Goal: Task Accomplishment & Management: Manage account settings

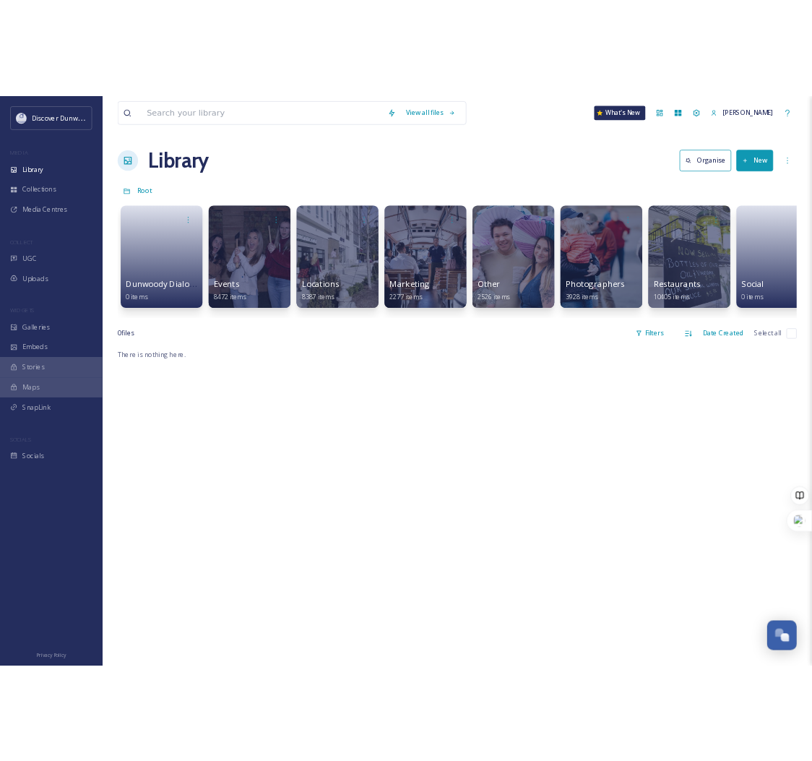
scroll to position [744, 0]
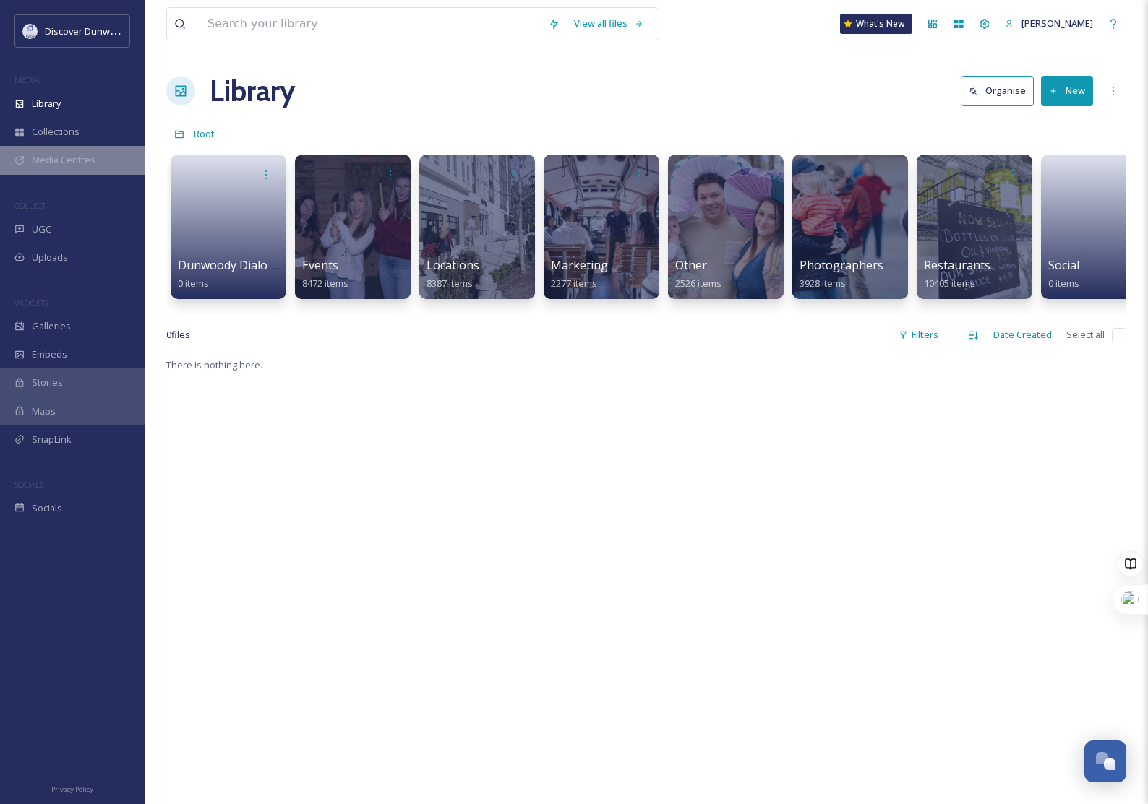
click at [81, 164] on span "Media Centres" at bounding box center [64, 160] width 64 height 14
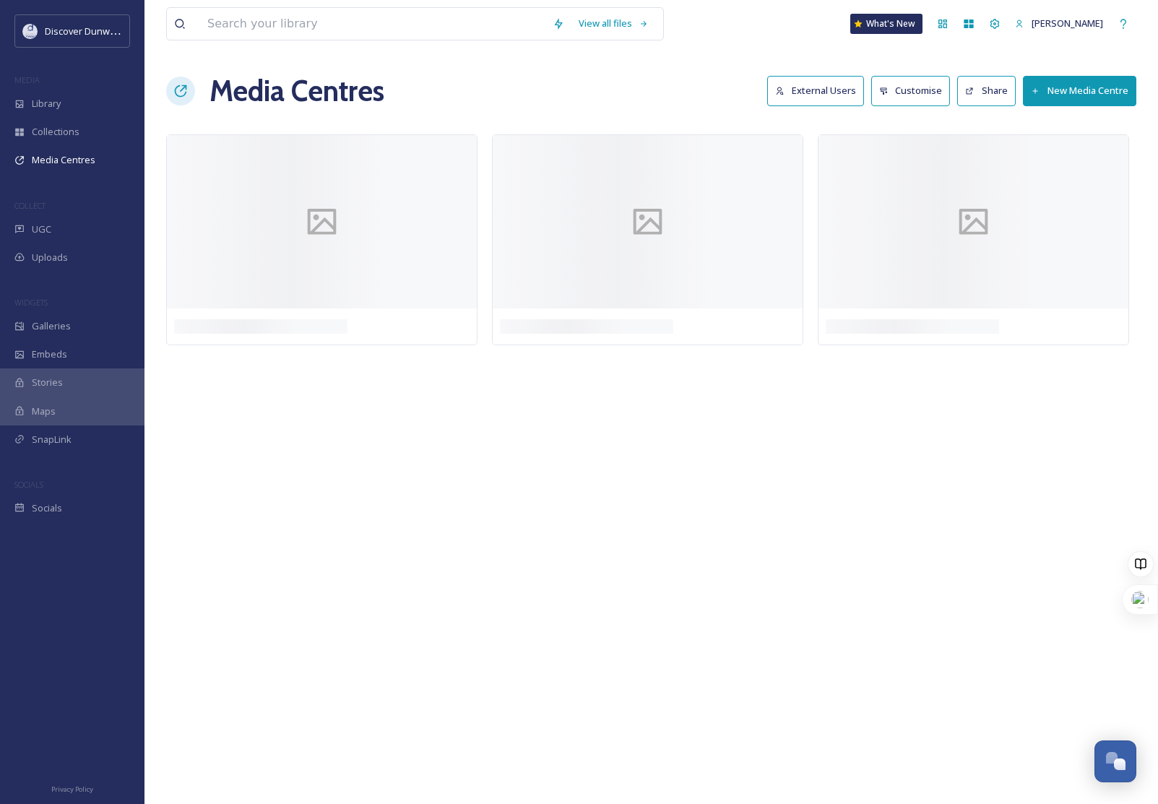
click at [1085, 93] on button "New Media Centre" at bounding box center [1079, 91] width 113 height 30
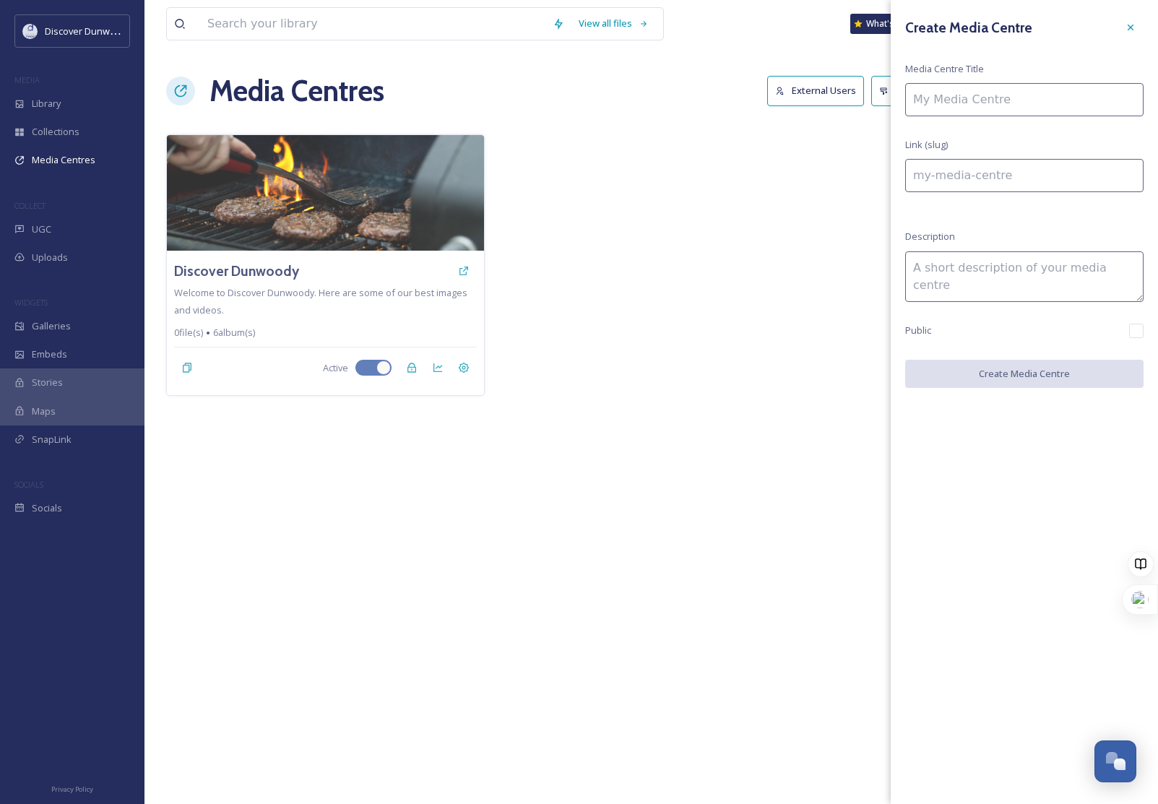
click at [1081, 101] on input at bounding box center [1024, 99] width 238 height 33
type input "D"
type input "d"
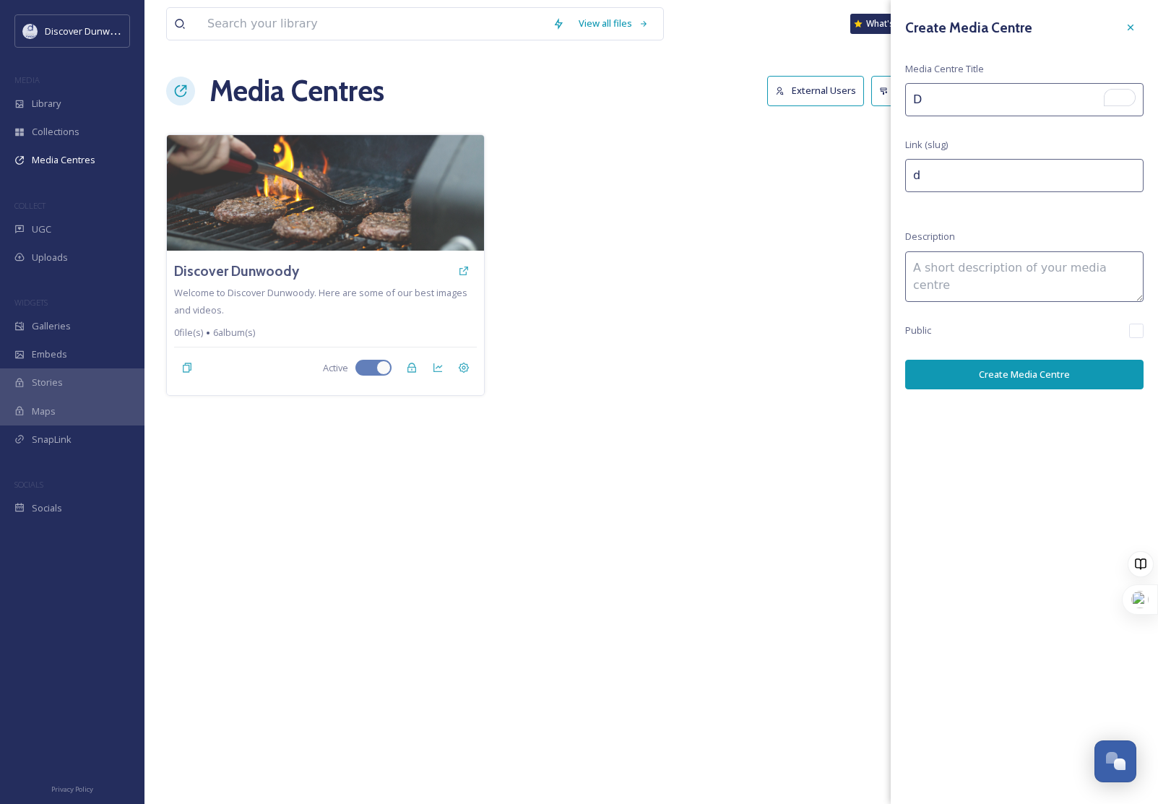
type input "Di"
type input "di"
type input "Dis"
type input "dis"
type input "Disc"
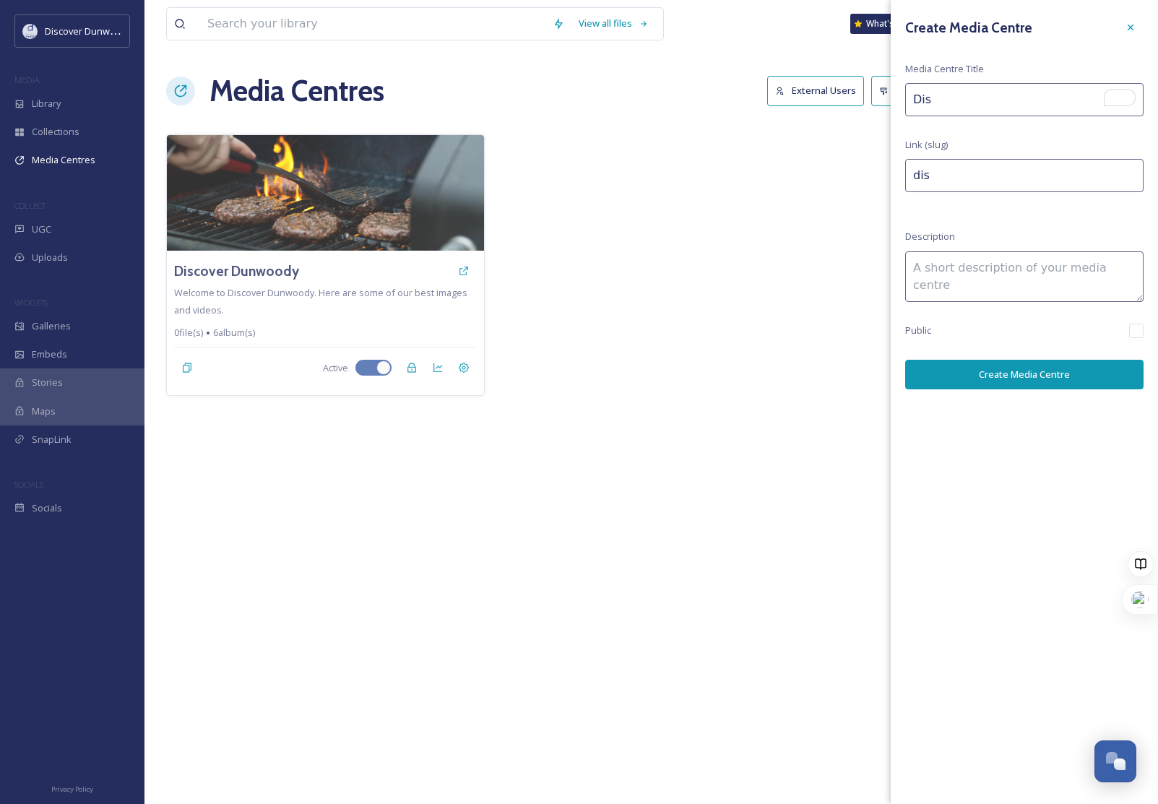
type input "disc"
type input "Disco"
type input "disco"
type input "Discov"
type input "discov"
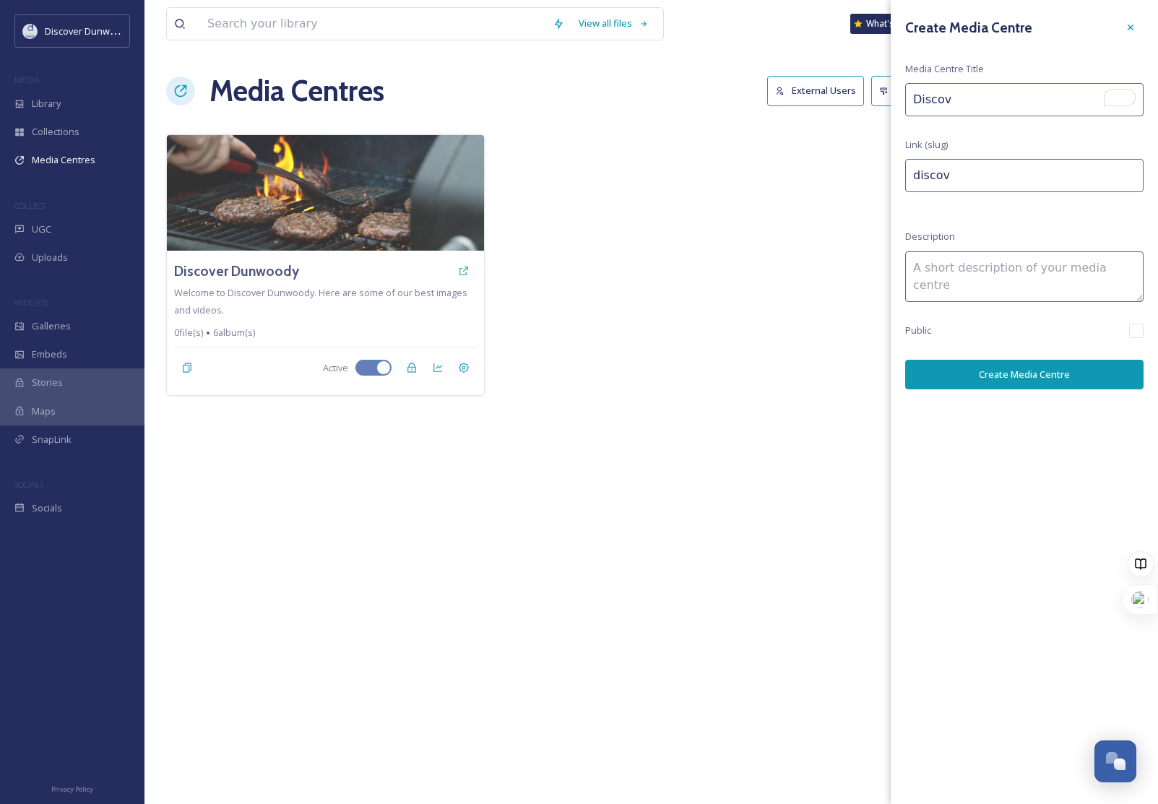
type input "Discove"
type input "discove"
type input "Discover"
type input "discover"
type input "Discover"
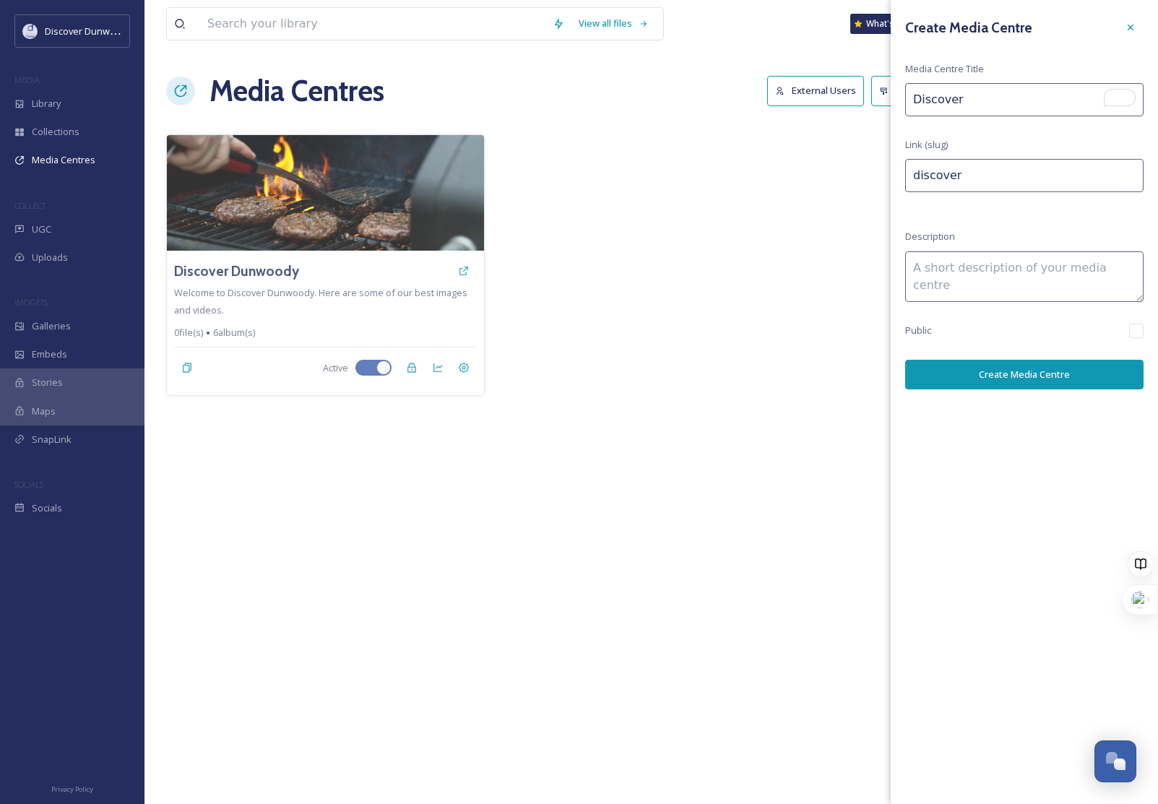
type input "discover-"
type input "Discover D"
type input "discover-d"
type input "Discover Du"
type input "discover-du"
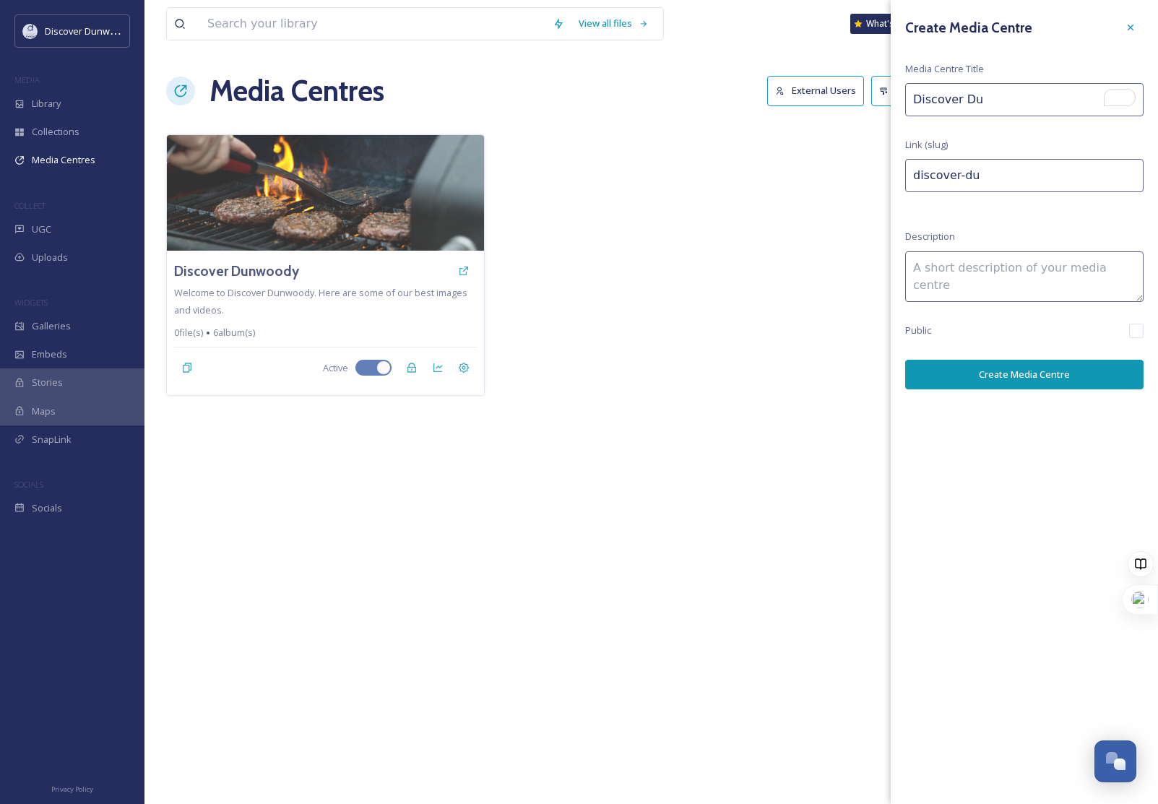
type input "Discover Dun"
type input "discover-dun"
type input "Discover Dunw"
type input "discover-dunw"
type input "Discover Dunwo"
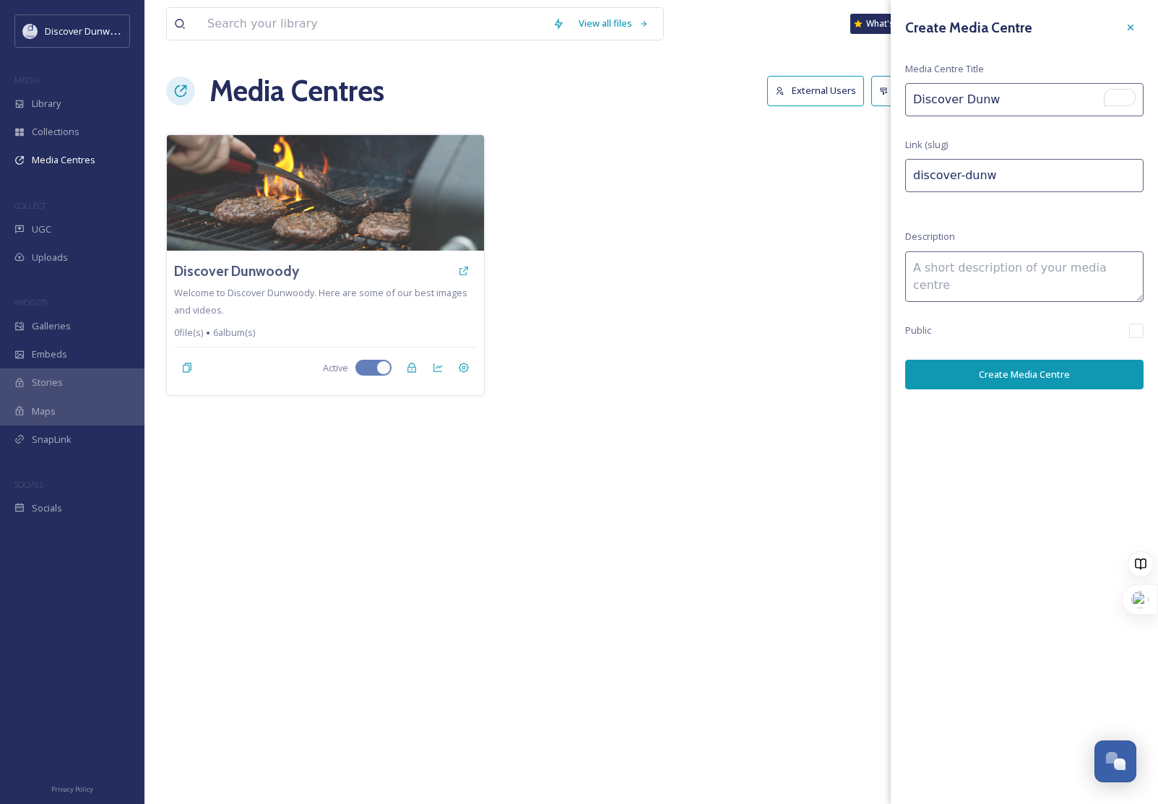
type input "discover-dunwo"
type input "Discover Dunwoo"
type input "discover-dunwoo"
type input "Discover Dunwood"
type input "discover-dunwood"
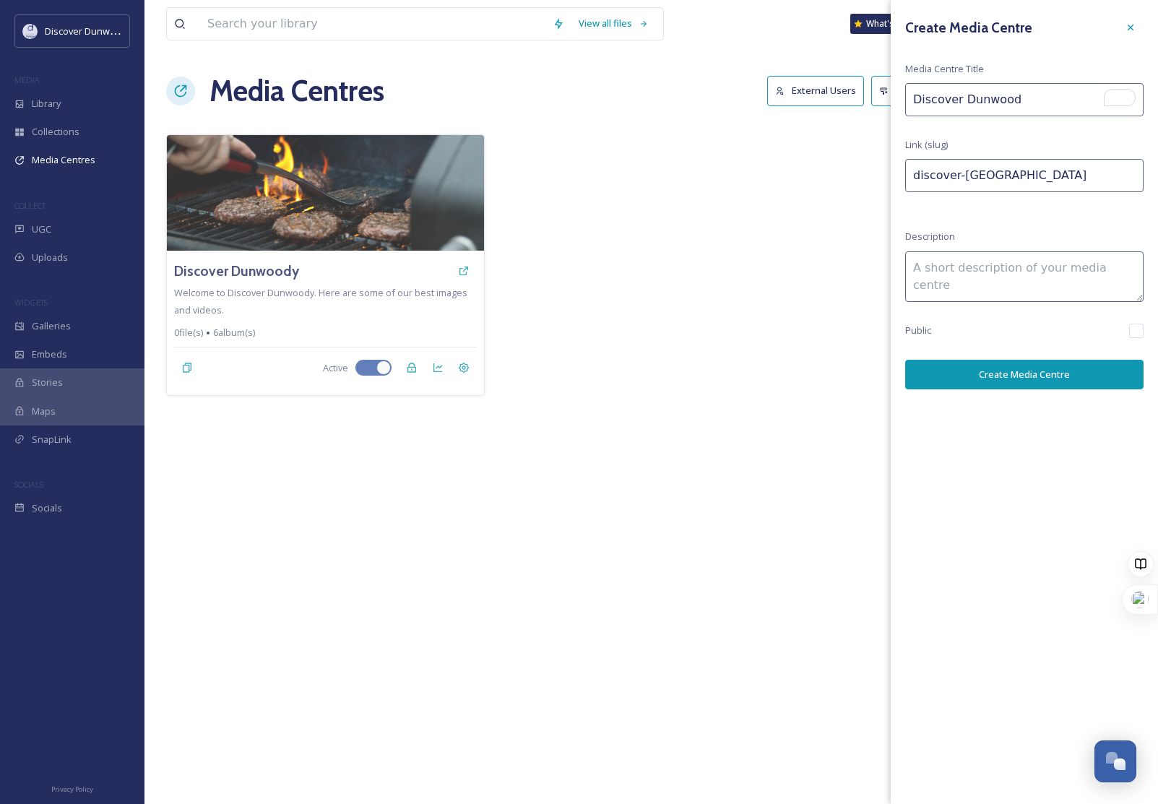
type input "Discover Dunwoody"
type input "discover-dunwoody"
type input "Discover Dunwoody"
type input "discover-dunwoody-"
type input "Discover Dunwoody B"
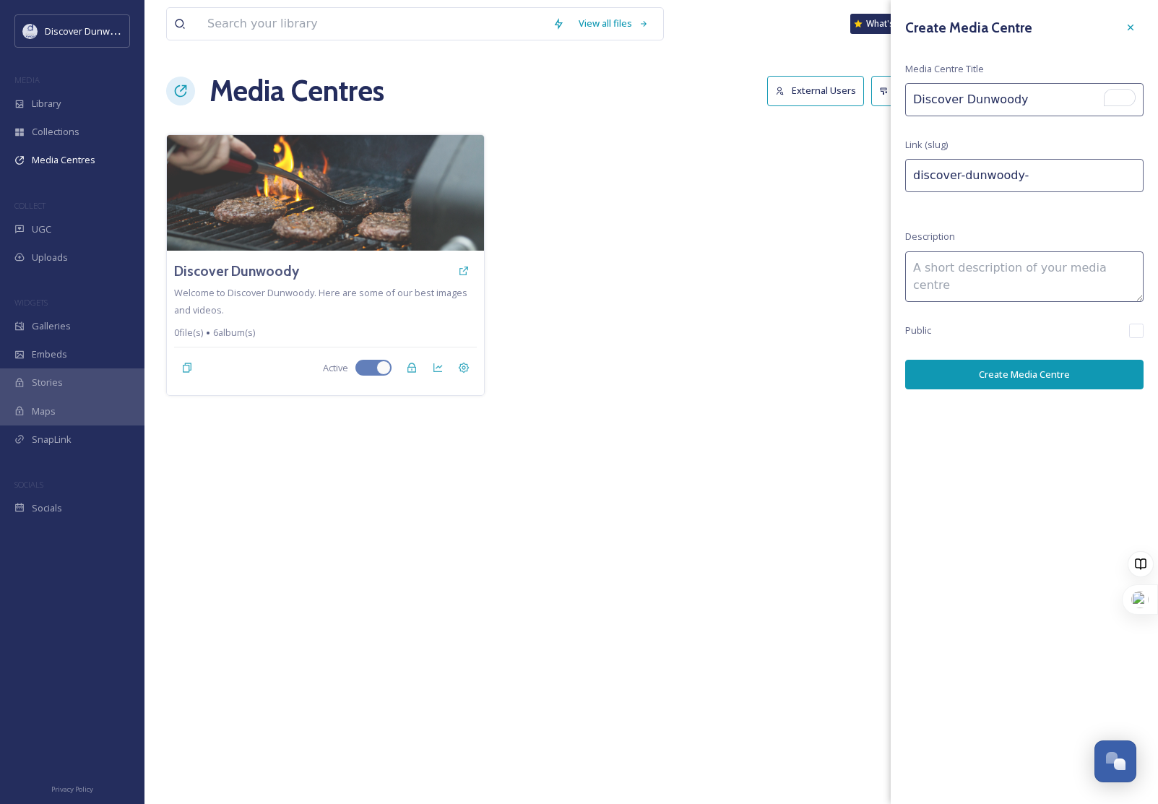
type input "discover-dunwoody-b"
type input "Discover Dunwoody Br"
type input "discover-dunwoody-br"
type input "Discover Dunwoody Bra"
type input "discover-dunwoody-bra"
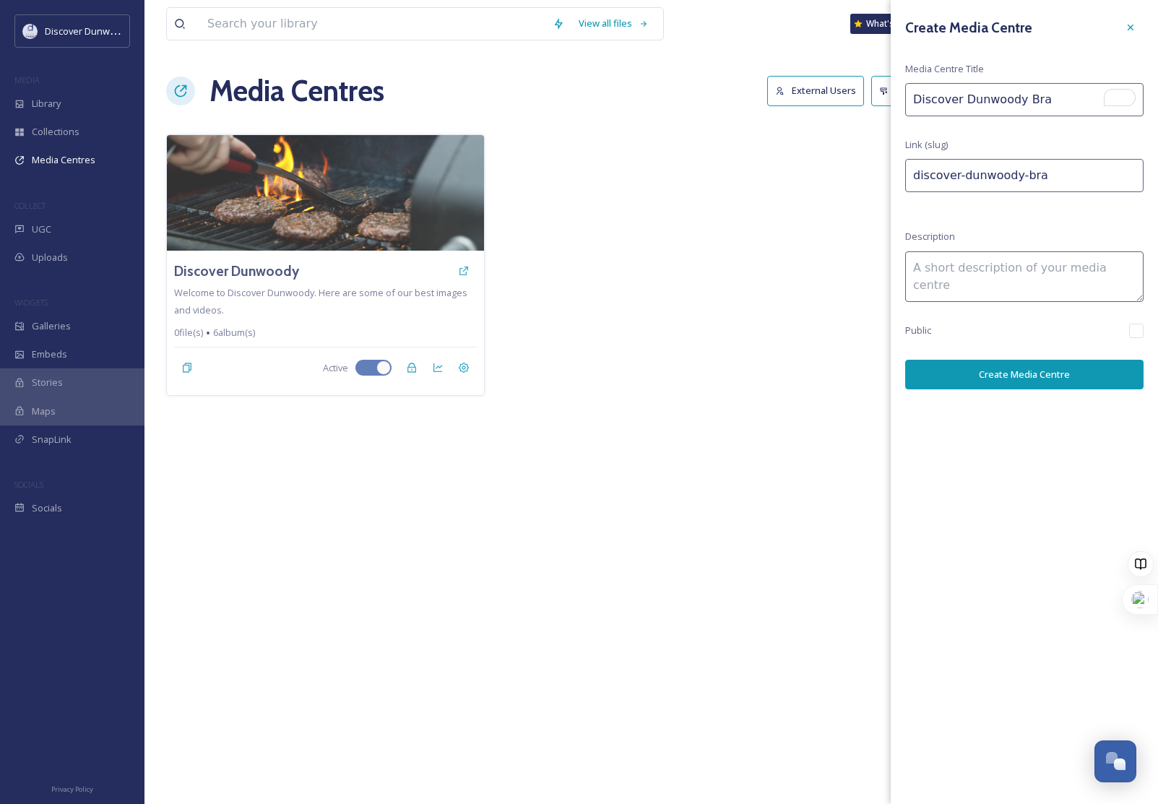
type input "Discover Dunwoody Bran"
type input "discover-dunwoody-bran"
type input "Discover Dunwoody Brand"
type input "discover-dunwoody-brand"
type input "Discover Dunwoody Brandi"
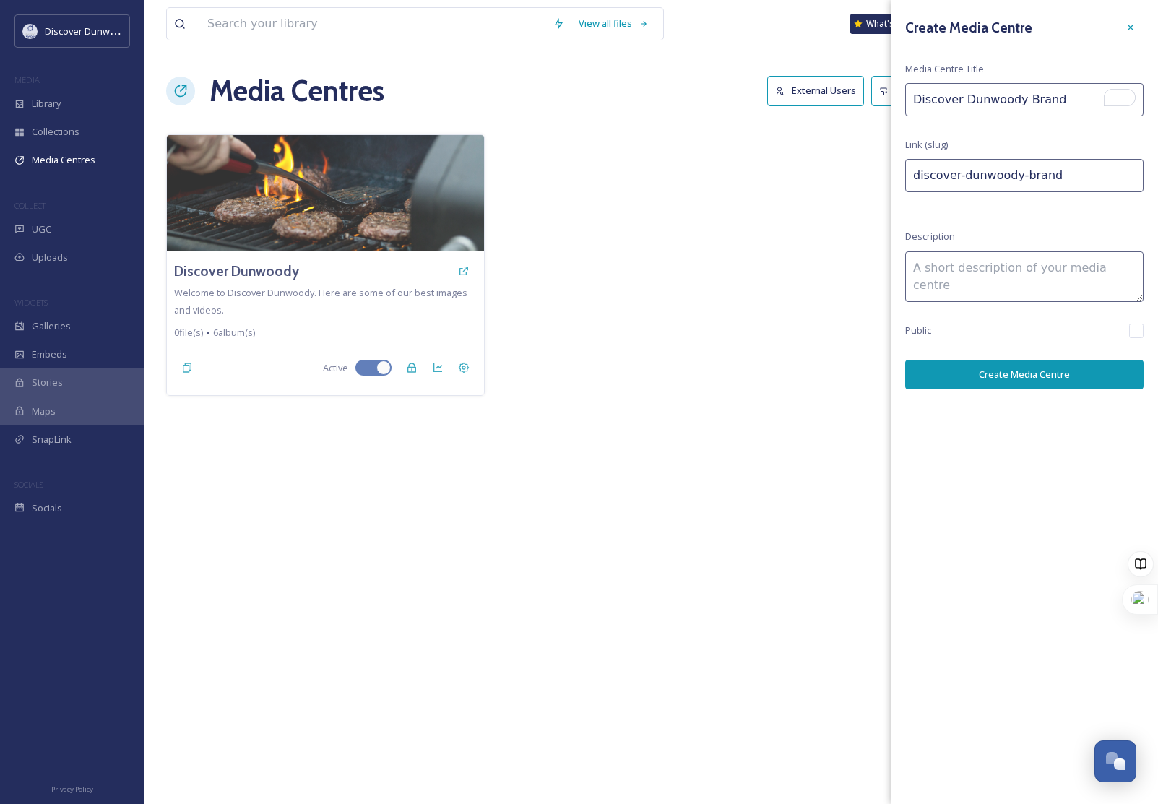
type input "discover-dunwoody-brandi"
type input "Discover Dunwoody Brandin"
type input "discover-dunwoody-brandin"
type input "Discover Dunwoody Branding"
type input "discover-dunwoody-branding"
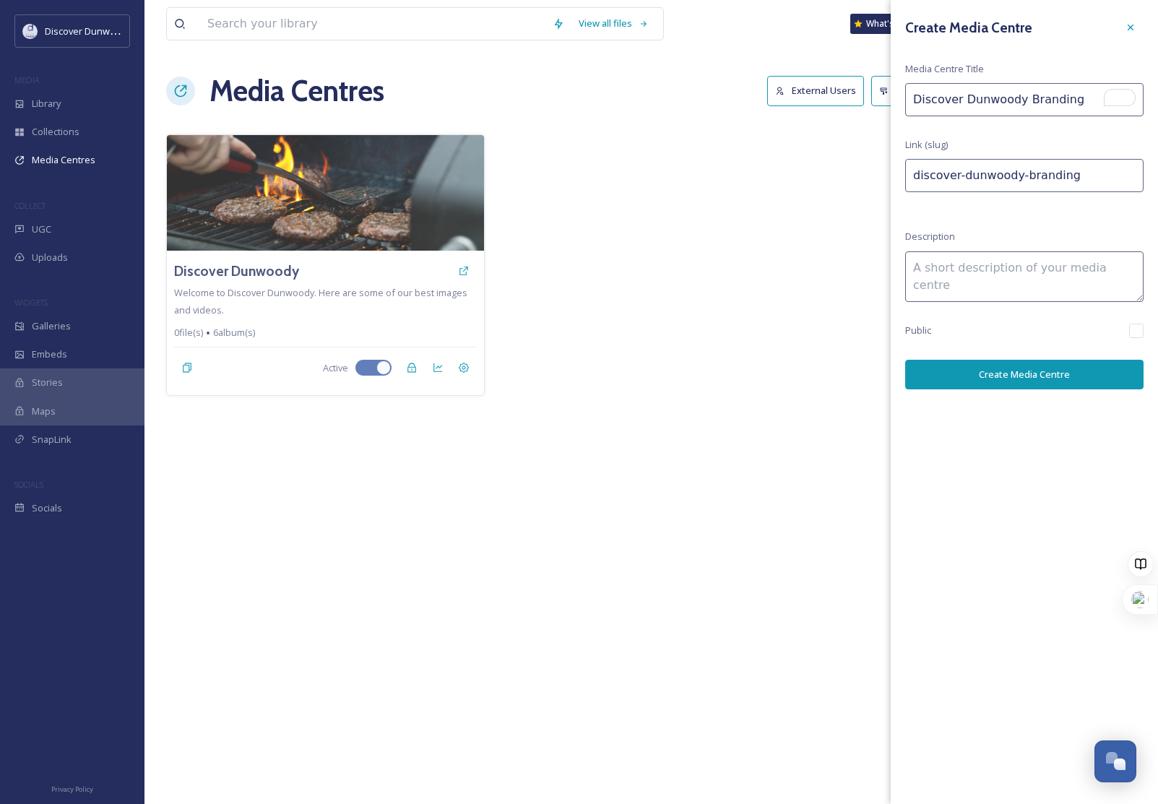
type input "Discover Dunwoody Branding"
click at [1044, 377] on button "Create Media Centre" at bounding box center [1024, 375] width 238 height 30
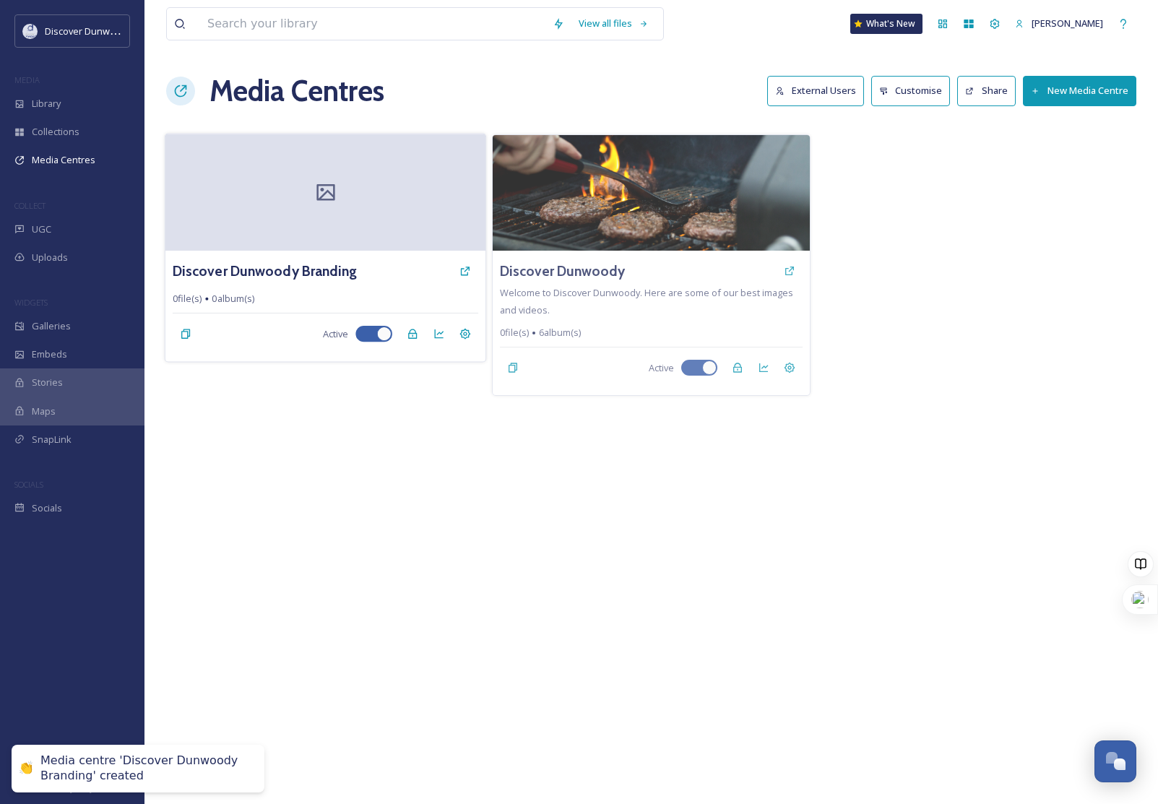
click at [395, 251] on div "Discover Dunwoody Branding 0 file(s) 0 album(s) Active" at bounding box center [325, 306] width 320 height 111
click at [395, 251] on div at bounding box center [325, 192] width 320 height 117
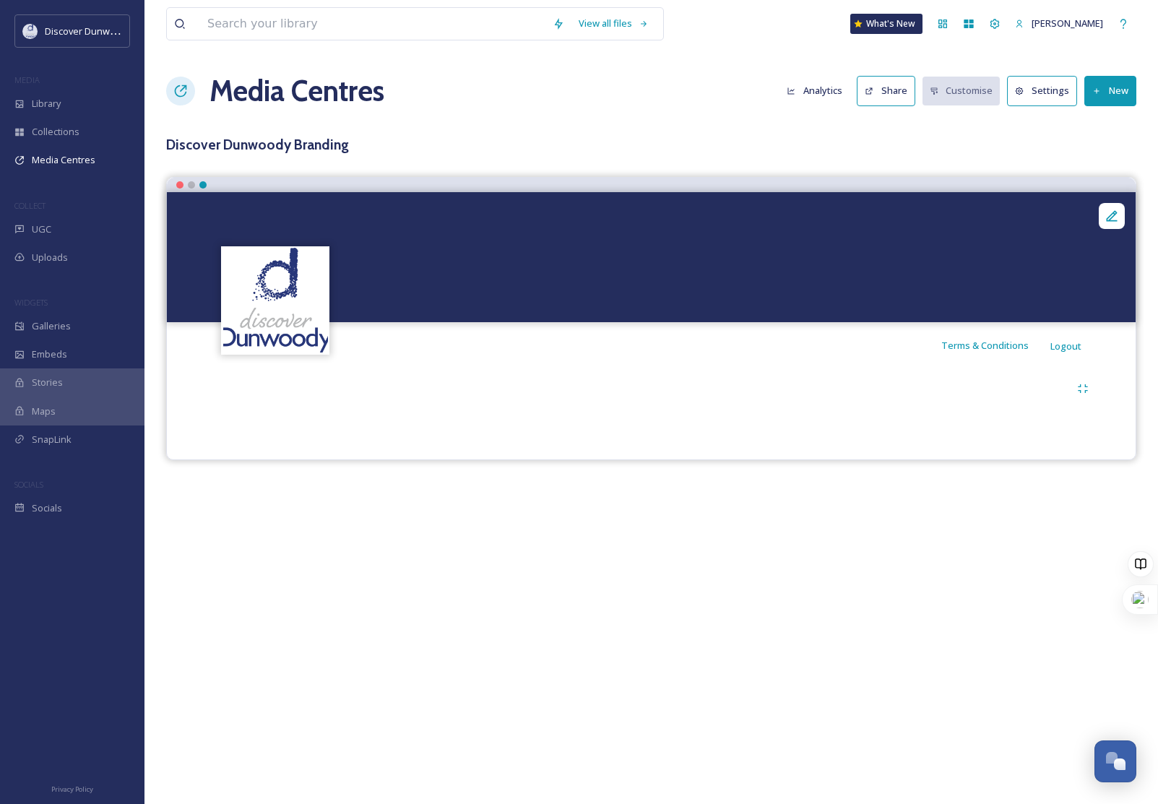
click at [1114, 98] on button "New" at bounding box center [1111, 91] width 52 height 30
click at [1119, 118] on span "Add Files" at bounding box center [1101, 125] width 39 height 14
click at [1099, 129] on span "Add Files" at bounding box center [1101, 125] width 39 height 14
click at [1083, 124] on span "Add Files" at bounding box center [1101, 125] width 39 height 14
click at [1012, 145] on h3 "Discover Dunwoody Branding" at bounding box center [651, 144] width 971 height 21
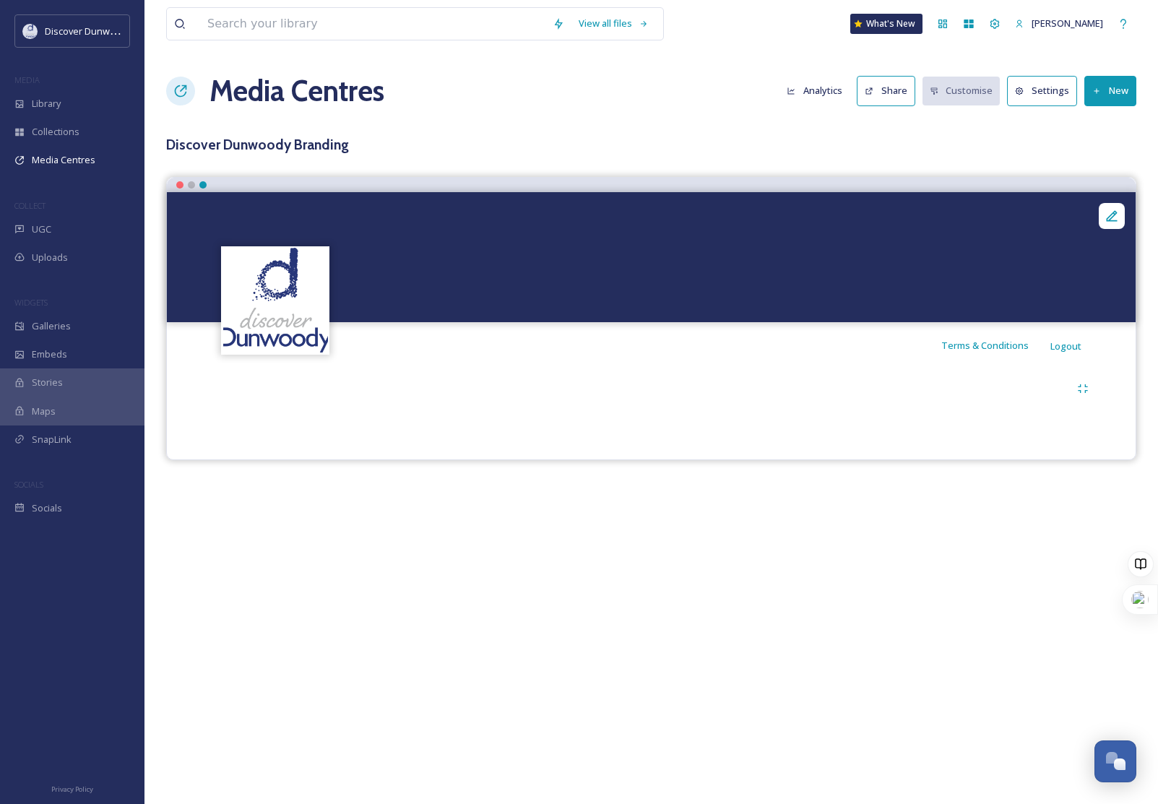
click at [1085, 79] on button "New" at bounding box center [1111, 91] width 52 height 30
click at [1105, 146] on span "Add Album" at bounding box center [1105, 153] width 47 height 14
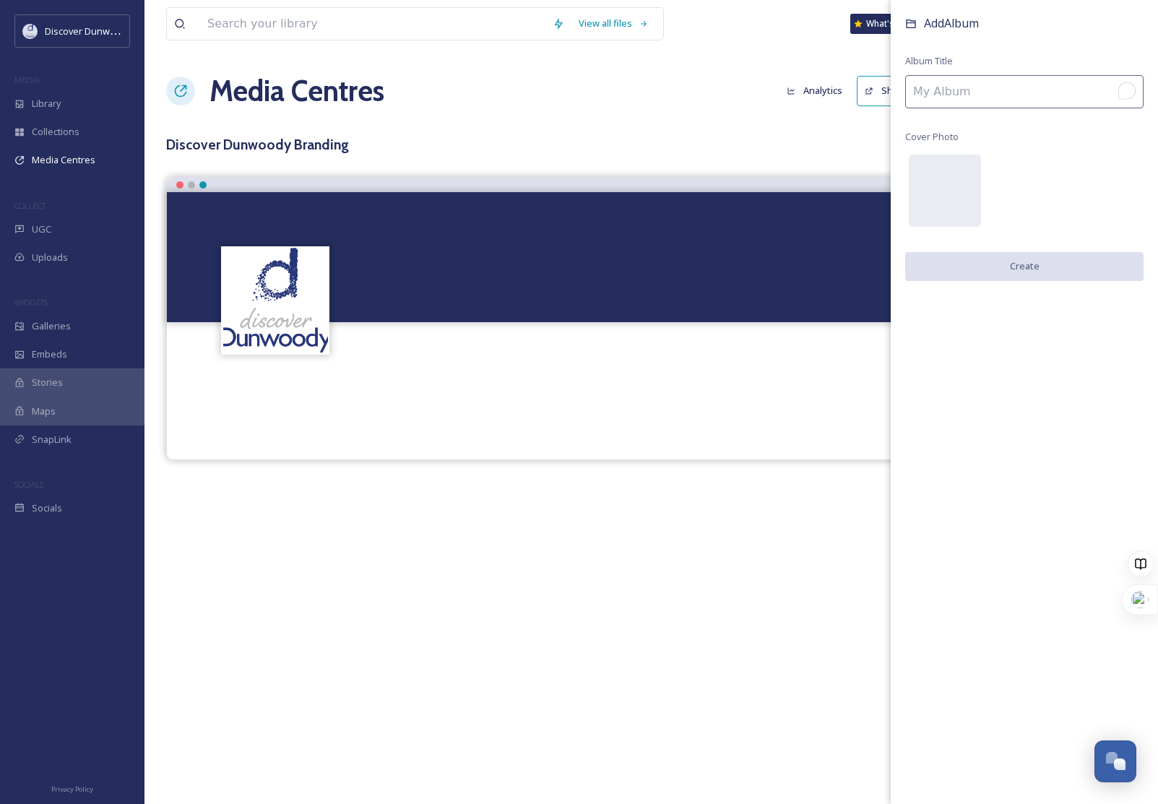
click at [1046, 90] on input "To enrich screen reader interactions, please activate Accessibility in Grammarl…" at bounding box center [1024, 91] width 238 height 33
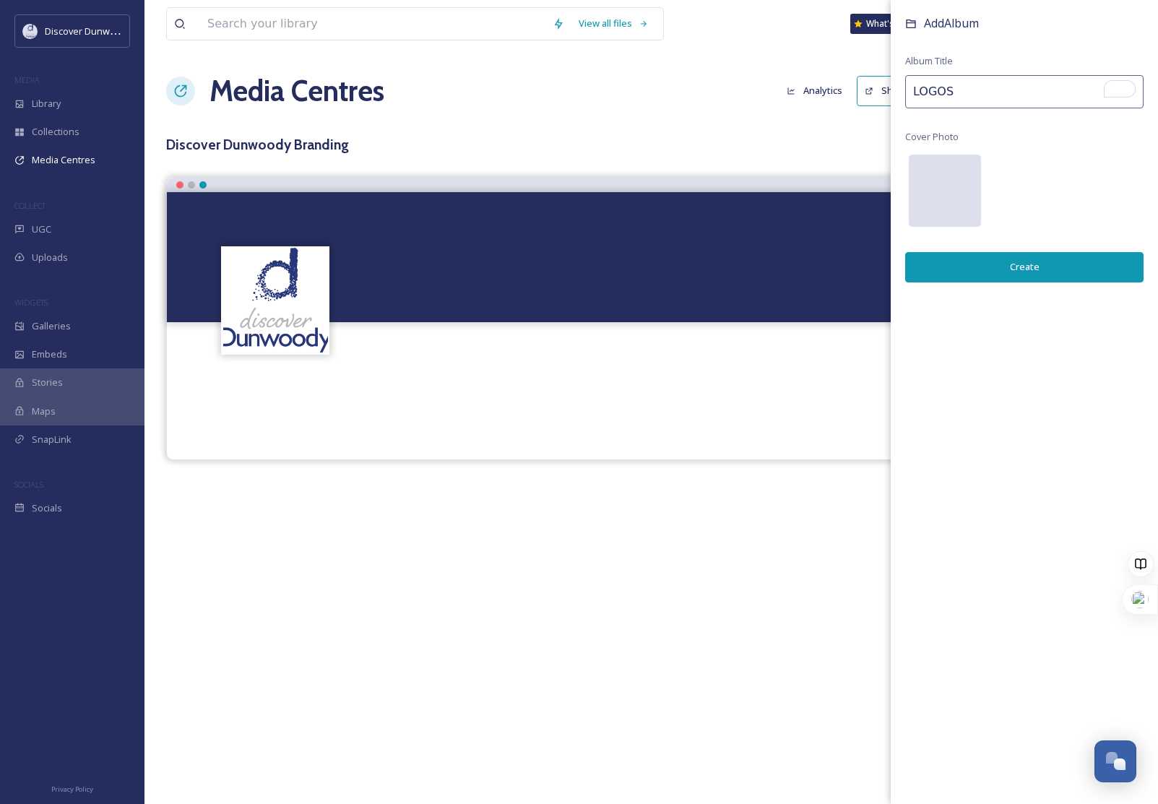
type input "LOGOS"
click at [934, 209] on div at bounding box center [945, 191] width 72 height 72
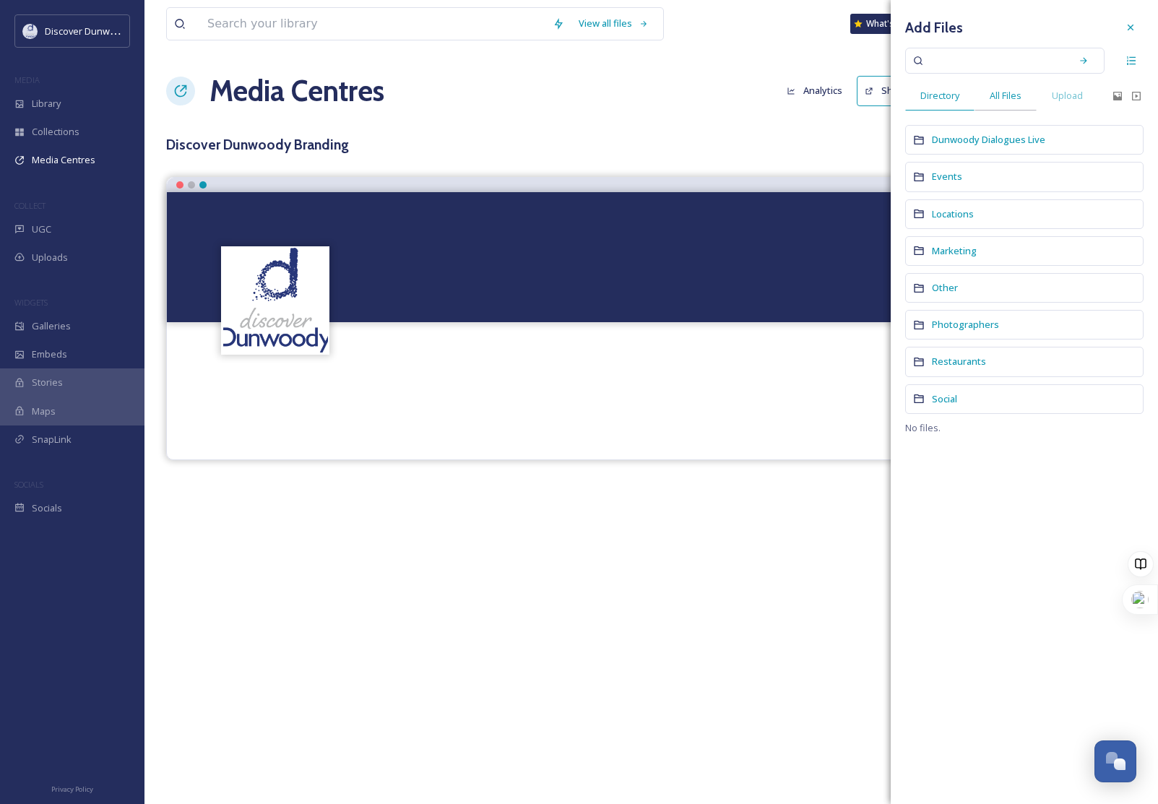
click at [1013, 90] on span "All Files" at bounding box center [1006, 96] width 32 height 14
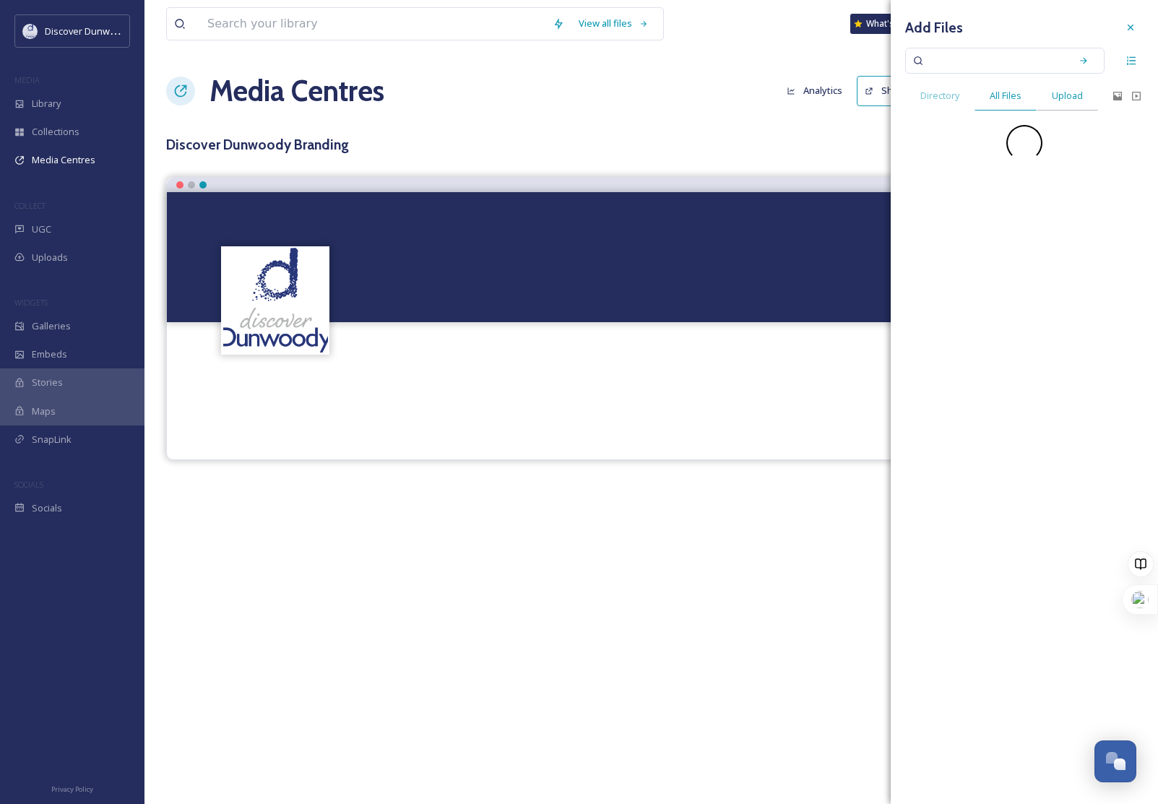
click at [1069, 93] on span "Upload" at bounding box center [1067, 96] width 31 height 14
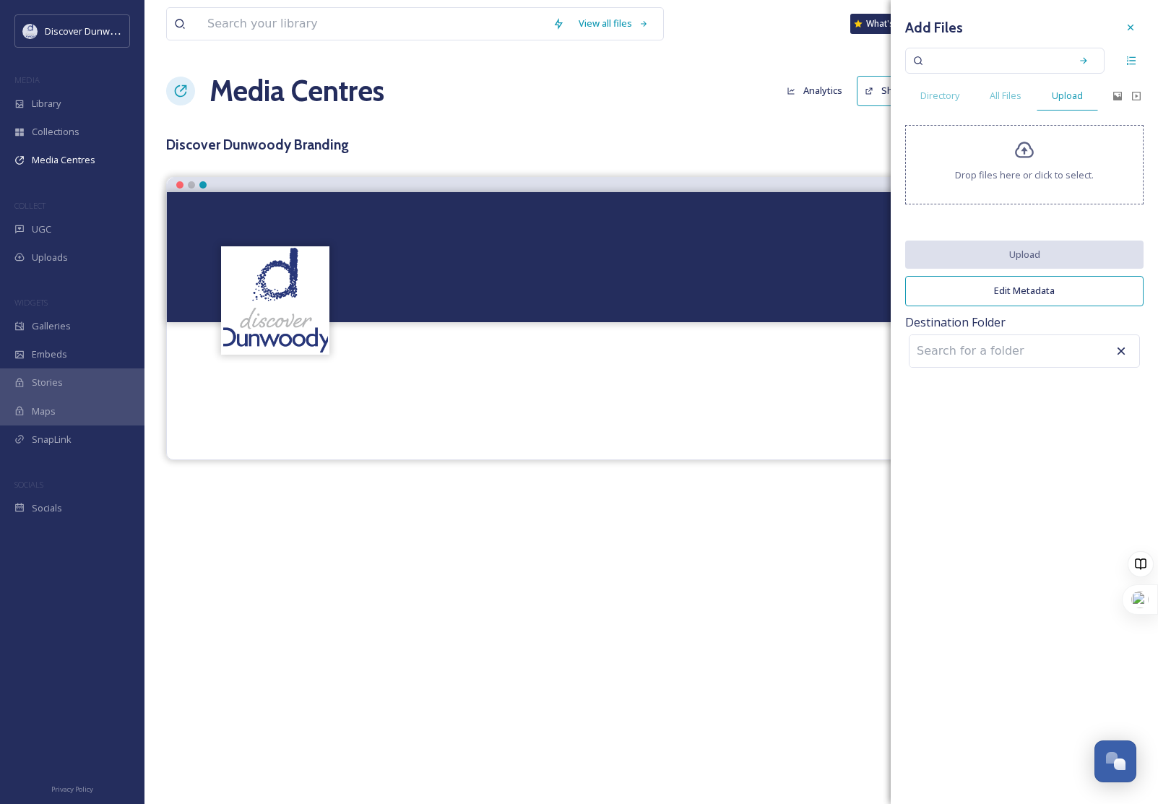
click at [1051, 143] on div "Drop files here or click to select." at bounding box center [1024, 164] width 238 height 79
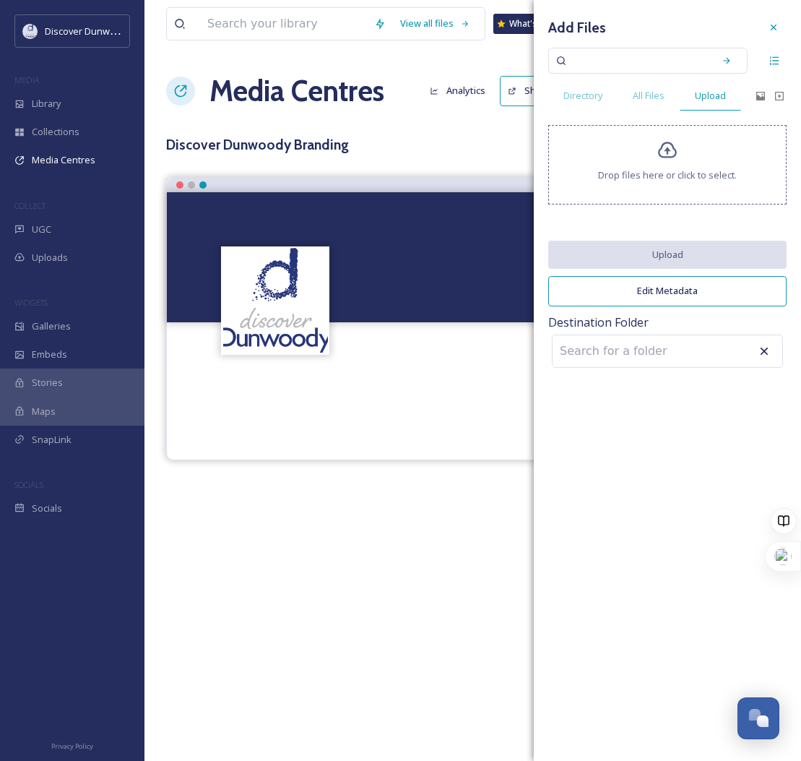
click at [653, 178] on span "Drop files here or click to select." at bounding box center [667, 175] width 139 height 14
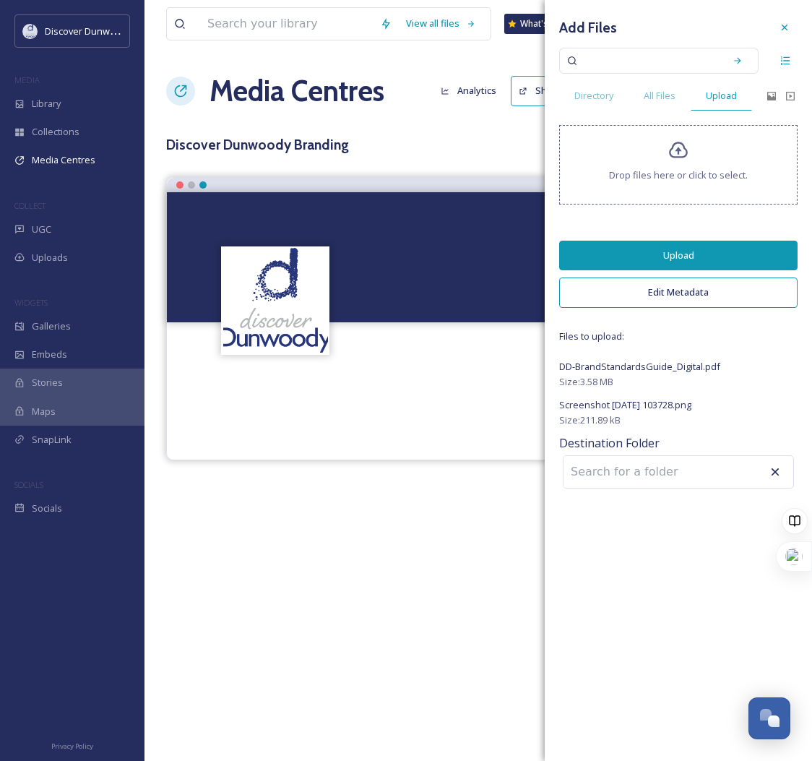
click at [674, 475] on input at bounding box center [643, 472] width 159 height 32
type input "Brand Book"
click at [671, 580] on div "Add Files Directory All Files Upload Drop files here or click to select. Upload…" at bounding box center [678, 380] width 267 height 761
click at [702, 288] on button "Edit Metadata" at bounding box center [678, 293] width 238 height 30
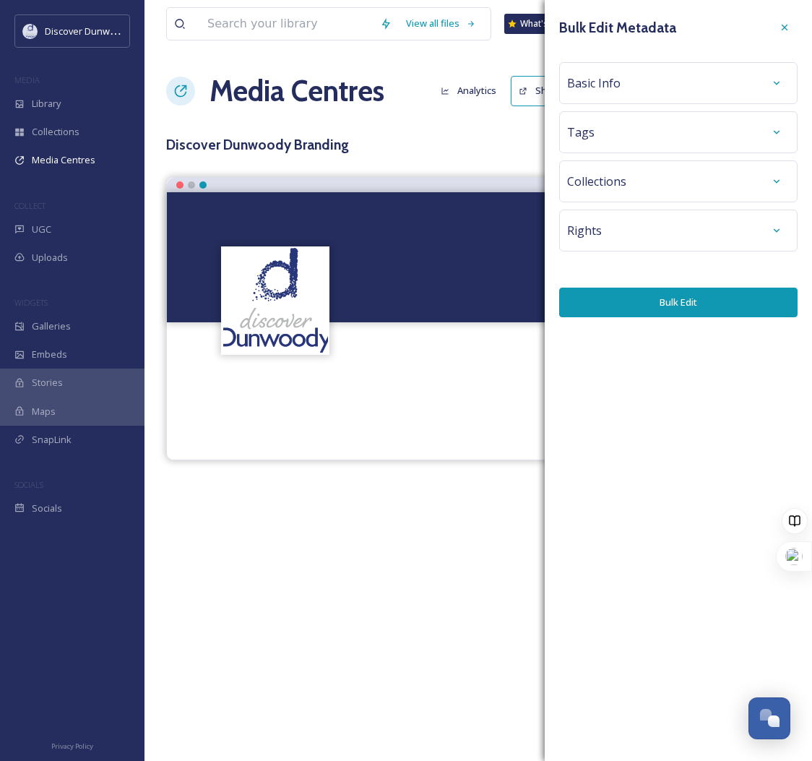
click at [666, 74] on div "Basic Info" at bounding box center [678, 83] width 223 height 26
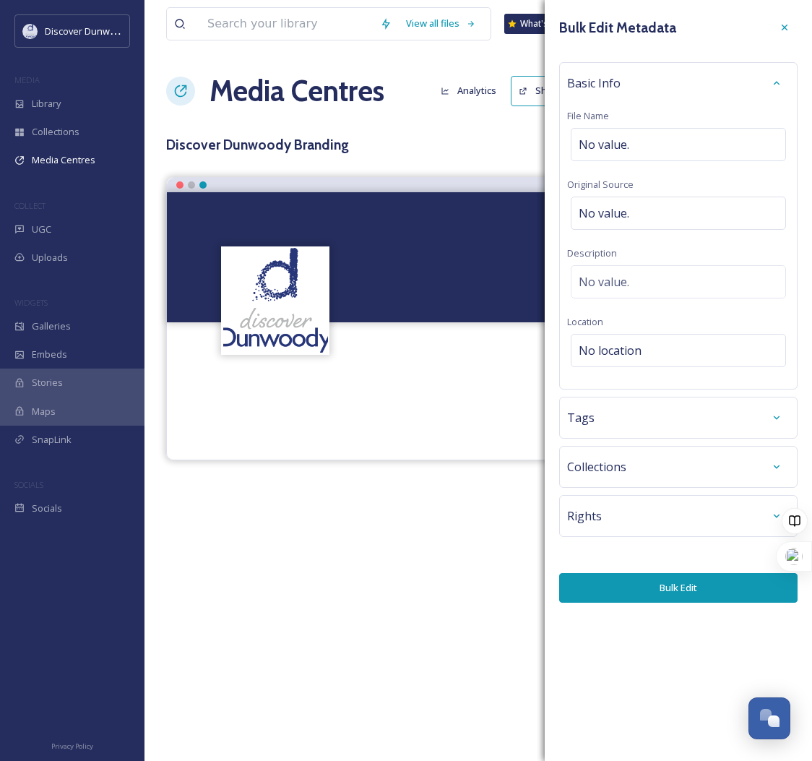
click at [611, 427] on div "Tags" at bounding box center [678, 418] width 223 height 26
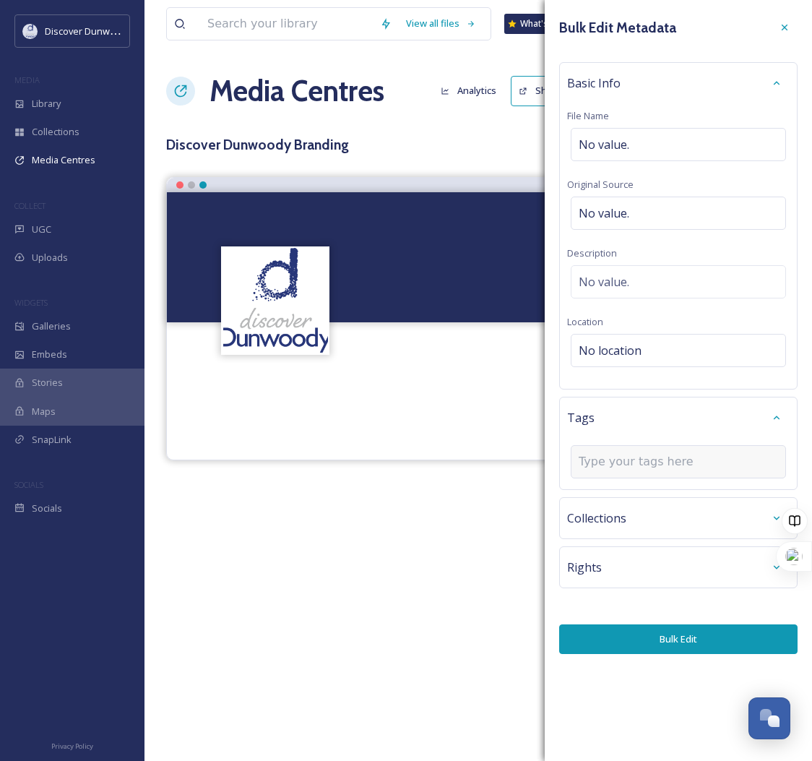
click at [624, 459] on input at bounding box center [651, 461] width 145 height 17
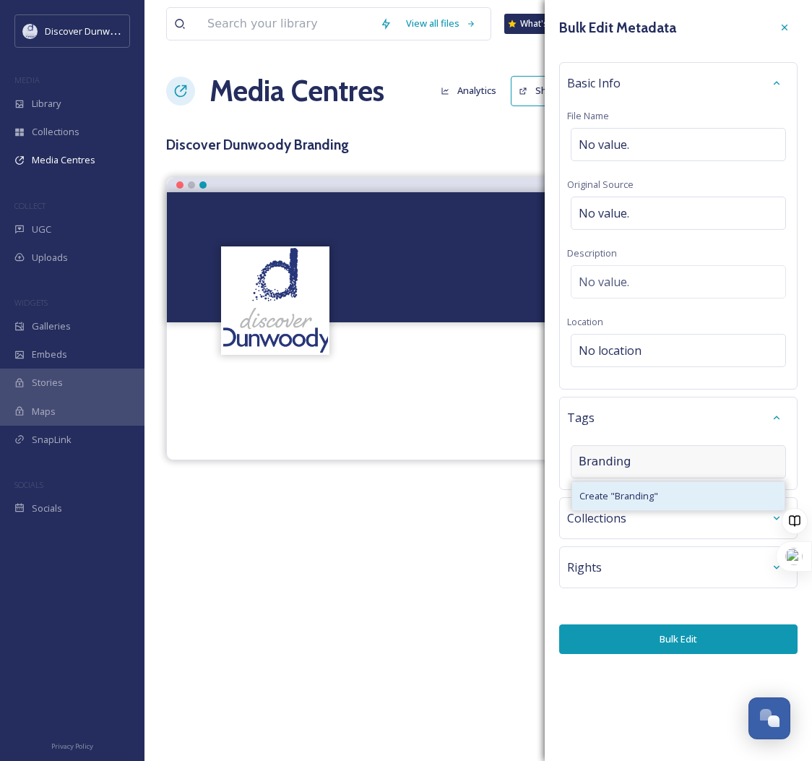
type input "Branding"
click at [604, 502] on span "Create " Branding "" at bounding box center [619, 496] width 79 height 14
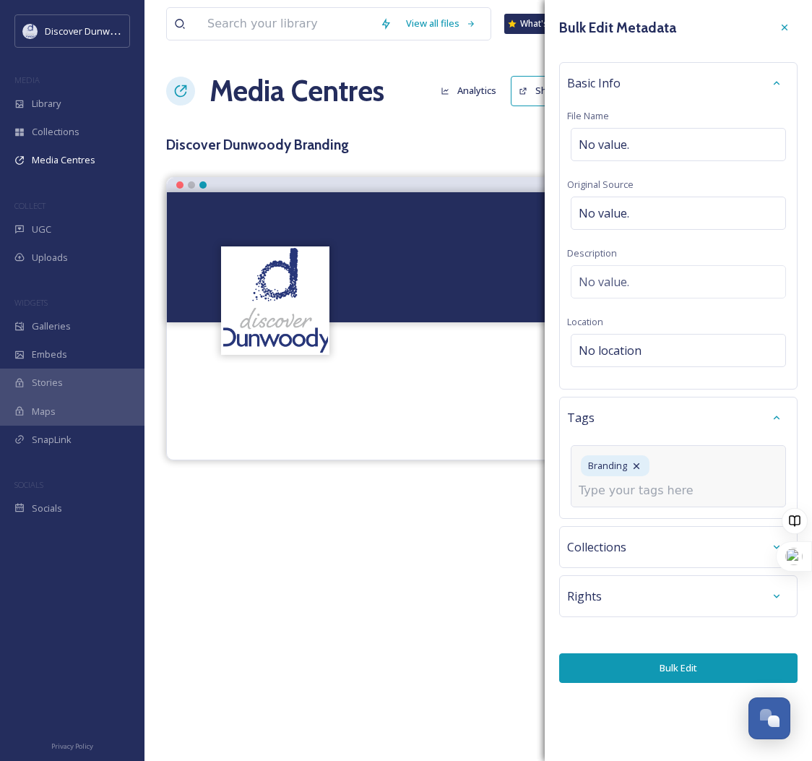
click at [608, 543] on div "Collections" at bounding box center [678, 547] width 238 height 42
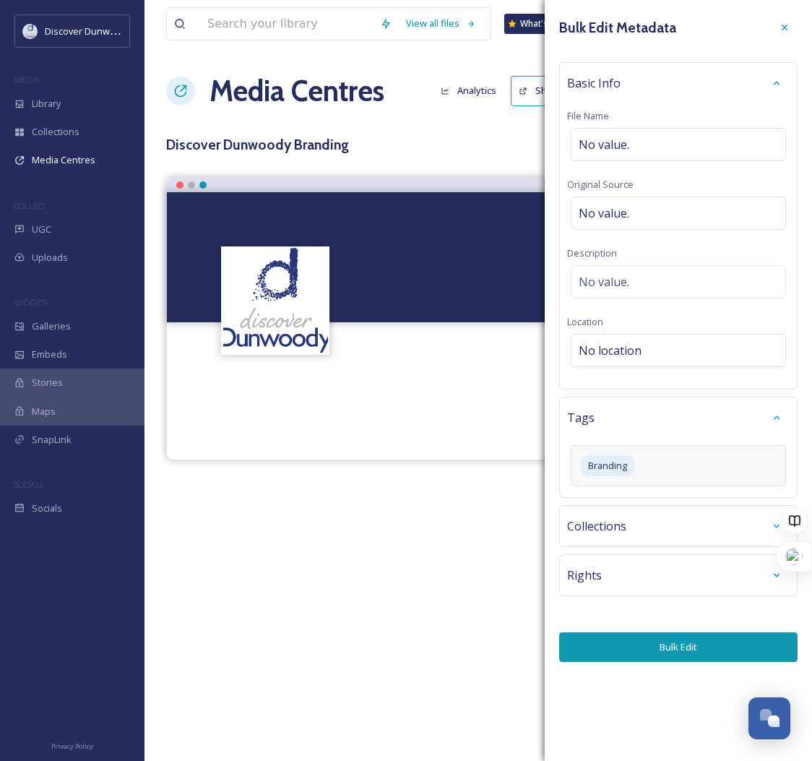
click at [616, 527] on span "Collections" at bounding box center [596, 525] width 59 height 17
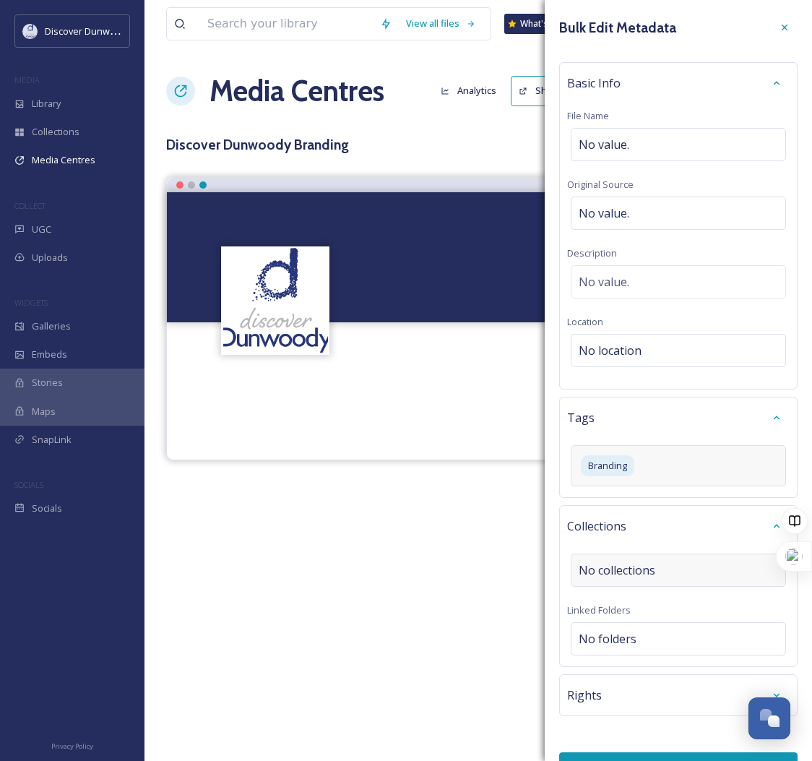
click at [622, 582] on div "No collections" at bounding box center [678, 570] width 215 height 33
click at [622, 582] on input at bounding box center [651, 570] width 159 height 32
click at [676, 594] on div "Collections Linked Folders No folders" at bounding box center [678, 586] width 238 height 162
click at [731, 643] on div "No folders" at bounding box center [678, 638] width 215 height 33
click at [731, 643] on input at bounding box center [682, 639] width 221 height 32
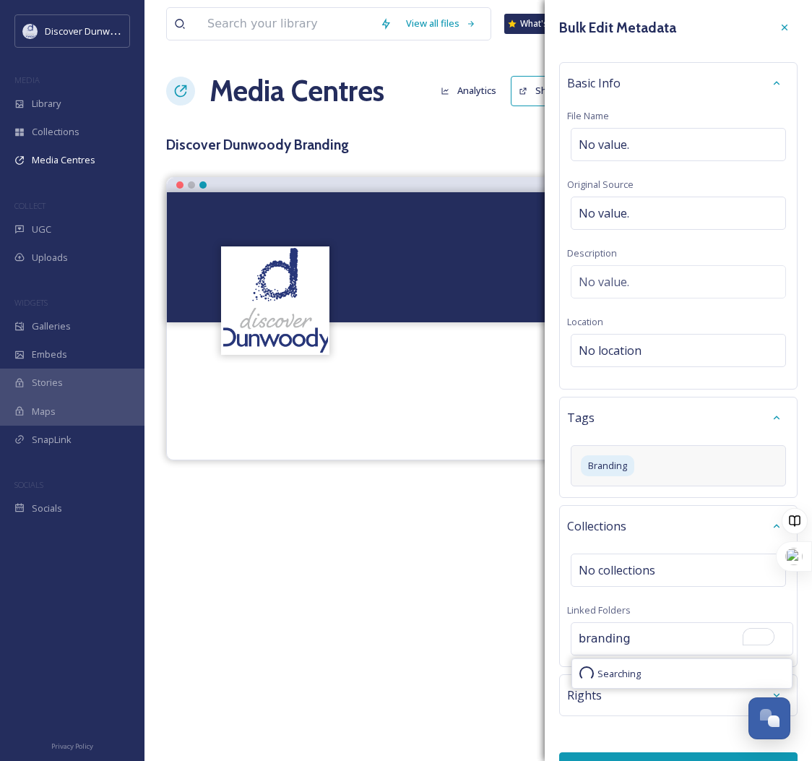
type input "branding"
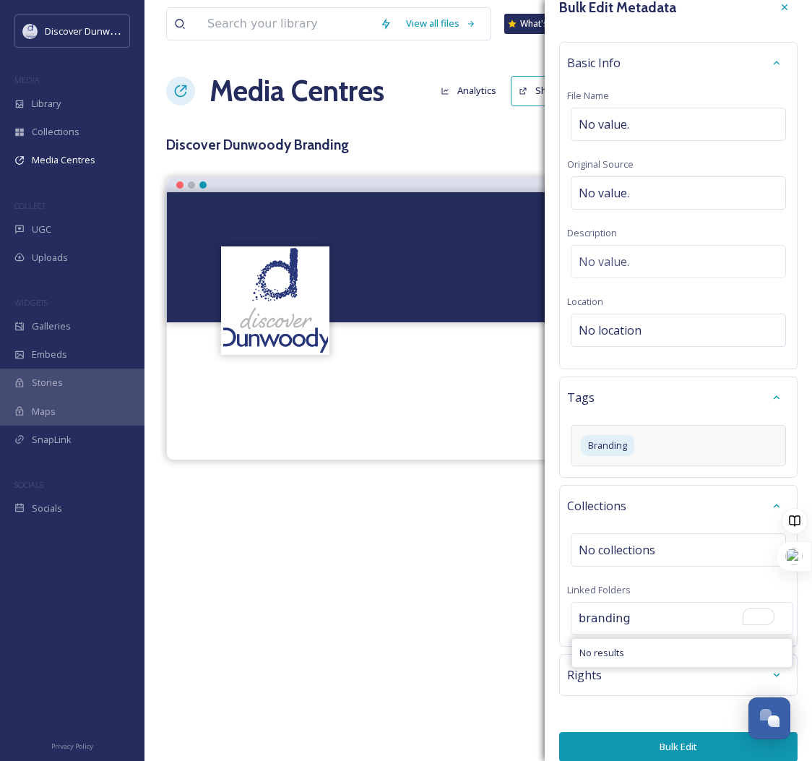
scroll to position [35, 0]
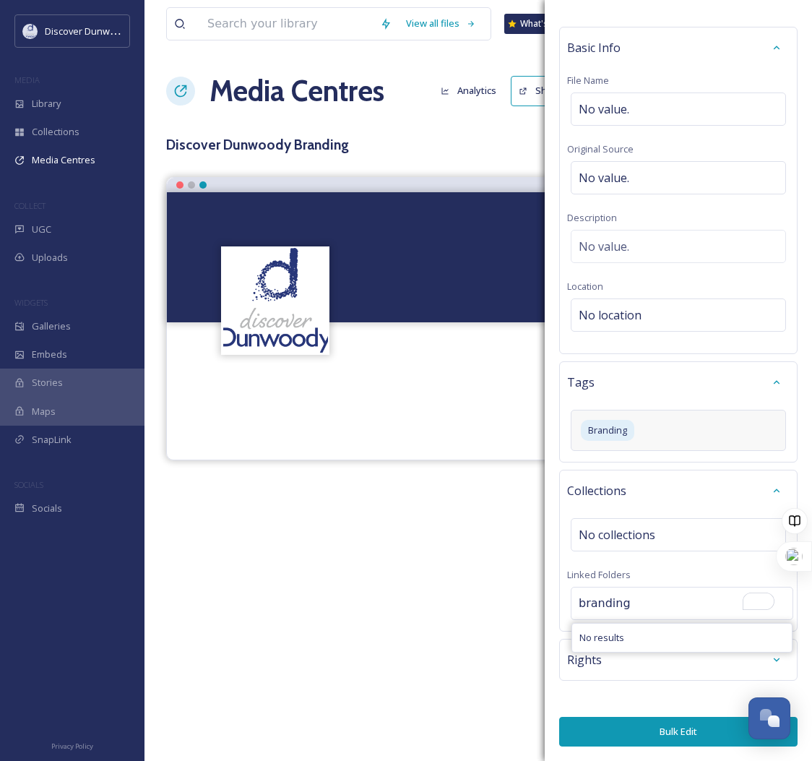
click at [638, 702] on div "Bulk Edit Metadata Basic Info File Name No value. Original Source No value. Des…" at bounding box center [678, 363] width 267 height 796
click at [648, 537] on span "No collections" at bounding box center [617, 534] width 77 height 17
click at [648, 537] on input at bounding box center [651, 535] width 159 height 32
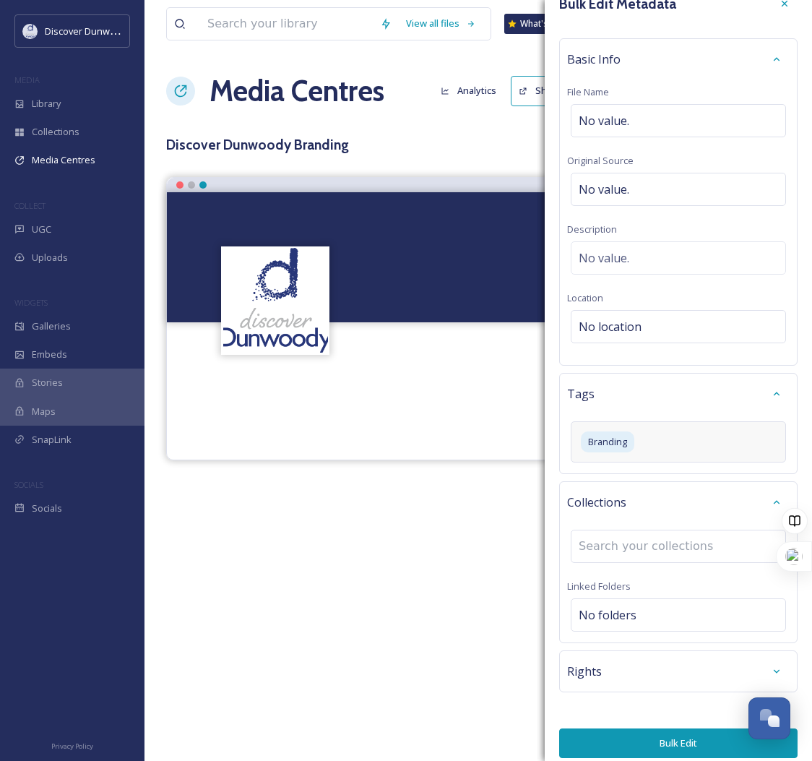
scroll to position [0, 0]
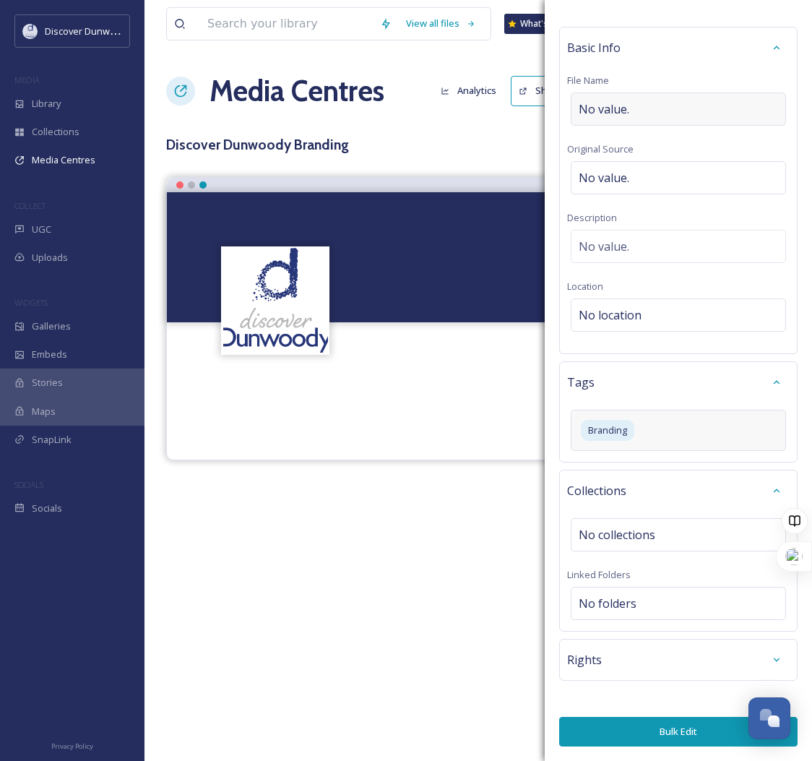
click at [652, 108] on div "No value." at bounding box center [678, 109] width 215 height 33
type input "Brand Book"
click at [694, 724] on button "Bulk Edit" at bounding box center [678, 732] width 238 height 30
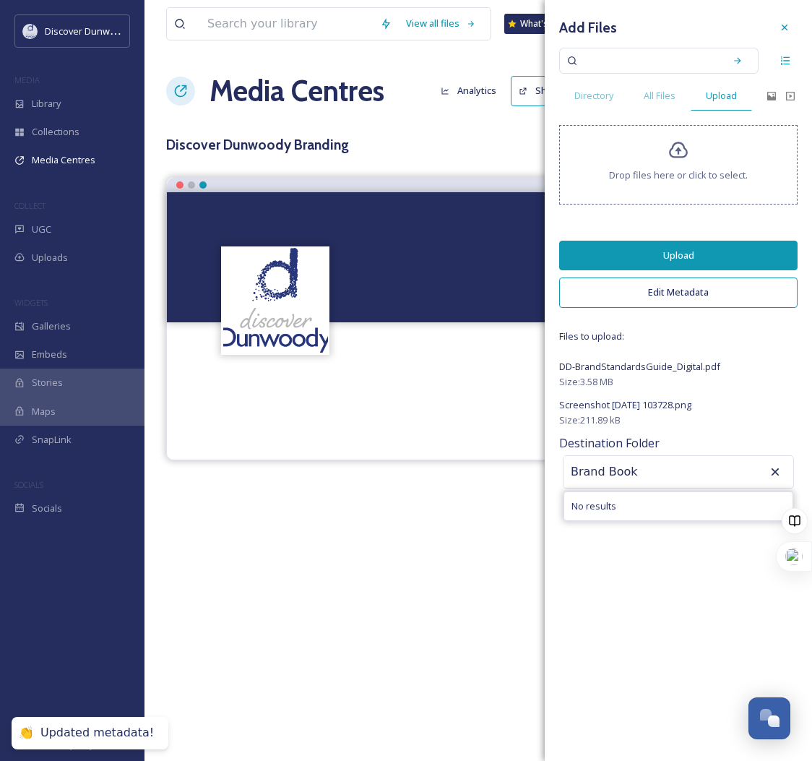
click at [787, 429] on div "Add Files Directory All Files Upload Drop files here or click to select. Upload…" at bounding box center [678, 253] width 267 height 507
click at [624, 484] on input "Brand Book" at bounding box center [643, 472] width 159 height 32
click at [652, 476] on input "Brand Book" at bounding box center [643, 472] width 159 height 32
click at [685, 248] on button "Upload" at bounding box center [678, 256] width 238 height 30
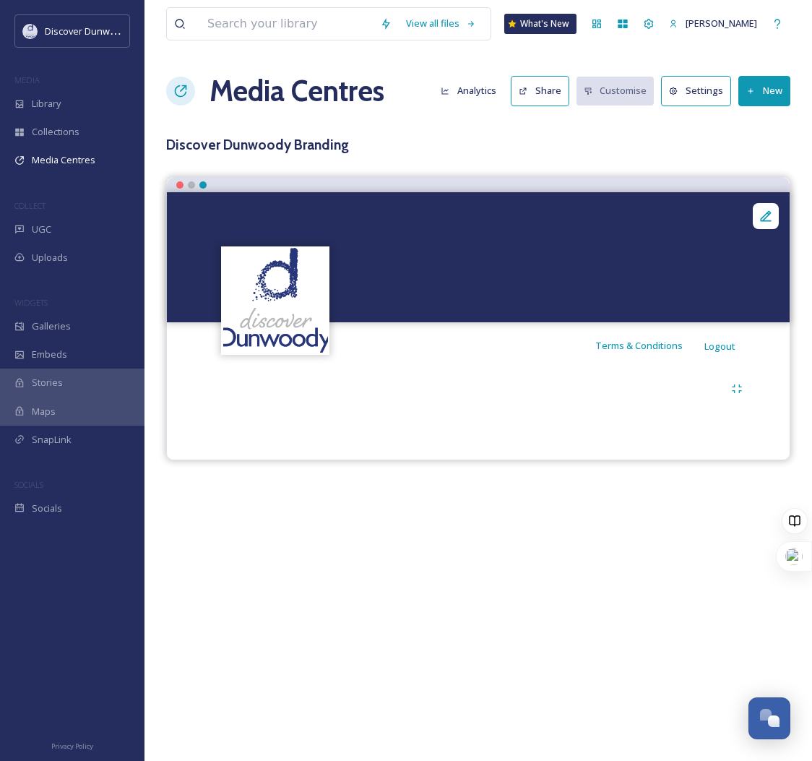
click at [371, 607] on div "View all files What's New Madison Holtz Media Centres Analytics Share Customise…" at bounding box center [479, 380] width 668 height 761
drag, startPoint x: 514, startPoint y: 551, endPoint x: 535, endPoint y: 495, distance: 60.1
click at [515, 549] on div "View all files What's New Madison Holtz Media Centres Analytics Share Customise…" at bounding box center [479, 380] width 668 height 761
click at [756, 78] on button "New" at bounding box center [765, 91] width 52 height 30
drag, startPoint x: 758, startPoint y: 160, endPoint x: 762, endPoint y: 116, distance: 44.3
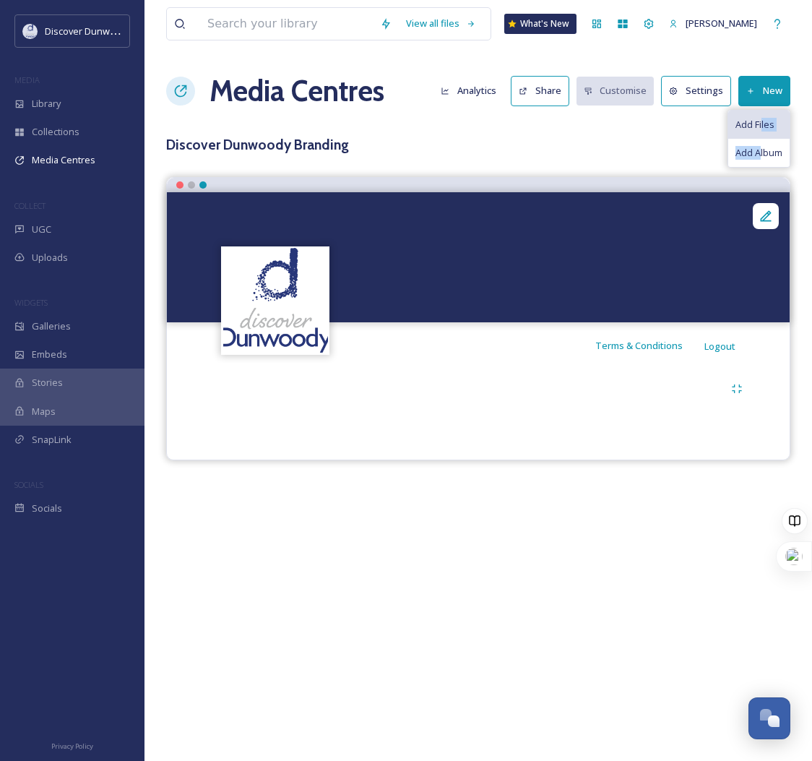
type textarea "les Add A"
click at [762, 116] on div "Add Files Add Album" at bounding box center [759, 139] width 63 height 58
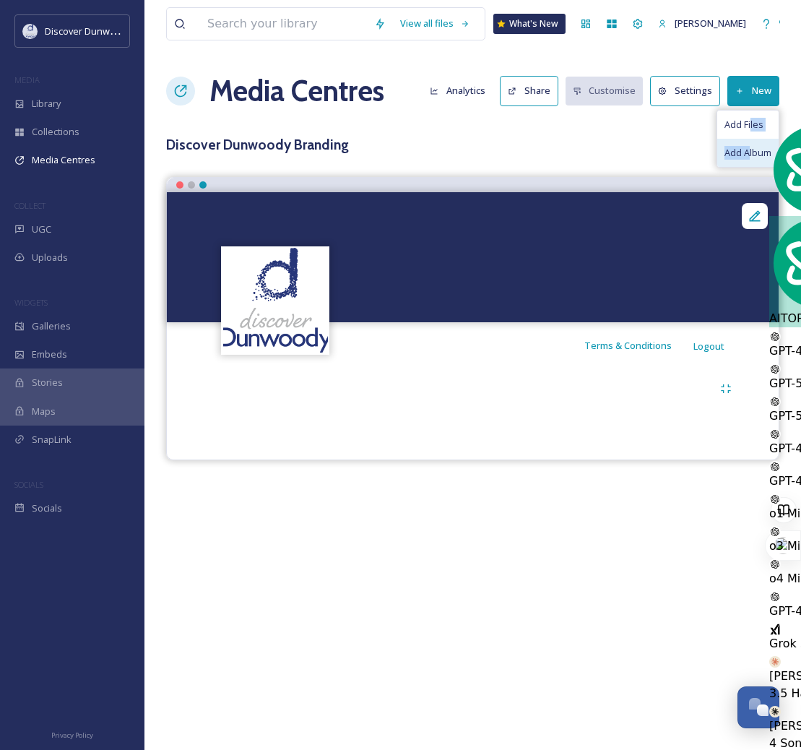
drag, startPoint x: 762, startPoint y: 116, endPoint x: 741, endPoint y: 155, distance: 44.6
click at [741, 155] on span "Add Album" at bounding box center [748, 153] width 47 height 14
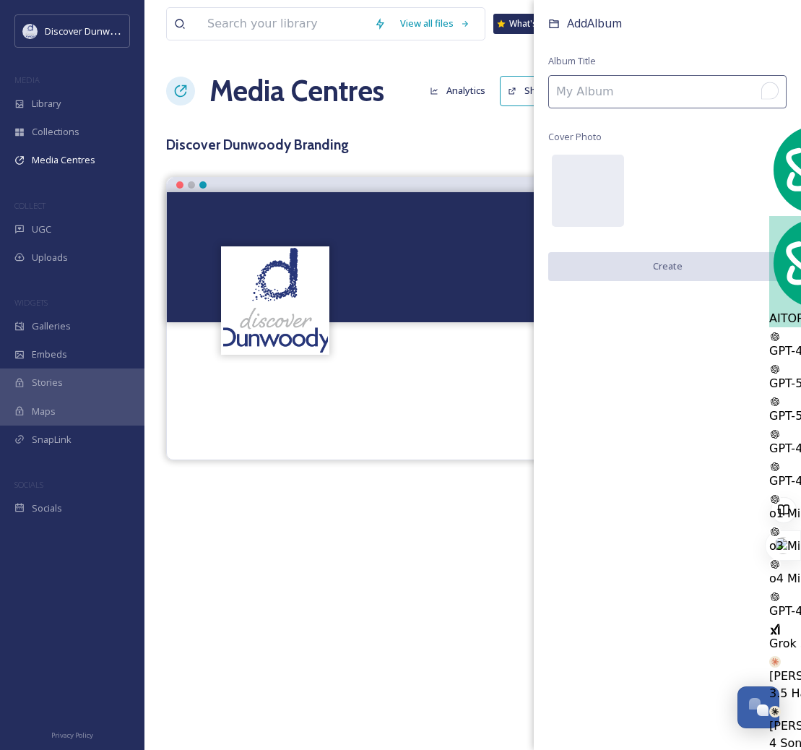
click at [615, 109] on div "Add Album Album Title Cover Photo Create" at bounding box center [667, 162] width 267 height 324
click at [620, 93] on input "To enrich screen reader interactions, please activate Accessibility in Grammarl…" at bounding box center [667, 91] width 238 height 33
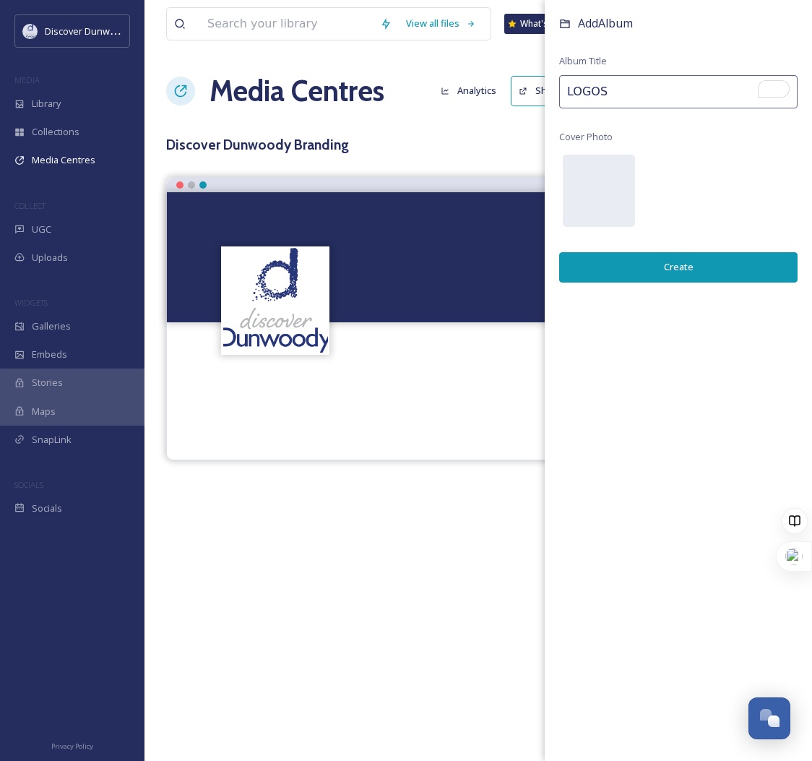
type input "LOGOS"
click at [608, 272] on button "Create" at bounding box center [678, 267] width 238 height 30
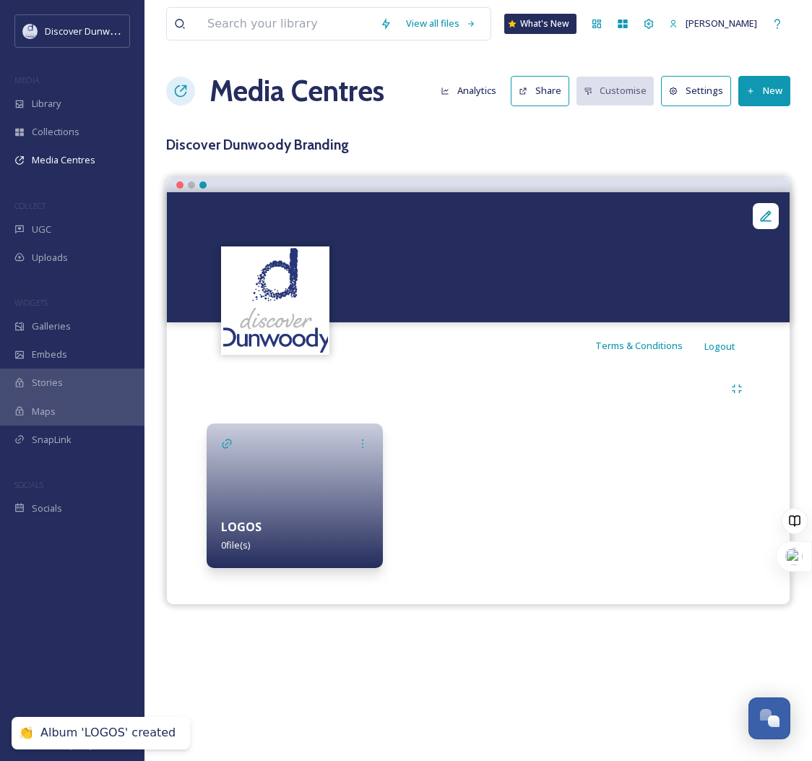
click at [284, 461] on div at bounding box center [295, 495] width 176 height 145
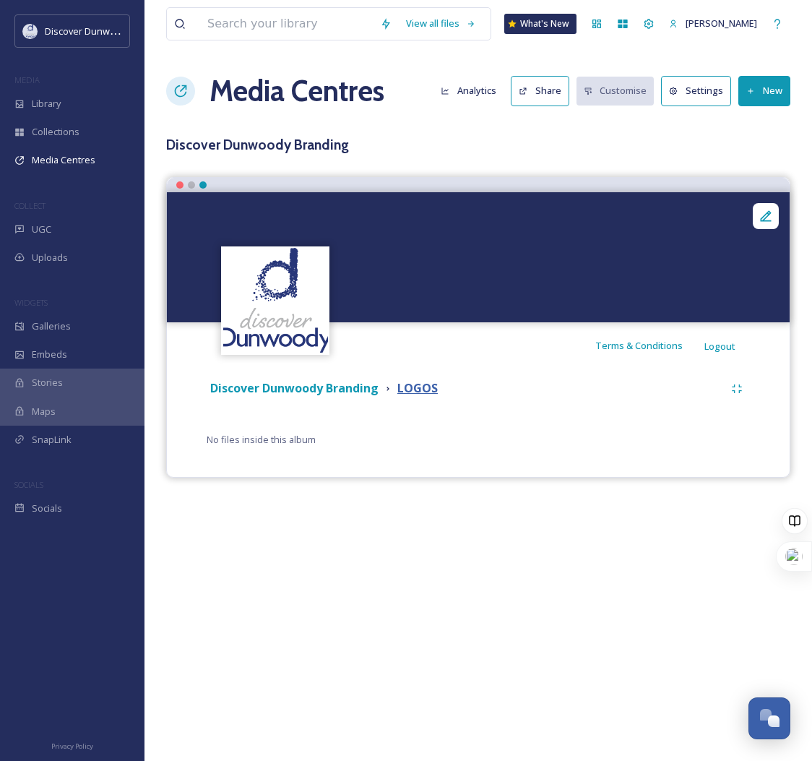
click at [409, 388] on strong "LOGOS" at bounding box center [417, 388] width 40 height 16
click at [765, 90] on button "New" at bounding box center [765, 91] width 52 height 30
click at [763, 129] on span "Add Files" at bounding box center [755, 125] width 39 height 14
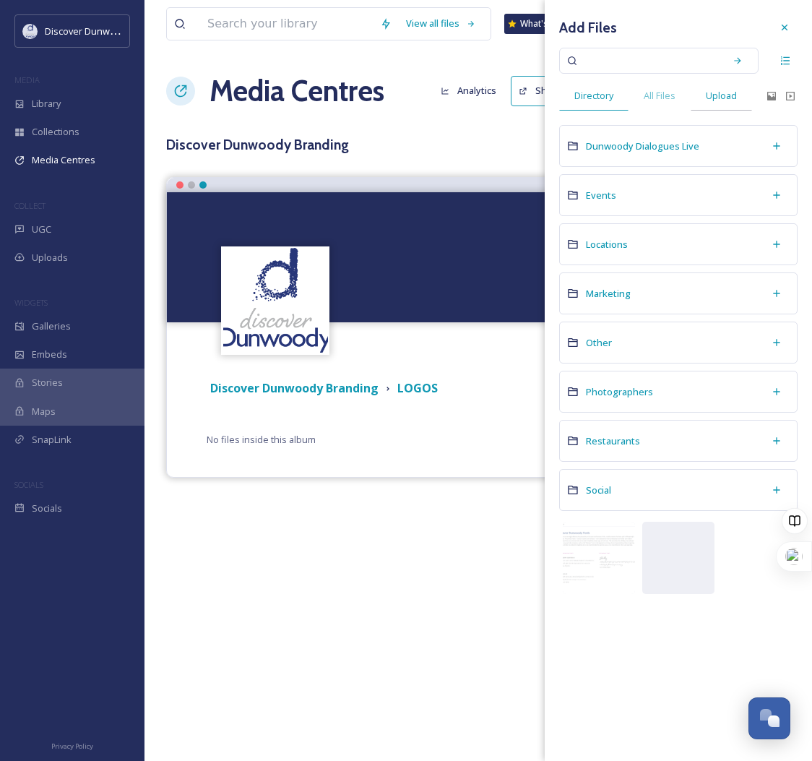
click at [721, 100] on span "Upload" at bounding box center [721, 96] width 31 height 14
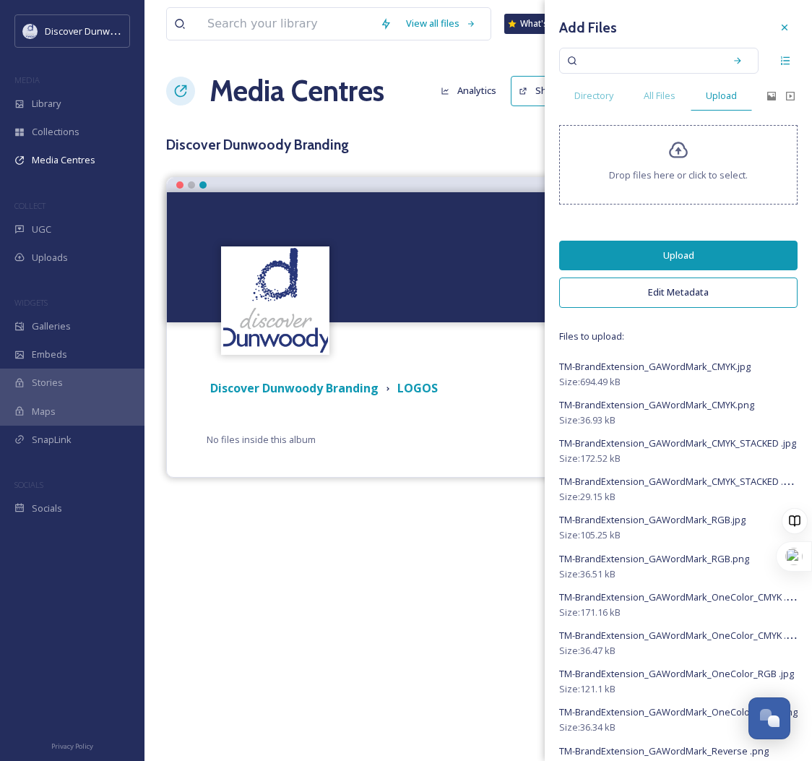
click at [636, 166] on div "Drop files here or click to select." at bounding box center [678, 164] width 238 height 79
click at [779, 27] on icon at bounding box center [785, 28] width 12 height 12
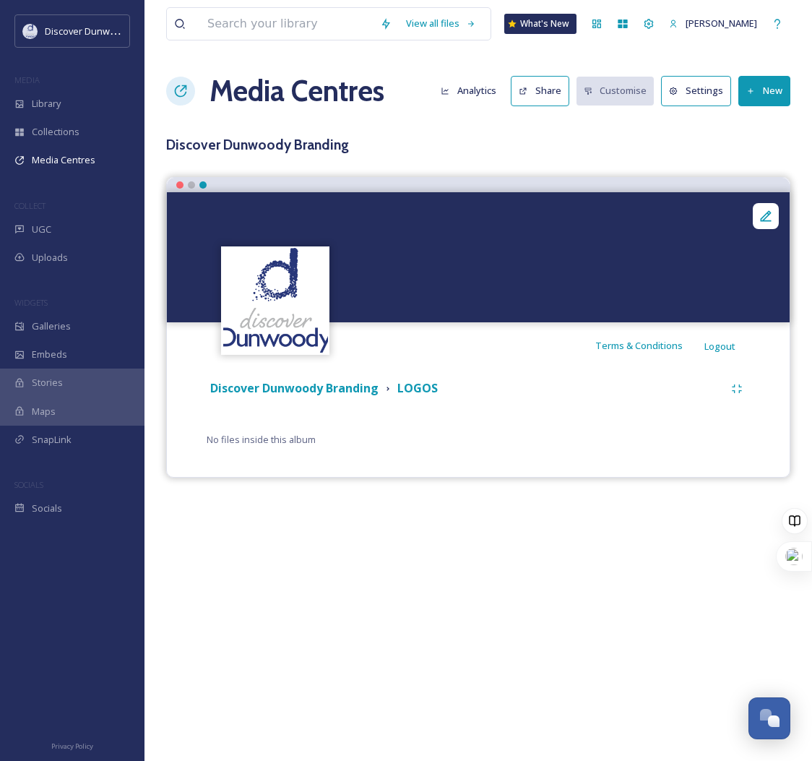
click at [770, 99] on button "New" at bounding box center [765, 91] width 52 height 30
click at [768, 129] on span "Add Files" at bounding box center [755, 125] width 39 height 14
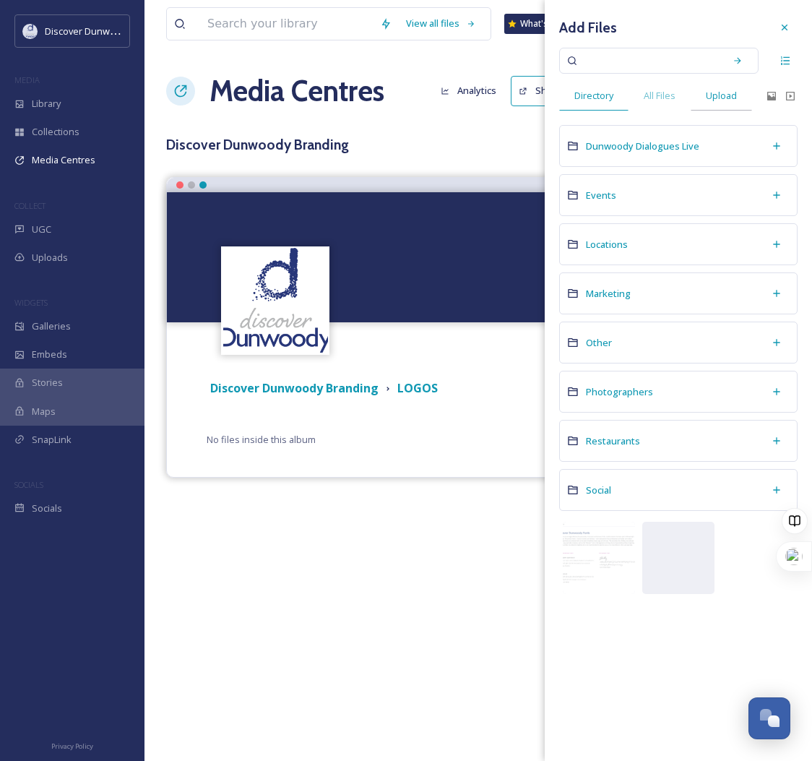
click at [727, 106] on div "Upload" at bounding box center [721, 96] width 61 height 30
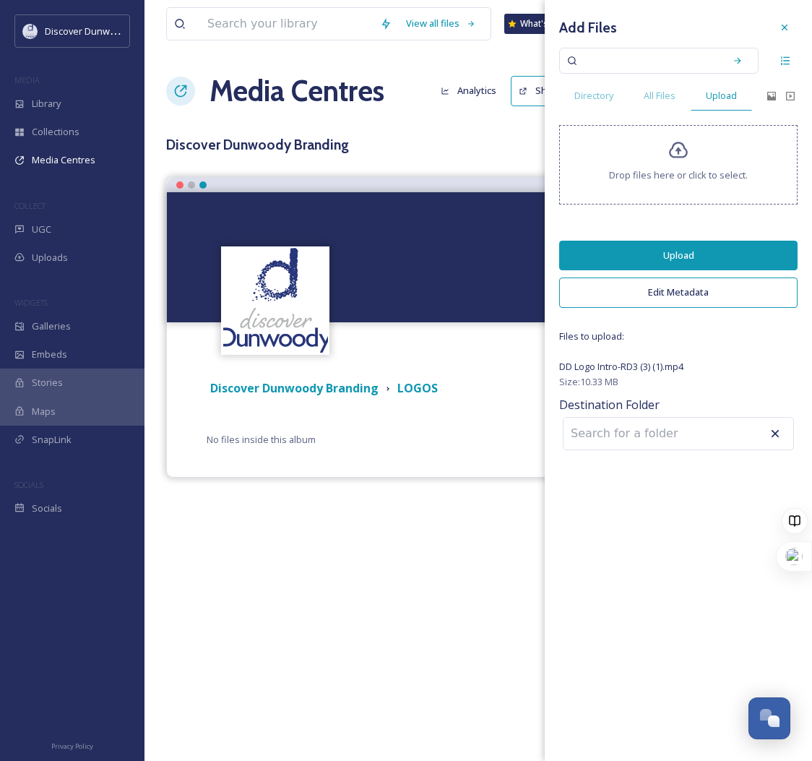
click at [668, 295] on button "Edit Metadata" at bounding box center [678, 293] width 238 height 30
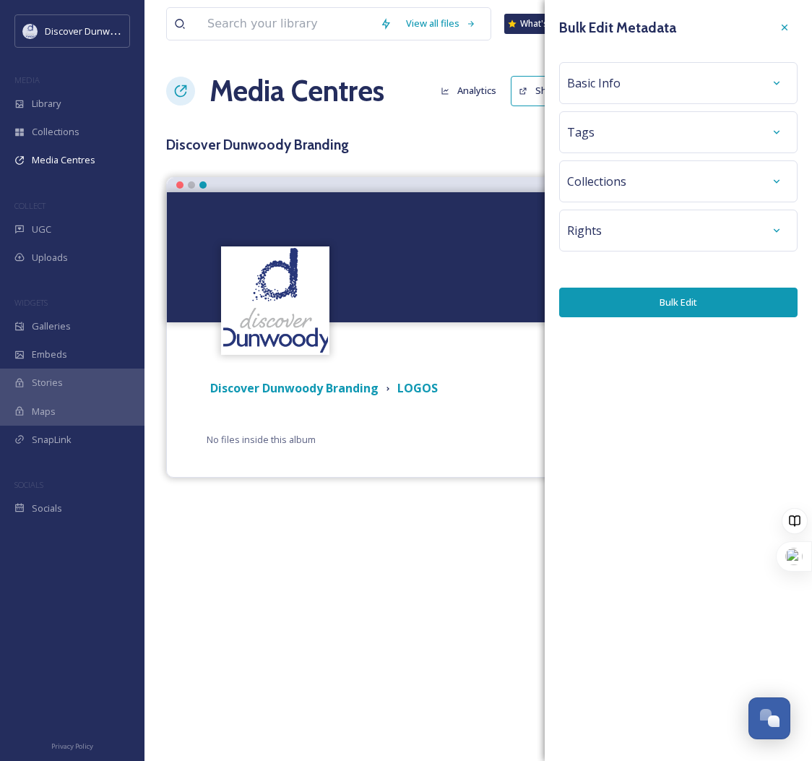
click at [665, 93] on div "Basic Info" at bounding box center [678, 83] width 223 height 26
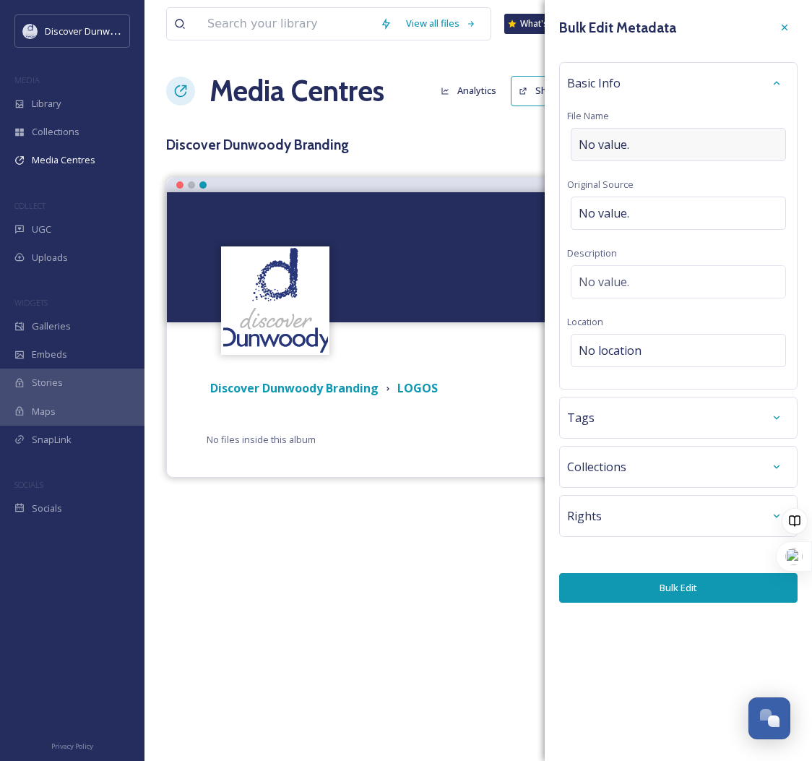
click at [653, 138] on div "No value." at bounding box center [678, 144] width 215 height 33
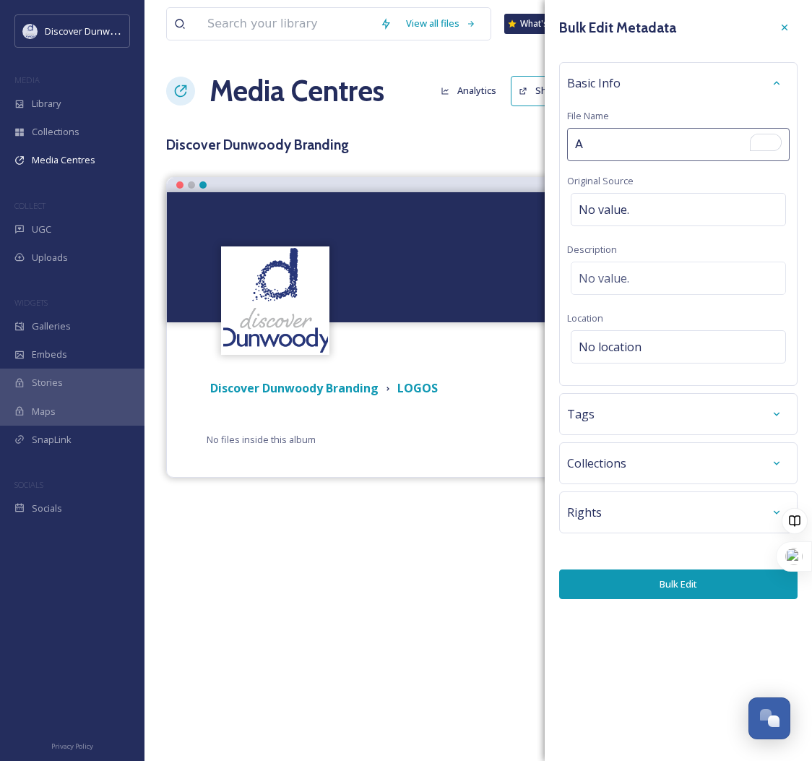
type input "An"
click at [657, 589] on button "Bulk Edit" at bounding box center [678, 584] width 238 height 30
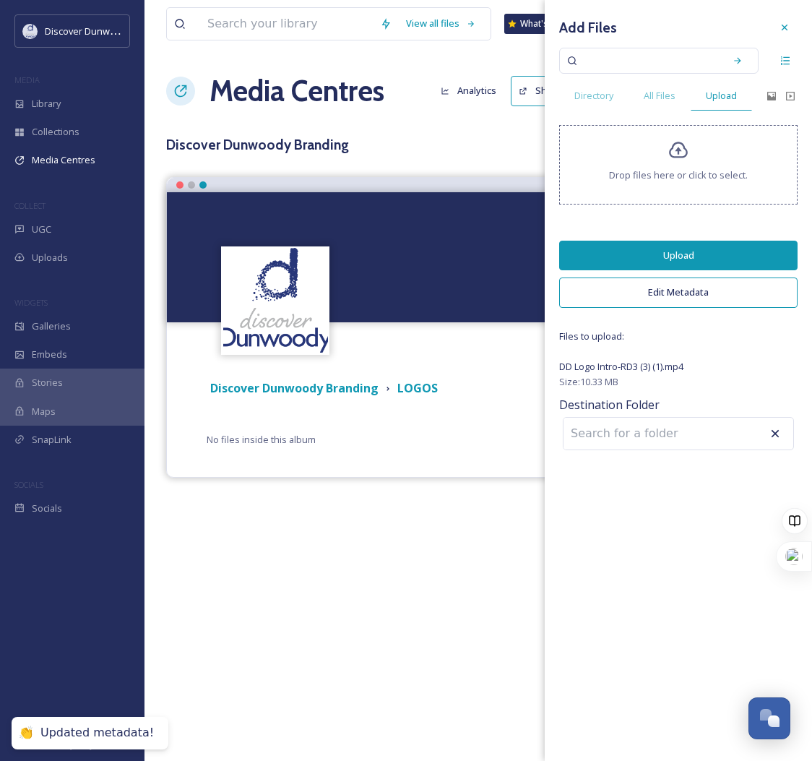
click at [687, 261] on button "Upload" at bounding box center [678, 256] width 238 height 30
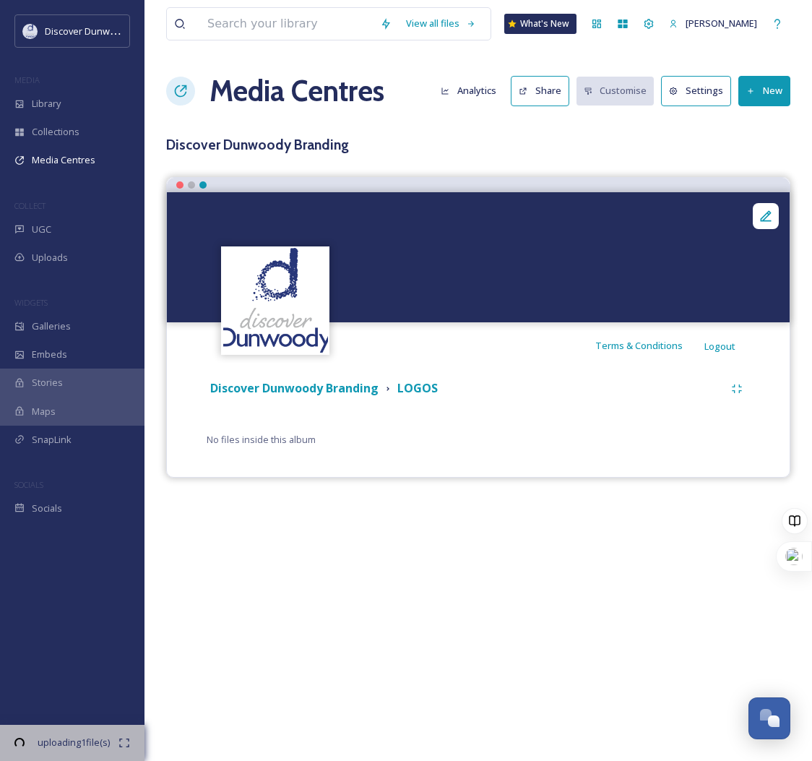
click at [306, 641] on div "View all files What's [GEOGRAPHIC_DATA] [PERSON_NAME] Media Centres Analytics S…" at bounding box center [479, 380] width 668 height 761
click at [337, 387] on strong "Discover Dunwoody Branding" at bounding box center [294, 388] width 168 height 16
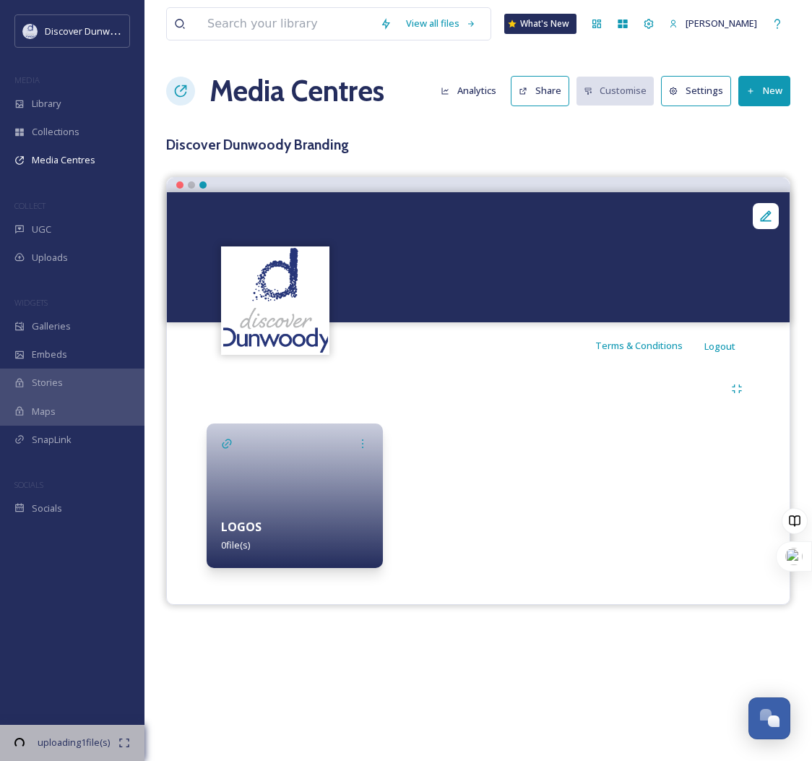
click at [318, 449] on div at bounding box center [295, 495] width 176 height 145
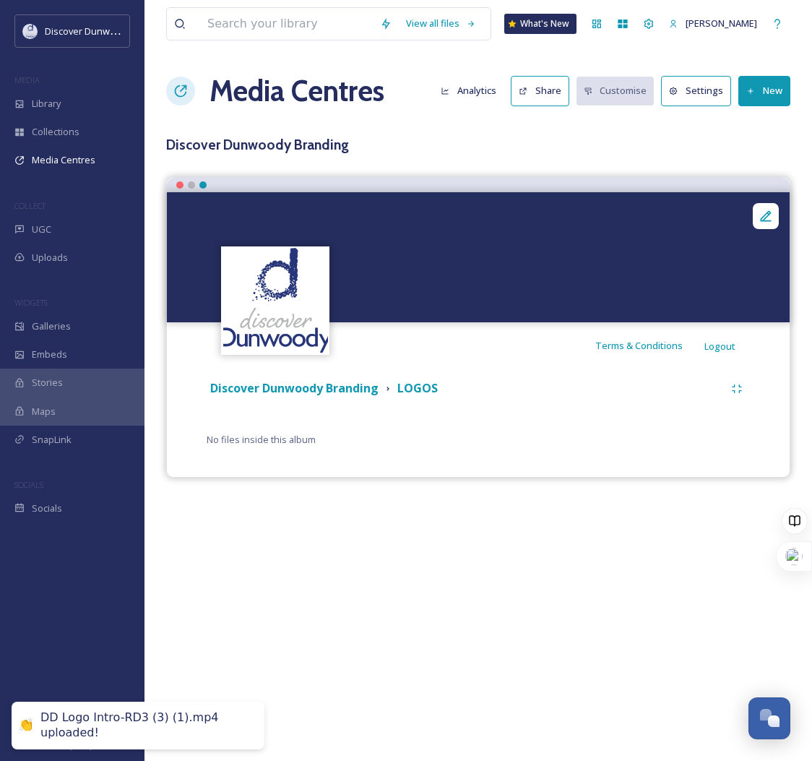
drag, startPoint x: 757, startPoint y: 90, endPoint x: 729, endPoint y: 121, distance: 41.5
click at [729, 121] on div "View all files What's [GEOGRAPHIC_DATA] [PERSON_NAME] Media Centres Analytics S…" at bounding box center [479, 380] width 668 height 761
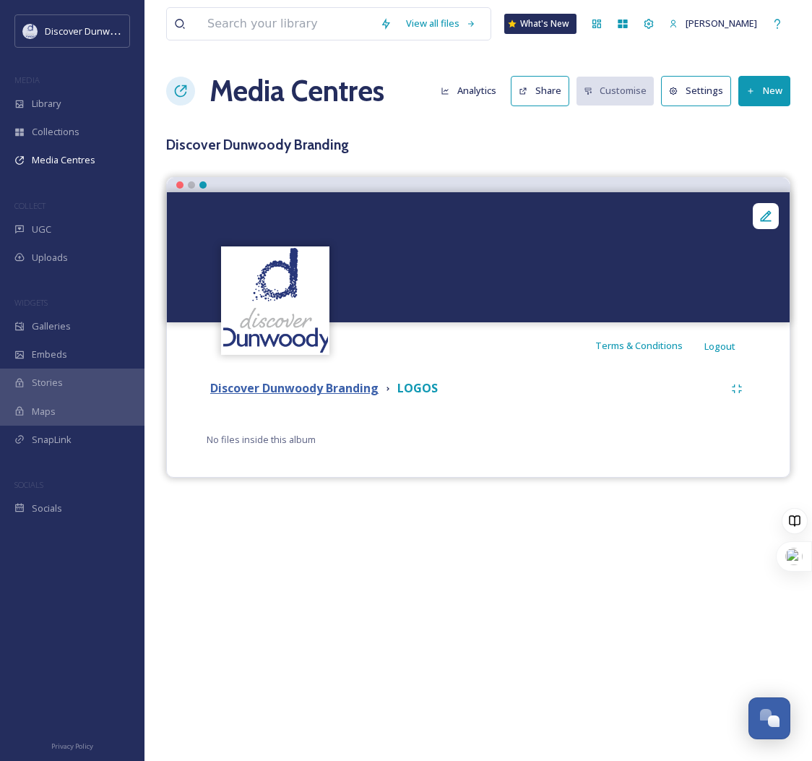
click at [379, 385] on strong "Discover Dunwoody Branding" at bounding box center [294, 388] width 168 height 16
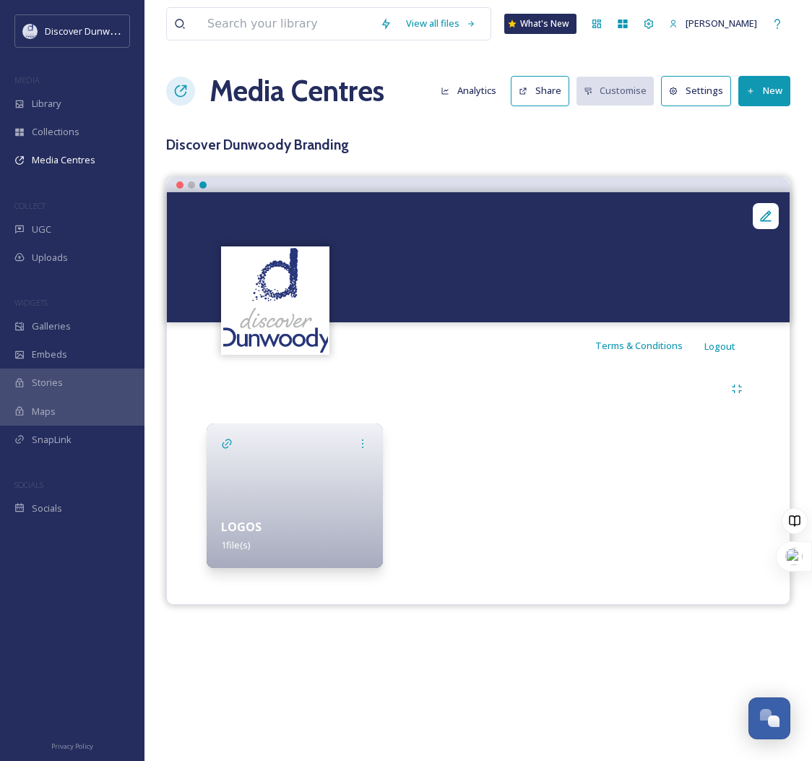
click at [280, 458] on img at bounding box center [295, 495] width 176 height 145
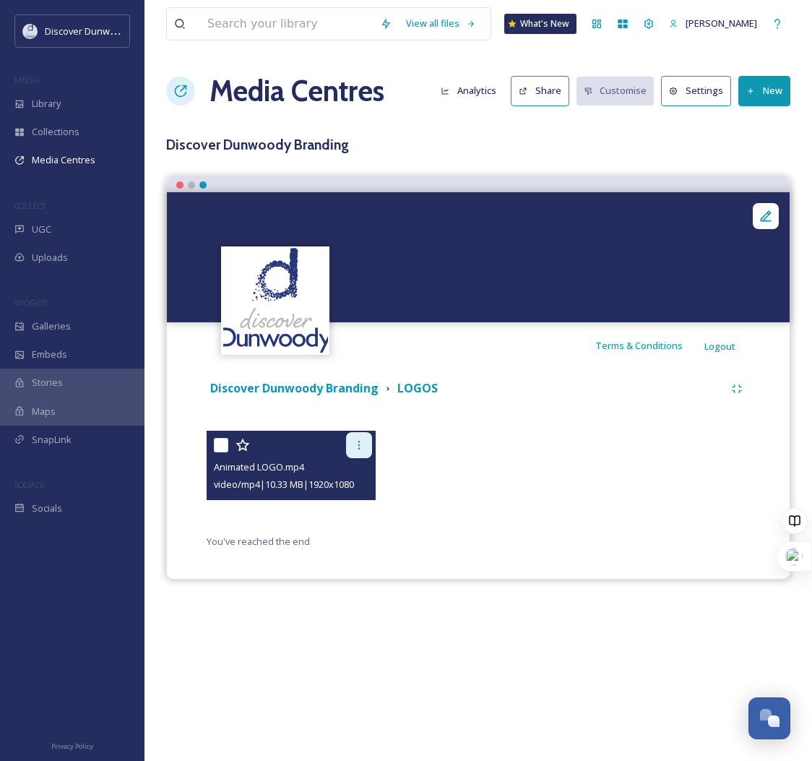
click at [363, 439] on icon at bounding box center [359, 445] width 12 height 12
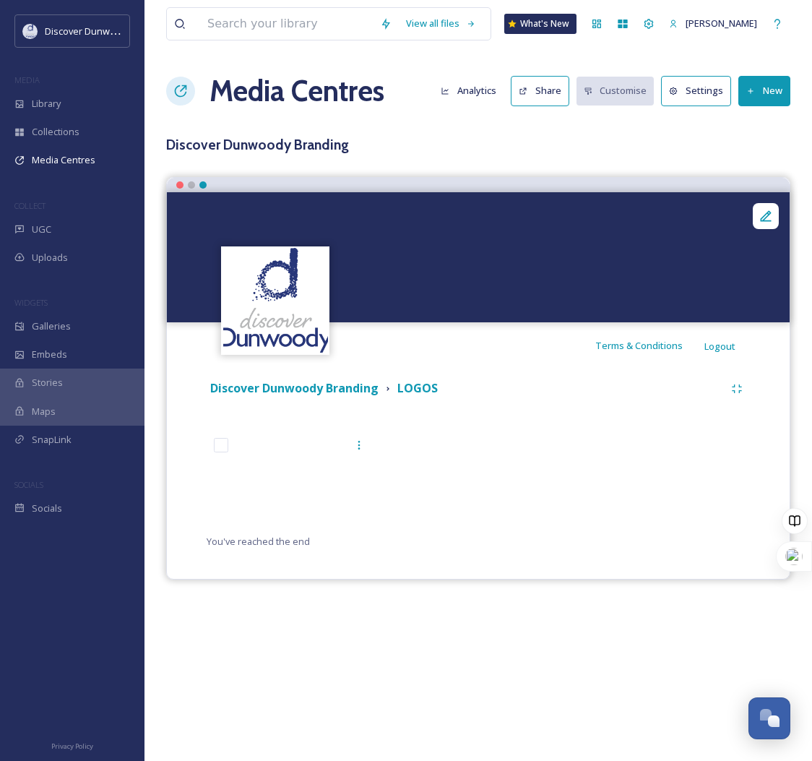
drag, startPoint x: 233, startPoint y: 480, endPoint x: 399, endPoint y: 443, distance: 170.2
click at [422, 390] on strong "LOGOS" at bounding box center [417, 388] width 40 height 16
click at [705, 95] on button "Settings" at bounding box center [696, 91] width 70 height 30
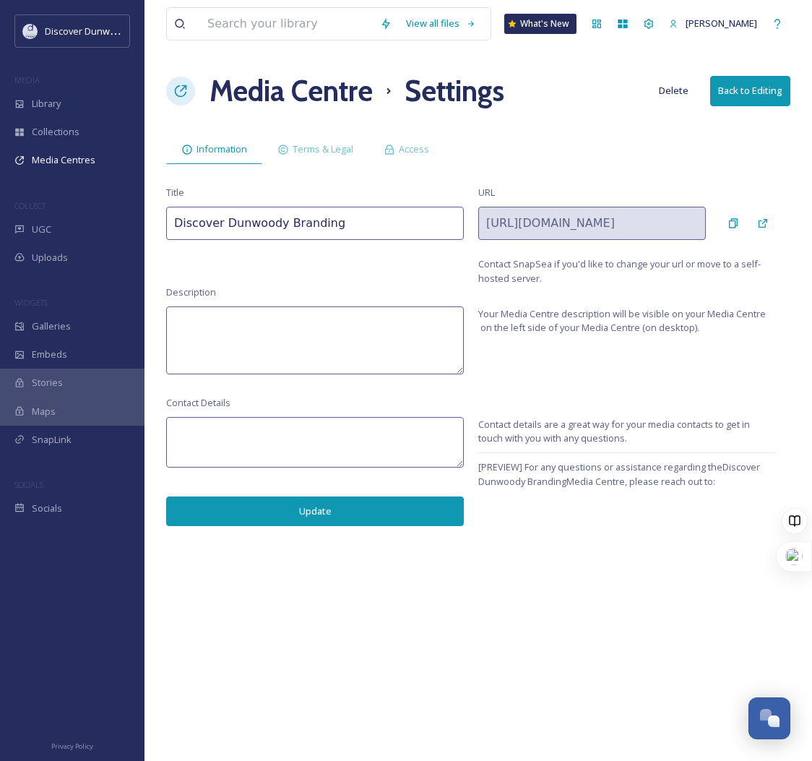
click at [737, 89] on button "Back to Editing" at bounding box center [750, 91] width 80 height 30
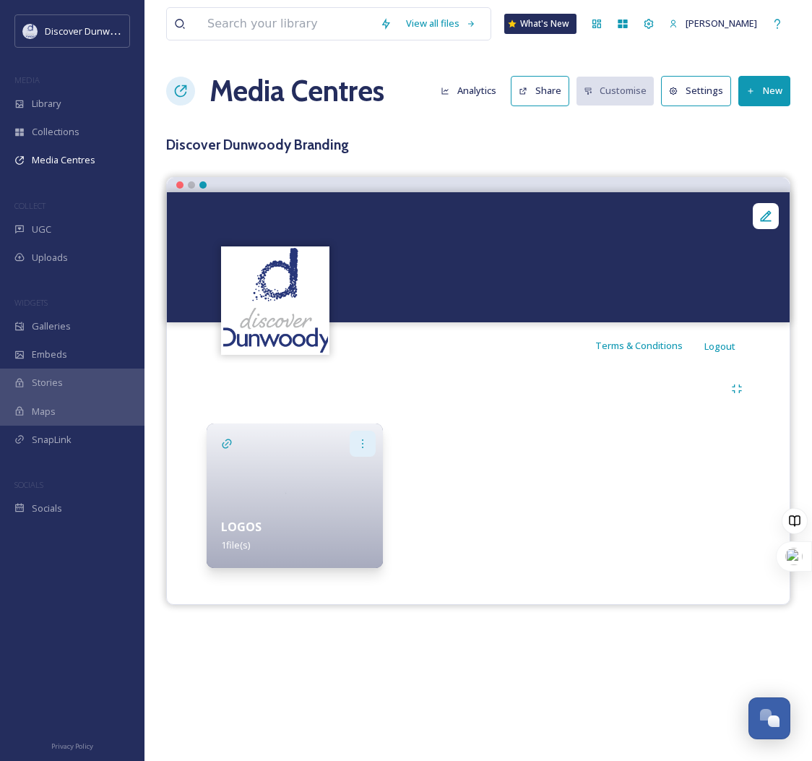
click at [371, 445] on div at bounding box center [363, 444] width 26 height 26
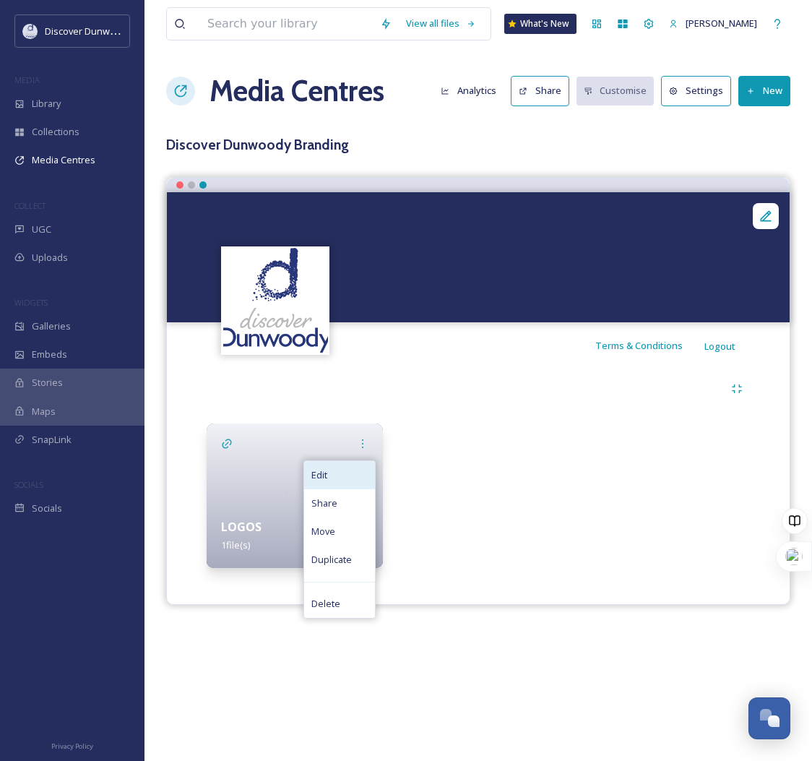
click at [372, 478] on div "Edit" at bounding box center [339, 475] width 71 height 28
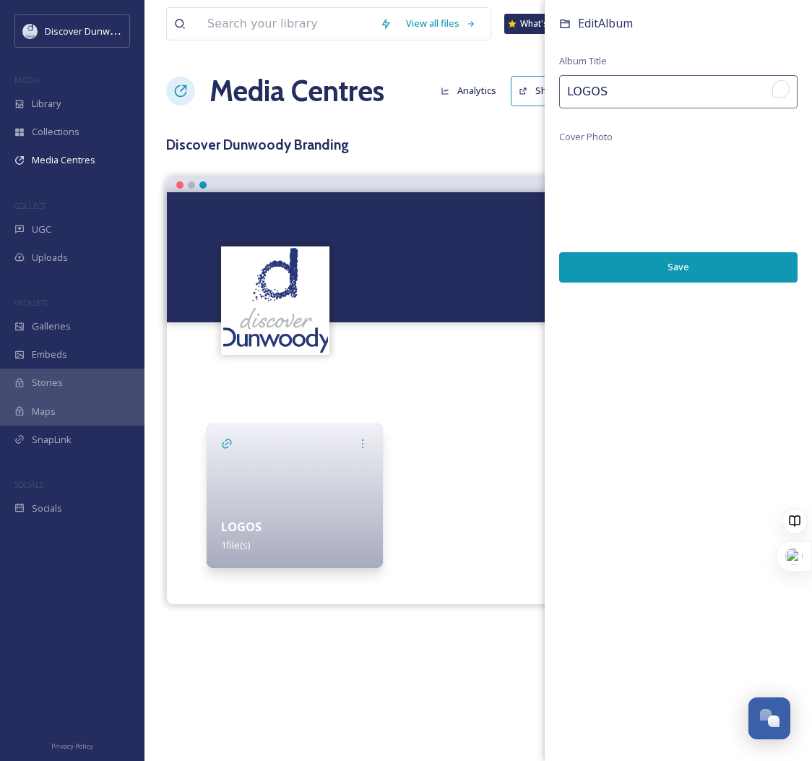
drag, startPoint x: 715, startPoint y: 82, endPoint x: 556, endPoint y: 80, distance: 159.7
click at [556, 80] on div "Edit Album Album Title LOGOS Cover Photo Save" at bounding box center [678, 163] width 267 height 326
type input "ANIMATED LOGO"
click at [642, 264] on button "Save" at bounding box center [678, 267] width 238 height 30
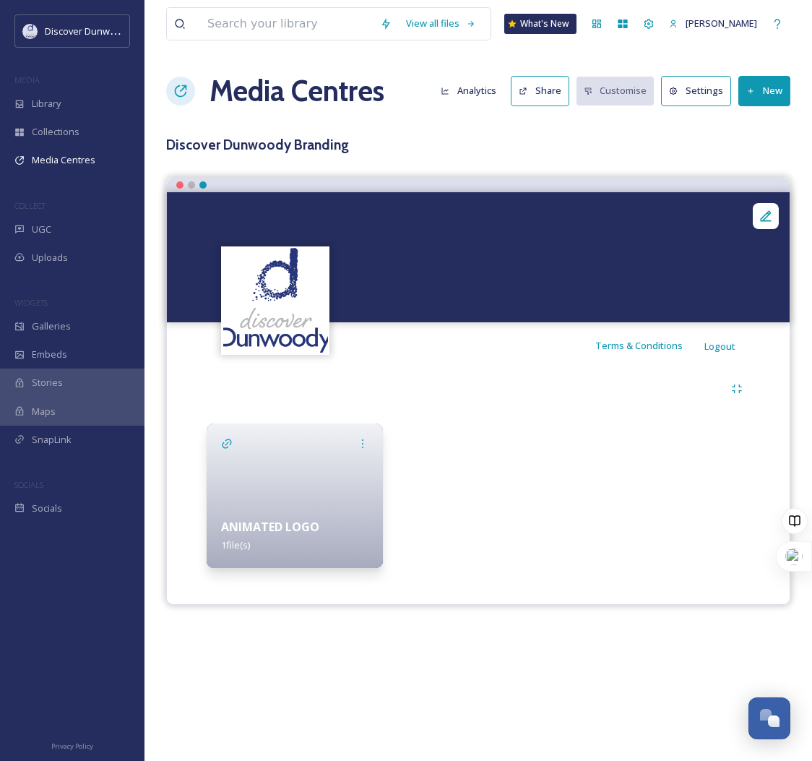
click at [551, 652] on div "View all files What's [GEOGRAPHIC_DATA] [PERSON_NAME] Media Centres Analytics S…" at bounding box center [479, 380] width 668 height 761
click at [739, 91] on button "New" at bounding box center [765, 91] width 52 height 30
click at [756, 126] on span "Add Files" at bounding box center [755, 125] width 39 height 14
click at [656, 140] on h3 "Discover Dunwoody Branding" at bounding box center [478, 144] width 624 height 21
click at [791, 94] on div "View all files What's [GEOGRAPHIC_DATA] [PERSON_NAME] Media Centres Analytics S…" at bounding box center [479, 380] width 668 height 761
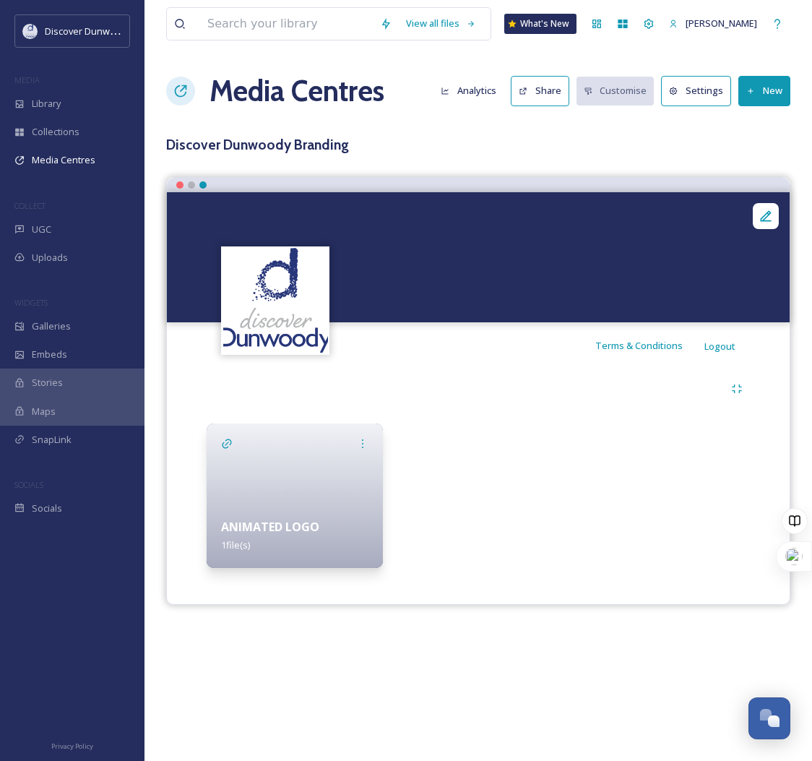
click at [753, 98] on button "New" at bounding box center [765, 91] width 52 height 30
click at [768, 148] on span "Add Album" at bounding box center [759, 153] width 47 height 14
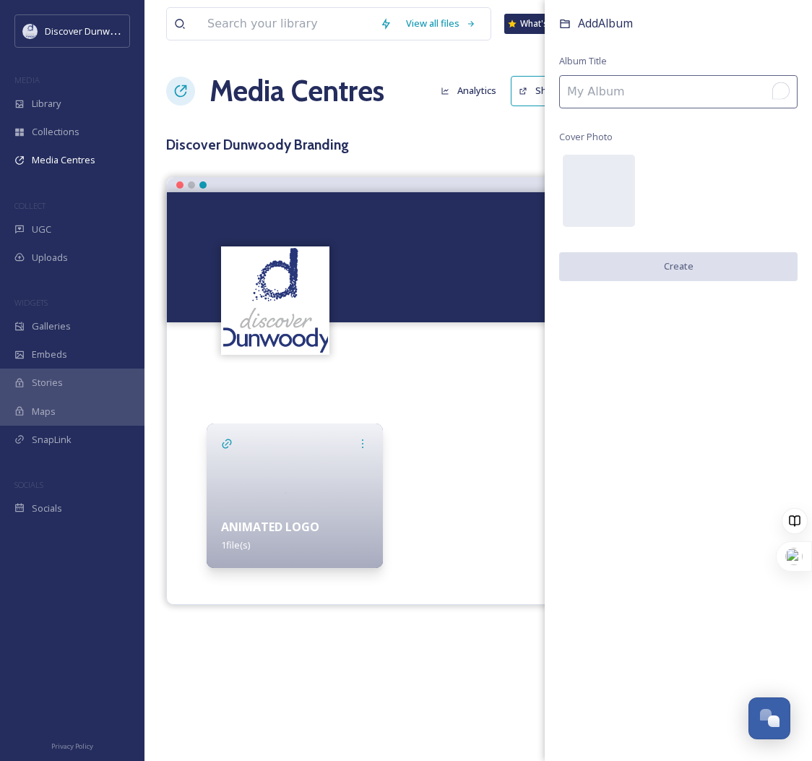
click at [766, 77] on input "To enrich screen reader interactions, please activate Accessibility in Grammarl…" at bounding box center [678, 91] width 238 height 33
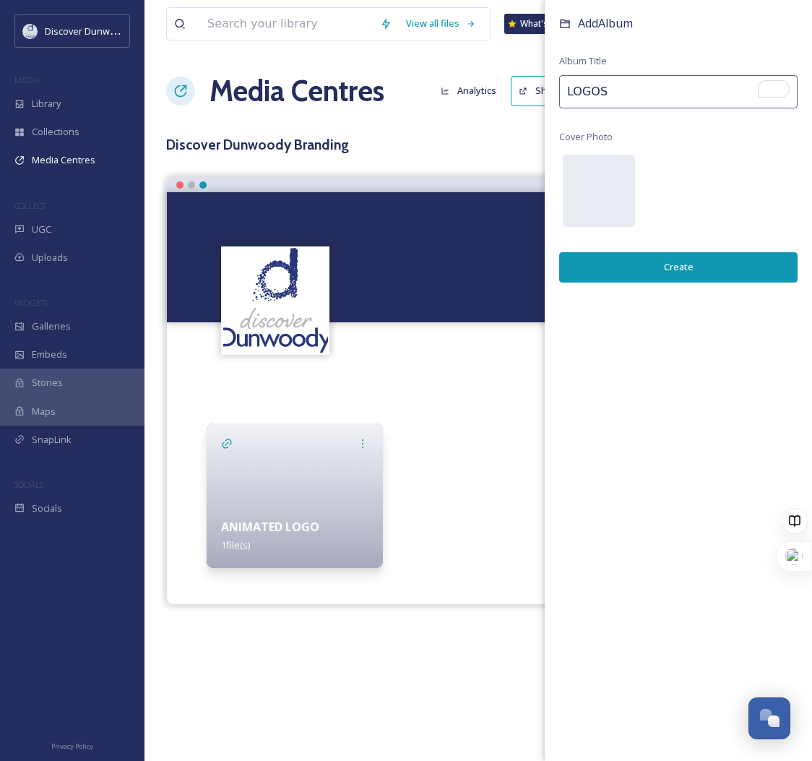
type input "LOGOS"
click at [710, 266] on button "Create" at bounding box center [678, 267] width 238 height 30
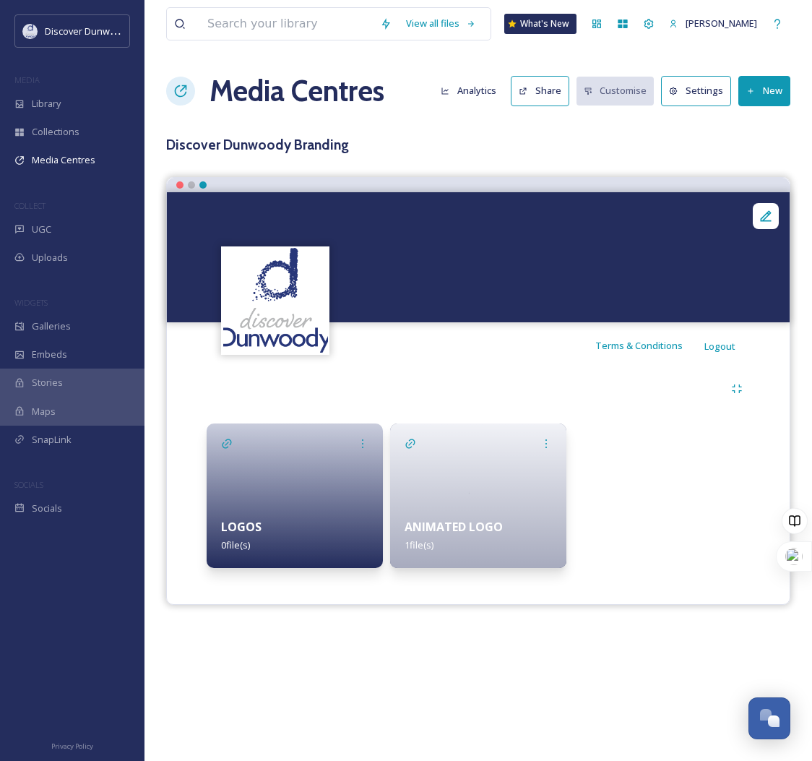
click at [211, 471] on div at bounding box center [295, 495] width 176 height 145
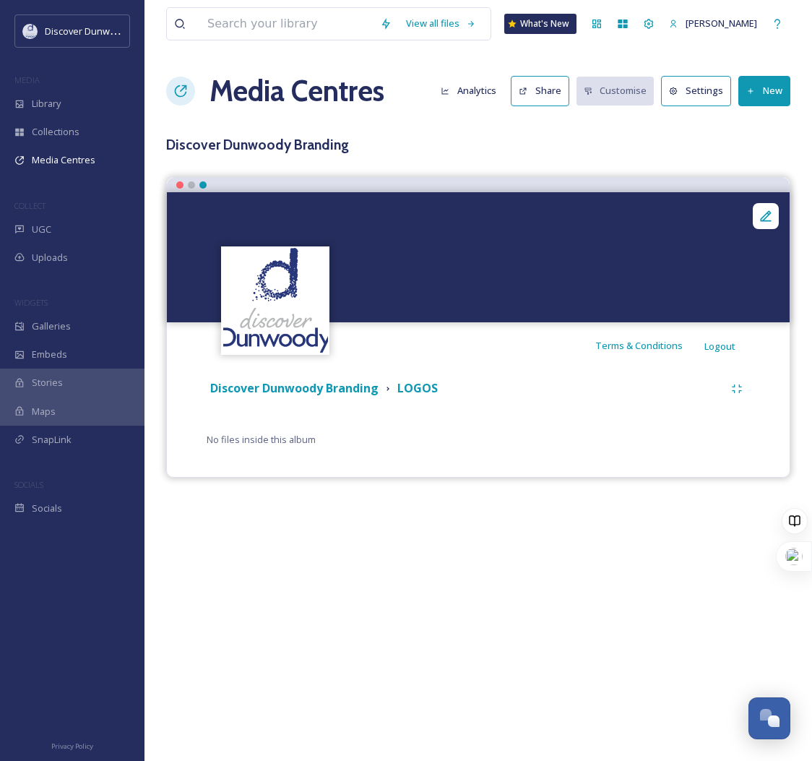
click at [762, 94] on button "New" at bounding box center [765, 91] width 52 height 30
click at [748, 126] on span "Add Files" at bounding box center [755, 125] width 39 height 14
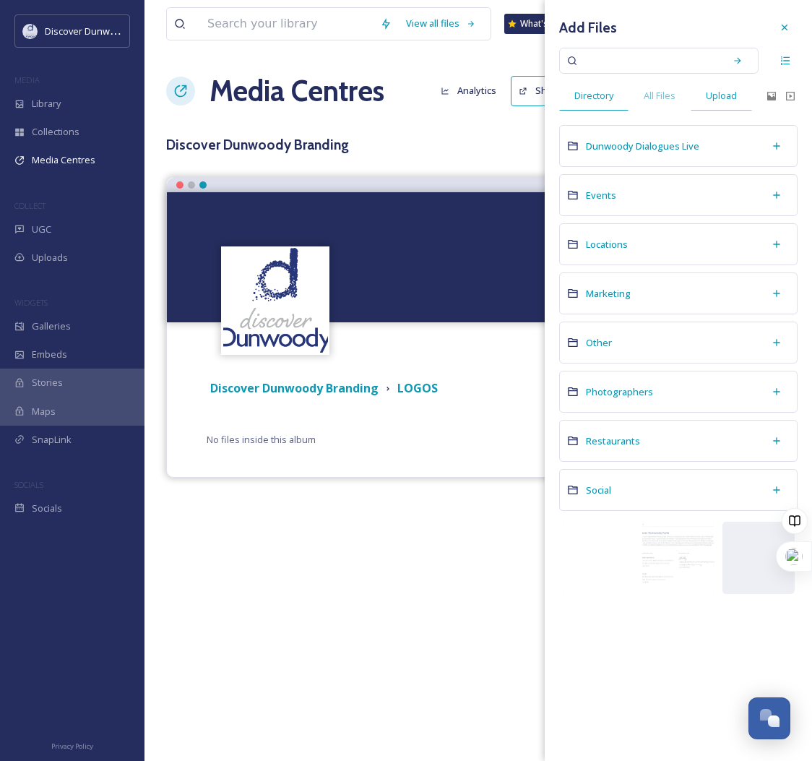
click at [717, 95] on span "Upload" at bounding box center [721, 96] width 31 height 14
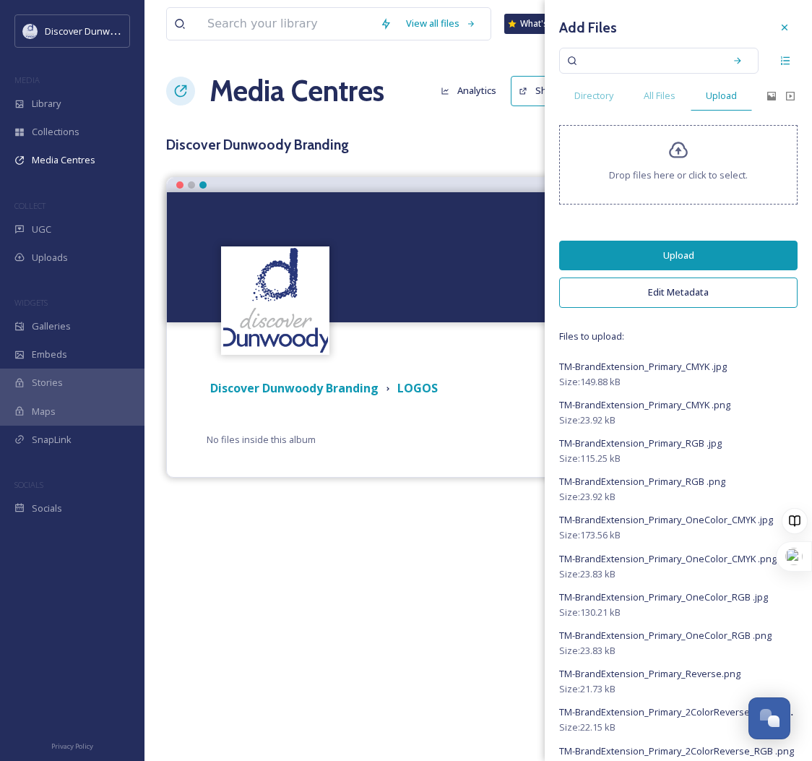
click at [661, 302] on button "Edit Metadata" at bounding box center [678, 293] width 238 height 30
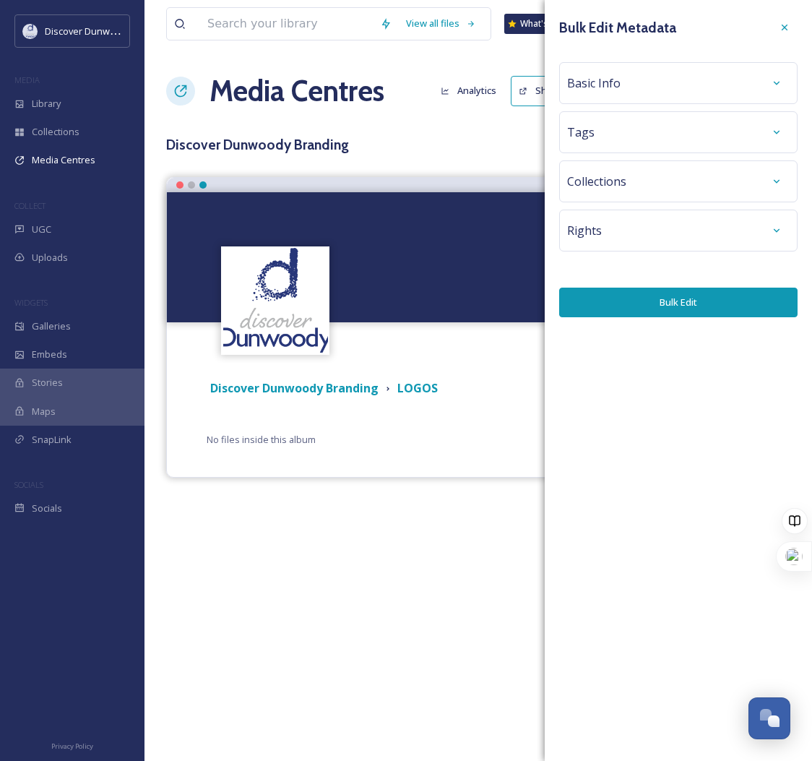
click at [626, 79] on div "Basic Info" at bounding box center [678, 83] width 223 height 26
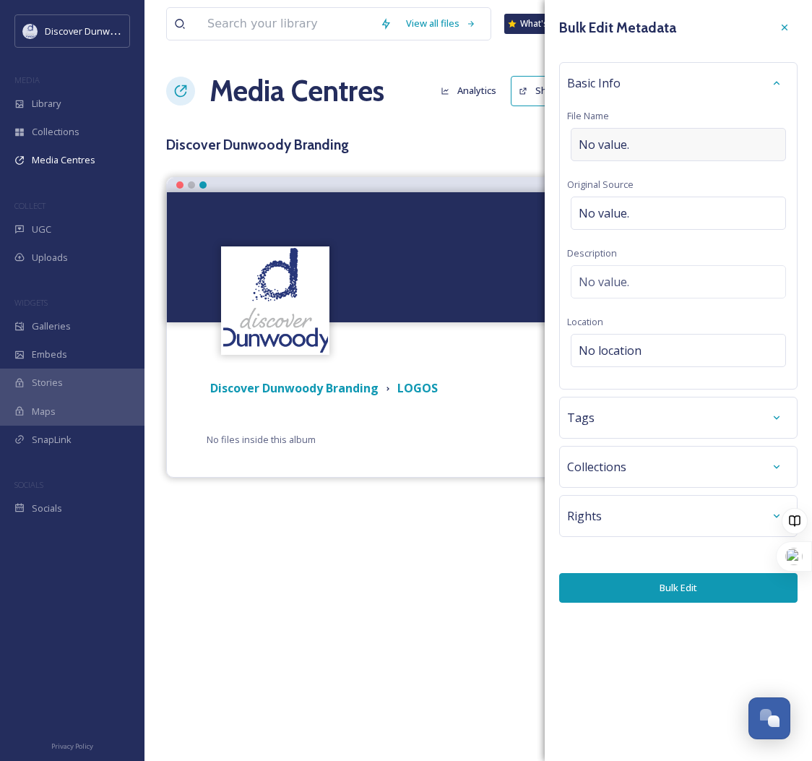
click at [643, 139] on div "No value." at bounding box center [678, 144] width 215 height 33
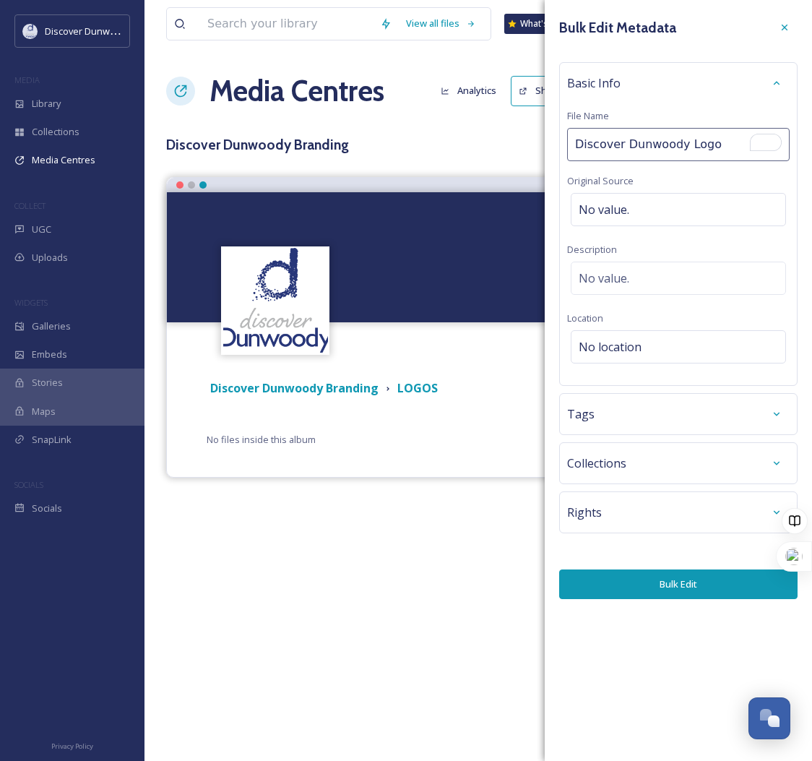
type input "Discover Dunwoody Logos"
click at [677, 598] on button "Bulk Edit" at bounding box center [678, 584] width 238 height 30
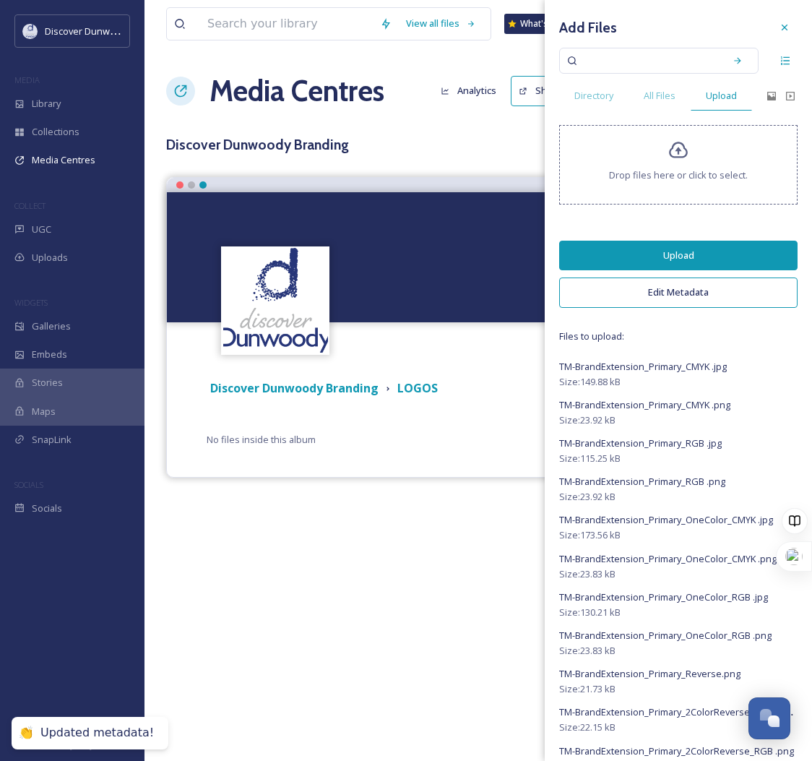
click at [690, 260] on button "Upload" at bounding box center [678, 256] width 238 height 30
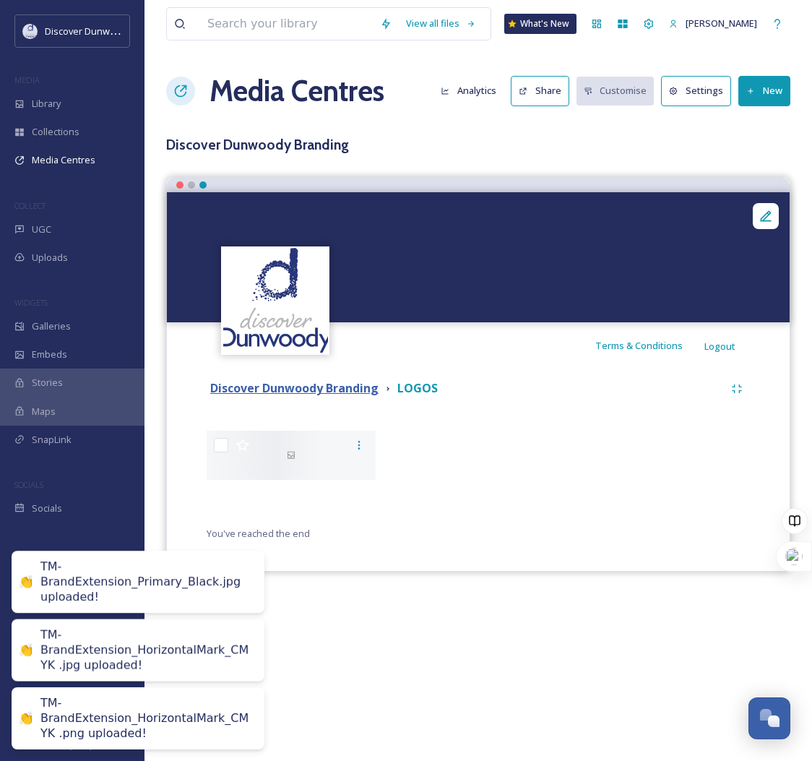
click at [276, 395] on strong "Discover Dunwoody Branding" at bounding box center [294, 388] width 168 height 16
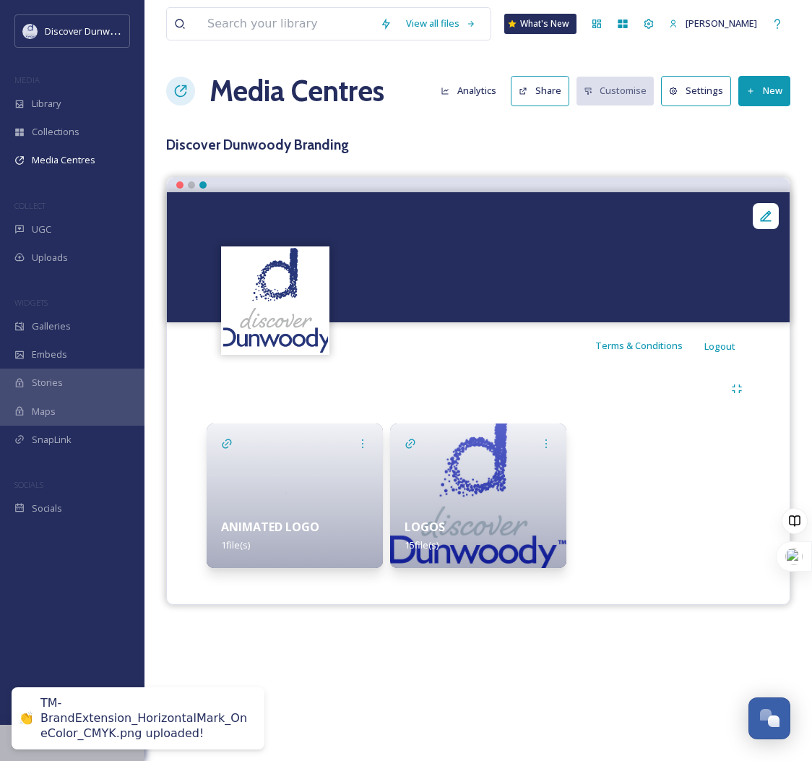
click at [753, 90] on icon at bounding box center [751, 91] width 9 height 9
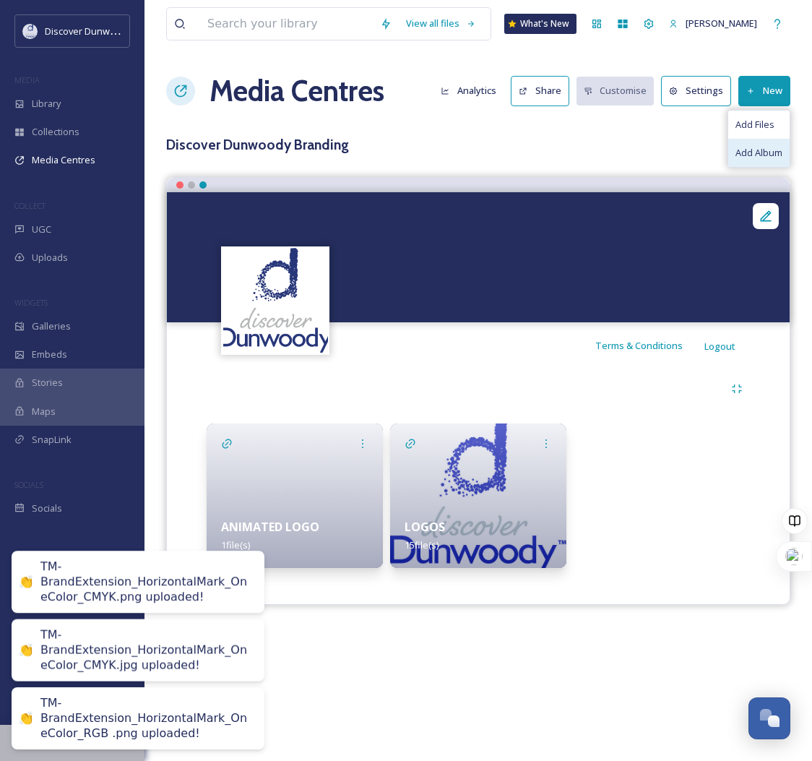
click at [740, 150] on span "Add Album" at bounding box center [759, 153] width 47 height 14
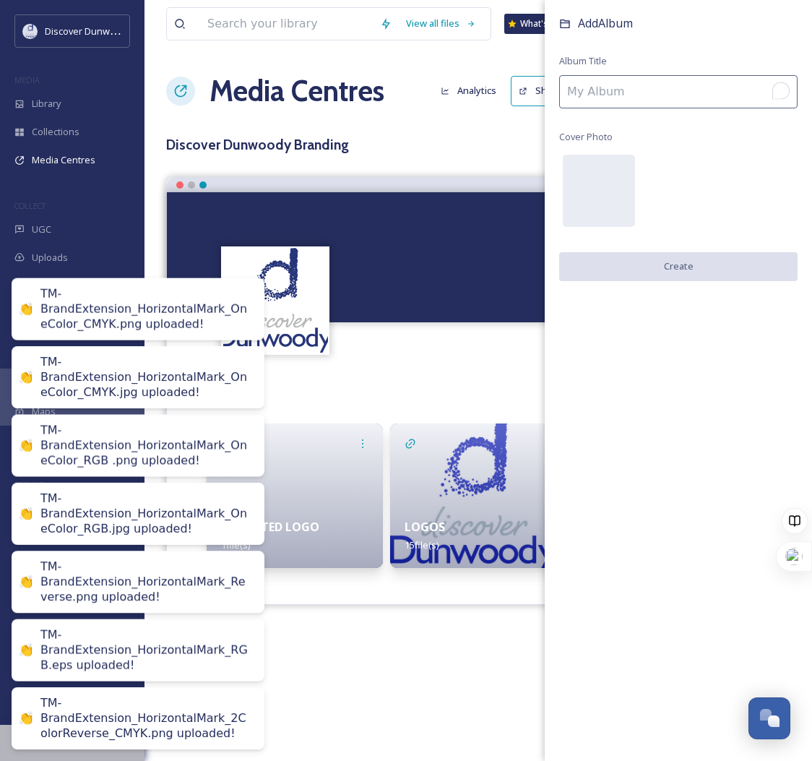
click at [716, 95] on input "To enrich screen reader interactions, please activate Accessibility in Grammarl…" at bounding box center [678, 91] width 238 height 33
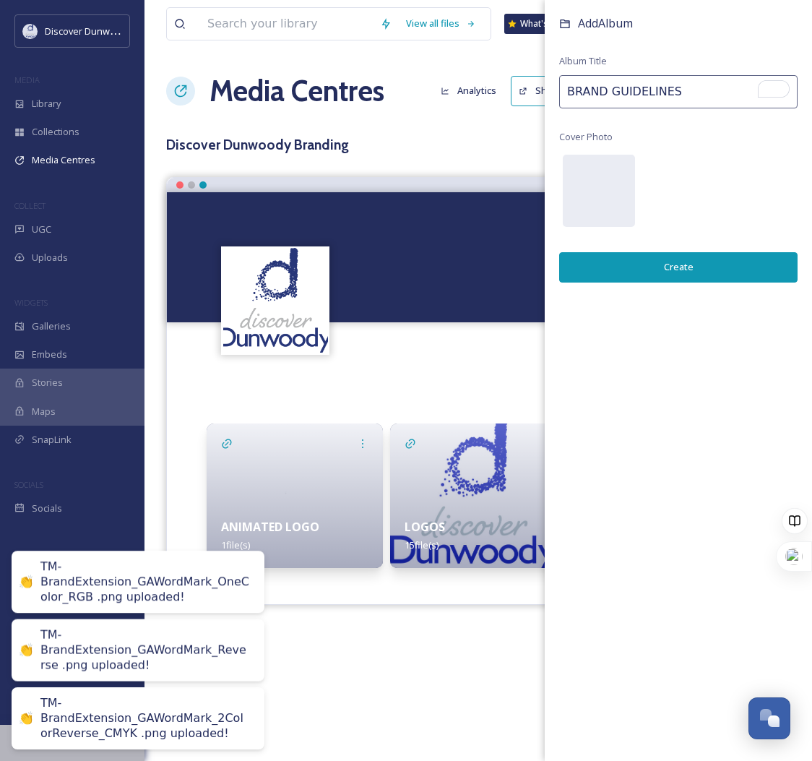
type input "BRAND GUIDELINES"
click at [694, 132] on div "Add Album Album Title BRAND GUIDELINES Cover Photo Create" at bounding box center [678, 163] width 267 height 326
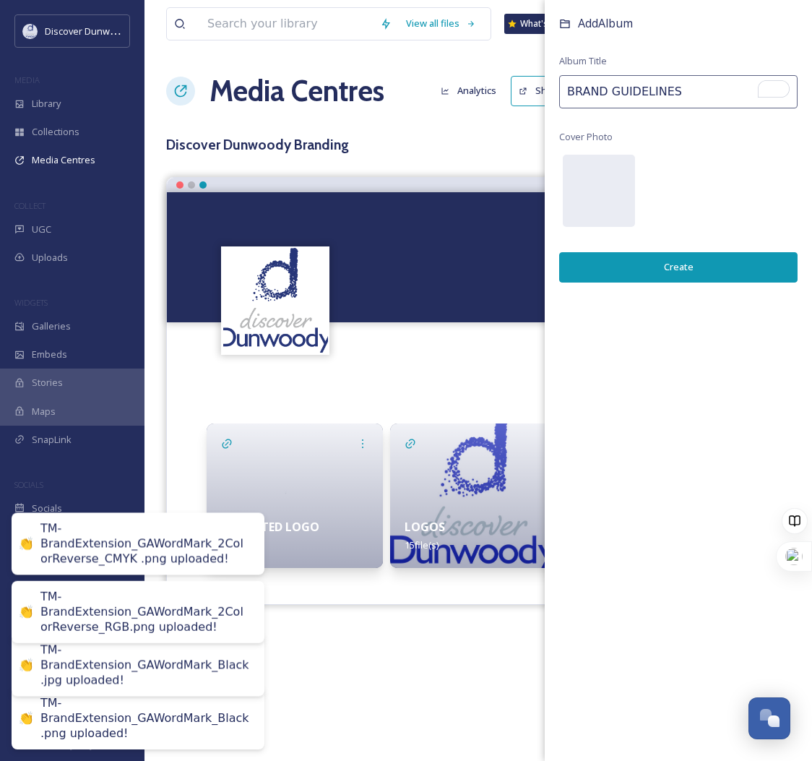
click at [702, 266] on button "Create" at bounding box center [678, 267] width 238 height 30
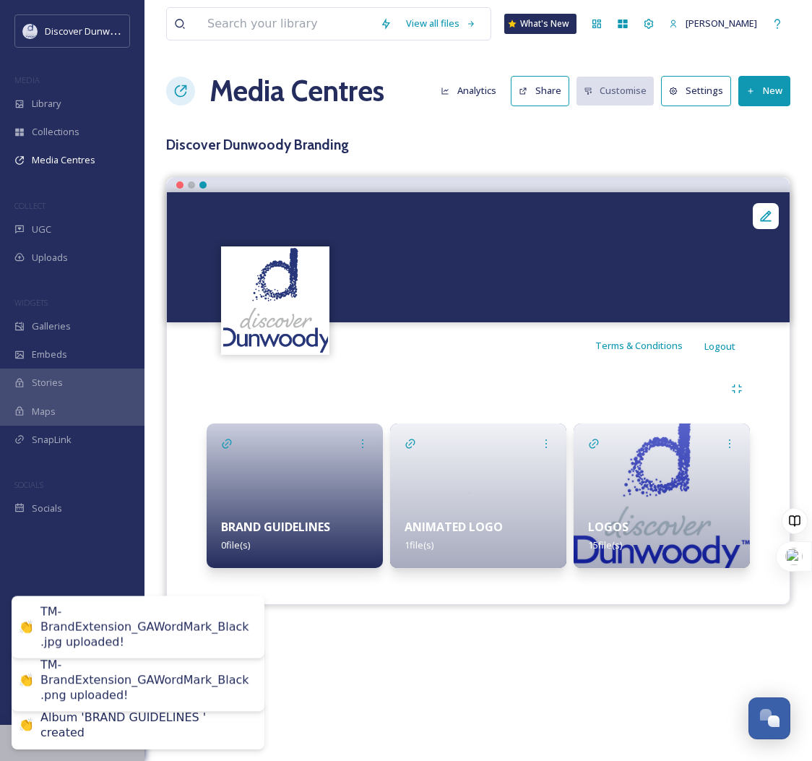
click at [267, 496] on div at bounding box center [295, 495] width 176 height 145
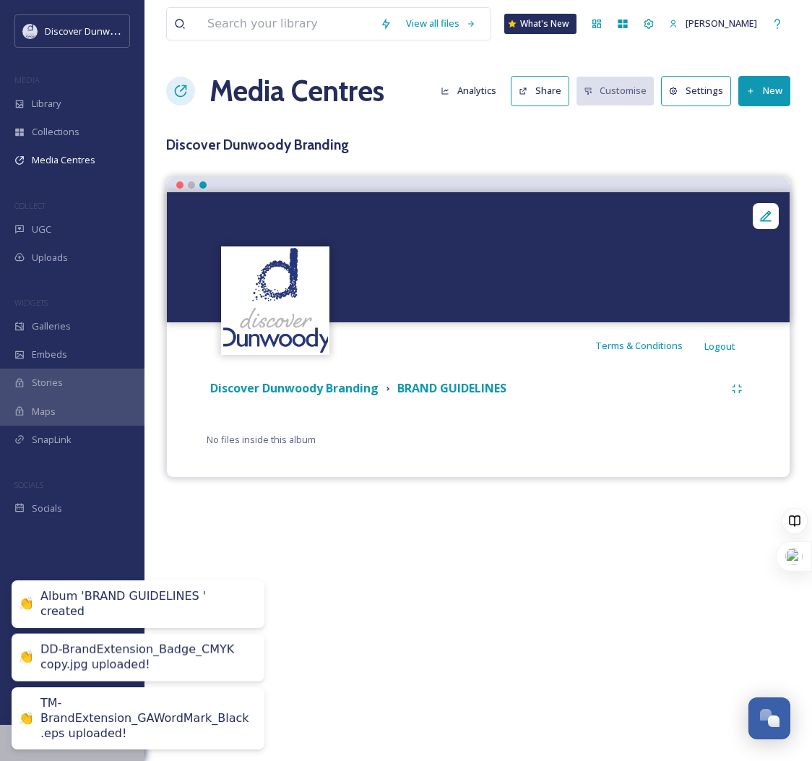
click at [762, 87] on button "New" at bounding box center [765, 91] width 52 height 30
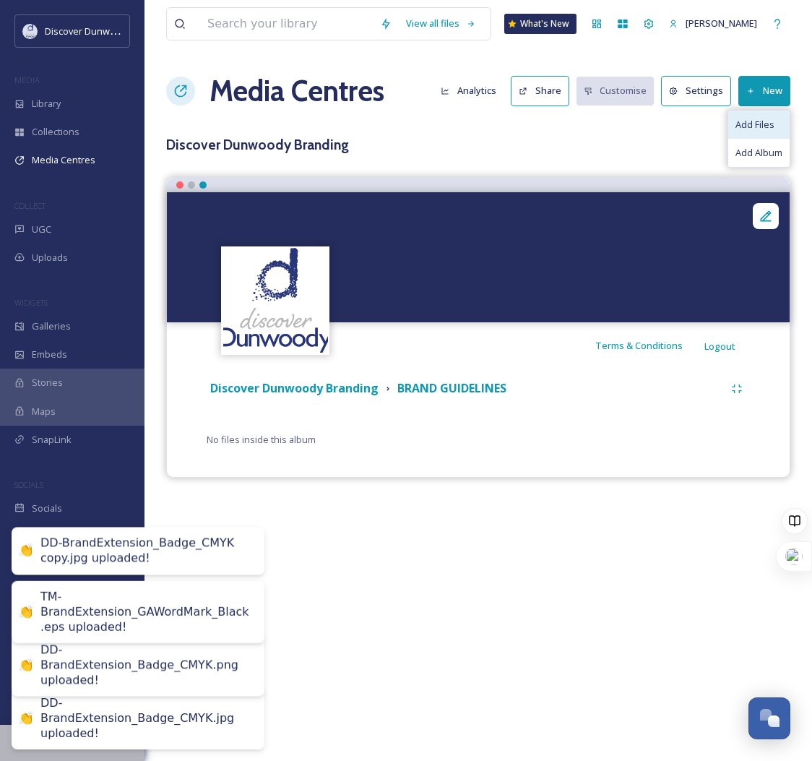
click at [758, 129] on span "Add Files" at bounding box center [755, 125] width 39 height 14
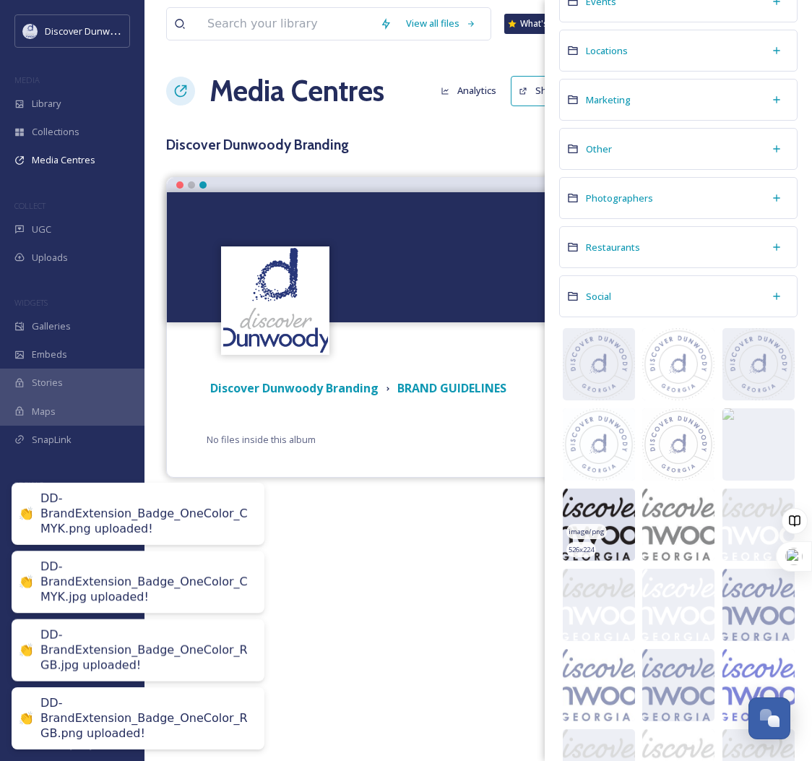
scroll to position [361, 0]
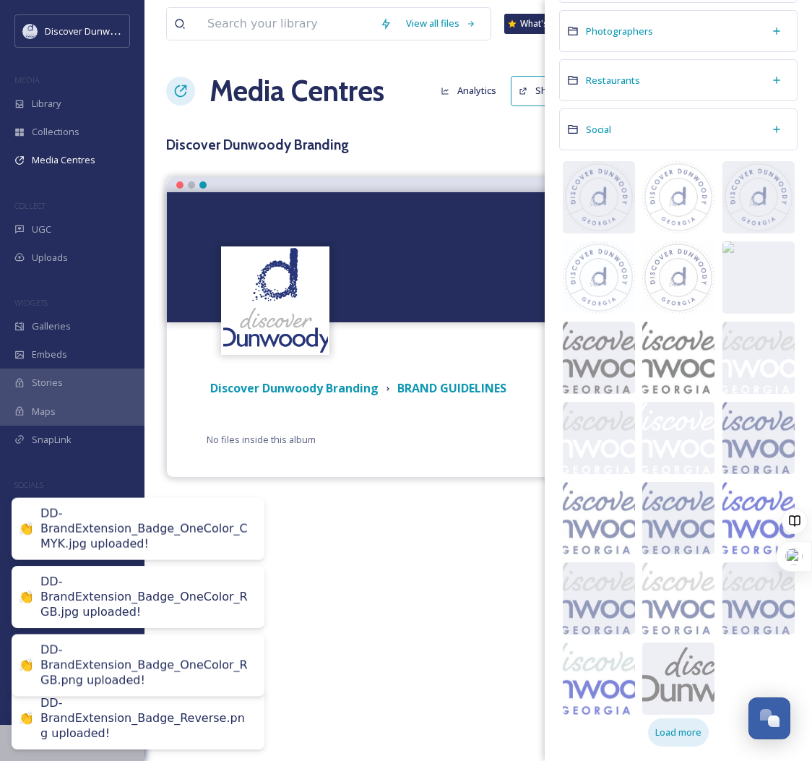
click at [678, 738] on span "Load more" at bounding box center [678, 733] width 46 height 14
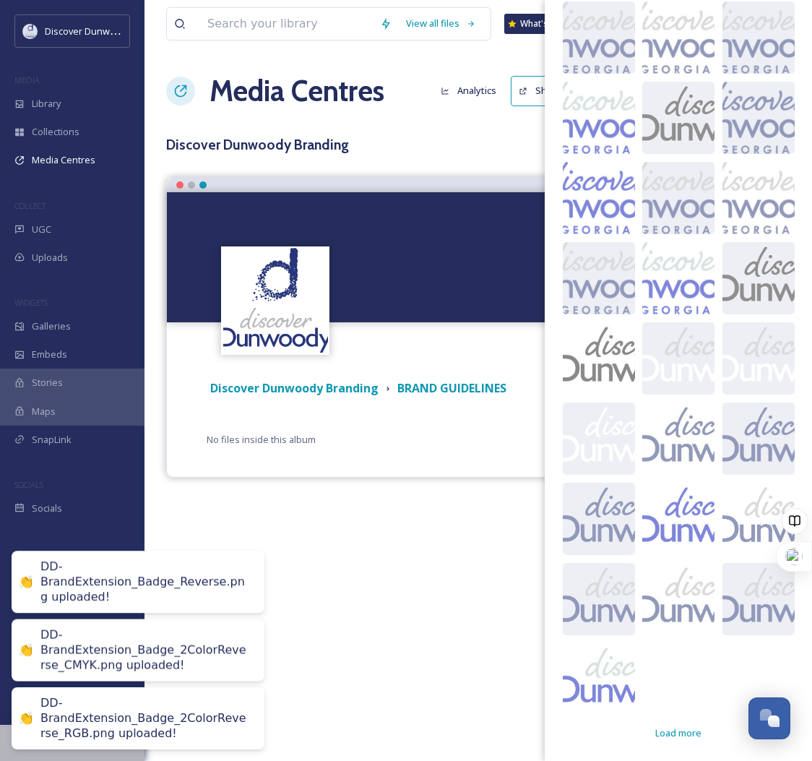
scroll to position [922, 0]
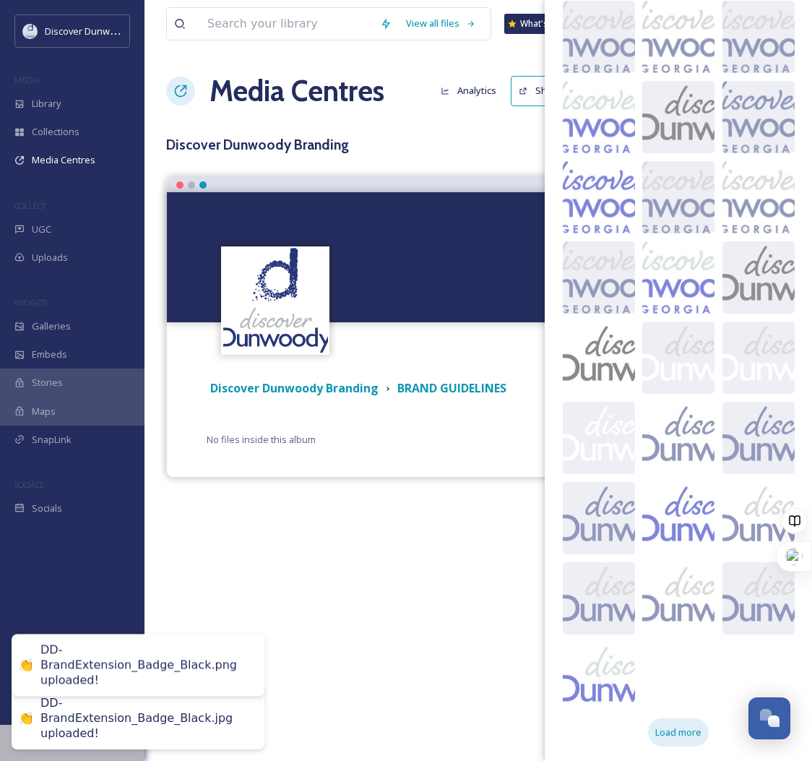
click at [671, 733] on span "Load more" at bounding box center [678, 733] width 46 height 14
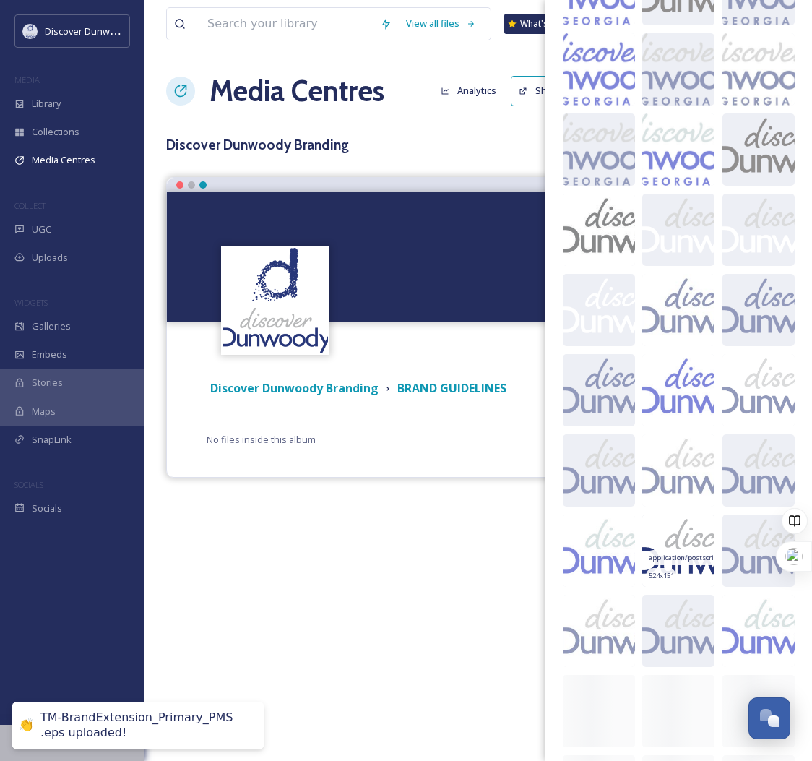
scroll to position [1403, 0]
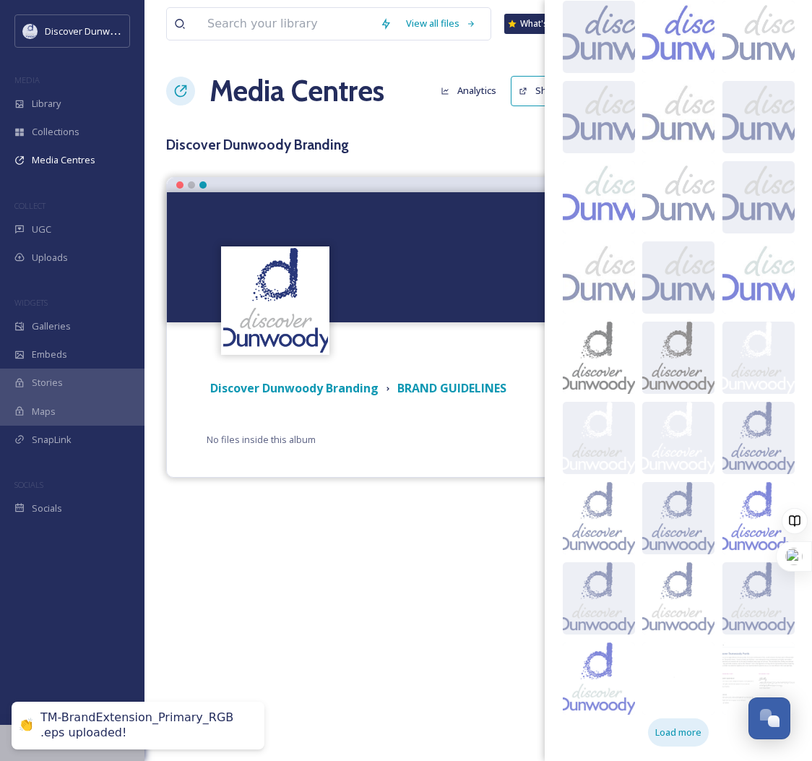
click at [684, 734] on span "Load more" at bounding box center [678, 733] width 46 height 14
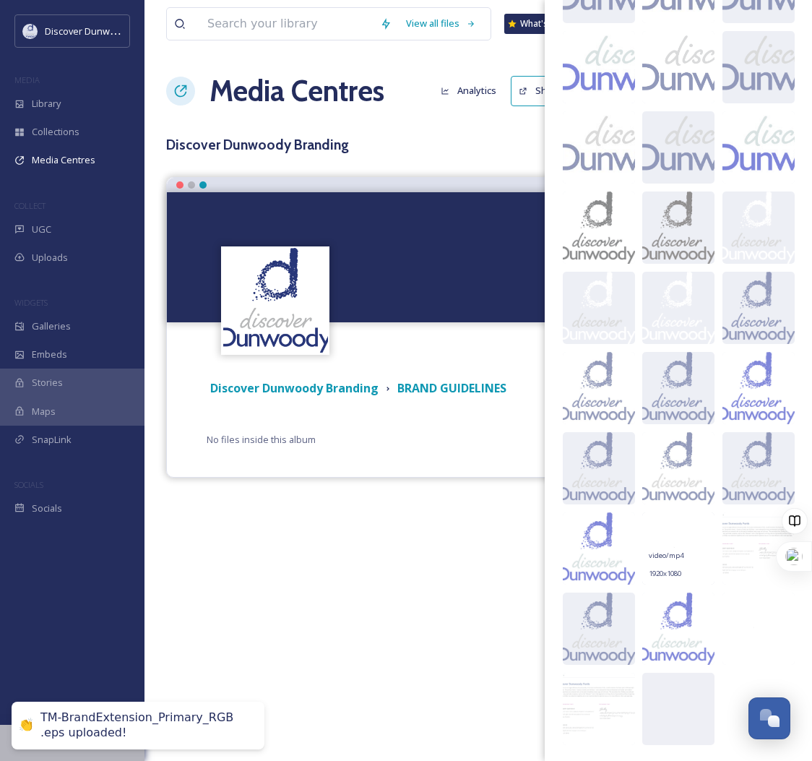
scroll to position [1536, 0]
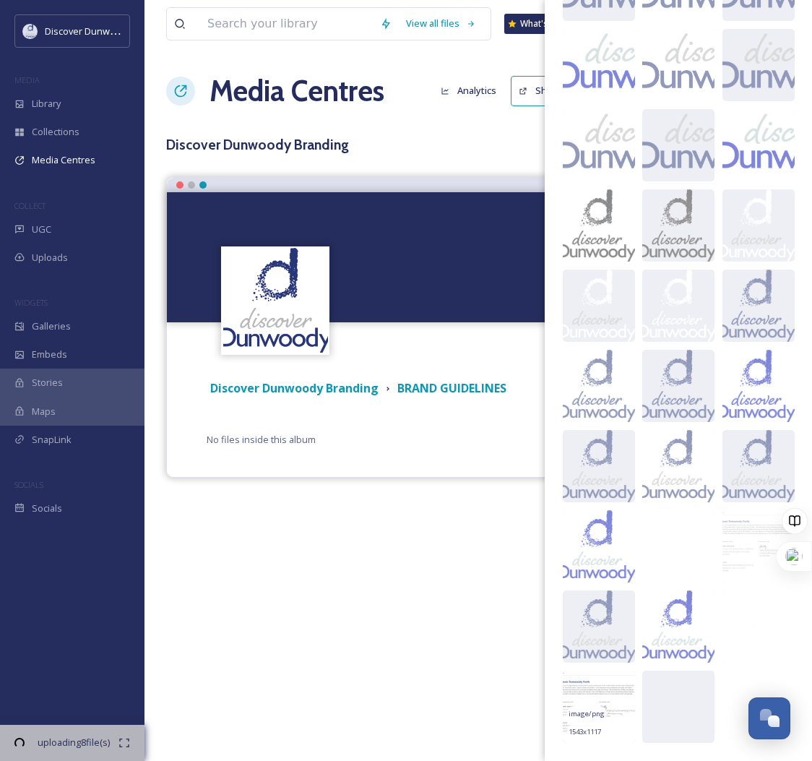
click at [587, 712] on span "image/png" at bounding box center [587, 714] width 36 height 10
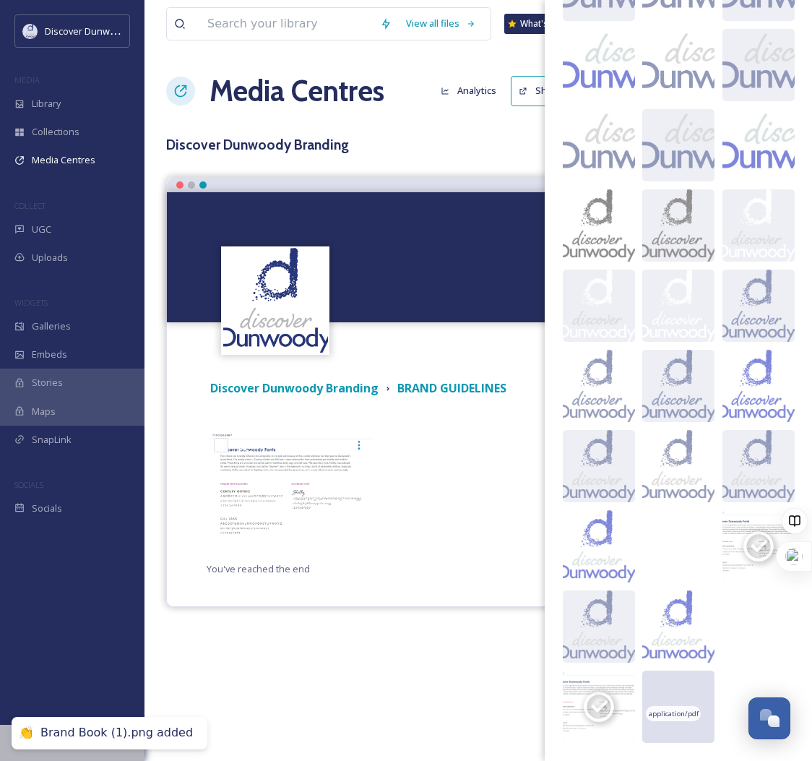
click at [671, 714] on span "application/pdf" at bounding box center [674, 714] width 50 height 10
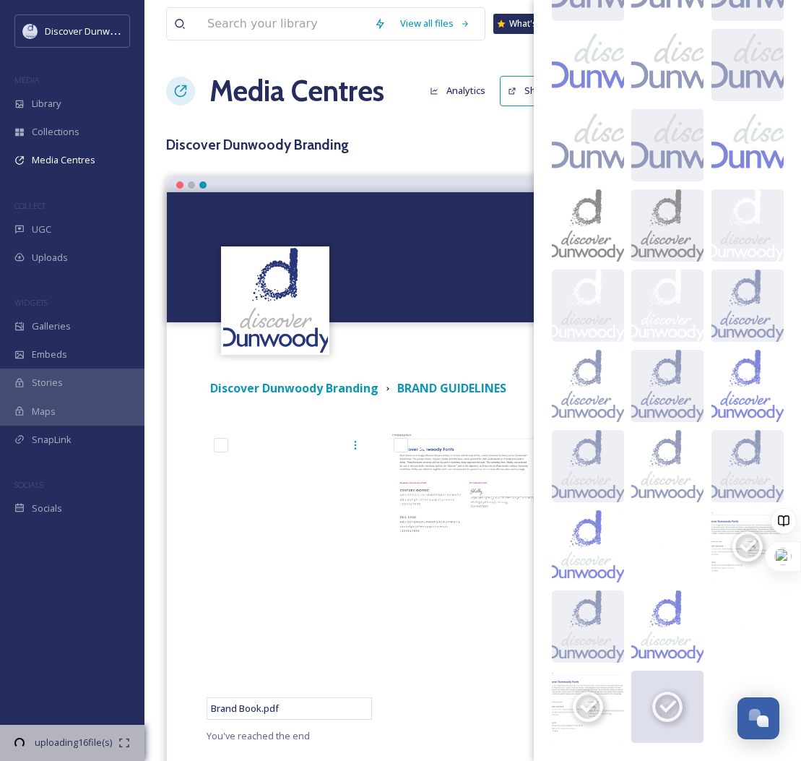
click at [468, 602] on div at bounding box center [473, 579] width 173 height 296
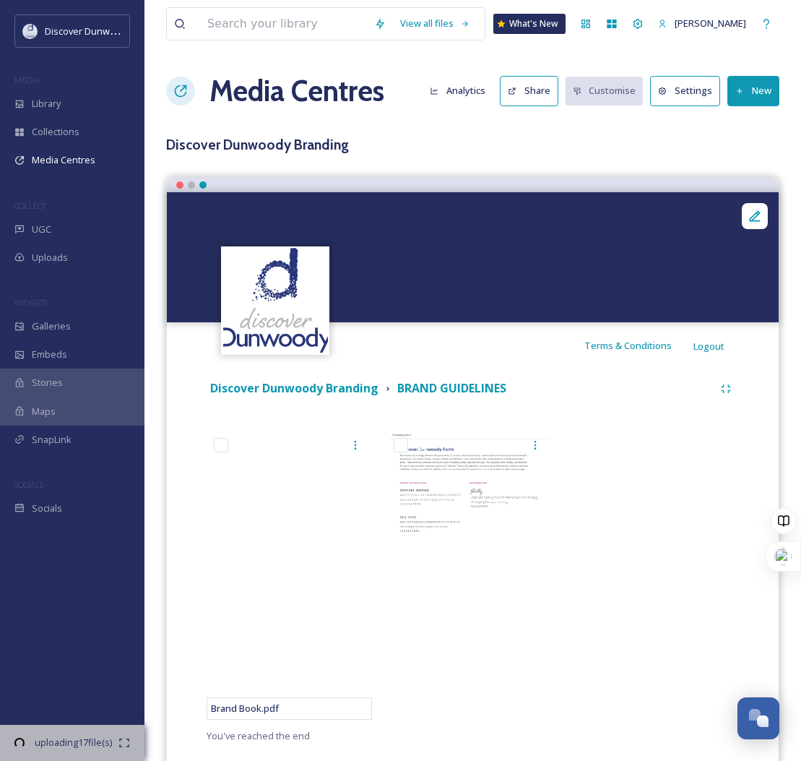
click at [468, 602] on div at bounding box center [473, 579] width 173 height 296
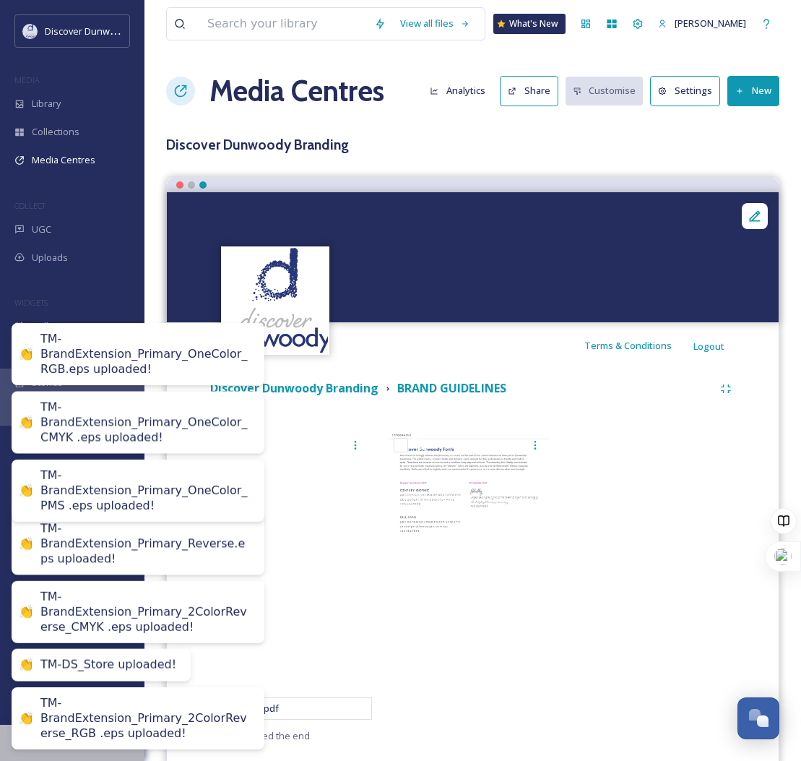
click at [590, 607] on div at bounding box center [653, 579] width 173 height 296
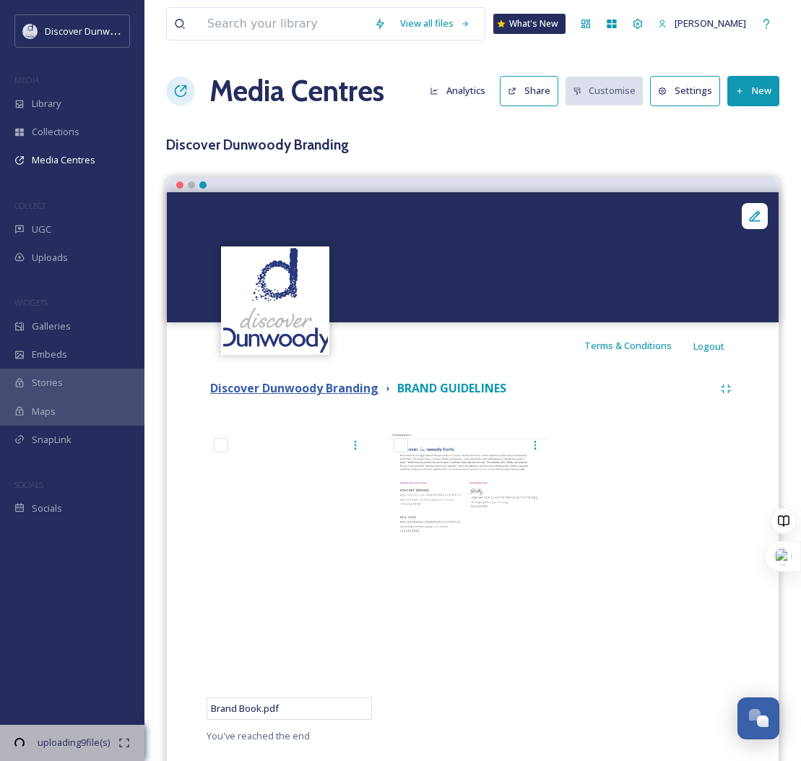
click at [343, 392] on strong "Discover Dunwoody Branding" at bounding box center [294, 388] width 168 height 16
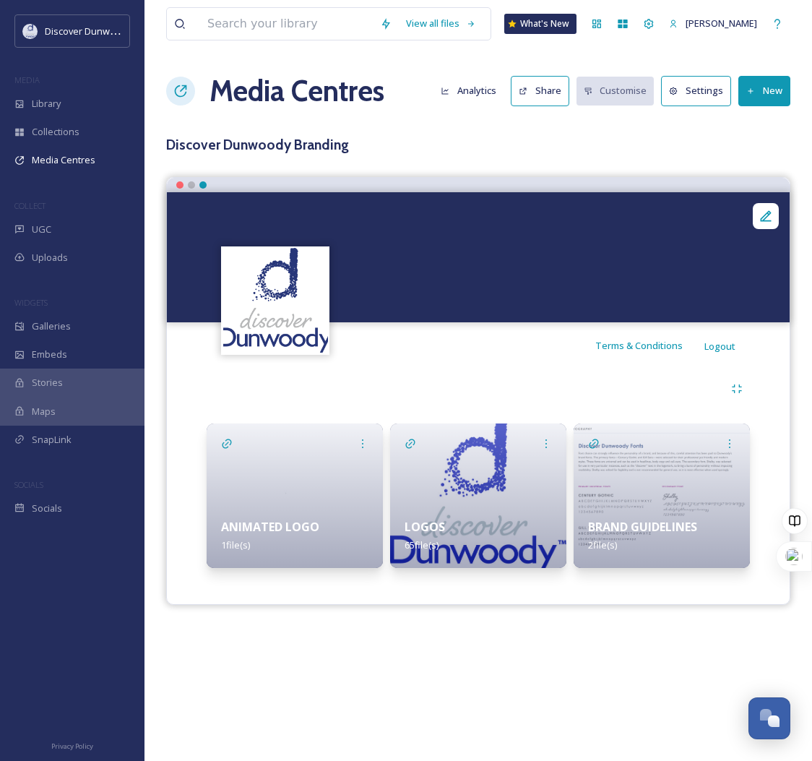
click at [734, 131] on div "View all files What's New Madison [PERSON_NAME] Media Centres Analytics Share C…" at bounding box center [479, 380] width 668 height 761
click at [749, 89] on icon at bounding box center [751, 91] width 9 height 9
click at [771, 148] on span "Add Album" at bounding box center [759, 153] width 47 height 14
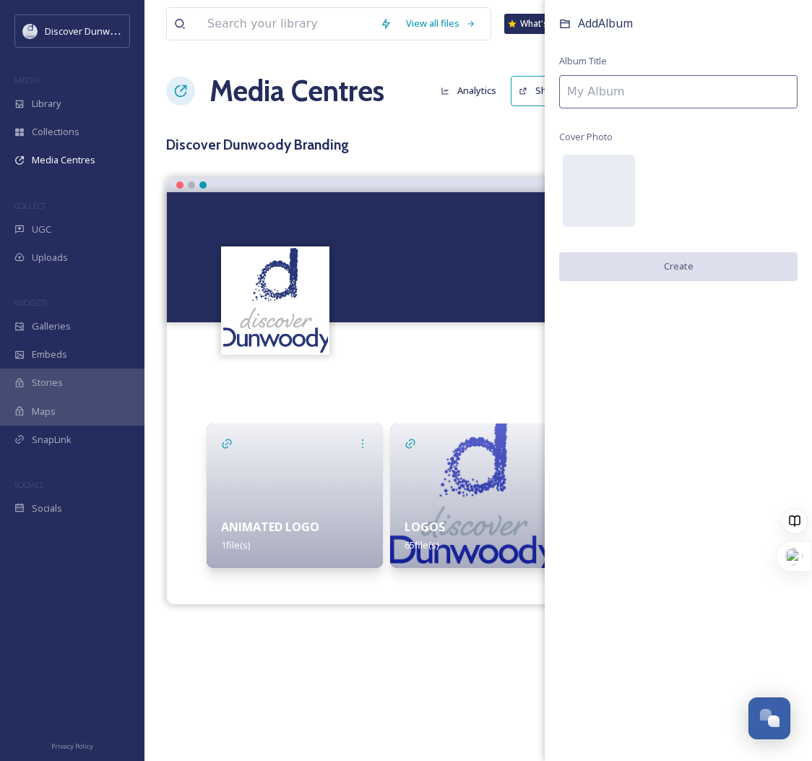
click at [735, 101] on input at bounding box center [678, 91] width 238 height 33
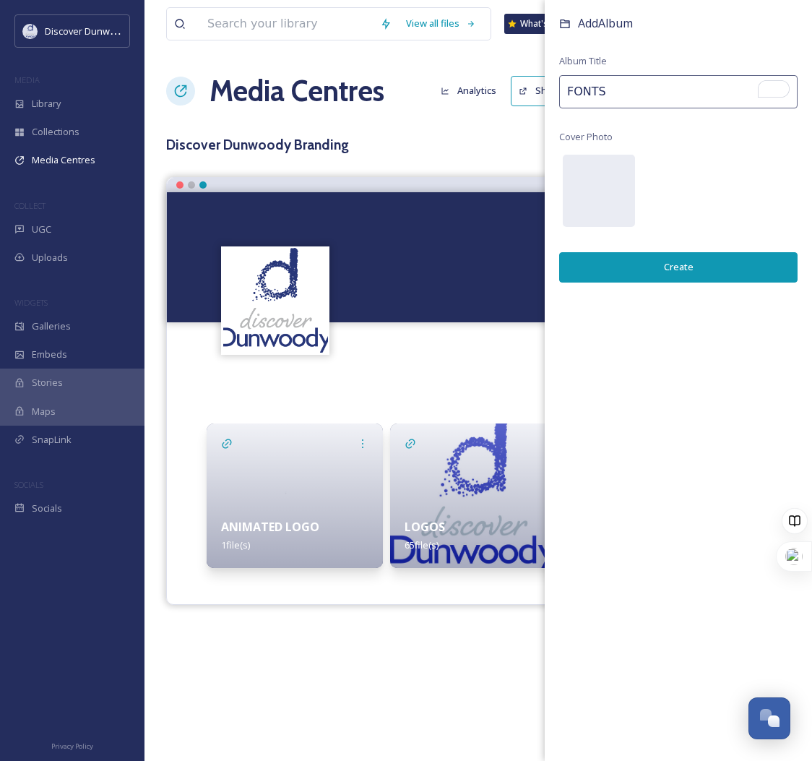
type input "FONTS"
click at [682, 264] on button "Create" at bounding box center [678, 267] width 238 height 30
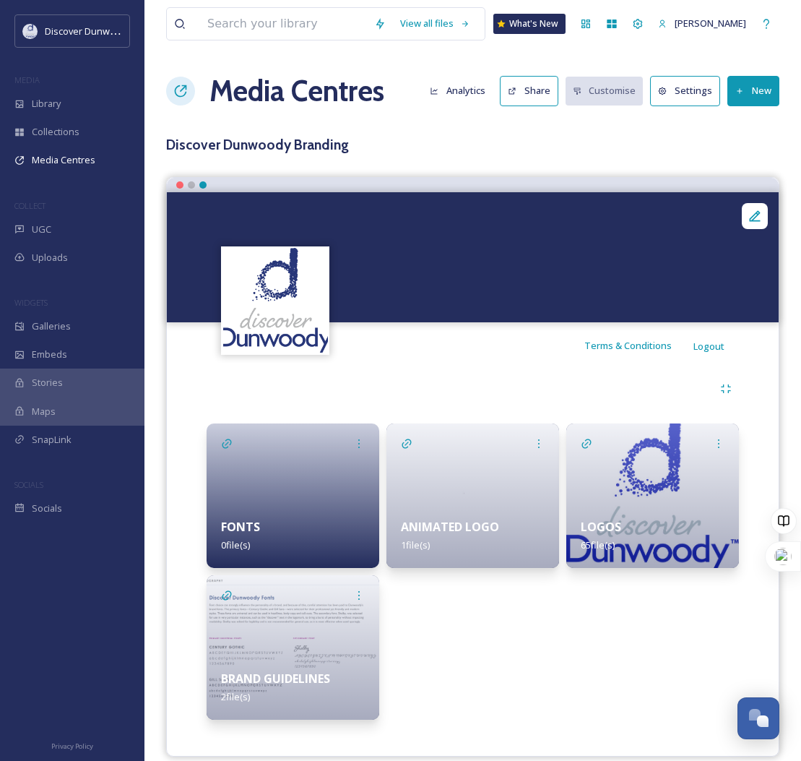
click at [302, 469] on div at bounding box center [293, 495] width 173 height 145
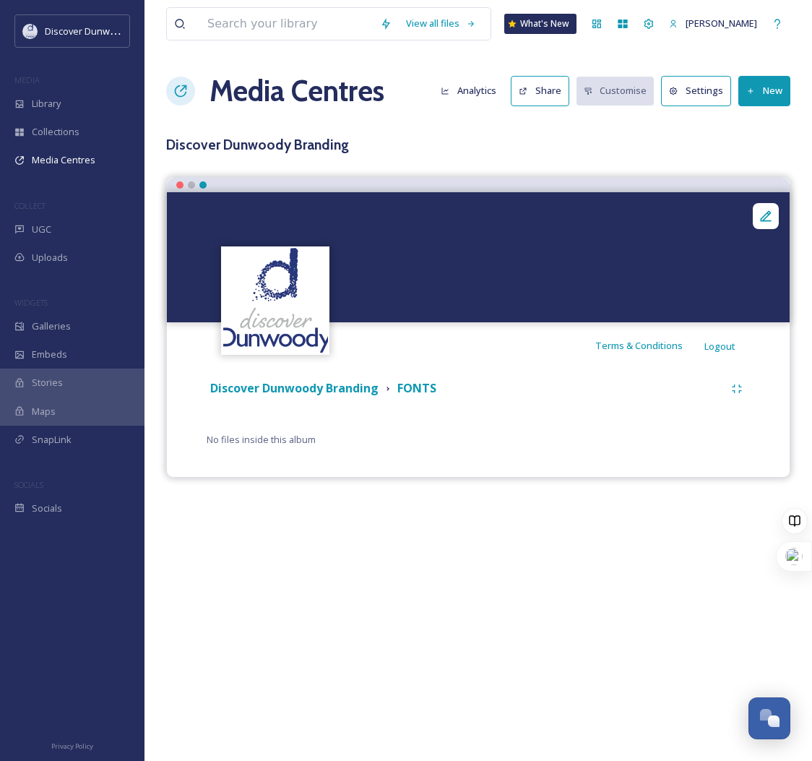
click at [751, 85] on button "New" at bounding box center [765, 91] width 52 height 30
click at [750, 125] on span "Add Files" at bounding box center [755, 125] width 39 height 14
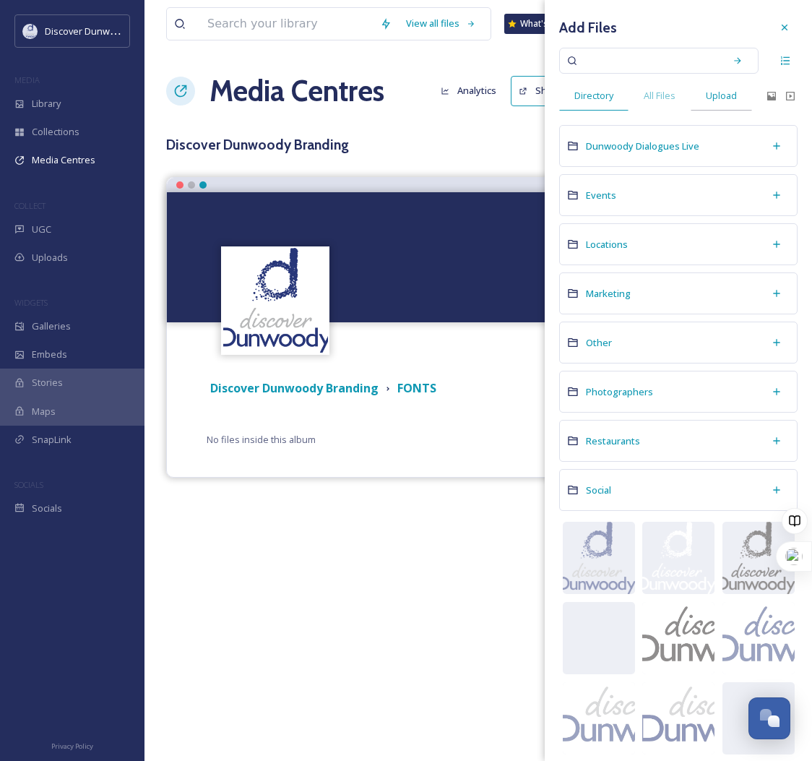
click at [712, 96] on span "Upload" at bounding box center [721, 96] width 31 height 14
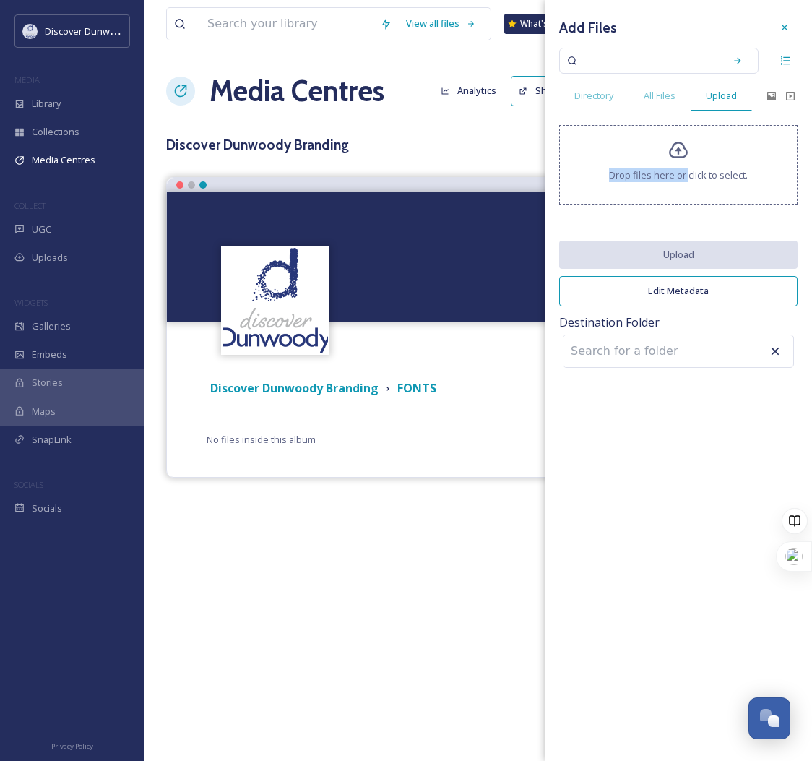
click at [688, 164] on div "Drop files here or click to select." at bounding box center [678, 164] width 238 height 79
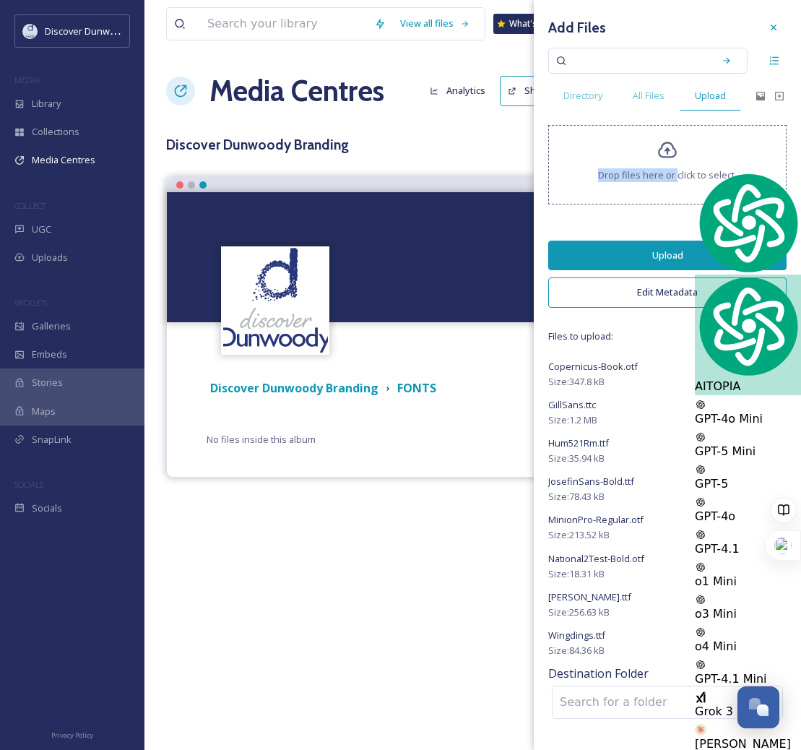
click at [739, 289] on button "Edit Metadata" at bounding box center [667, 293] width 238 height 30
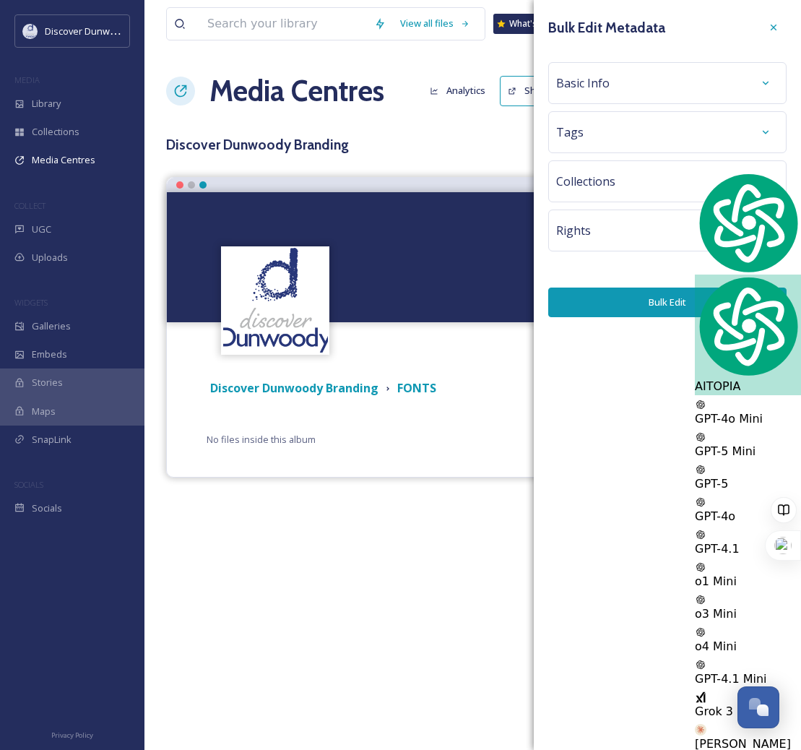
click at [671, 90] on div "Basic Info" at bounding box center [667, 83] width 223 height 26
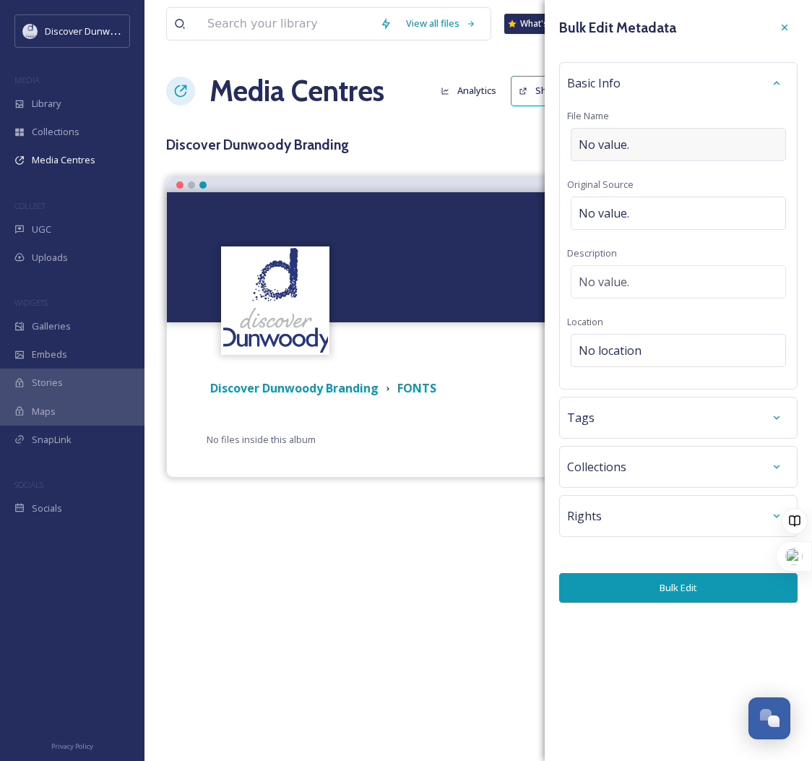
click at [656, 134] on div "No value." at bounding box center [678, 144] width 215 height 33
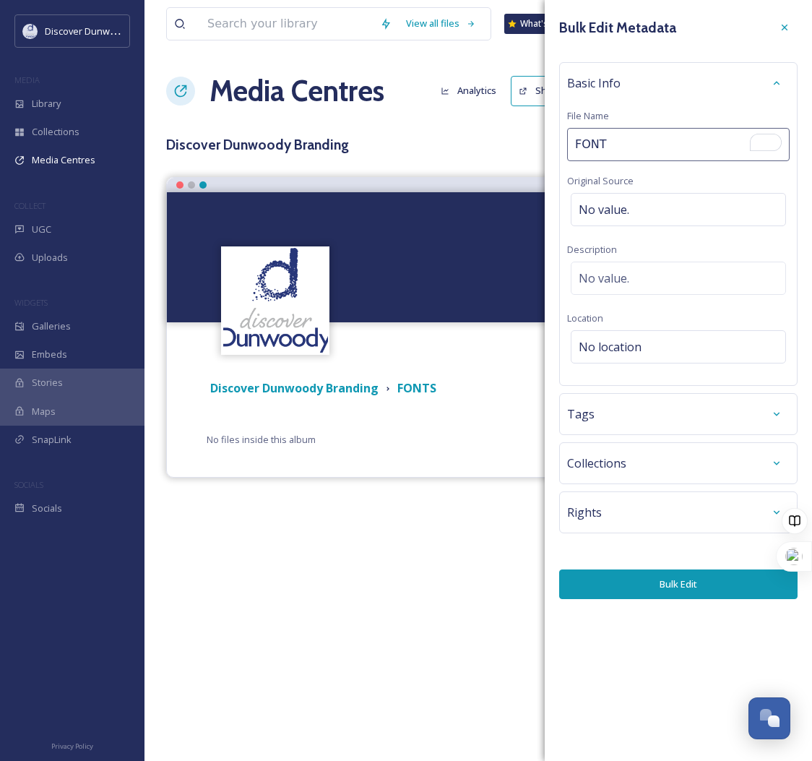
type input "FONTS"
click at [645, 332] on div "Basic Info File Name FONTS Original Source No value. Description No value. Loca…" at bounding box center [678, 224] width 238 height 324
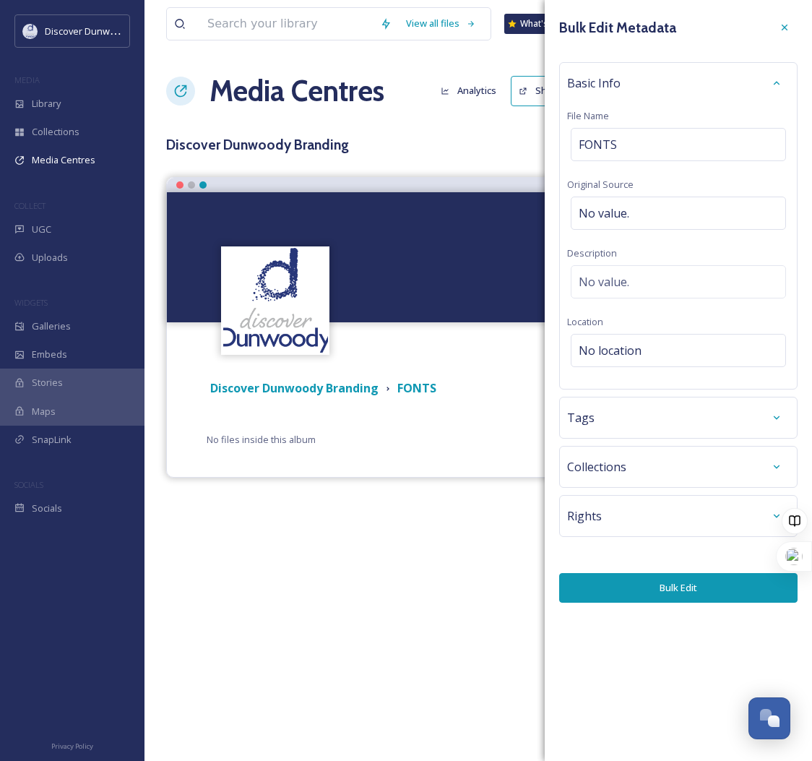
click at [611, 412] on div "Tags" at bounding box center [678, 418] width 223 height 26
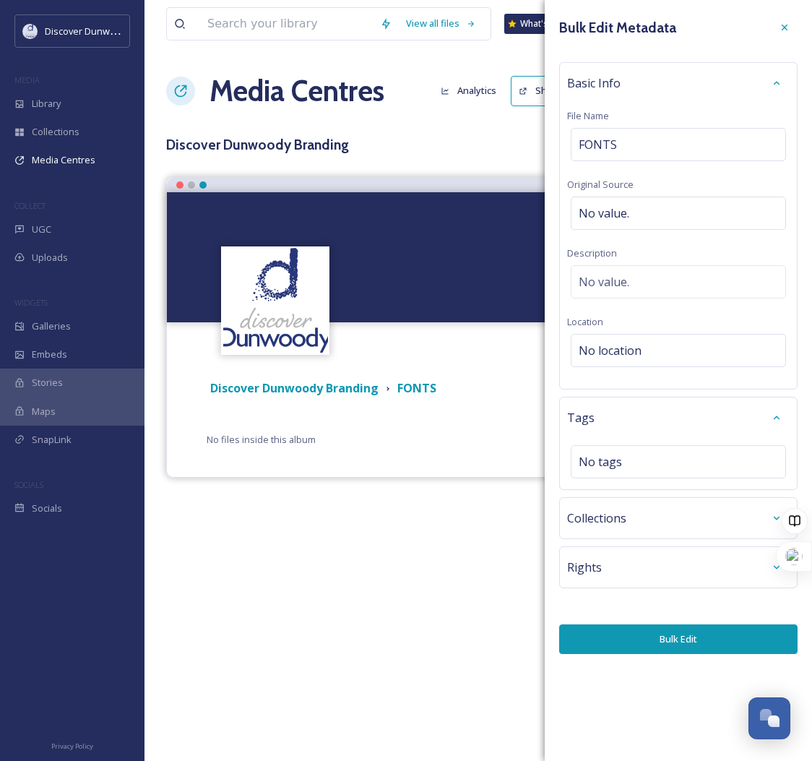
click at [607, 513] on span "Collections" at bounding box center [596, 517] width 59 height 17
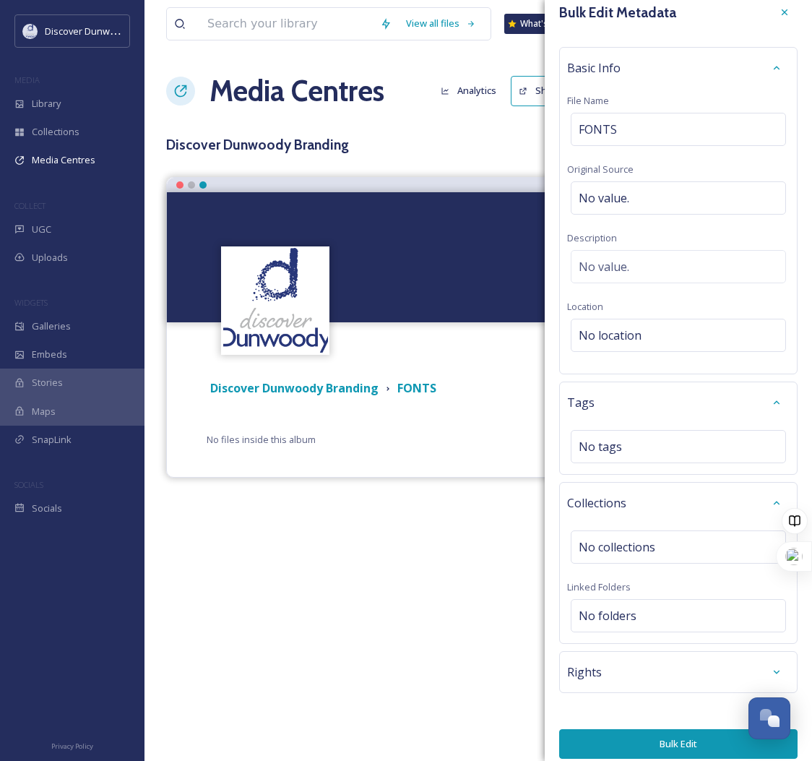
scroll to position [27, 0]
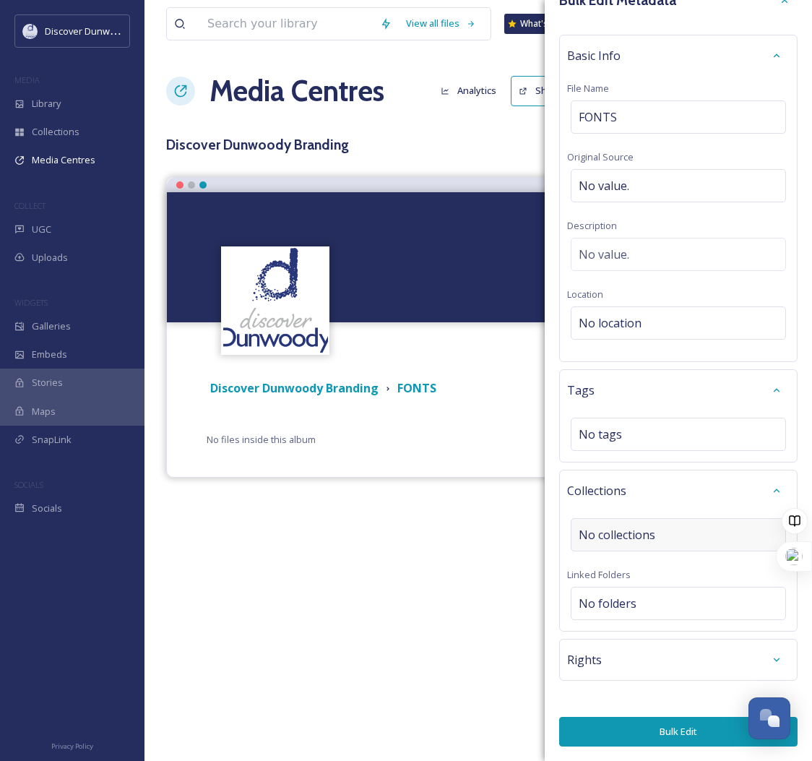
click at [613, 536] on span "No collections" at bounding box center [617, 534] width 77 height 17
click at [614, 598] on span "No folders" at bounding box center [608, 603] width 58 height 17
click at [620, 661] on div "Rights" at bounding box center [678, 660] width 223 height 26
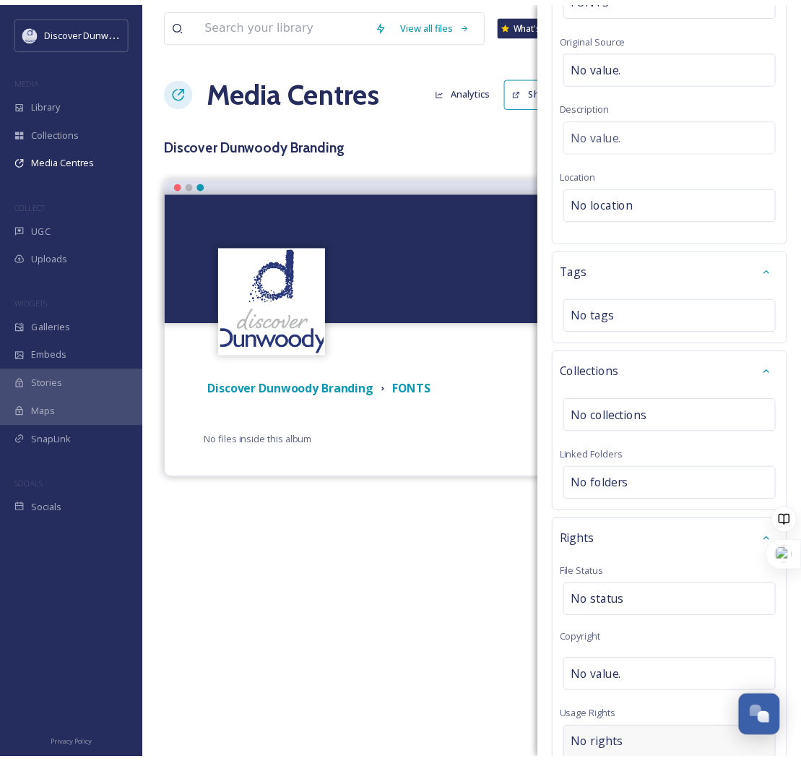
scroll to position [448, 0]
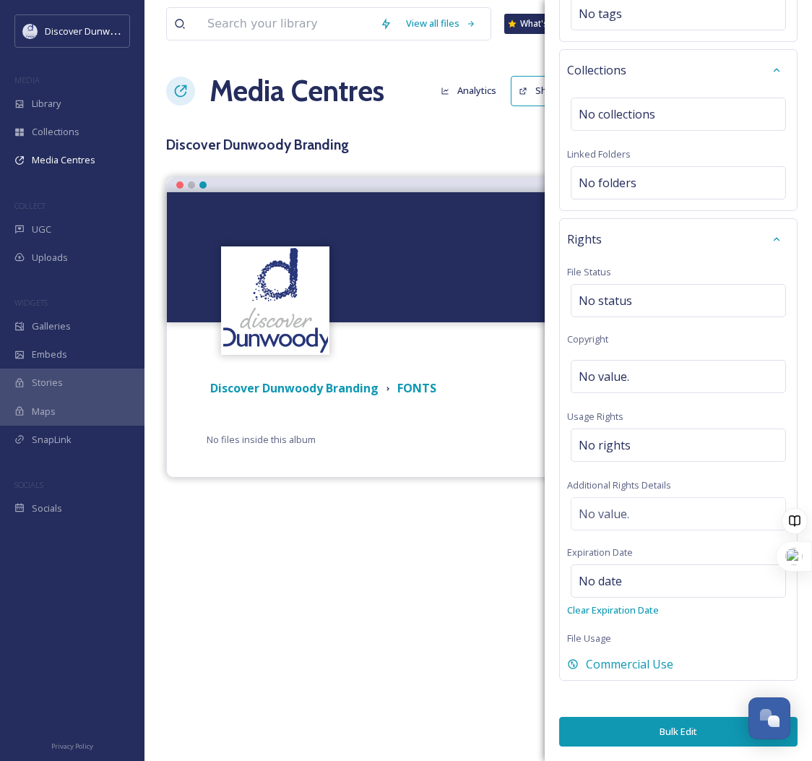
click at [669, 735] on button "Bulk Edit" at bounding box center [678, 732] width 238 height 30
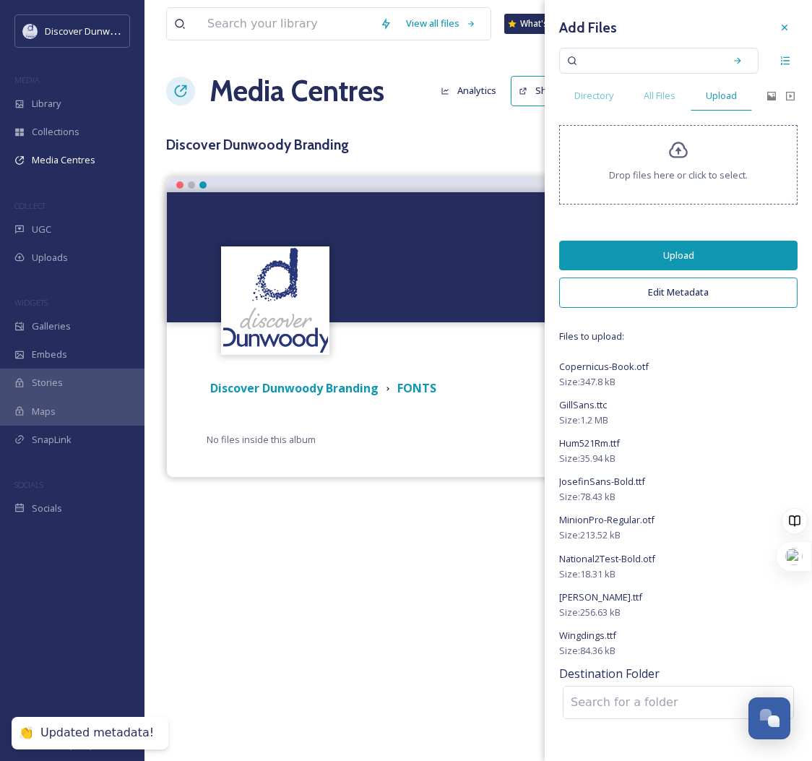
click at [681, 257] on button "Upload" at bounding box center [678, 256] width 238 height 30
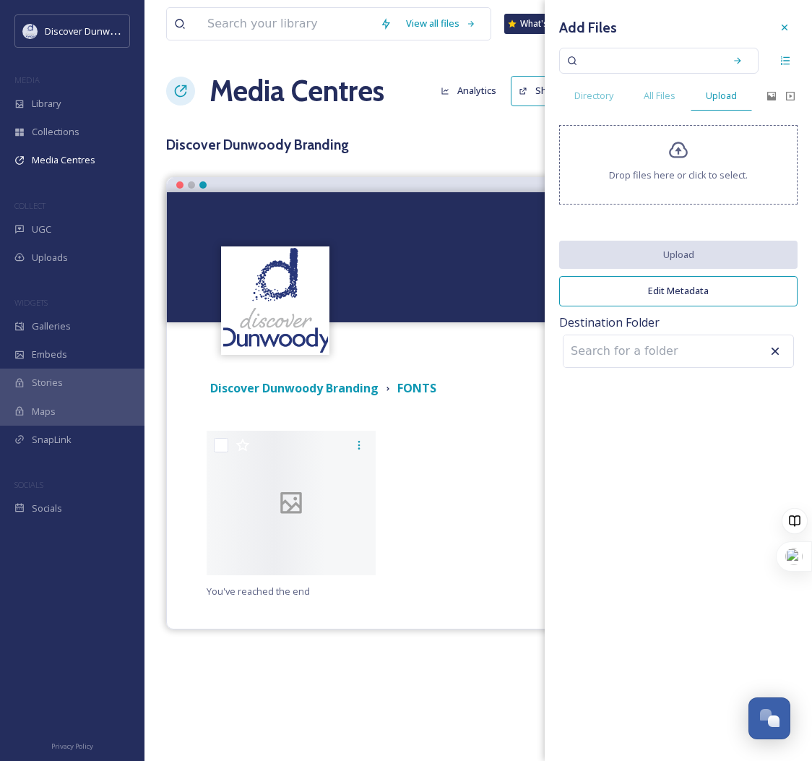
click at [400, 684] on div "View all files What's New Madison Holtz Media Centres Analytics Share Customise…" at bounding box center [479, 380] width 668 height 761
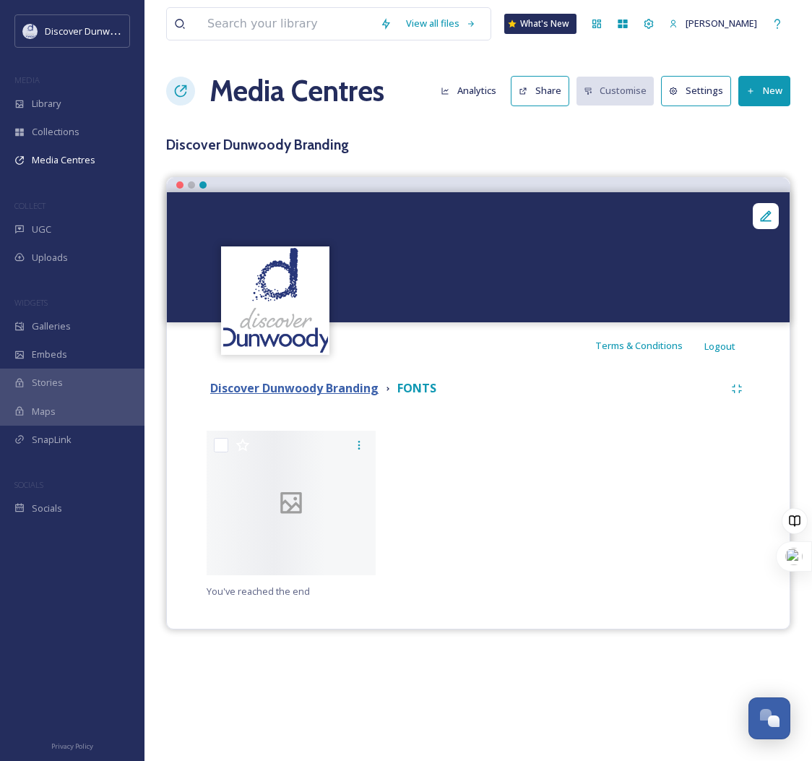
click at [329, 382] on strong "Discover Dunwoody Branding" at bounding box center [294, 388] width 168 height 16
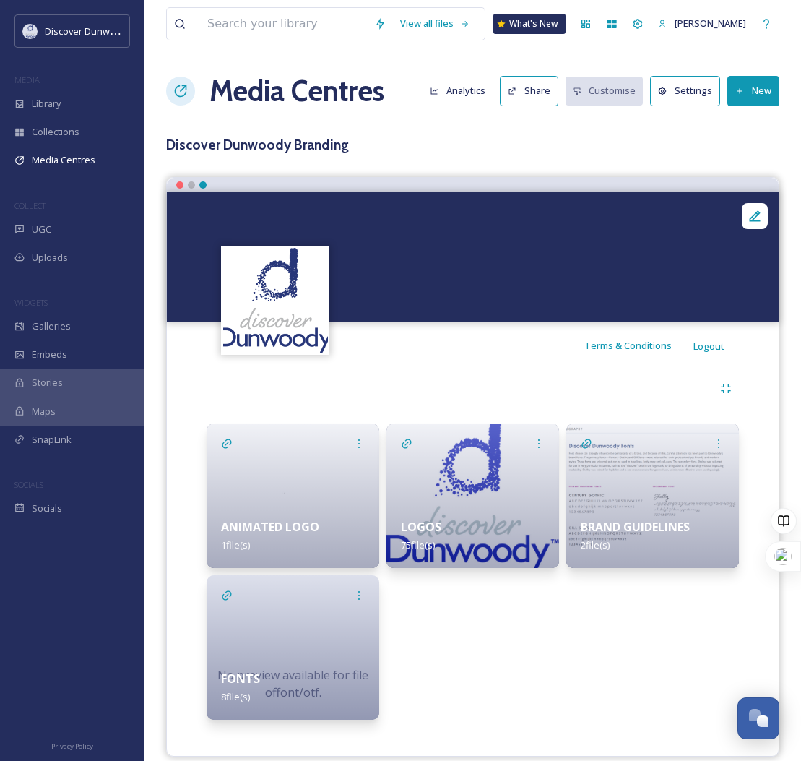
click at [753, 86] on button "New" at bounding box center [754, 91] width 52 height 30
click at [757, 155] on span "Add Album" at bounding box center [748, 153] width 47 height 14
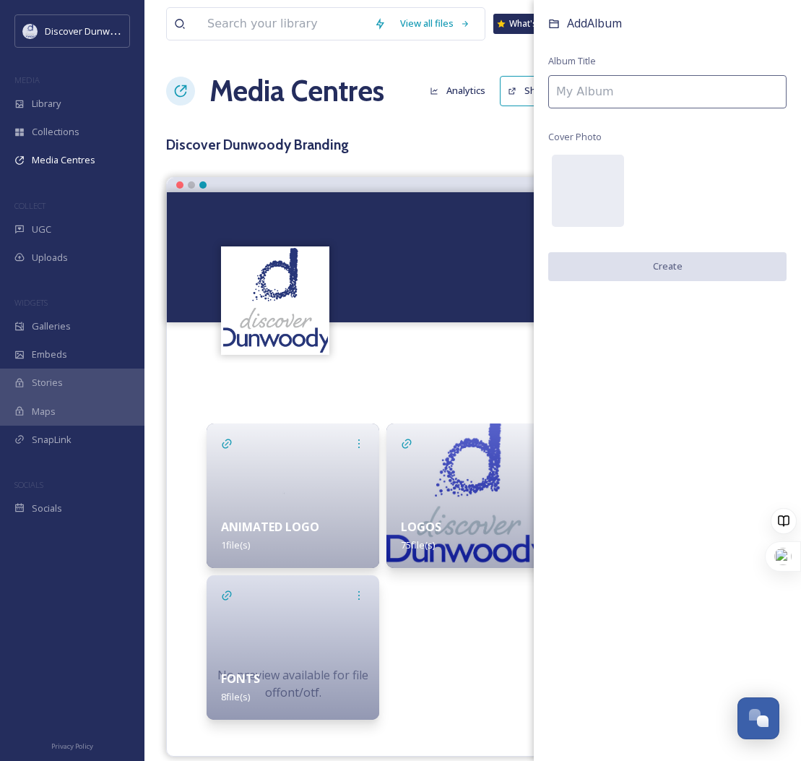
click at [591, 94] on input at bounding box center [667, 91] width 238 height 33
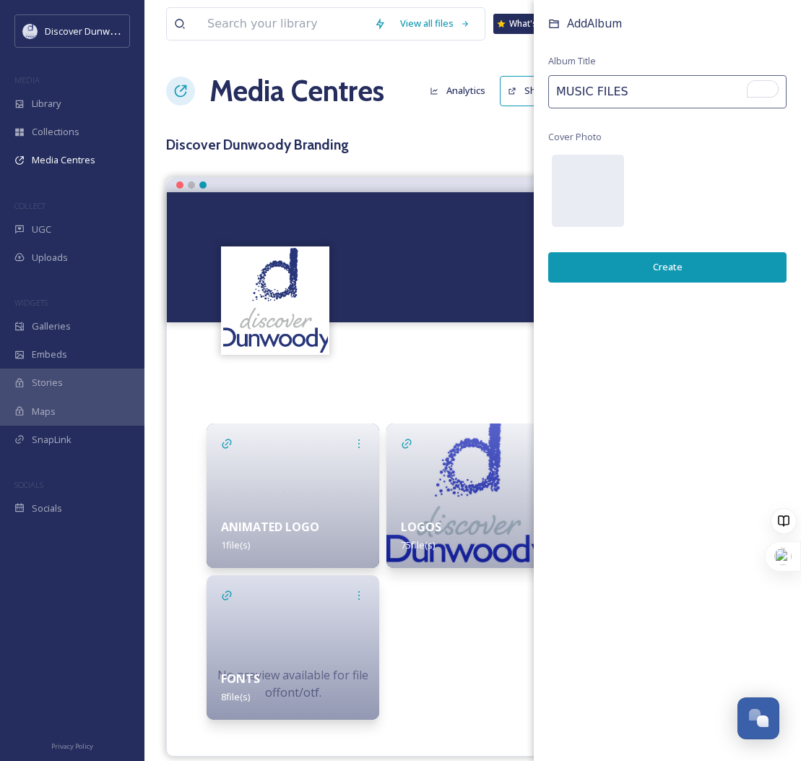
type input "MUSIC FILES"
click at [664, 264] on button "Create" at bounding box center [667, 267] width 238 height 30
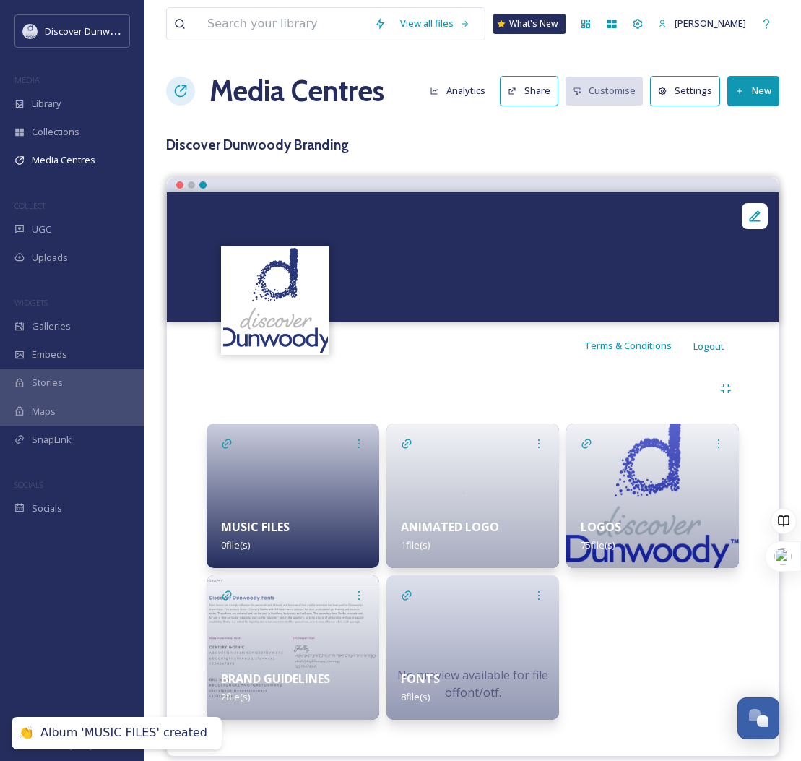
click at [303, 499] on div at bounding box center [293, 495] width 173 height 145
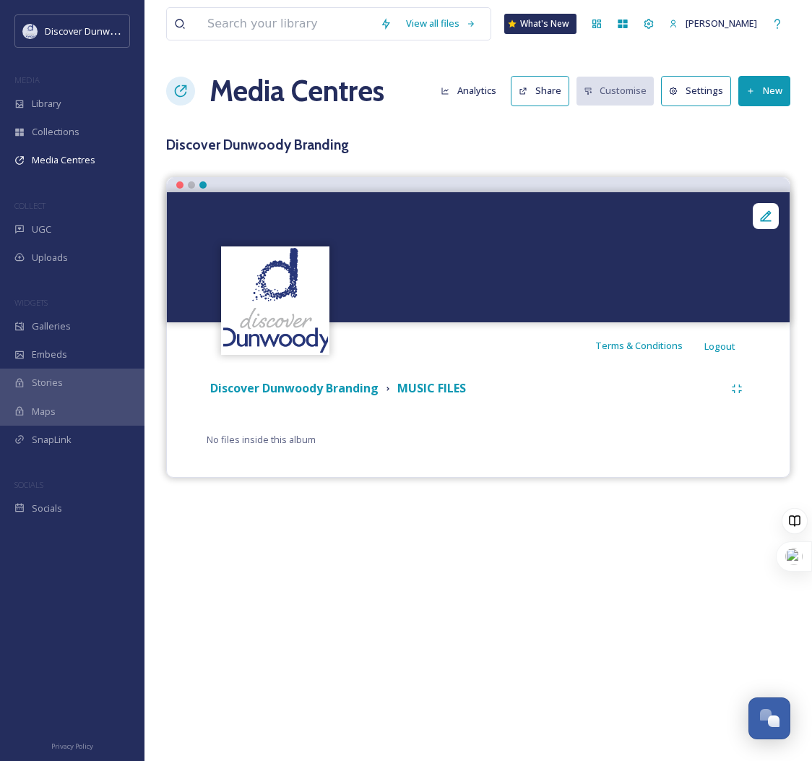
click at [764, 84] on button "New" at bounding box center [765, 91] width 52 height 30
click at [758, 126] on span "Add Files" at bounding box center [755, 125] width 39 height 14
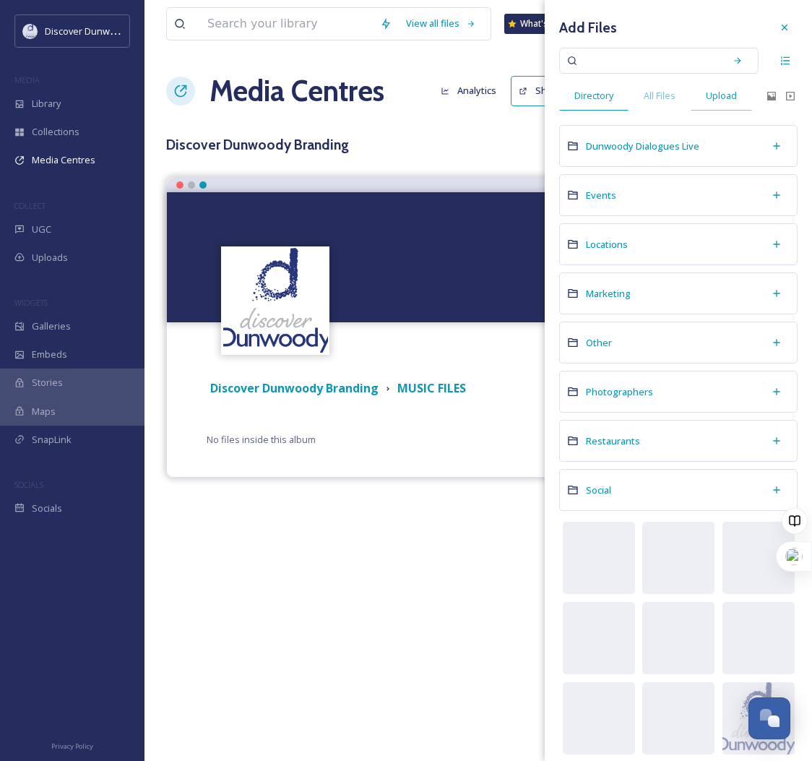
click at [707, 98] on span "Upload" at bounding box center [721, 96] width 31 height 14
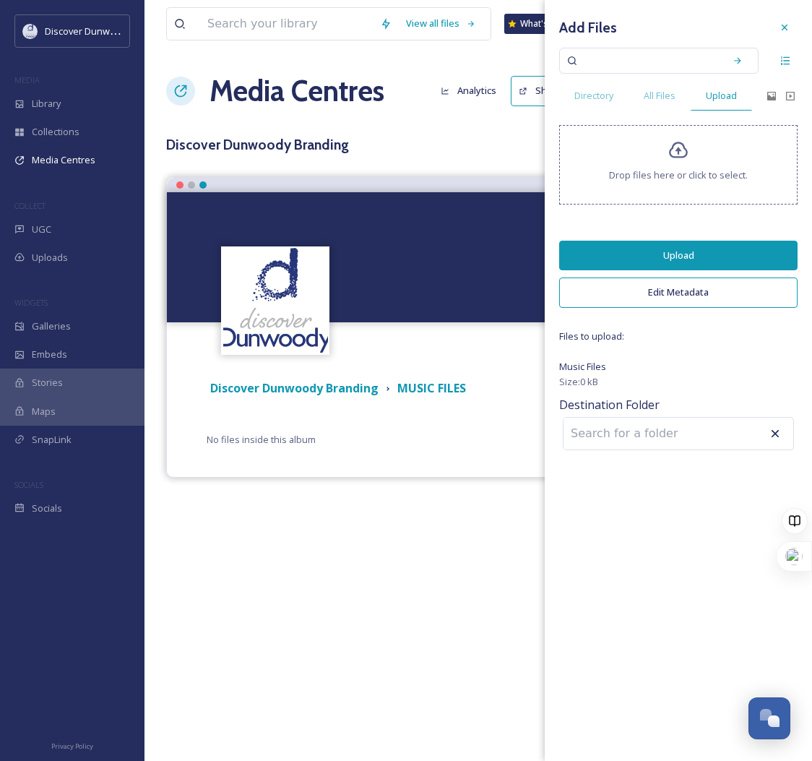
click at [684, 296] on button "Edit Metadata" at bounding box center [678, 293] width 238 height 30
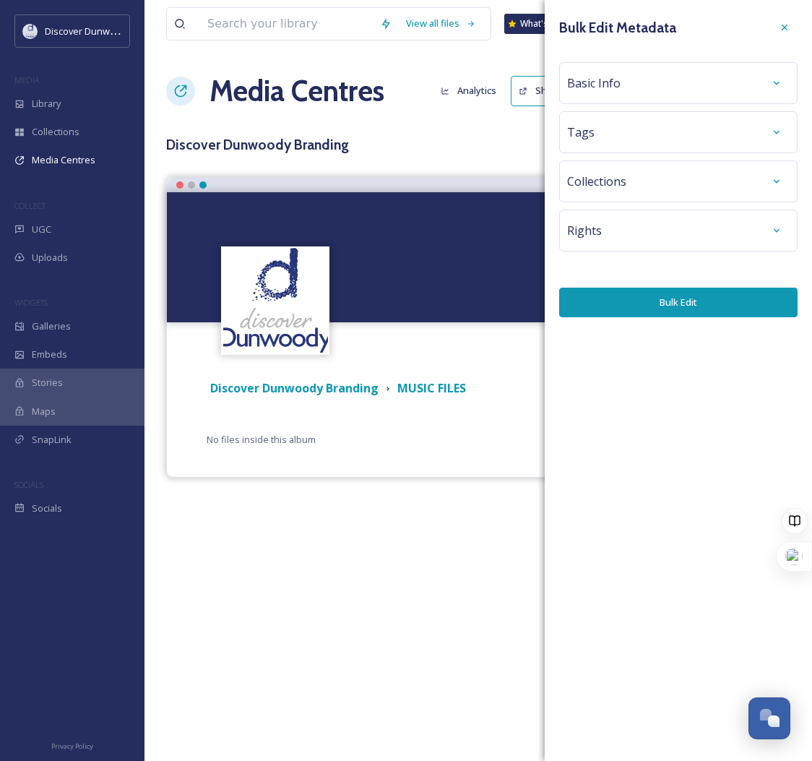
click at [653, 80] on div "Basic Info" at bounding box center [678, 83] width 223 height 26
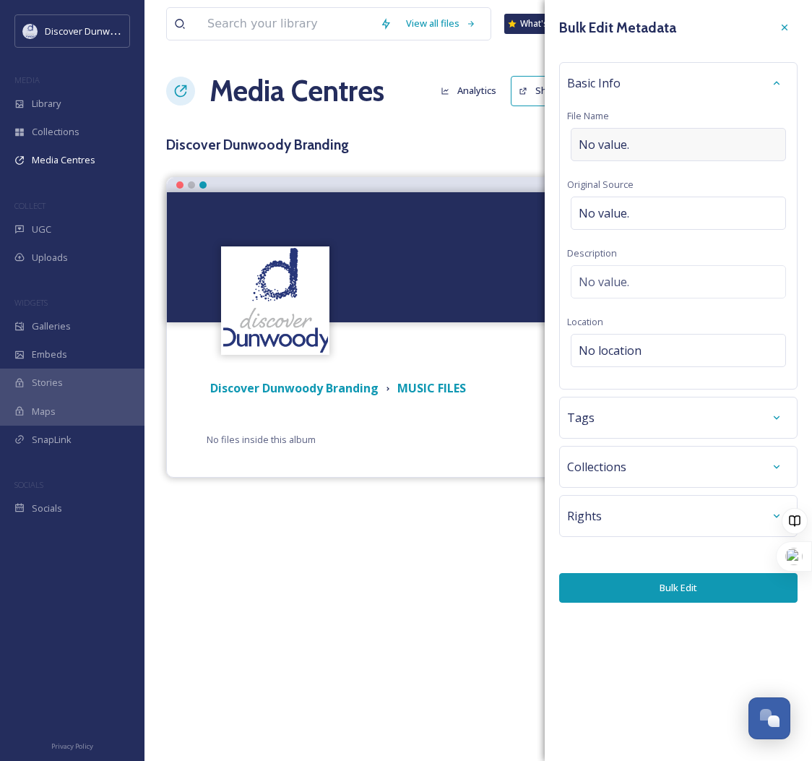
click at [636, 155] on div "No value." at bounding box center [678, 144] width 215 height 33
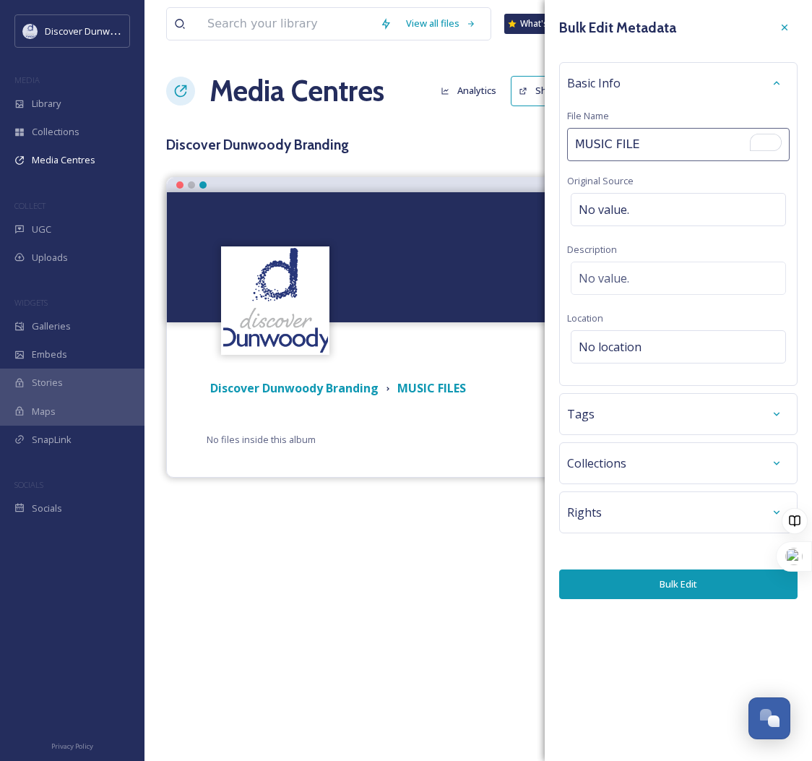
type input "MUSIC FILES"
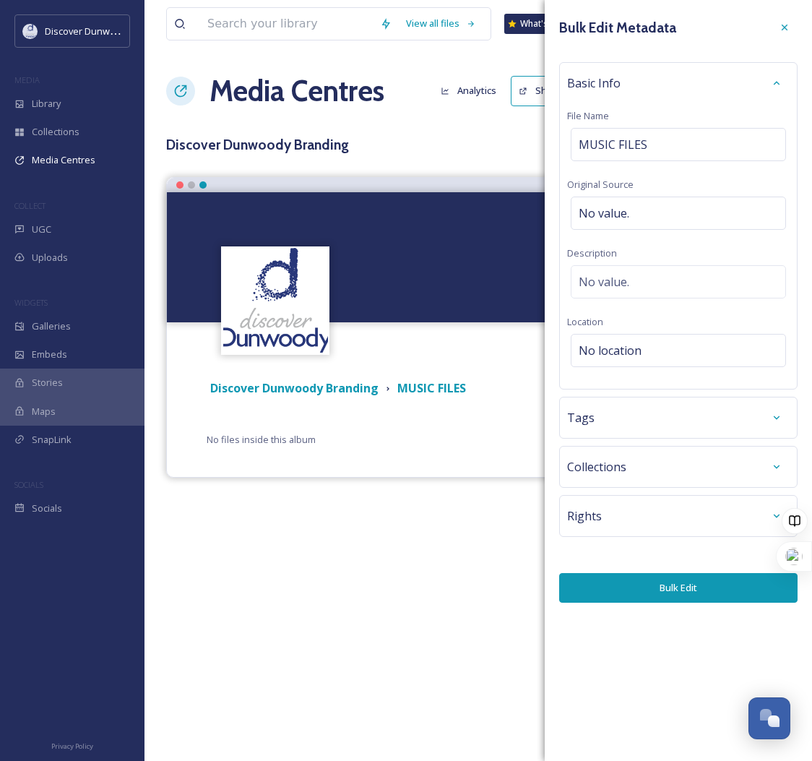
click at [719, 580] on button "Bulk Edit" at bounding box center [678, 588] width 238 height 30
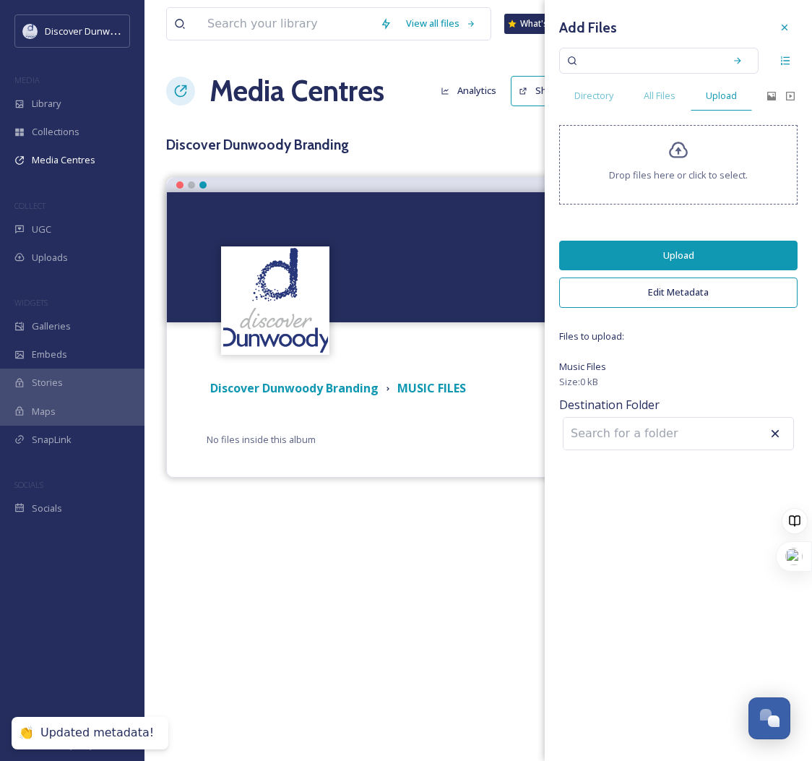
click at [739, 251] on button "Upload" at bounding box center [678, 256] width 238 height 30
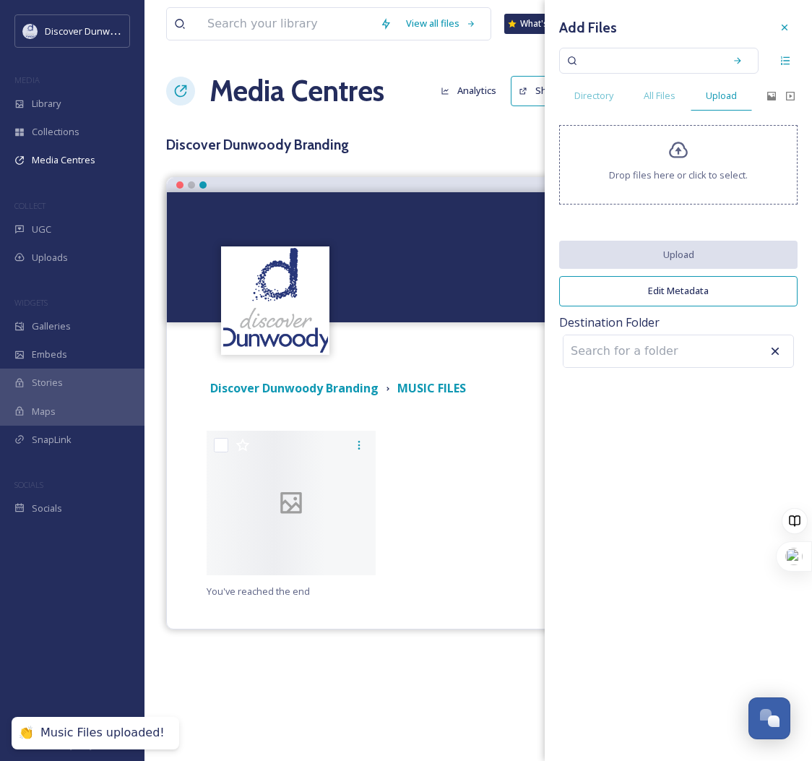
click at [447, 137] on h3 "Discover Dunwoody Branding" at bounding box center [478, 144] width 624 height 21
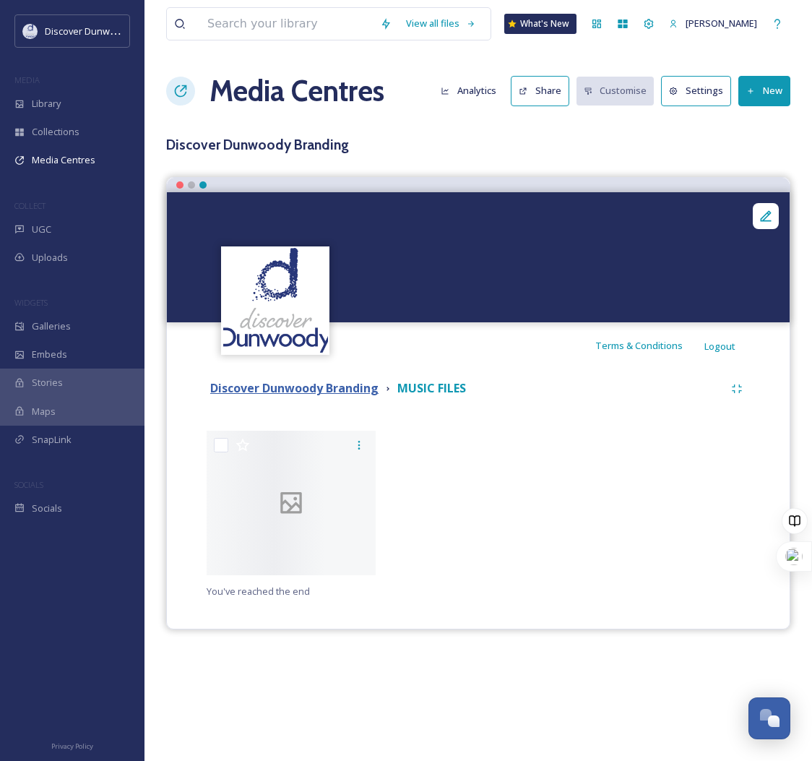
click at [361, 389] on strong "Discover Dunwoody Branding" at bounding box center [294, 388] width 168 height 16
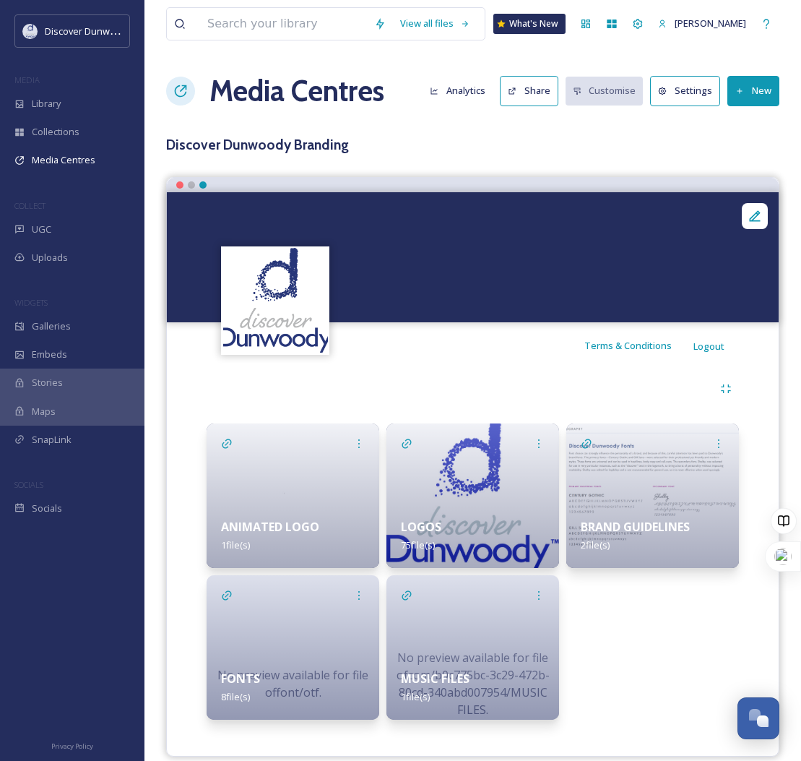
scroll to position [744, 0]
click at [508, 494] on img at bounding box center [473, 495] width 173 height 145
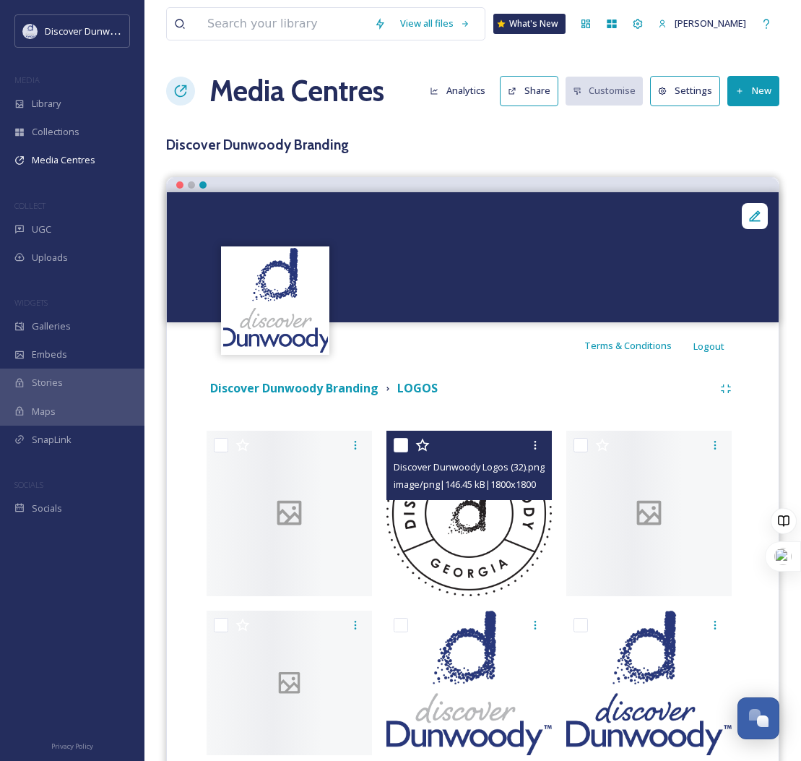
scroll to position [217, 0]
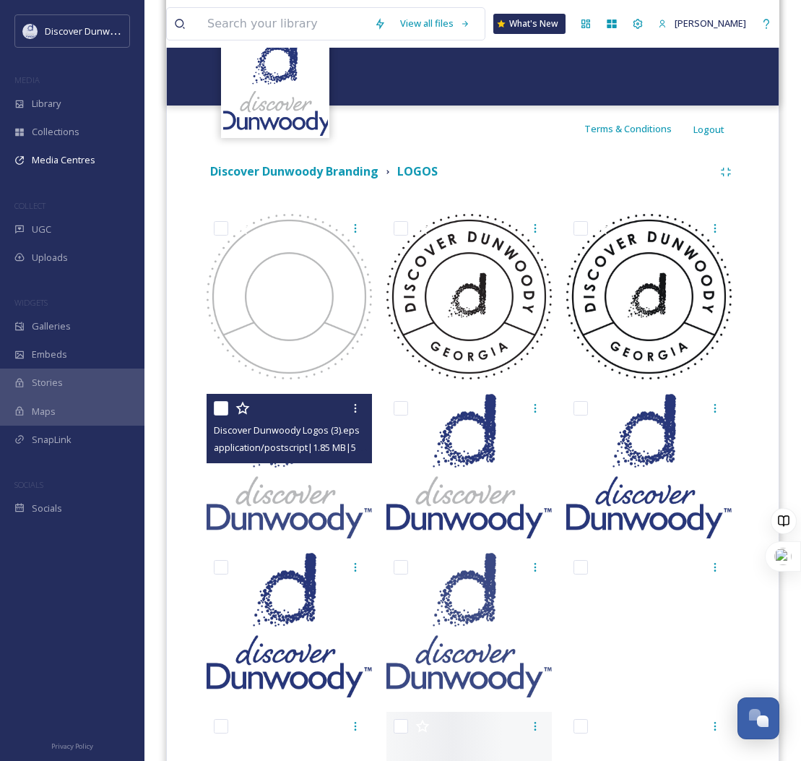
click at [213, 404] on div "Discover Dunwoody Logos (3).eps application/postscript | 1.85 MB | 533 x 466" at bounding box center [289, 428] width 165 height 69
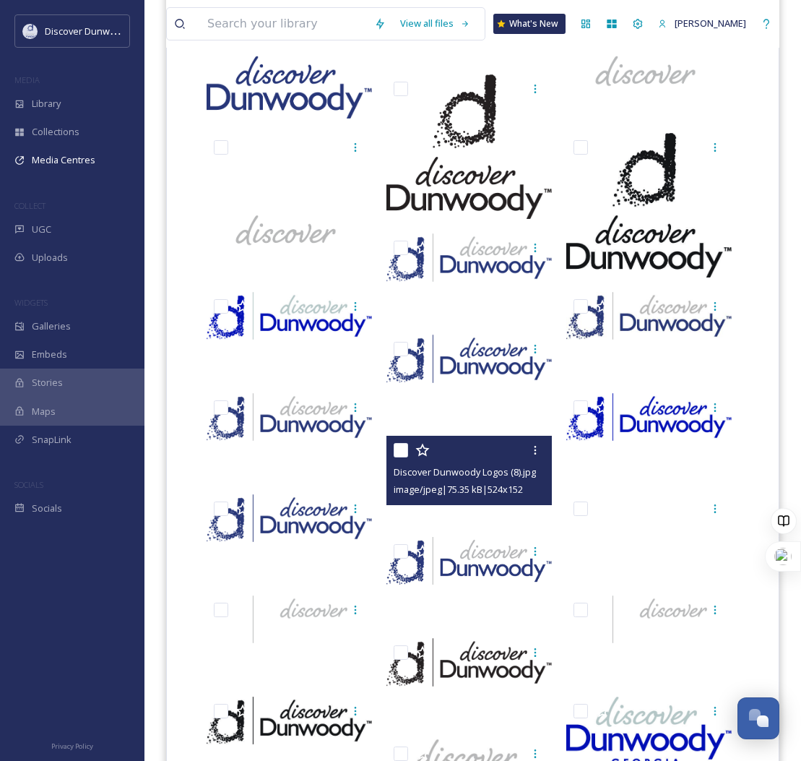
scroll to position [2150, 0]
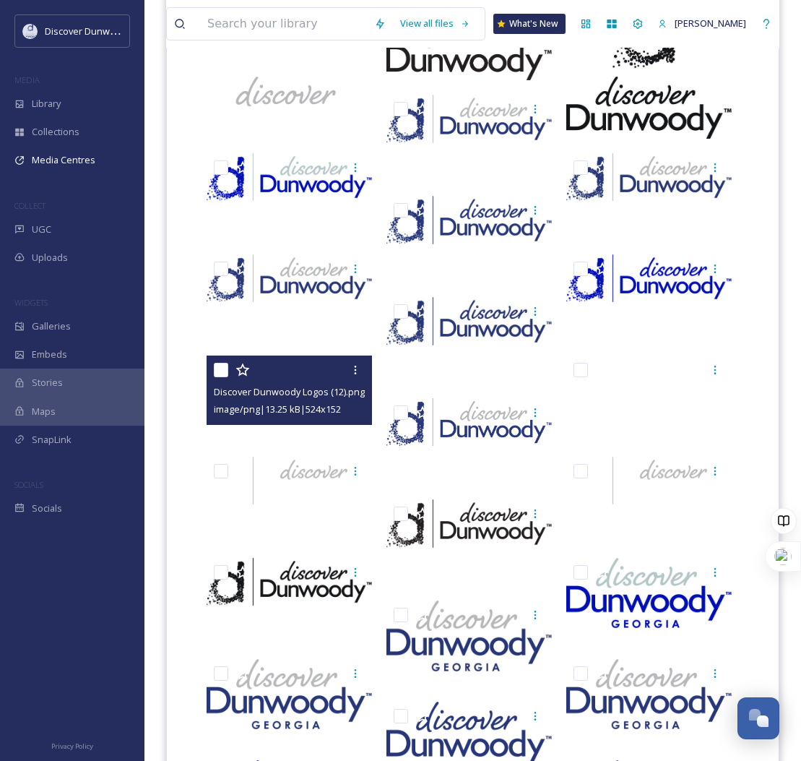
click at [216, 377] on input "checkbox" at bounding box center [221, 370] width 14 height 14
checkbox input "true"
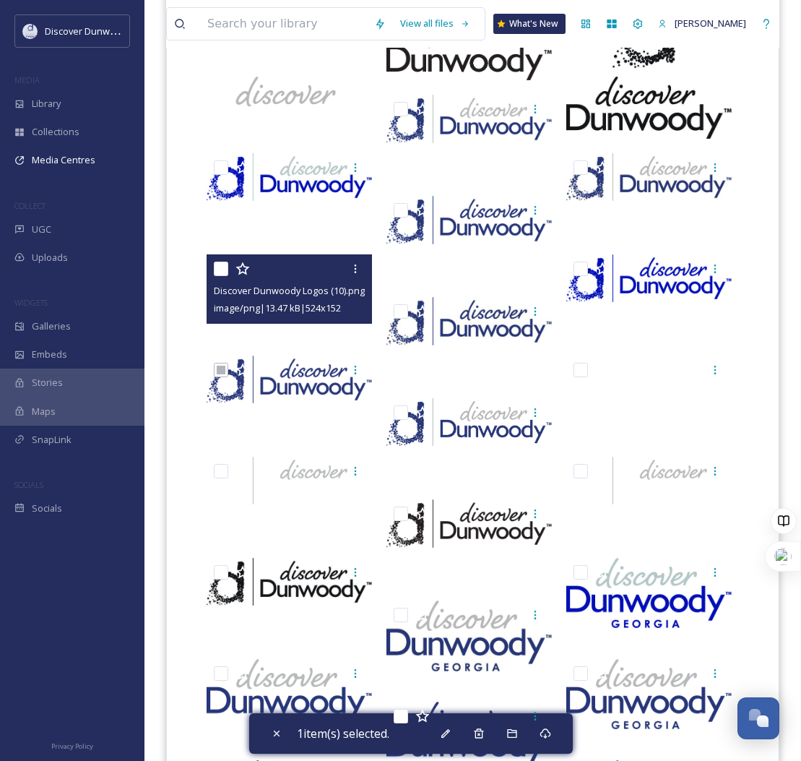
click at [223, 268] on input "checkbox" at bounding box center [221, 269] width 14 height 14
checkbox input "true"
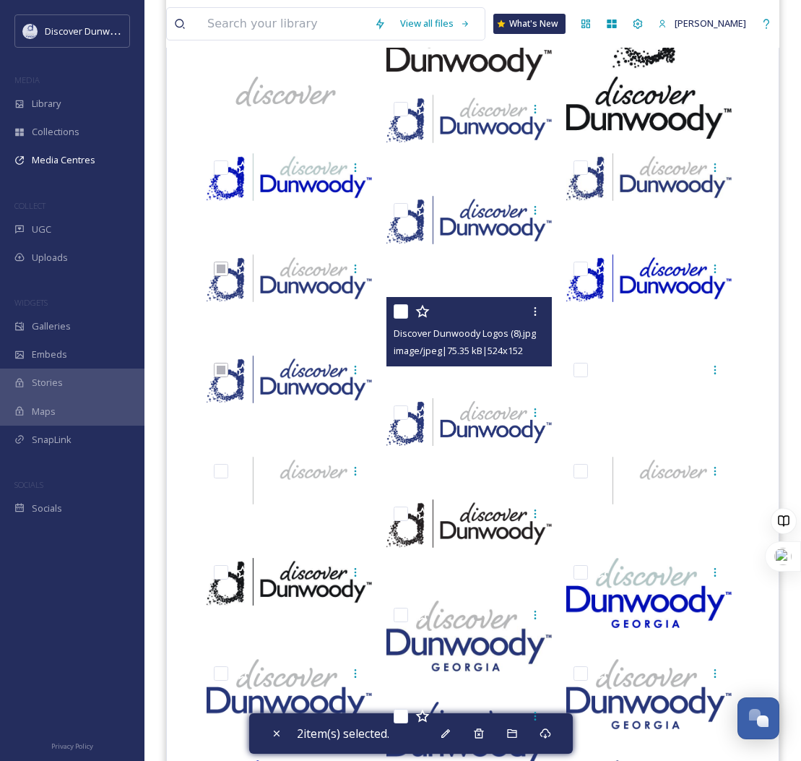
click at [403, 312] on input "checkbox" at bounding box center [401, 311] width 14 height 14
checkbox input "true"
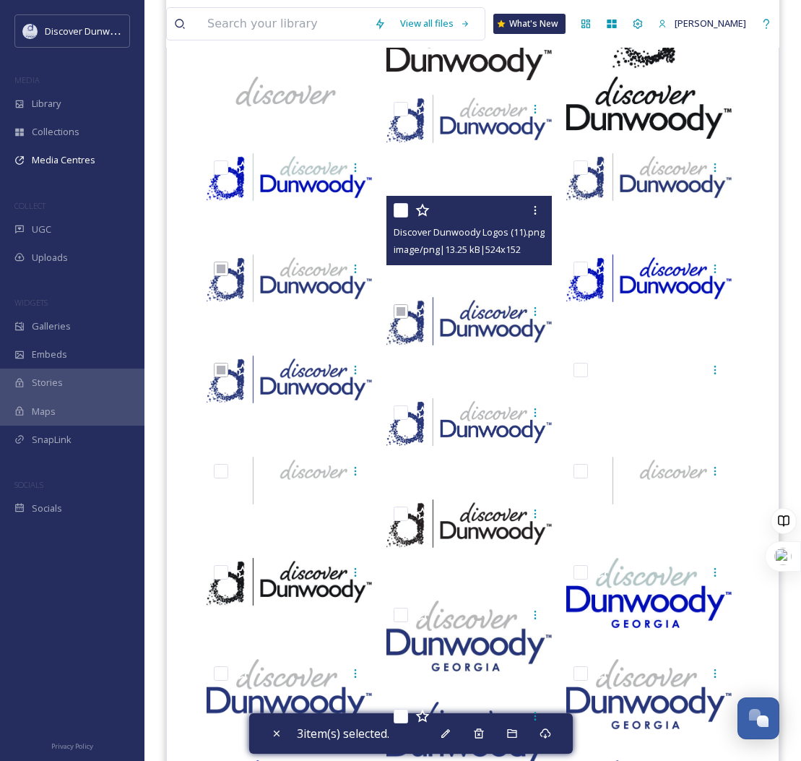
click at [399, 210] on input "checkbox" at bounding box center [401, 210] width 14 height 14
checkbox input "true"
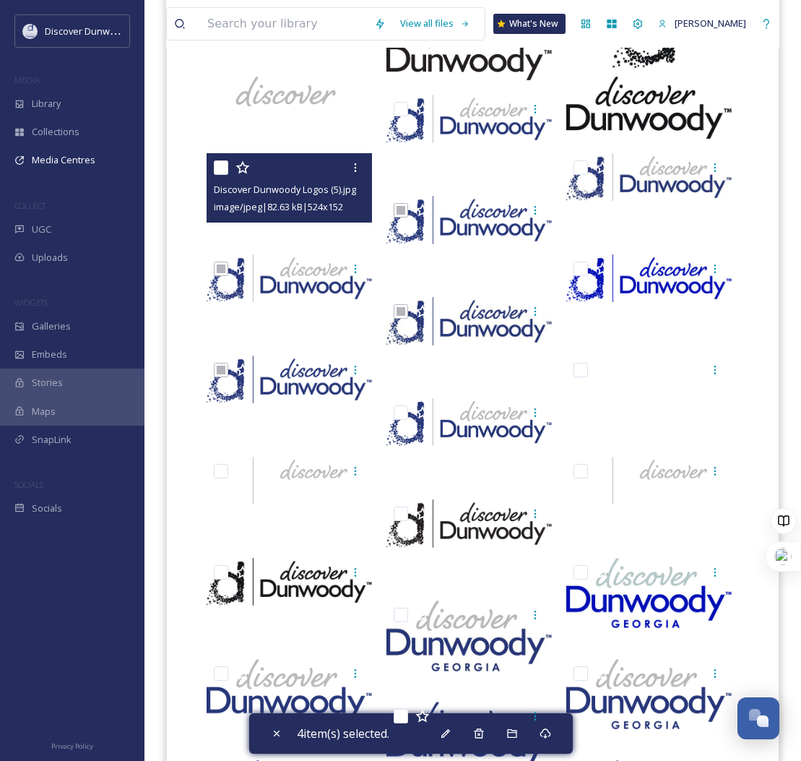
click at [223, 167] on input "checkbox" at bounding box center [221, 167] width 14 height 14
checkbox input "true"
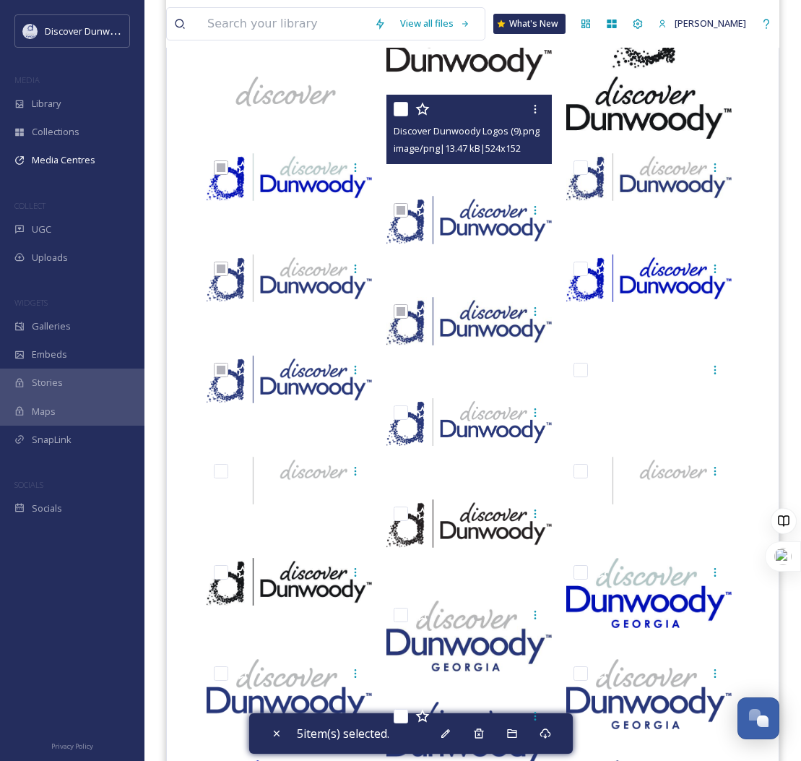
click at [398, 110] on input "checkbox" at bounding box center [401, 109] width 14 height 14
checkbox input "true"
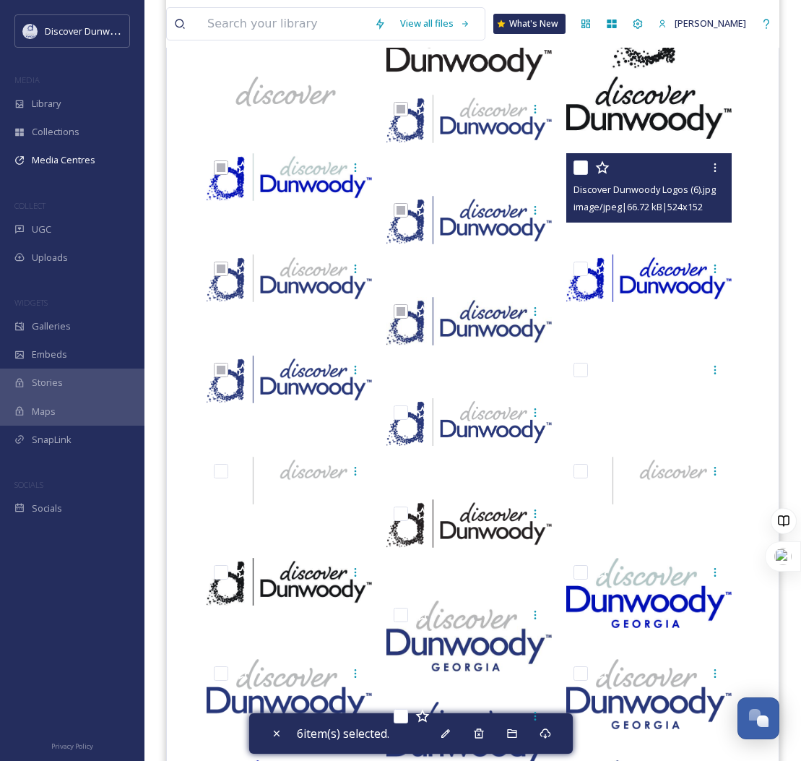
click at [580, 165] on input "checkbox" at bounding box center [581, 167] width 14 height 14
checkbox input "true"
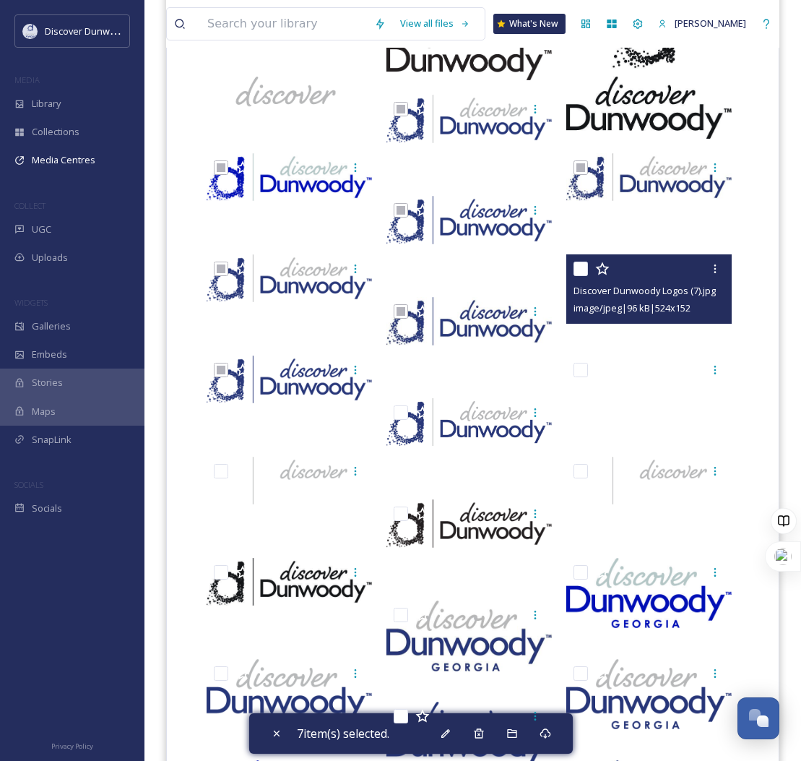
click at [580, 265] on input "checkbox" at bounding box center [581, 269] width 14 height 14
checkbox input "true"
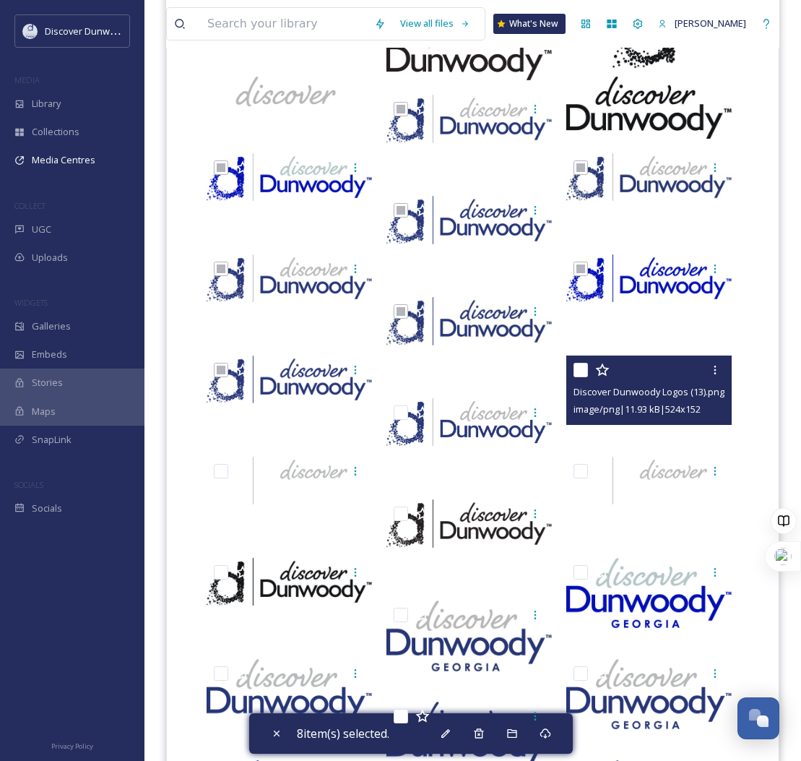
click at [583, 364] on input "checkbox" at bounding box center [581, 370] width 14 height 14
checkbox input "true"
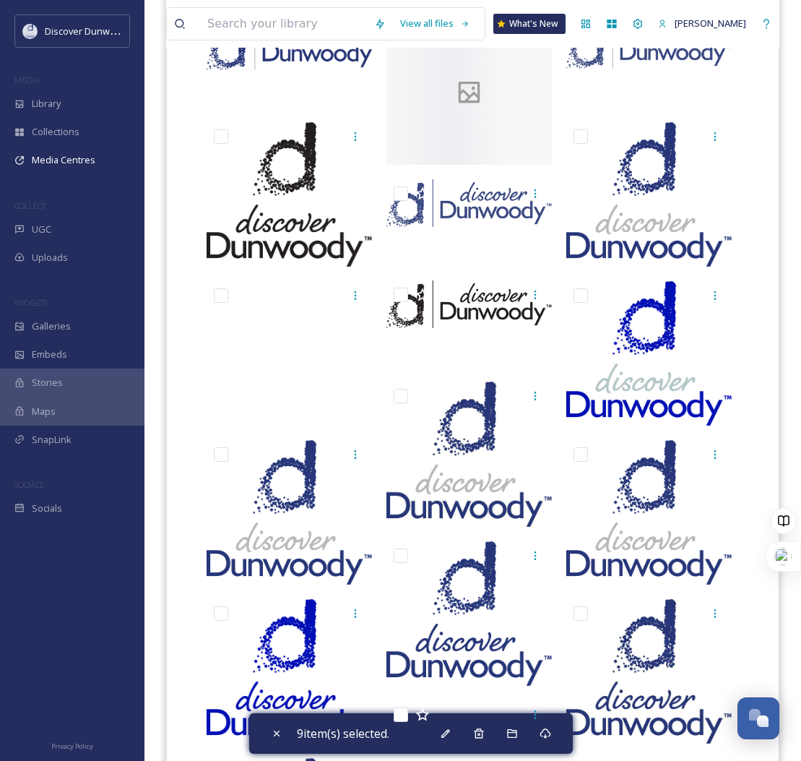
scroll to position [1066, 0]
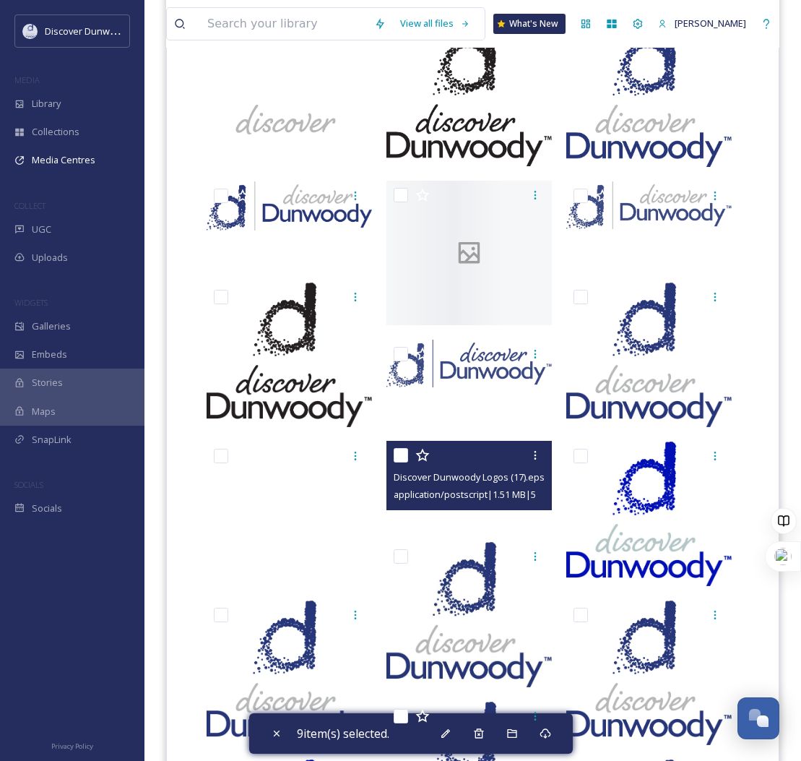
click at [392, 455] on div "Discover Dunwoody Logos (17).eps application/postscript | 1.51 MB | 524 x 151" at bounding box center [469, 475] width 165 height 69
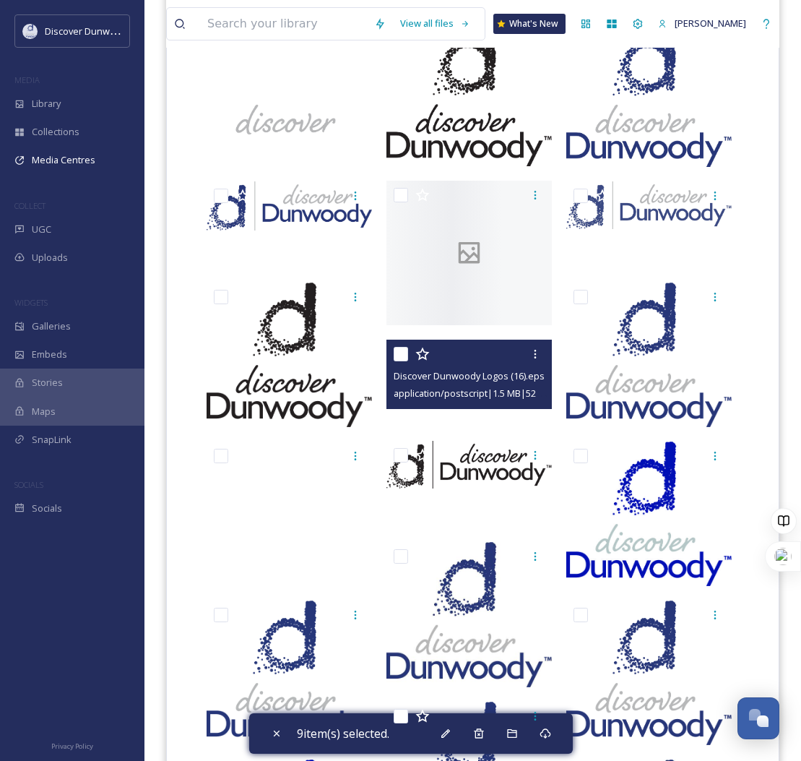
click at [402, 352] on input "checkbox" at bounding box center [401, 354] width 14 height 14
checkbox input "true"
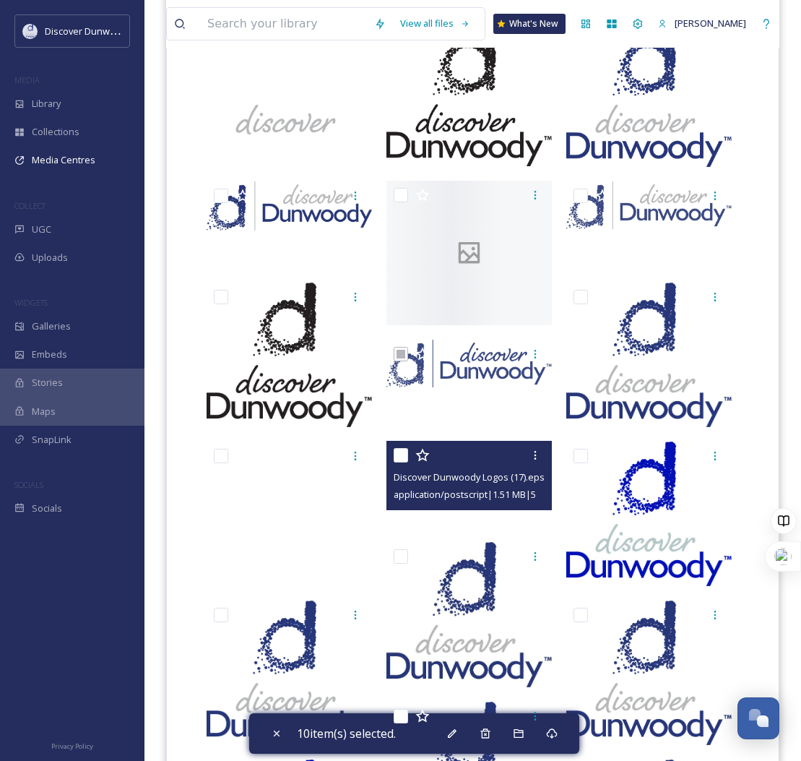
click at [397, 455] on input "checkbox" at bounding box center [401, 455] width 14 height 14
checkbox input "true"
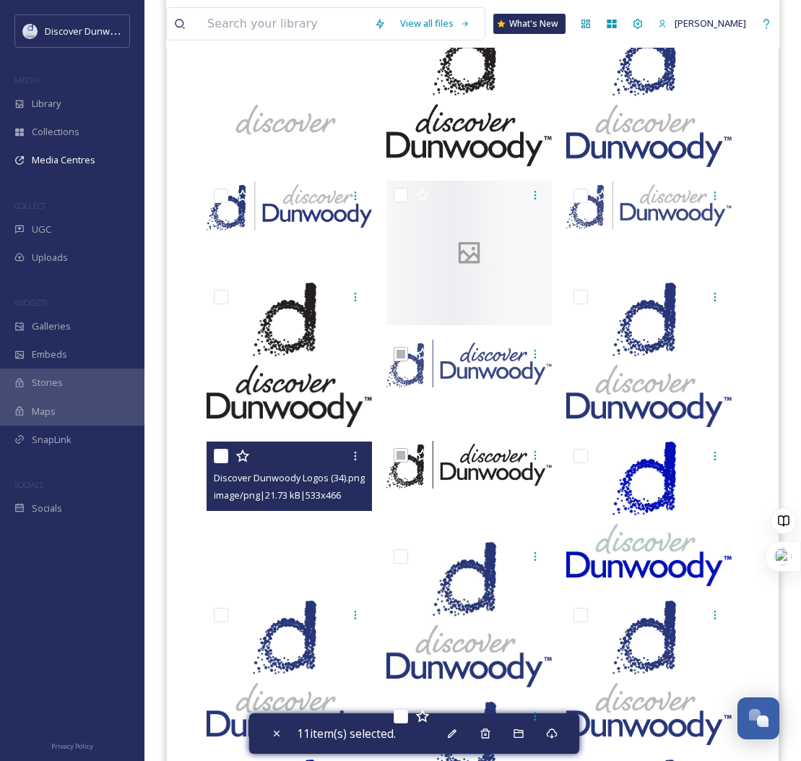
click at [222, 455] on input "checkbox" at bounding box center [221, 456] width 14 height 14
checkbox input "true"
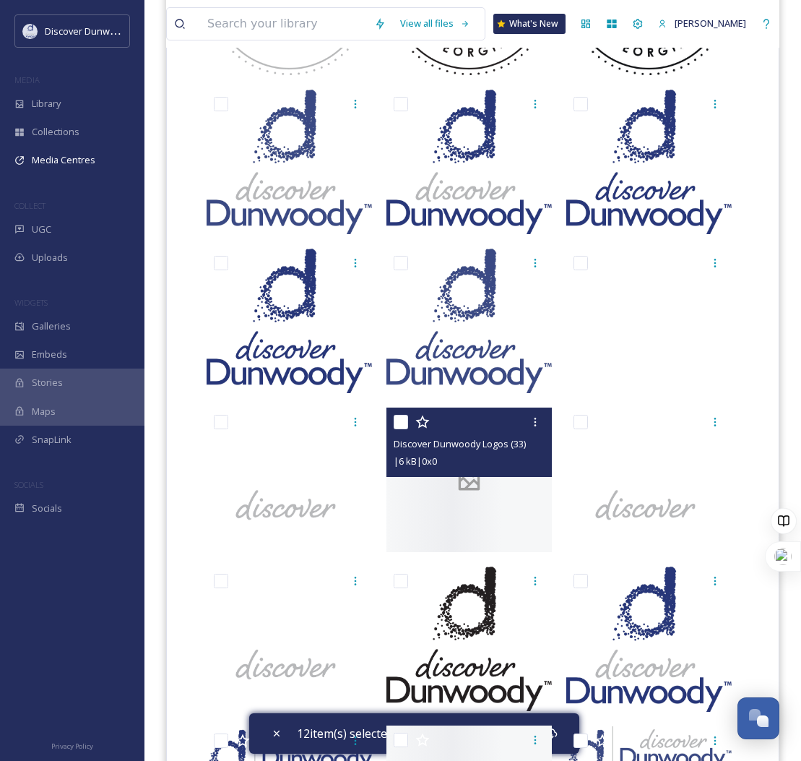
scroll to position [0, 0]
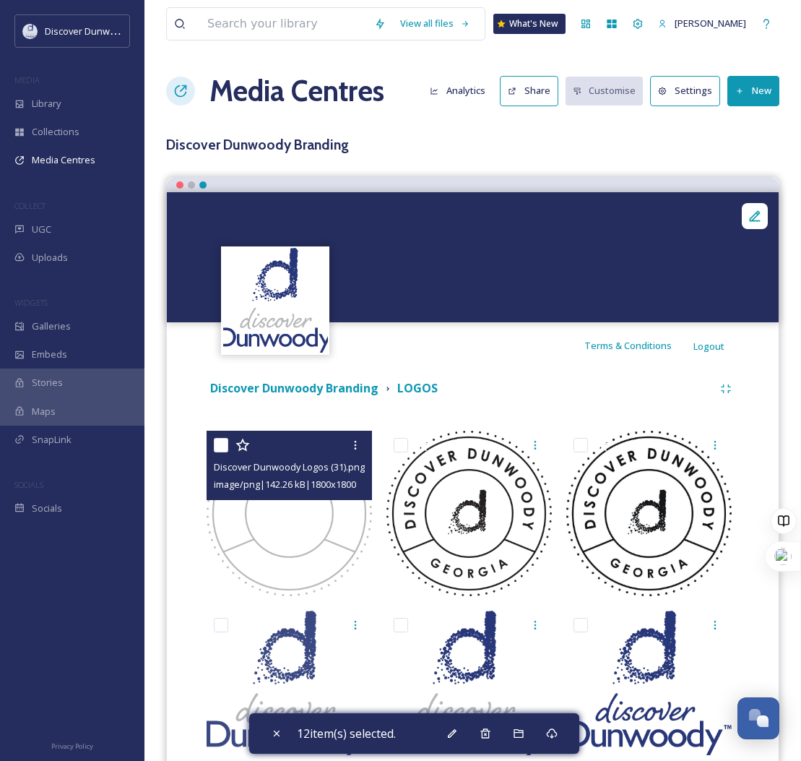
click at [211, 452] on div "Discover Dunwoody Logos (31).png image/png | 142.26 kB | 1800 x 1800" at bounding box center [289, 465] width 165 height 69
click at [223, 446] on input "checkbox" at bounding box center [221, 445] width 14 height 14
checkbox input "true"
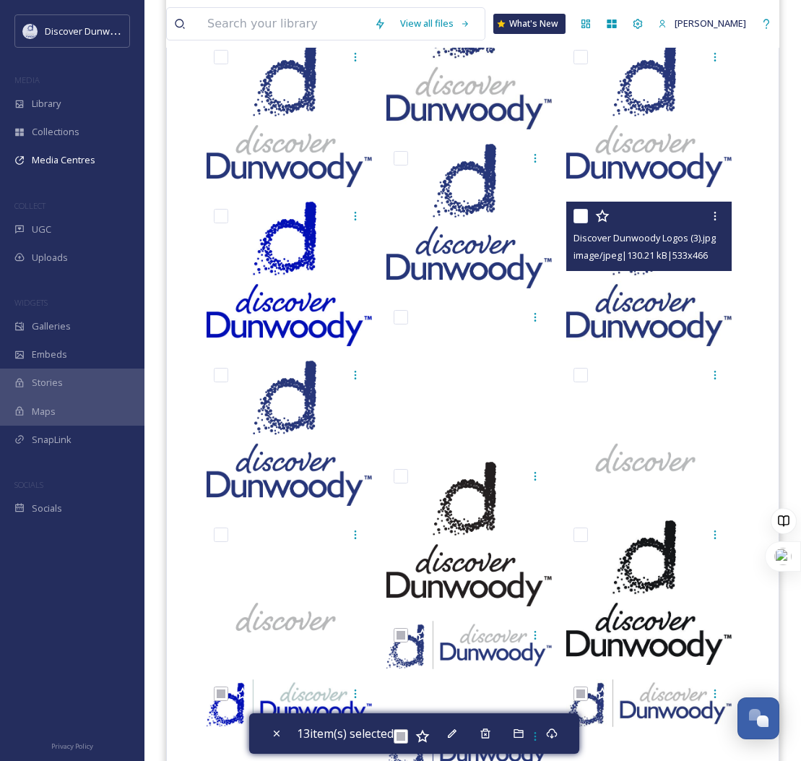
scroll to position [3234, 0]
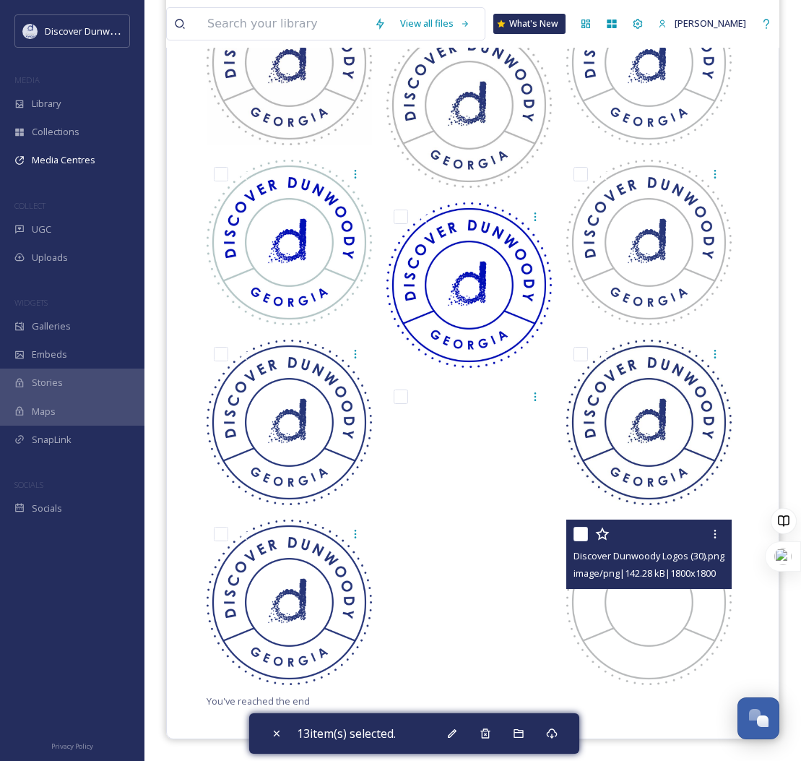
click at [579, 530] on input "checkbox" at bounding box center [581, 534] width 14 height 14
checkbox input "true"
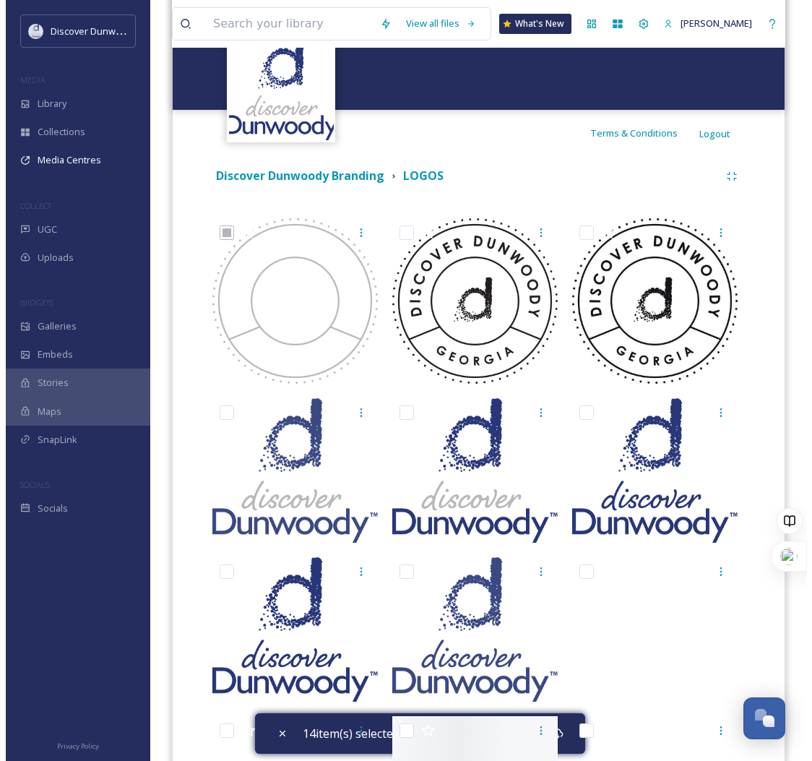
scroll to position [0, 0]
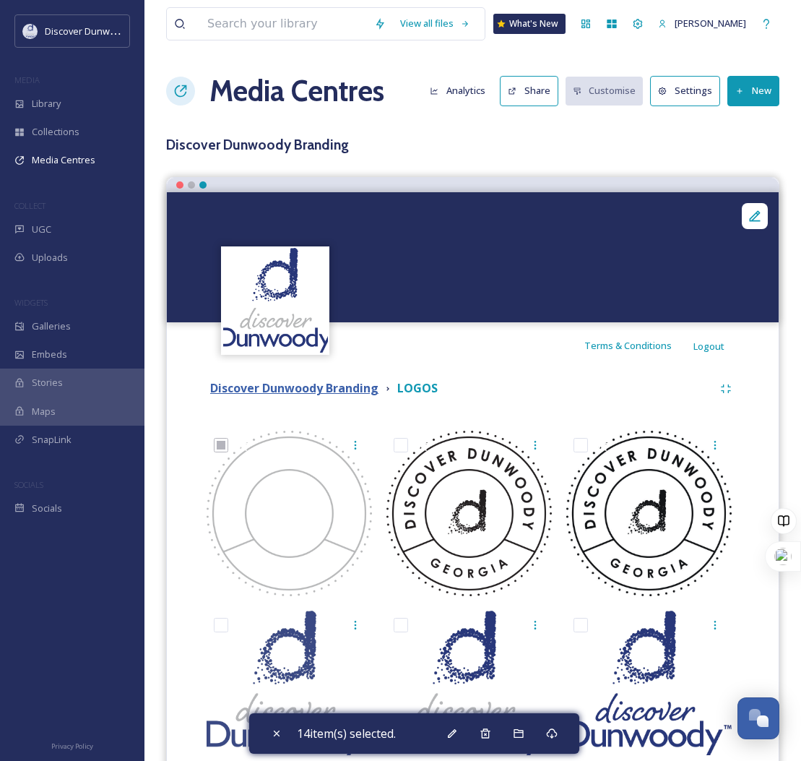
click at [377, 390] on strong "Discover Dunwoody Branding" at bounding box center [294, 388] width 168 height 16
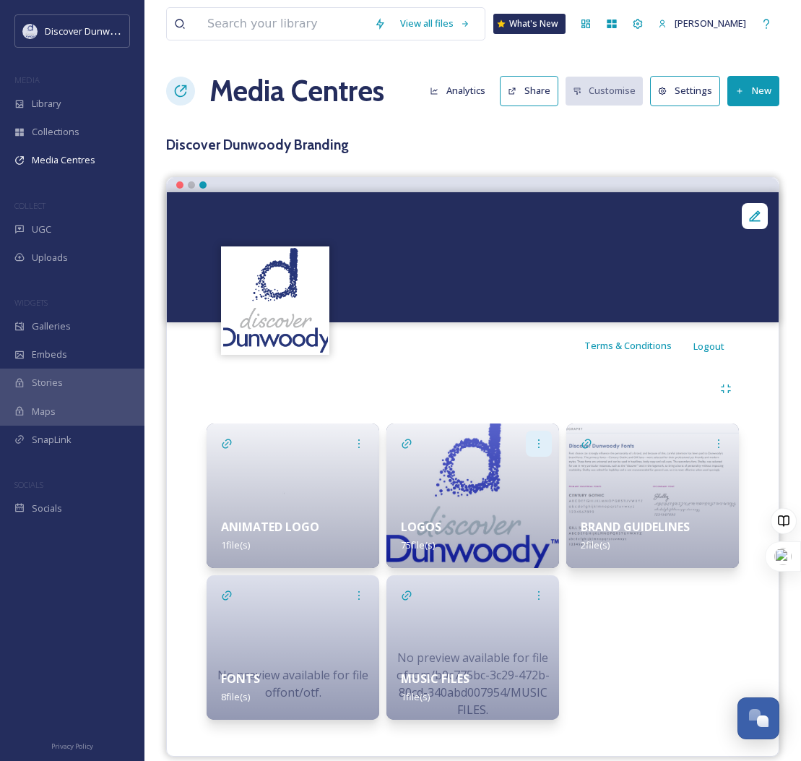
click at [541, 444] on icon at bounding box center [539, 444] width 12 height 12
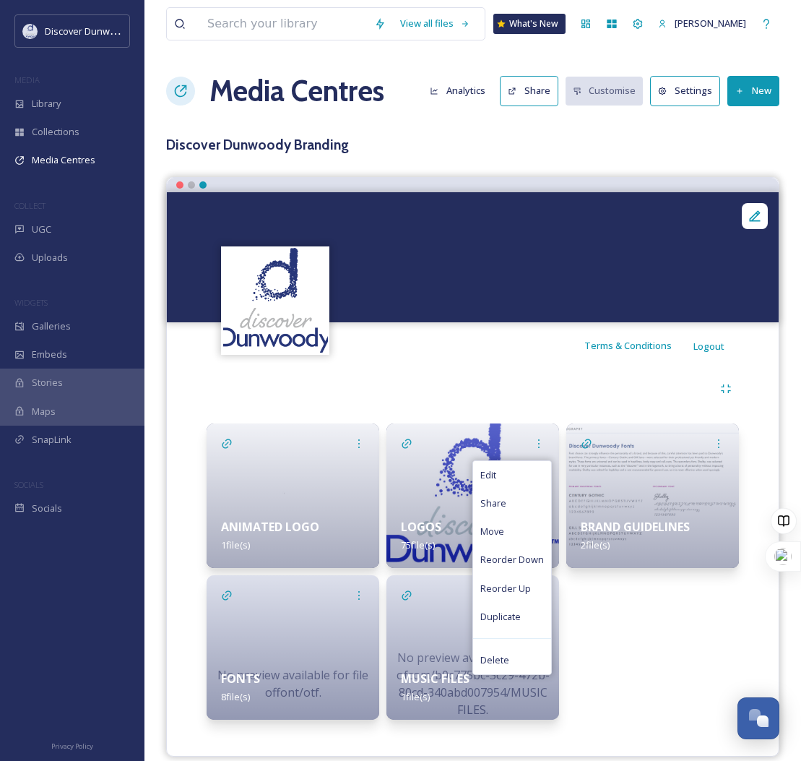
click at [426, 510] on div "LOGOS 75 file(s)" at bounding box center [473, 536] width 173 height 64
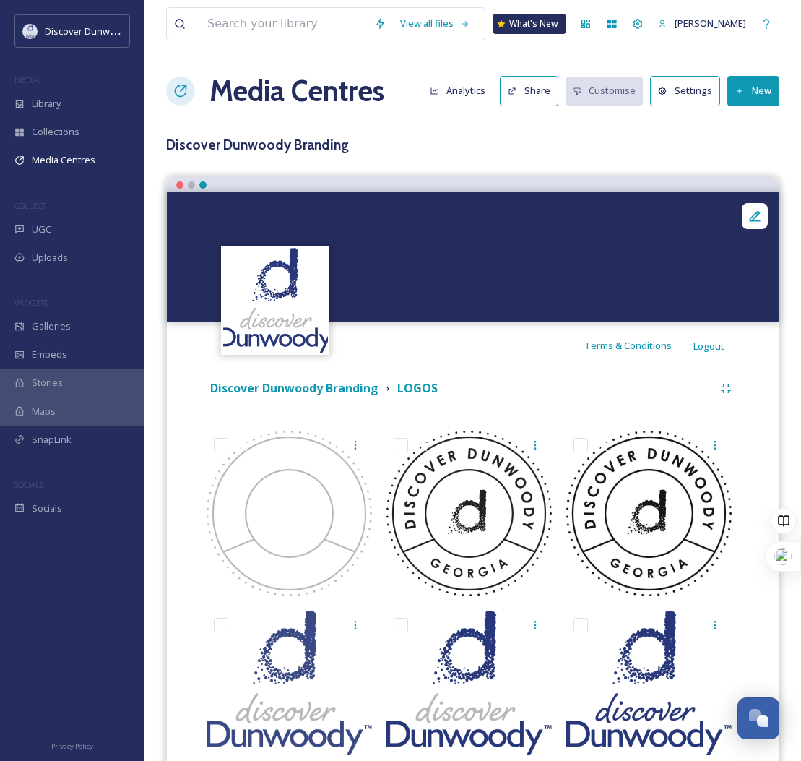
click at [704, 88] on button "Settings" at bounding box center [685, 91] width 70 height 30
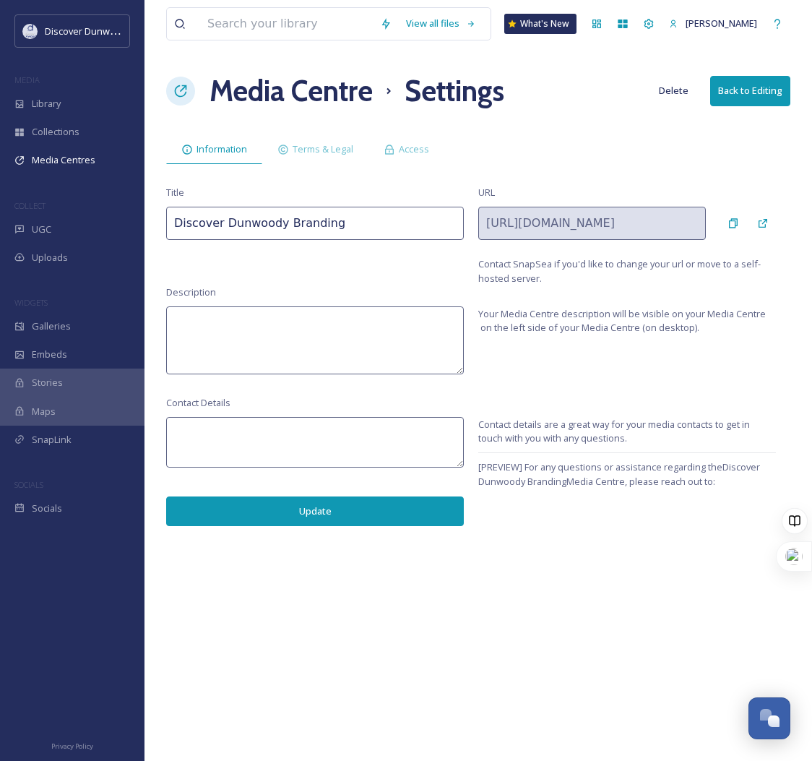
click at [744, 91] on button "Back to Editing" at bounding box center [750, 91] width 80 height 30
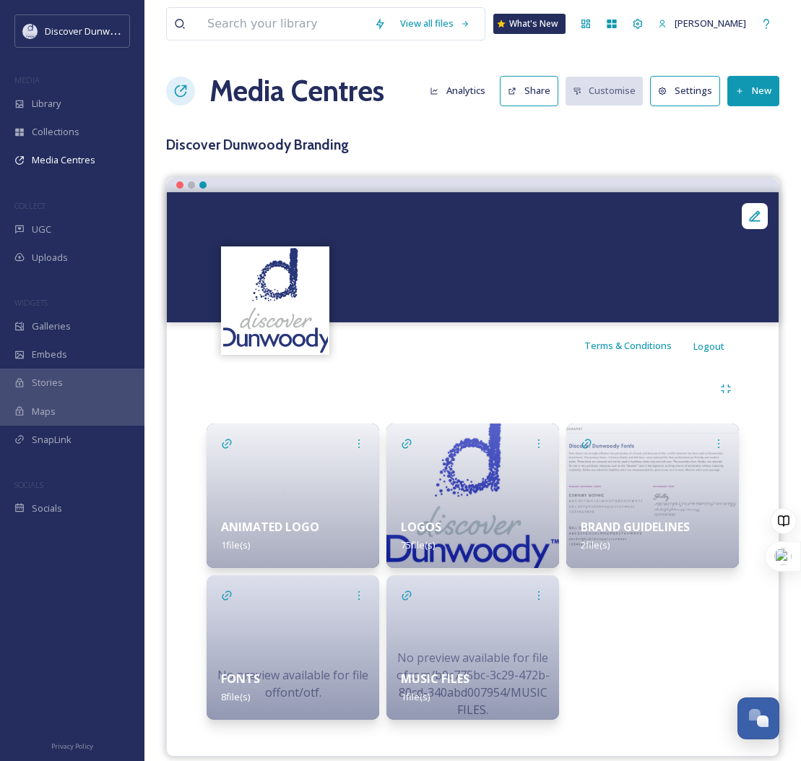
drag, startPoint x: 487, startPoint y: 396, endPoint x: 490, endPoint y: 387, distance: 9.1
click at [490, 387] on div at bounding box center [473, 389] width 533 height 26
drag, startPoint x: 481, startPoint y: 504, endPoint x: 460, endPoint y: 311, distance: 194.1
click at [460, 311] on div at bounding box center [473, 257] width 612 height 130
click at [541, 443] on icon at bounding box center [539, 444] width 12 height 12
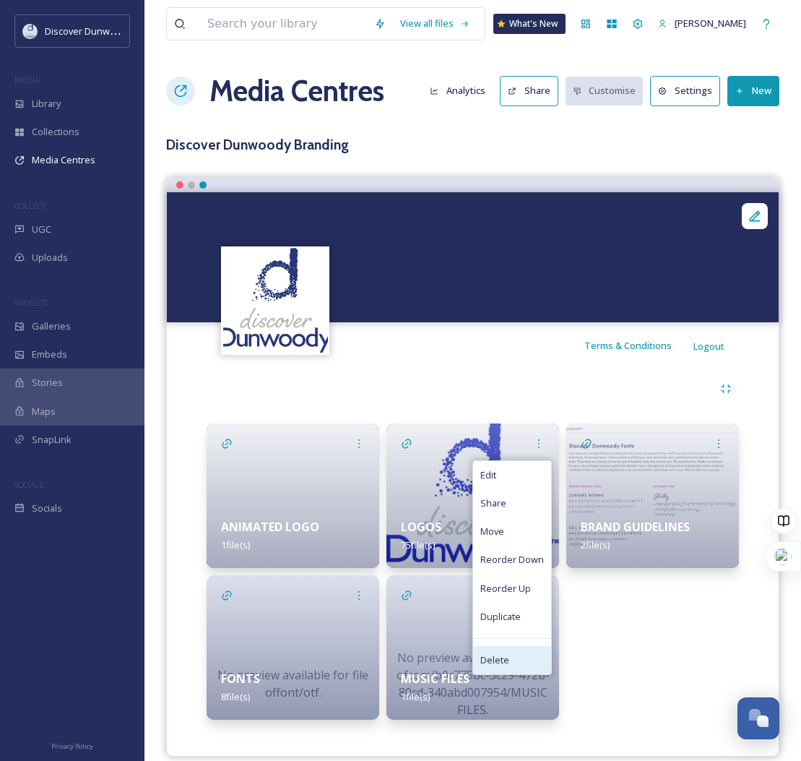
click at [531, 669] on div "Delete" at bounding box center [512, 660] width 78 height 28
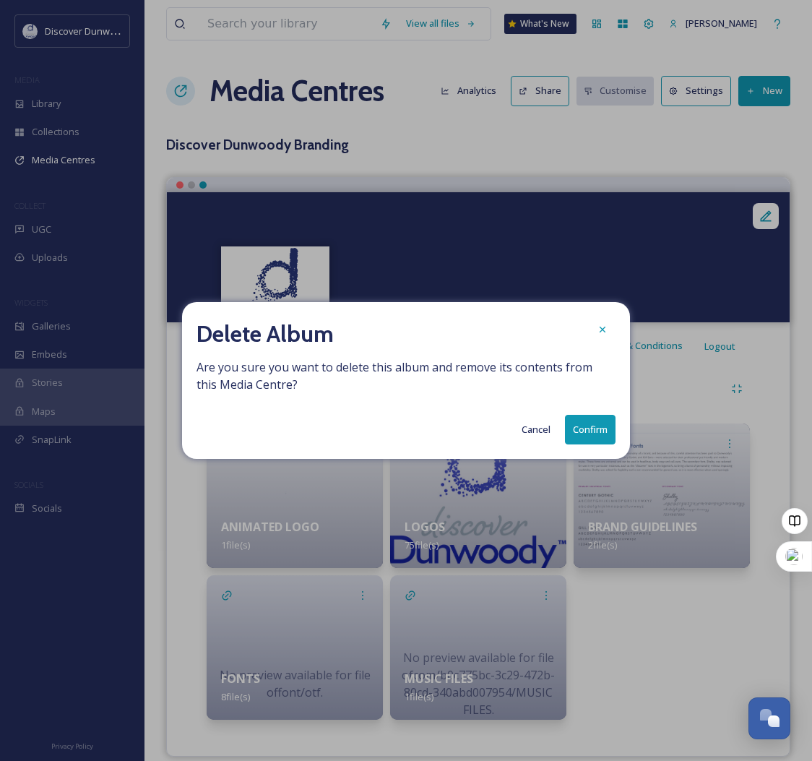
click at [595, 429] on button "Confirm" at bounding box center [590, 430] width 51 height 30
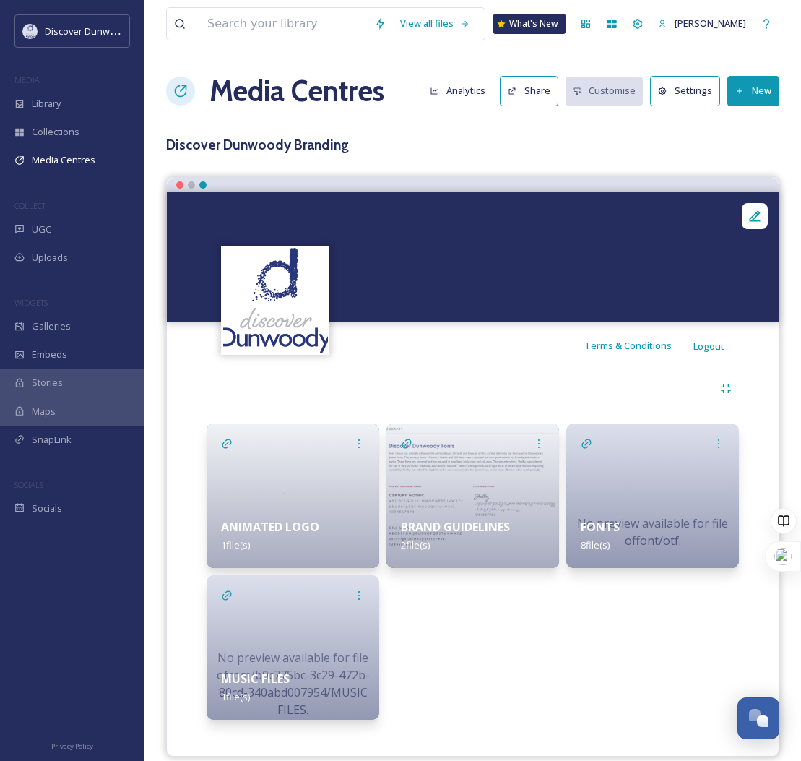
click at [760, 90] on button "New" at bounding box center [754, 91] width 52 height 30
click at [749, 123] on span "Add Files" at bounding box center [744, 125] width 39 height 14
click at [741, 126] on span "Add Files" at bounding box center [744, 125] width 39 height 14
click at [621, 178] on div at bounding box center [473, 185] width 612 height 14
click at [426, 365] on div "Terms & Conditions Logout" at bounding box center [473, 345] width 612 height 46
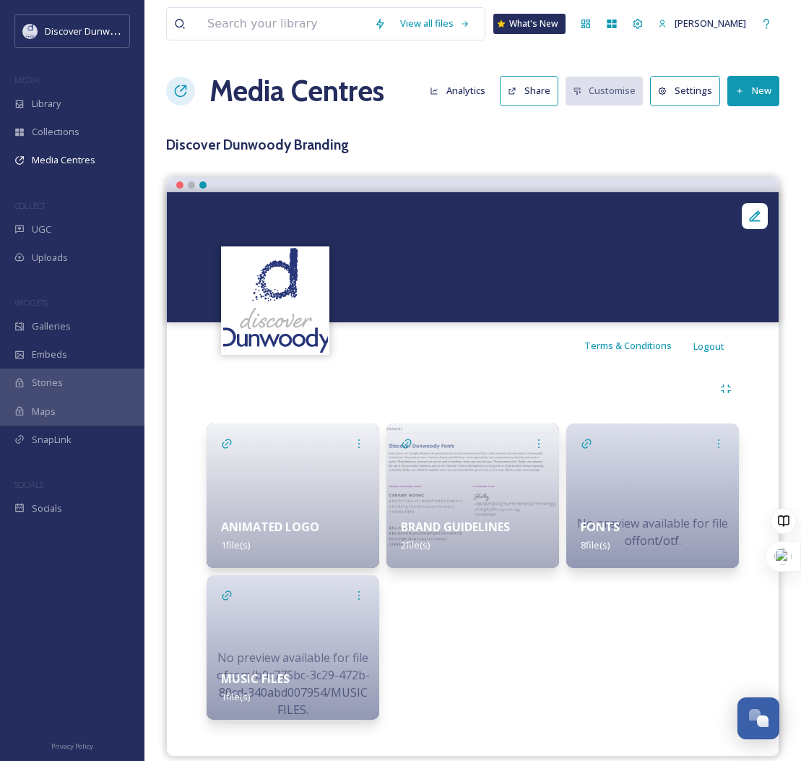
click at [758, 95] on button "New" at bounding box center [754, 91] width 52 height 30
click at [773, 139] on div "Add Album" at bounding box center [748, 153] width 61 height 28
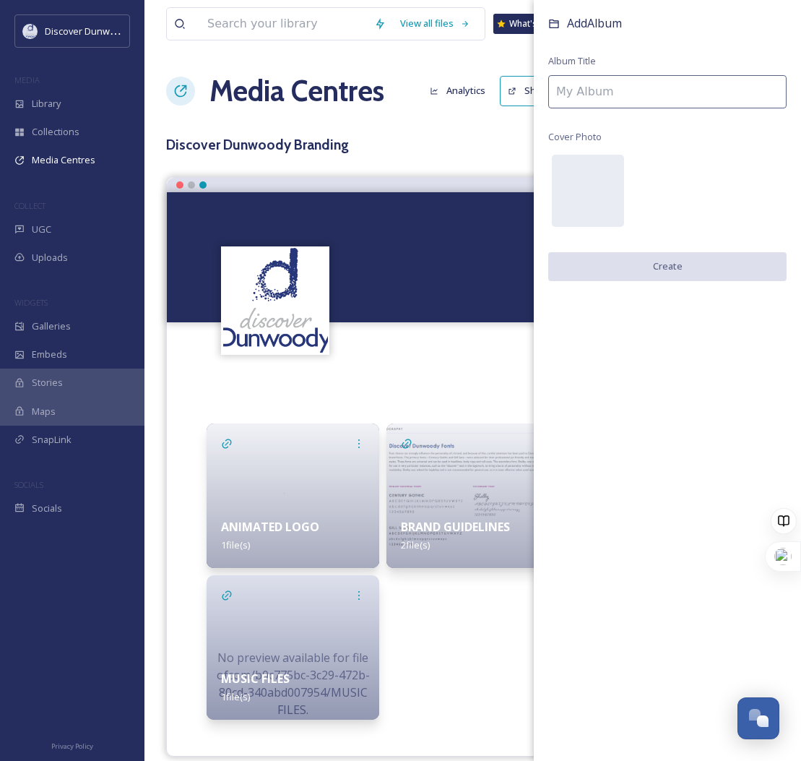
click at [731, 89] on input at bounding box center [667, 91] width 238 height 33
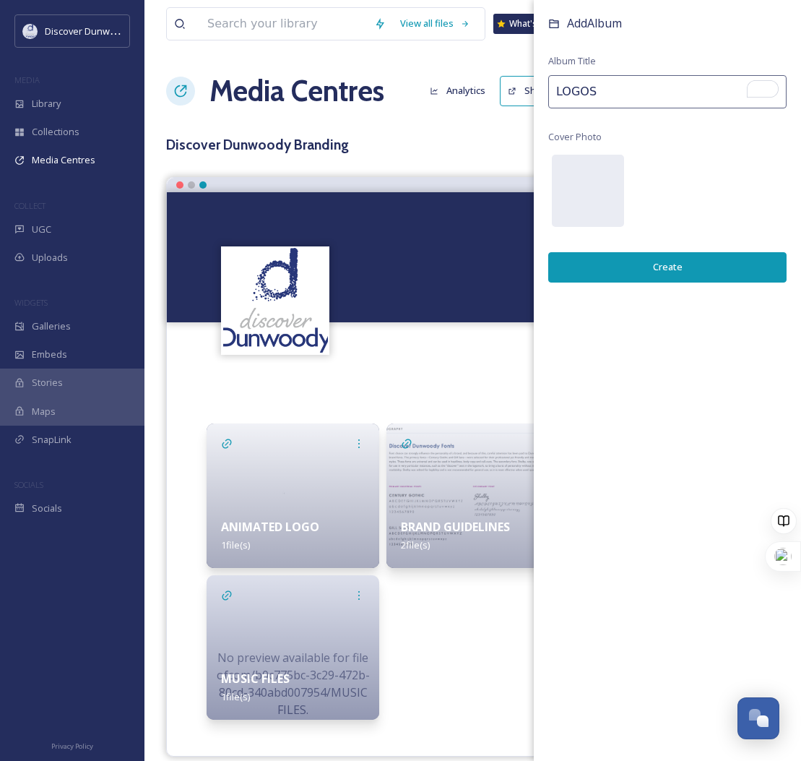
type input "LOGOS"
click at [650, 270] on button "Create" at bounding box center [667, 267] width 238 height 30
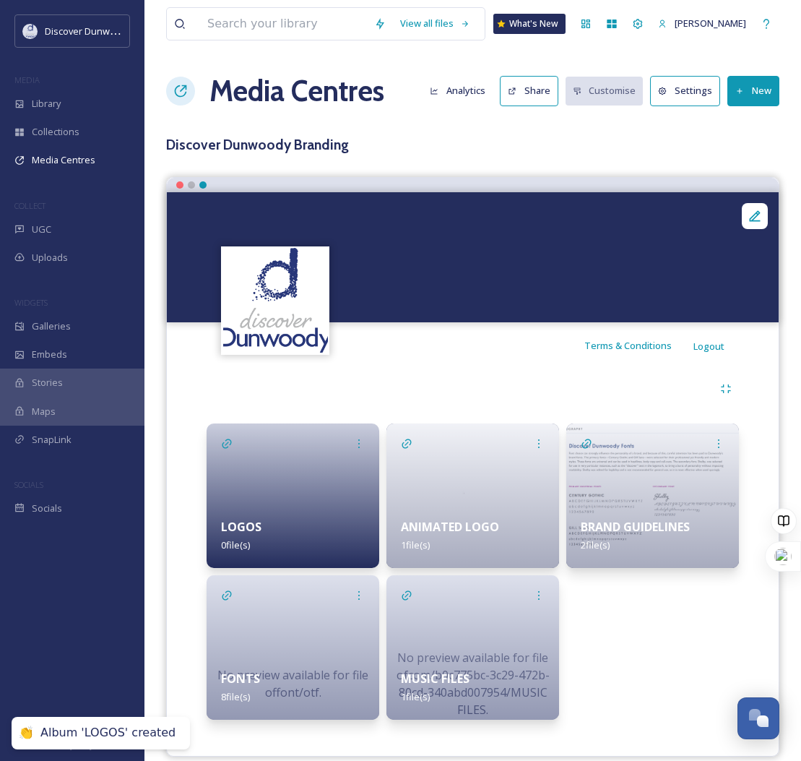
click at [302, 449] on div at bounding box center [293, 495] width 173 height 145
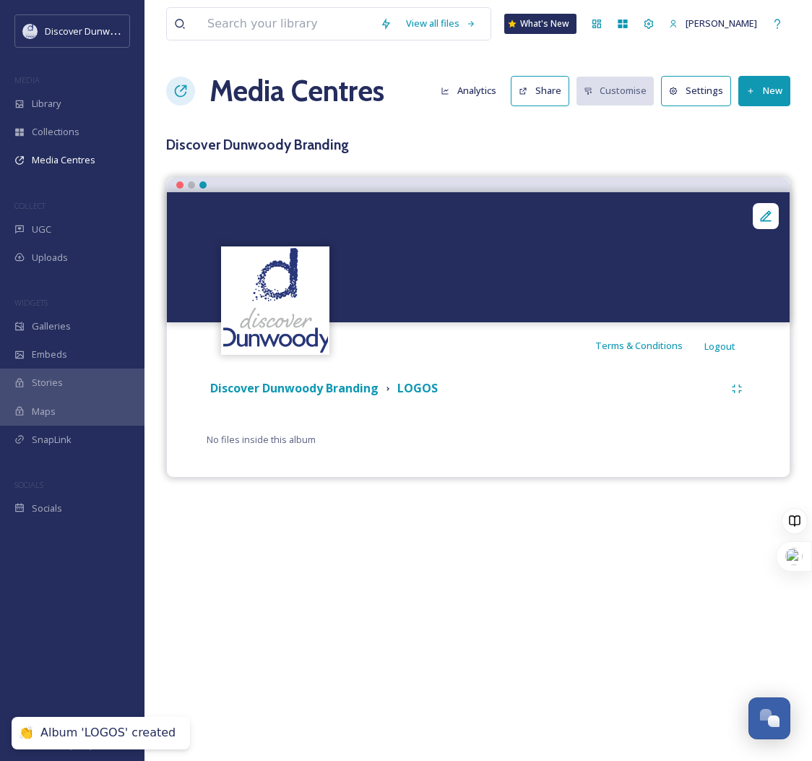
click at [768, 81] on button "New" at bounding box center [765, 91] width 52 height 30
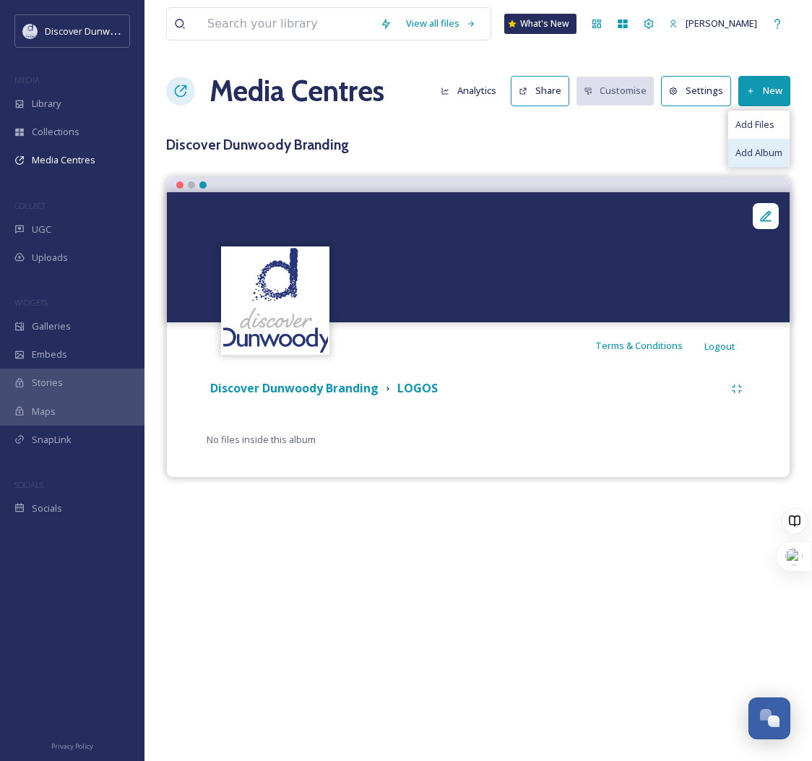
click at [752, 152] on span "Add Album" at bounding box center [759, 153] width 47 height 14
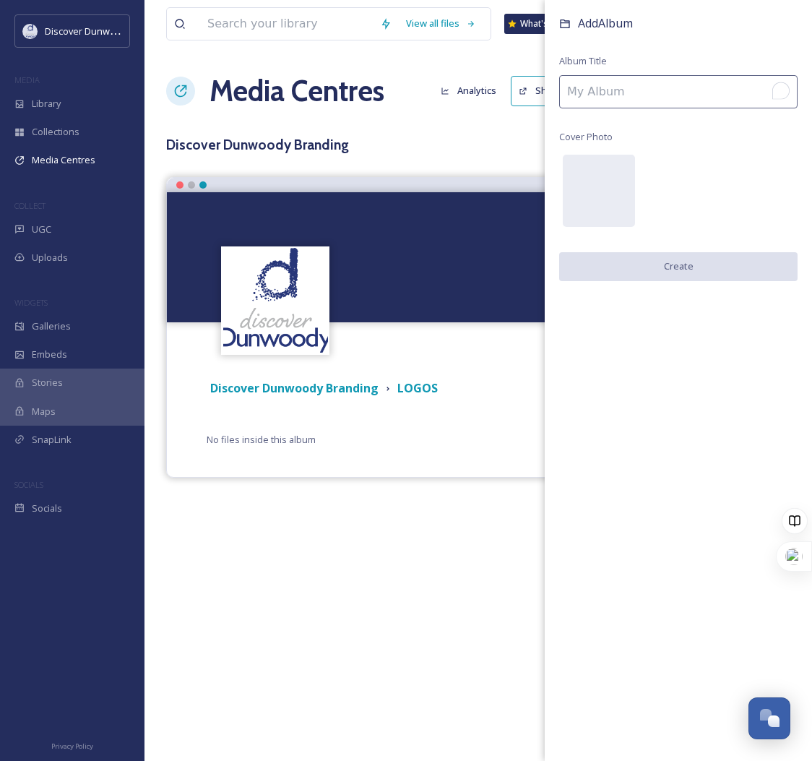
click at [696, 91] on input "To enrich screen reader interactions, please activate Accessibility in Grammarl…" at bounding box center [678, 91] width 238 height 33
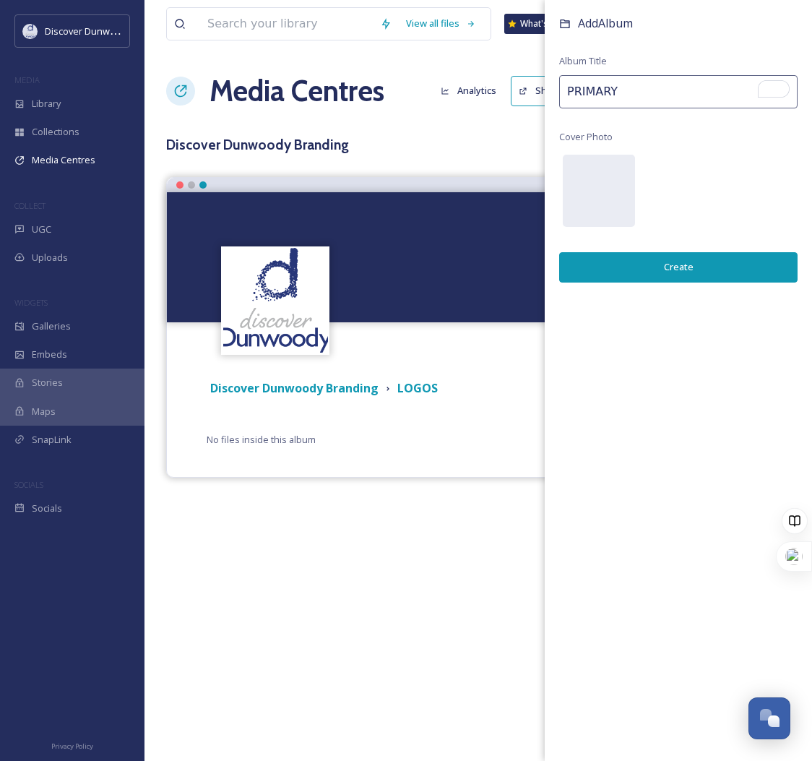
type input "PRIMARY"
click at [651, 264] on button "Create" at bounding box center [678, 267] width 238 height 30
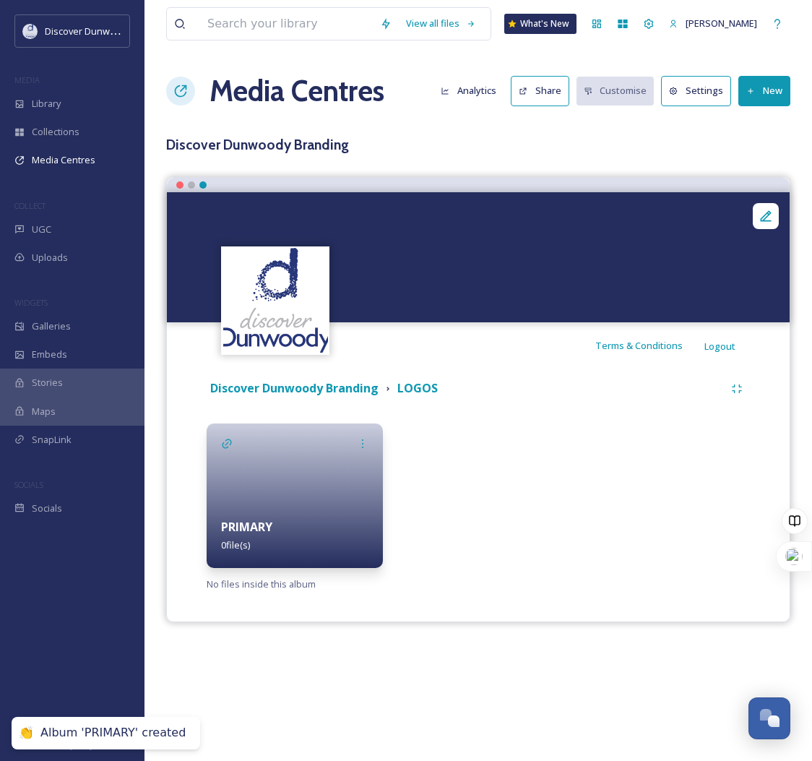
click at [782, 85] on button "New" at bounding box center [765, 91] width 52 height 30
click at [765, 152] on span "Add Album" at bounding box center [759, 153] width 47 height 14
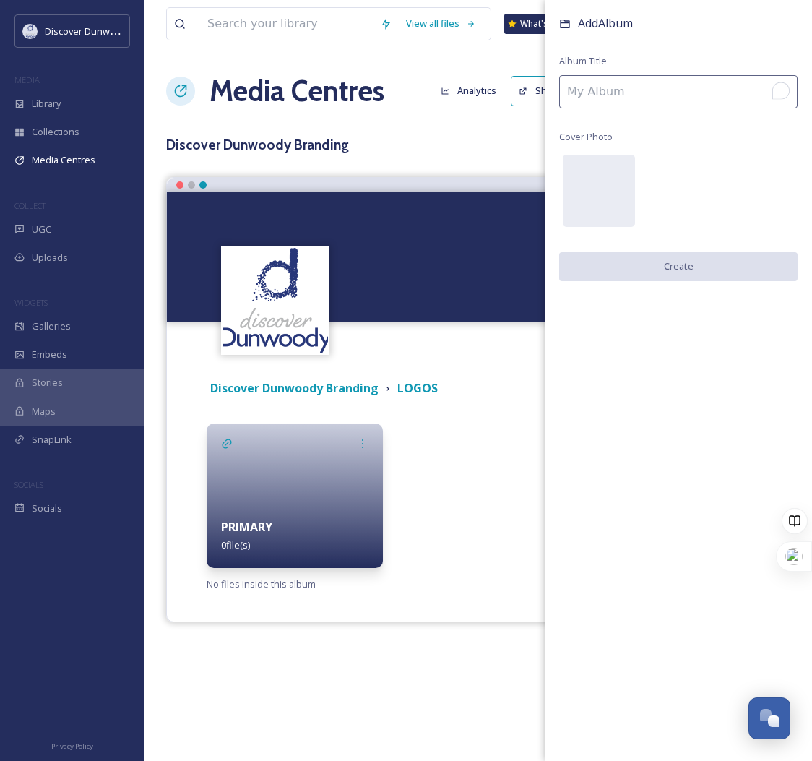
click at [728, 79] on input "To enrich screen reader interactions, please activate Accessibility in Grammarl…" at bounding box center [678, 91] width 238 height 33
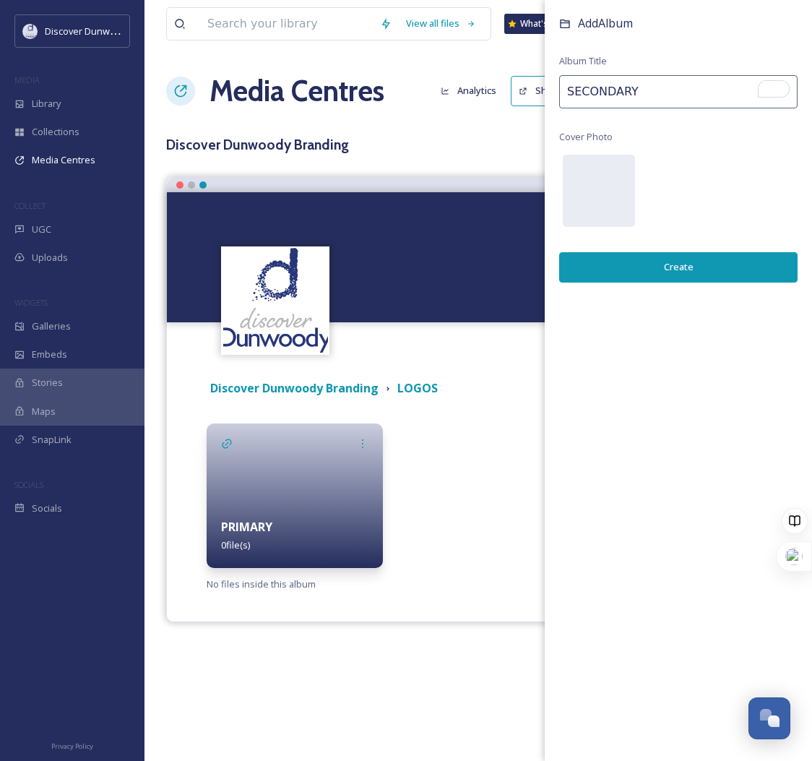
type input "SECONDARY"
click at [666, 257] on button "Create" at bounding box center [678, 267] width 238 height 30
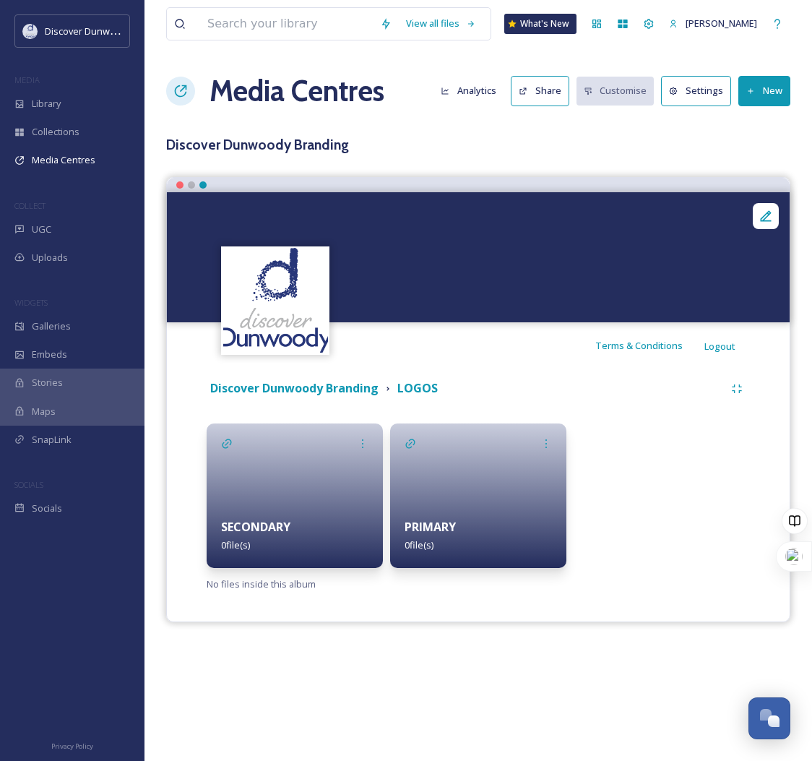
drag, startPoint x: 499, startPoint y: 498, endPoint x: 509, endPoint y: 516, distance: 21.1
click at [499, 498] on div at bounding box center [478, 495] width 176 height 145
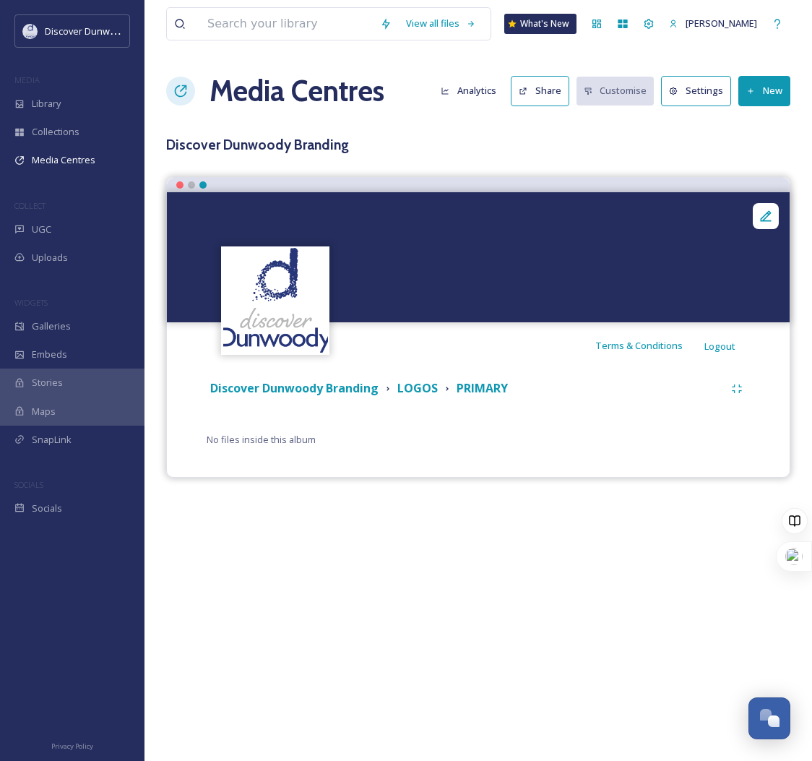
click at [769, 98] on button "New" at bounding box center [765, 91] width 52 height 30
click at [765, 152] on span "Add Album" at bounding box center [759, 153] width 47 height 14
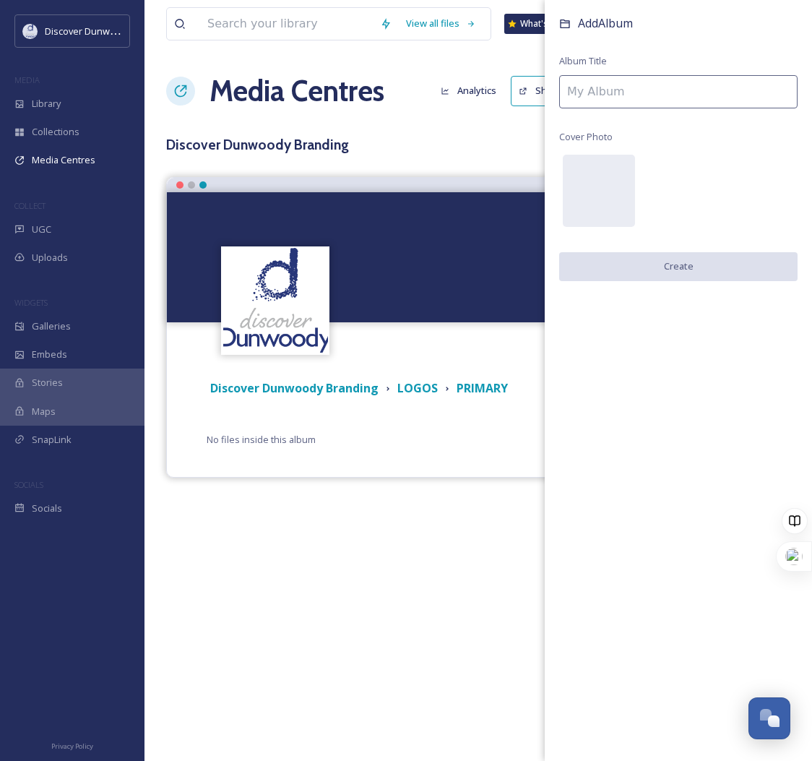
click at [710, 99] on input at bounding box center [678, 91] width 238 height 33
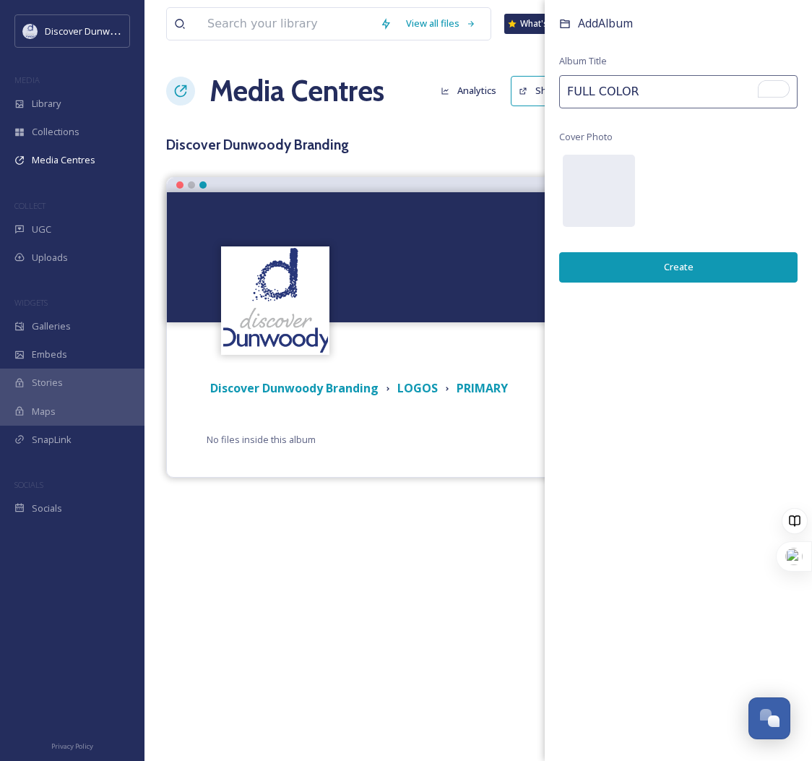
type input "FULL COLOR"
click at [616, 272] on button "Create" at bounding box center [678, 267] width 238 height 30
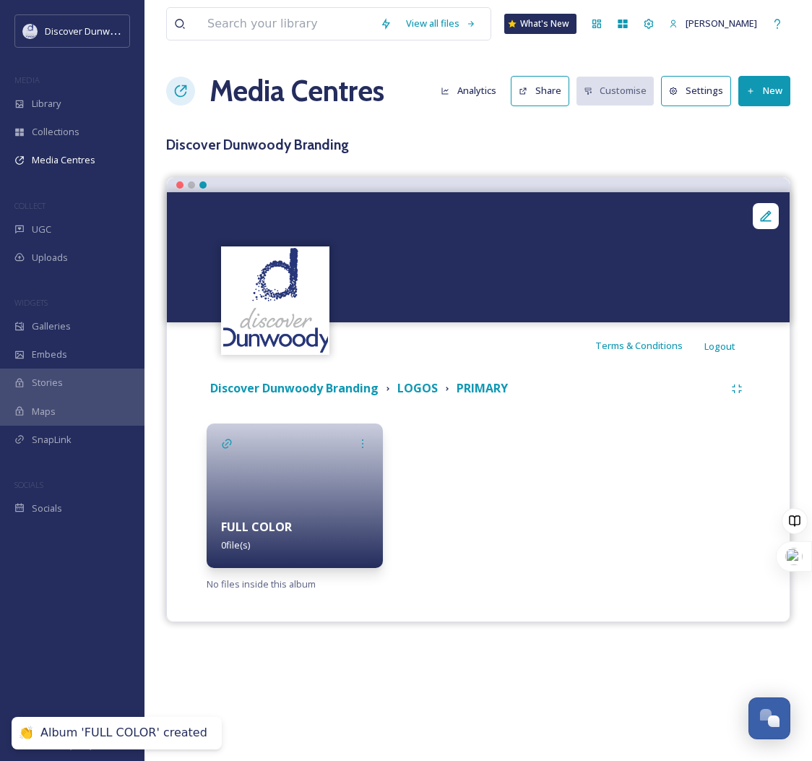
click at [750, 80] on button "New" at bounding box center [765, 91] width 52 height 30
click at [761, 150] on span "Add Album" at bounding box center [759, 153] width 47 height 14
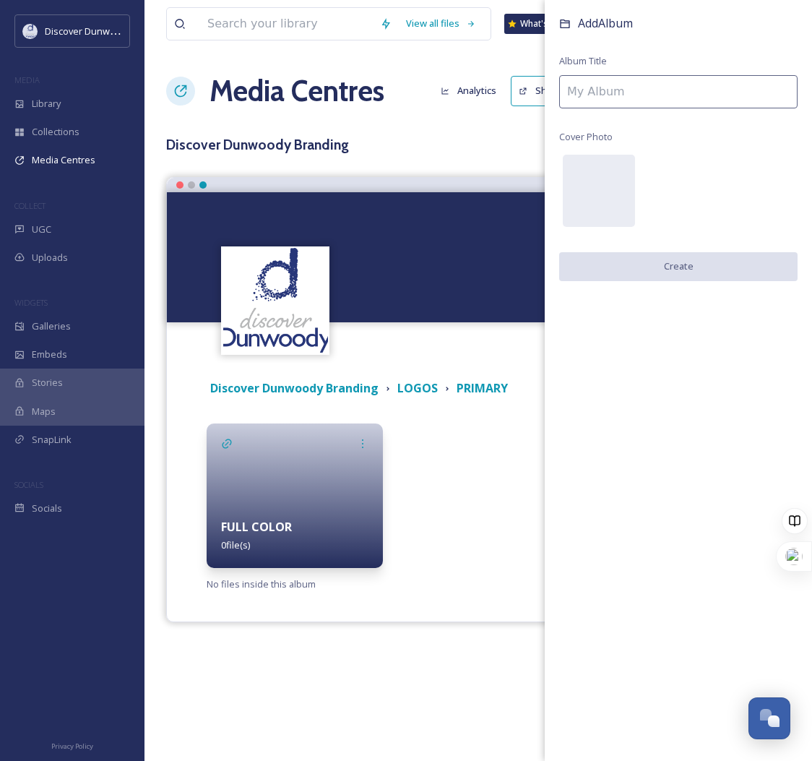
click at [749, 71] on div "Add Album Album Title Cover Photo Create" at bounding box center [678, 162] width 267 height 324
click at [734, 99] on input "To enrich screen reader interactions, please activate Accessibility in Grammarl…" at bounding box center [678, 91] width 238 height 33
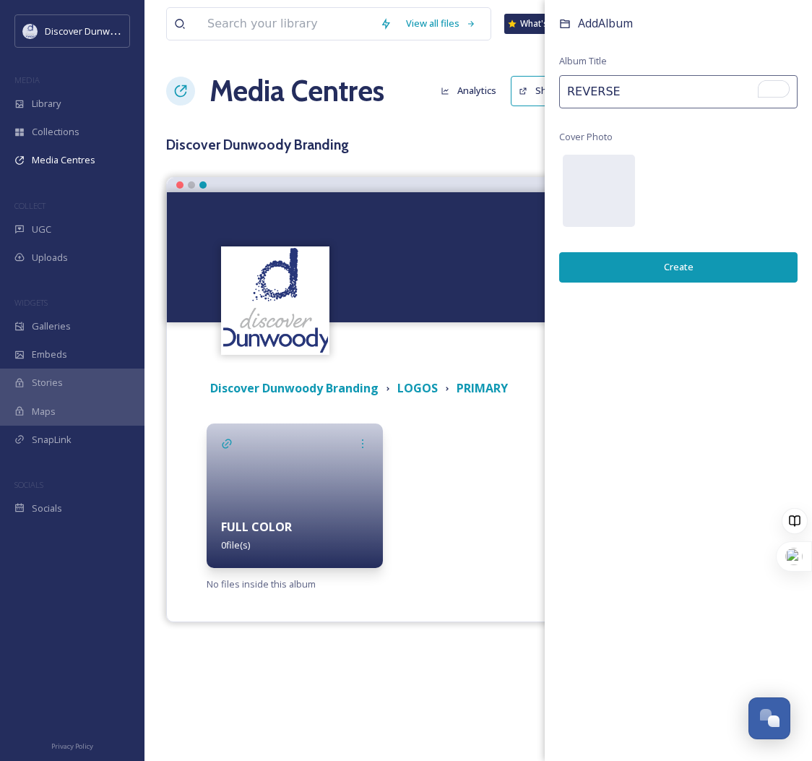
type input "REVERSE"
click at [655, 264] on button "Create" at bounding box center [678, 267] width 238 height 30
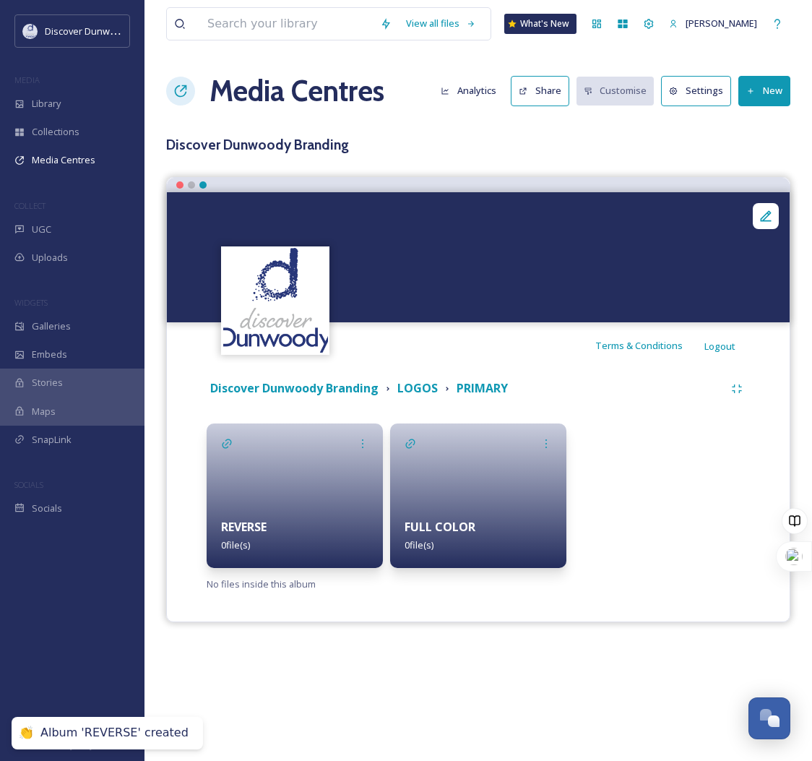
click at [770, 94] on button "New" at bounding box center [765, 91] width 52 height 30
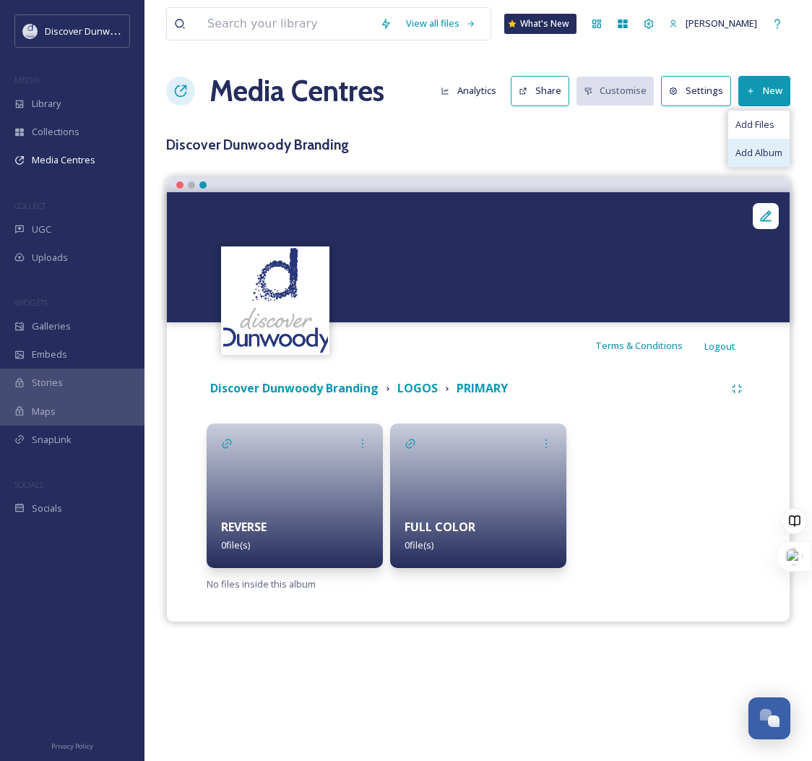
click at [757, 147] on span "Add Album" at bounding box center [759, 153] width 47 height 14
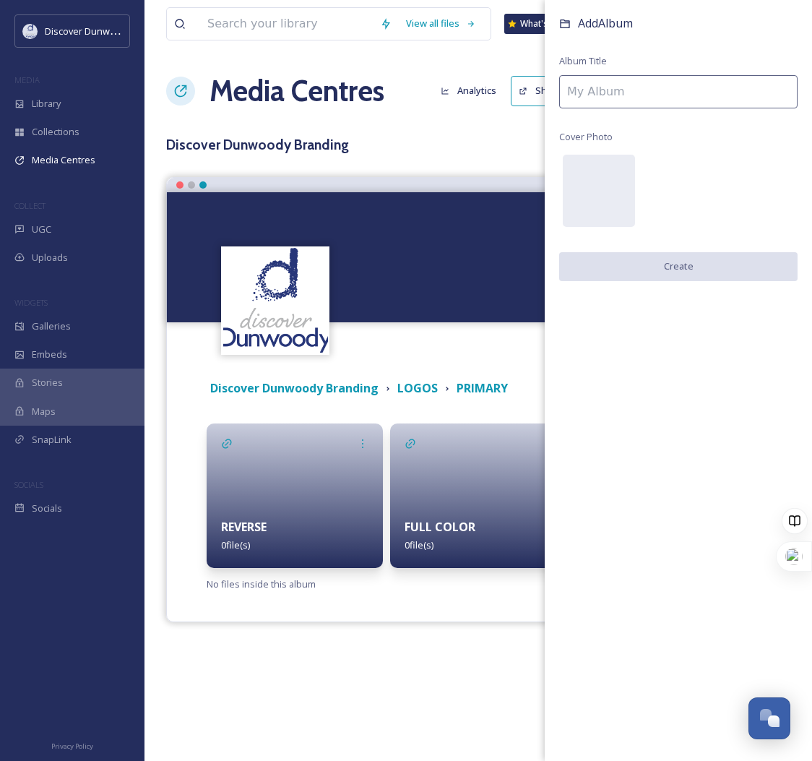
click at [733, 85] on input at bounding box center [678, 91] width 238 height 33
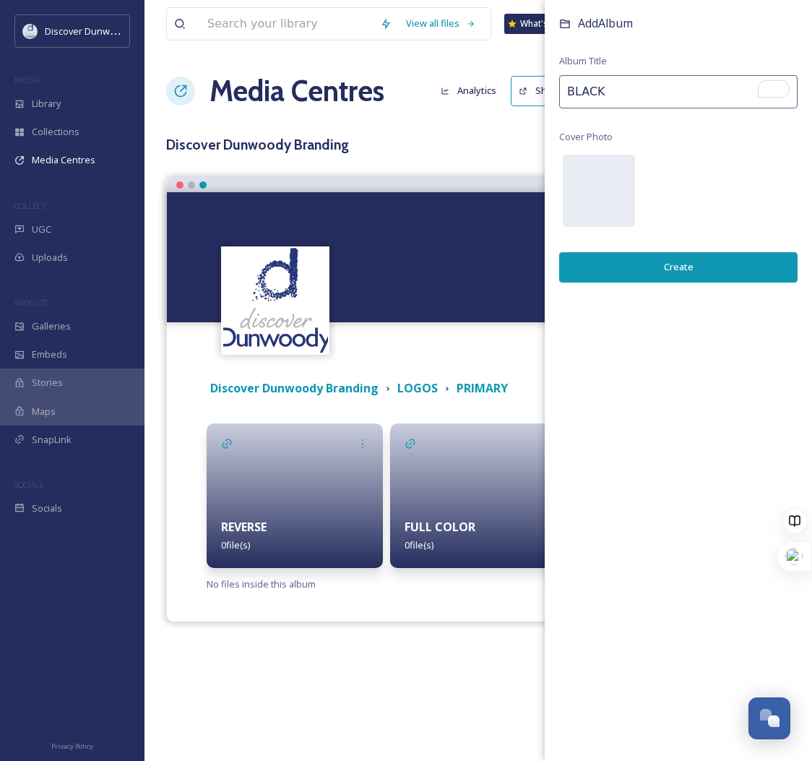
type input "BLACK"
click at [711, 267] on button "Create" at bounding box center [678, 267] width 238 height 30
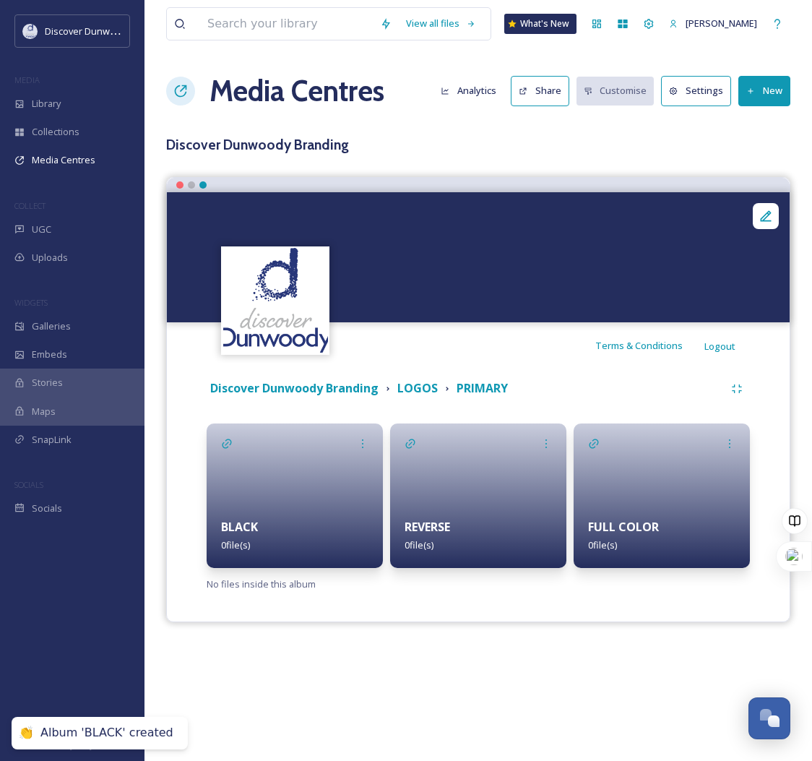
click at [751, 85] on button "New" at bounding box center [765, 91] width 52 height 30
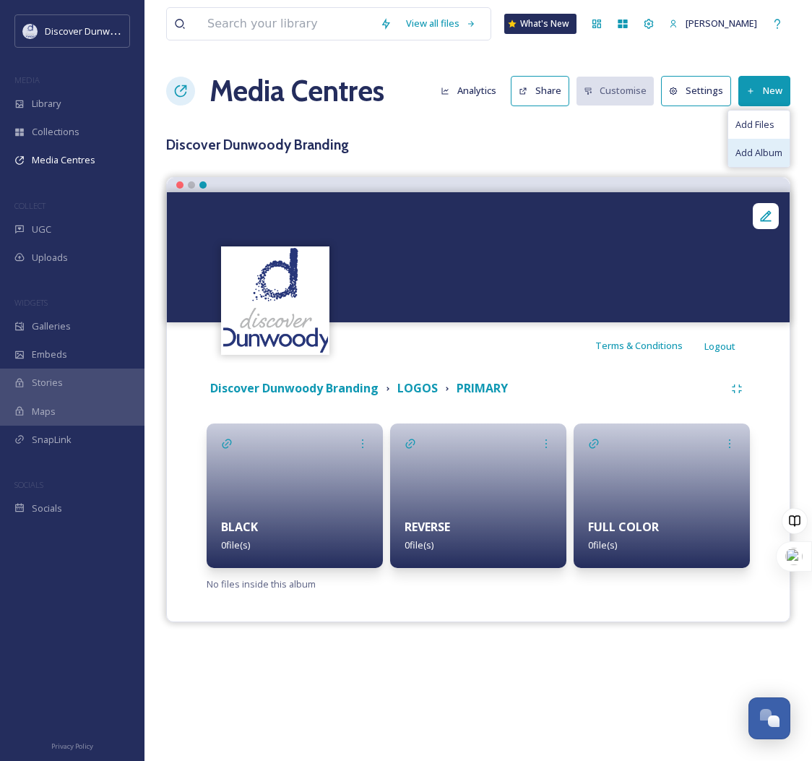
click at [740, 148] on span "Add Album" at bounding box center [759, 153] width 47 height 14
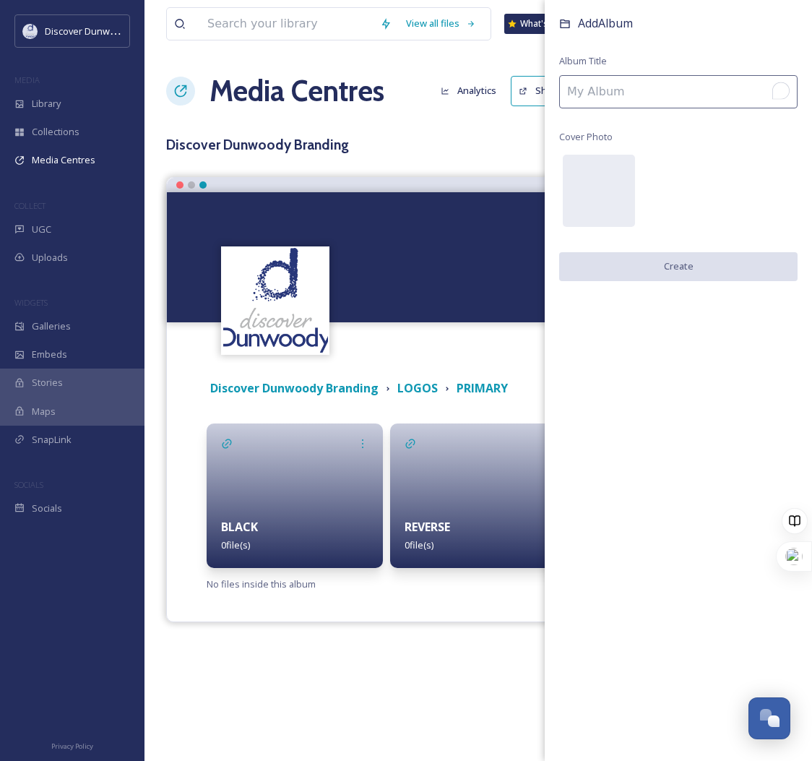
click at [694, 78] on input "To enrich screen reader interactions, please activate Accessibility in Grammarl…" at bounding box center [678, 91] width 238 height 33
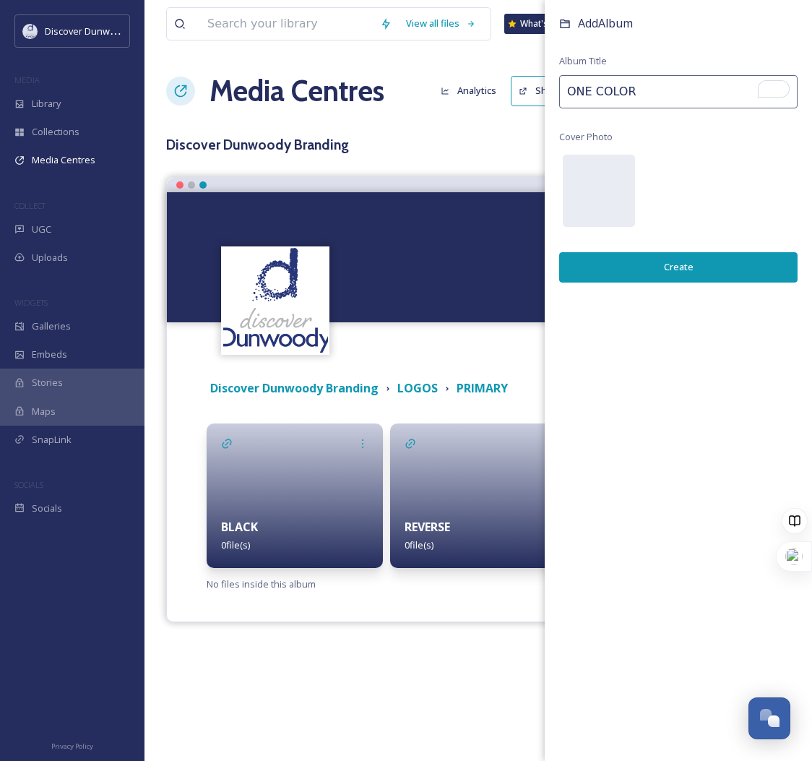
type input "ONE COLOR"
drag, startPoint x: 710, startPoint y: 260, endPoint x: 728, endPoint y: 259, distance: 18.1
click at [710, 259] on button "Create" at bounding box center [678, 267] width 238 height 30
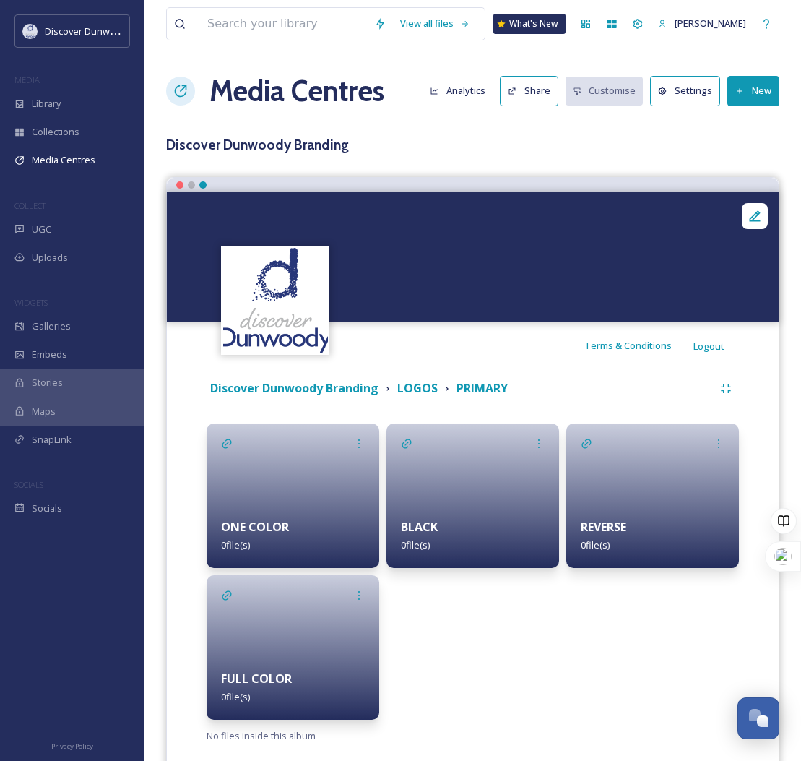
click at [304, 670] on div "FULL COLOR 0 file(s)" at bounding box center [293, 687] width 173 height 64
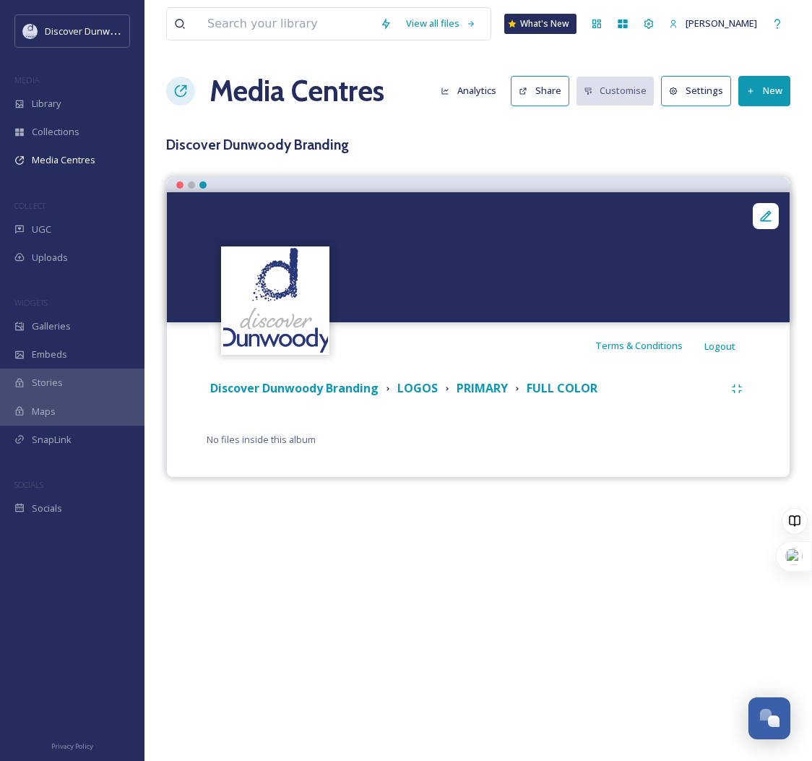
click at [769, 89] on button "New" at bounding box center [765, 91] width 52 height 30
click at [763, 130] on span "Add Files" at bounding box center [755, 125] width 39 height 14
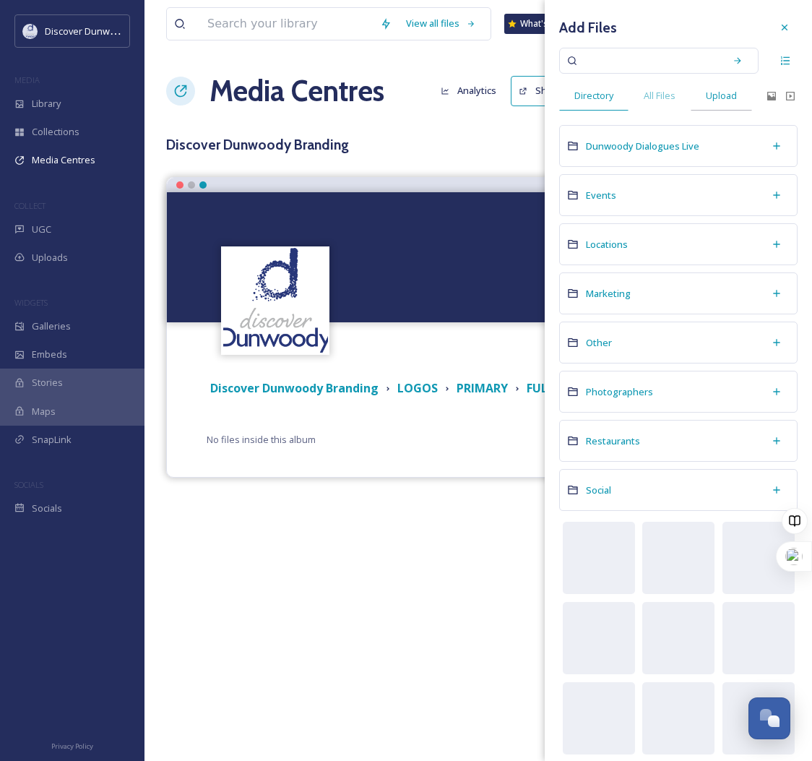
click at [713, 85] on div "Upload" at bounding box center [721, 96] width 61 height 30
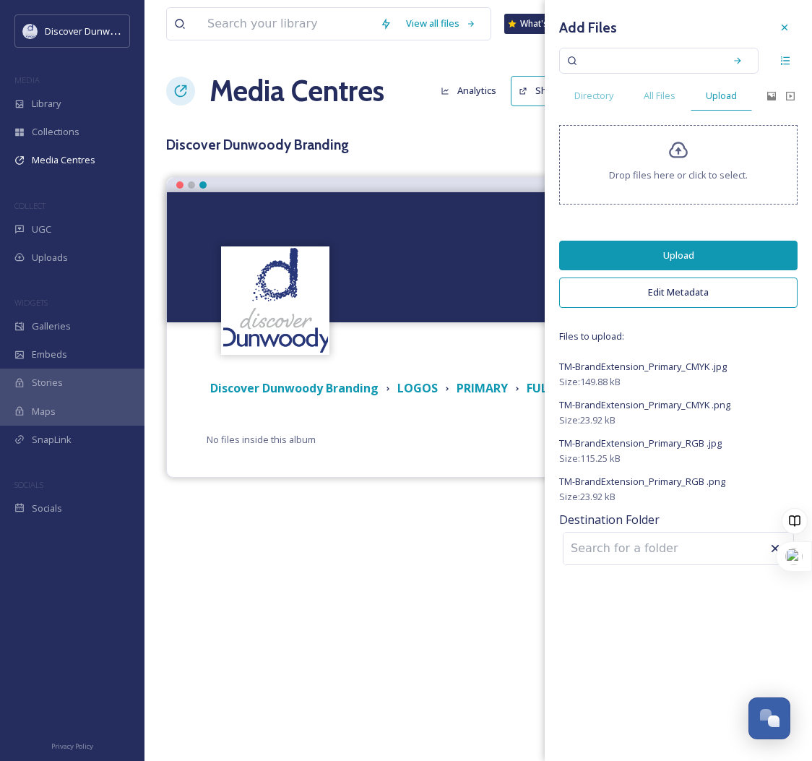
click at [692, 245] on button "Upload" at bounding box center [678, 256] width 238 height 30
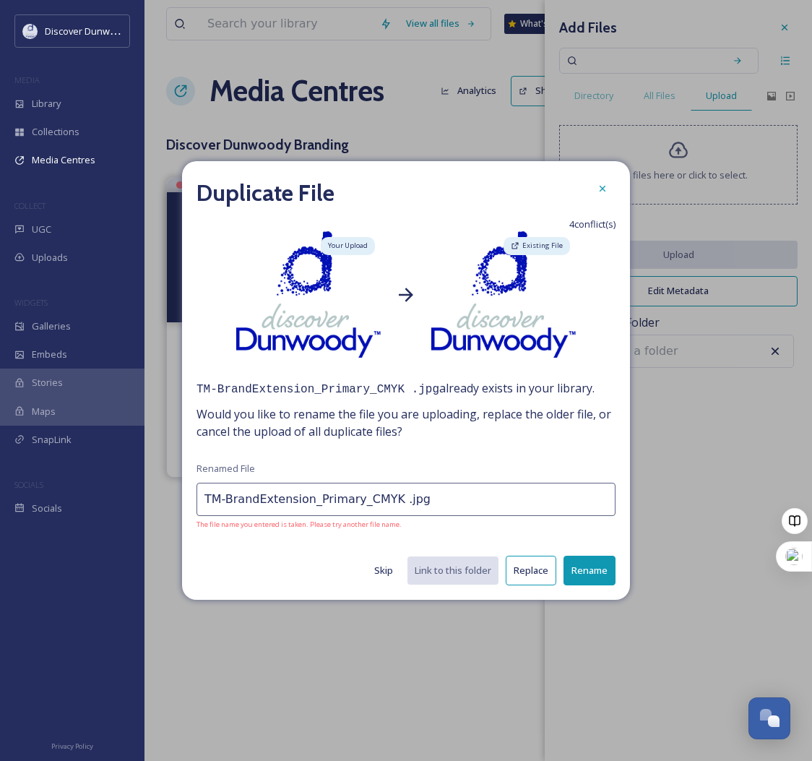
click at [531, 575] on button "Replace" at bounding box center [531, 571] width 51 height 30
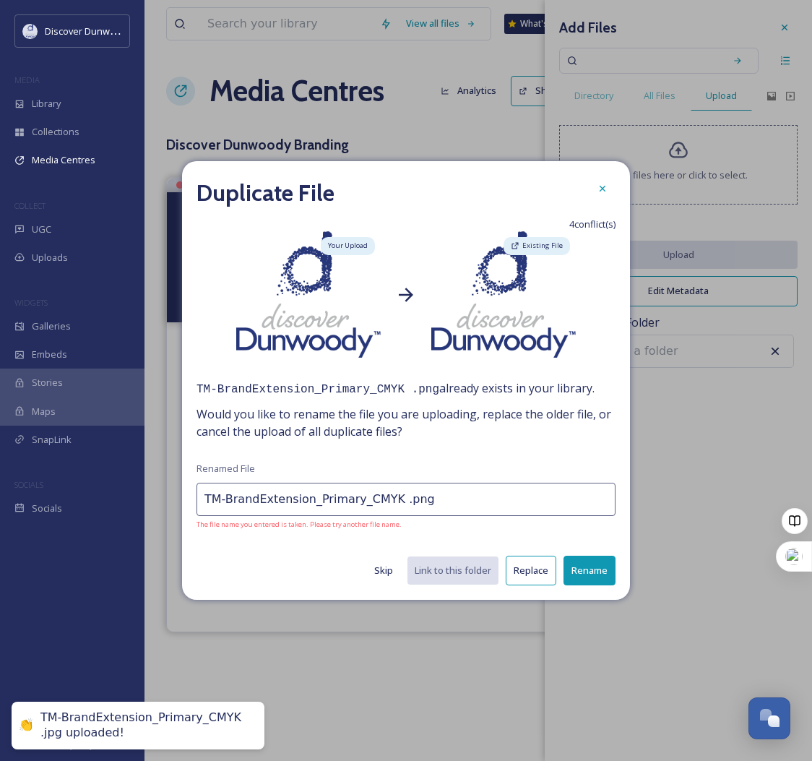
click at [531, 575] on button "Replace" at bounding box center [531, 571] width 51 height 30
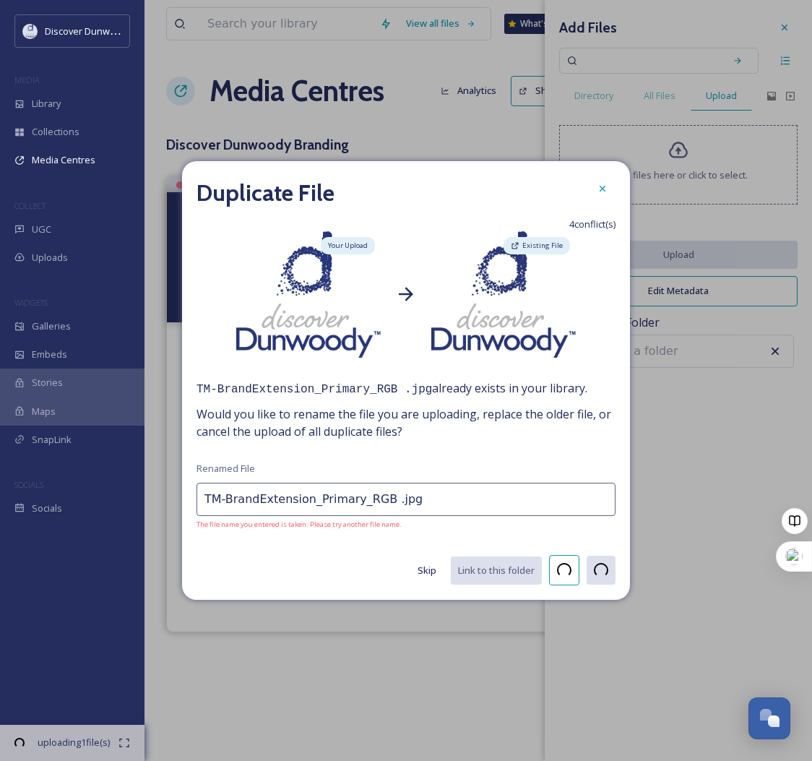
type input "TM-BrandExtension_Primary_RGB .png"
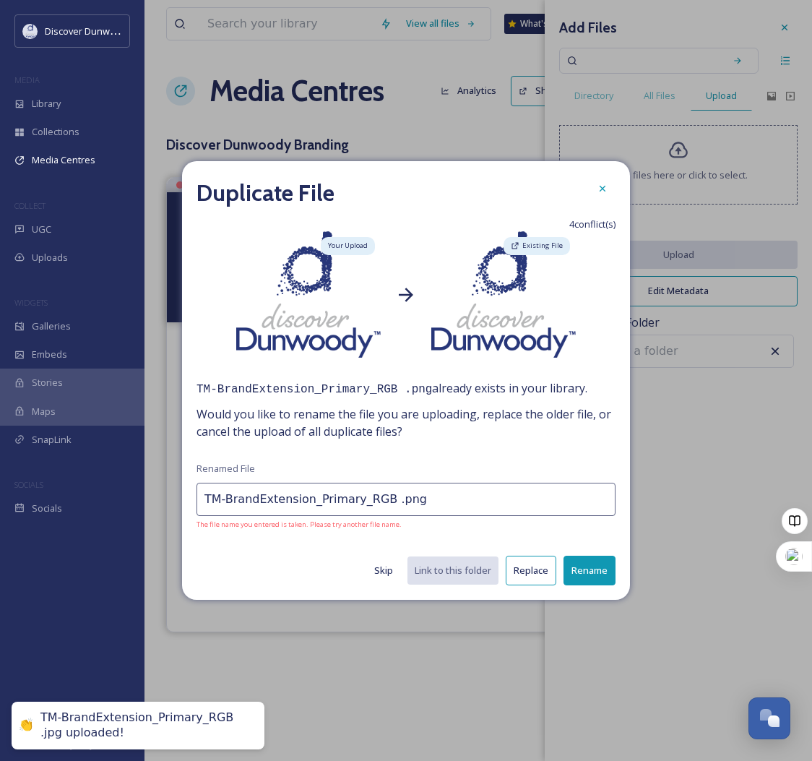
click at [531, 575] on button "Replace" at bounding box center [531, 571] width 51 height 30
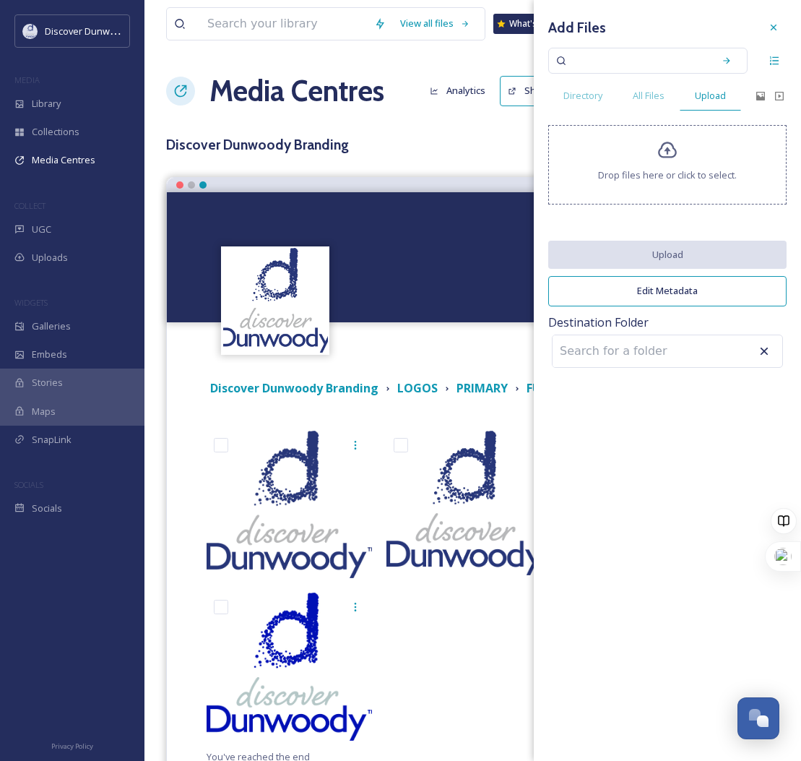
click at [426, 338] on div "Terms & Conditions Logout" at bounding box center [473, 345] width 612 height 46
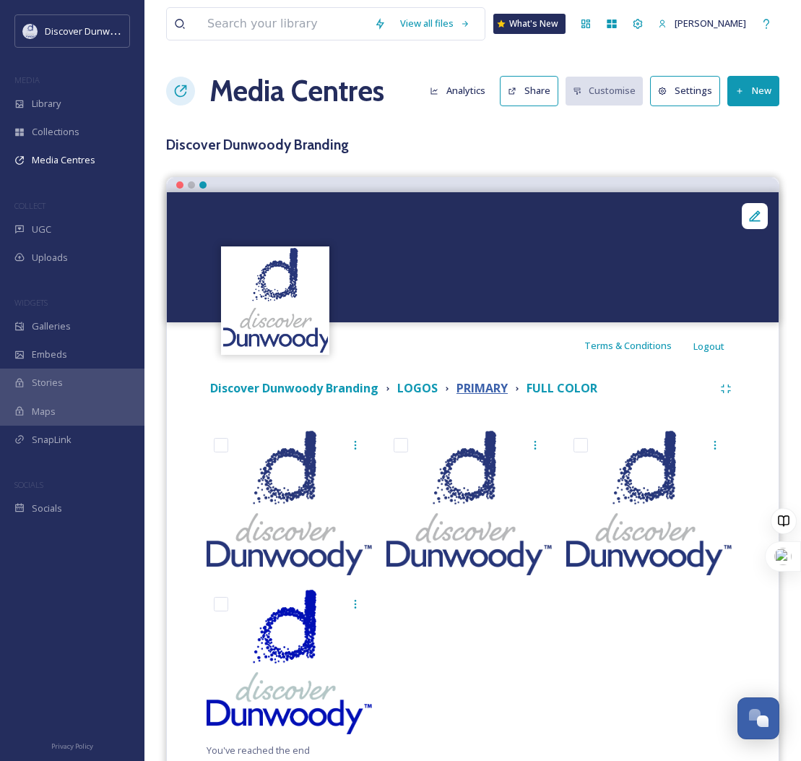
click at [478, 394] on strong "PRIMARY" at bounding box center [482, 388] width 51 height 16
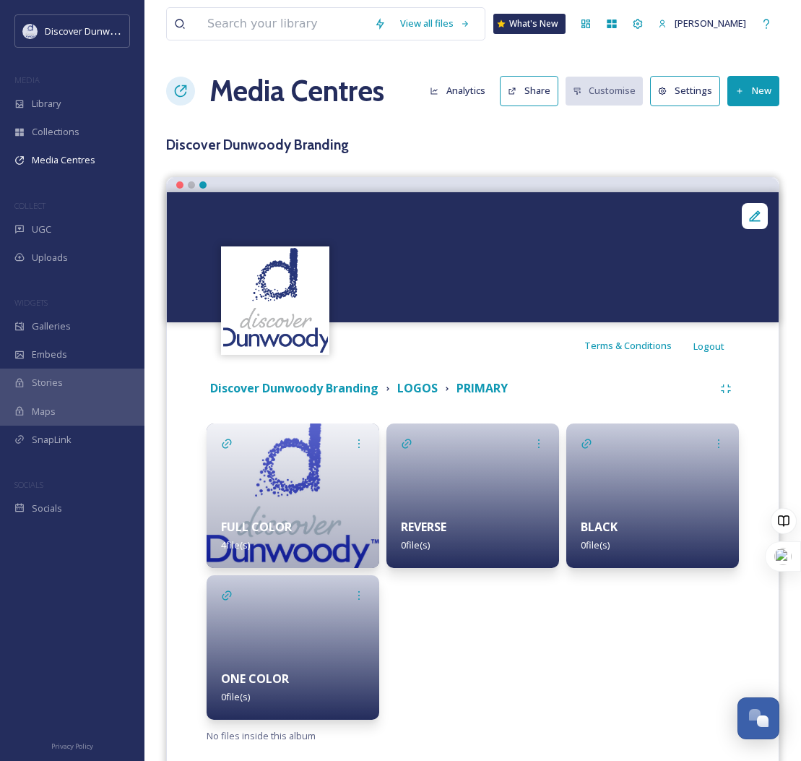
click at [458, 496] on div at bounding box center [473, 495] width 173 height 145
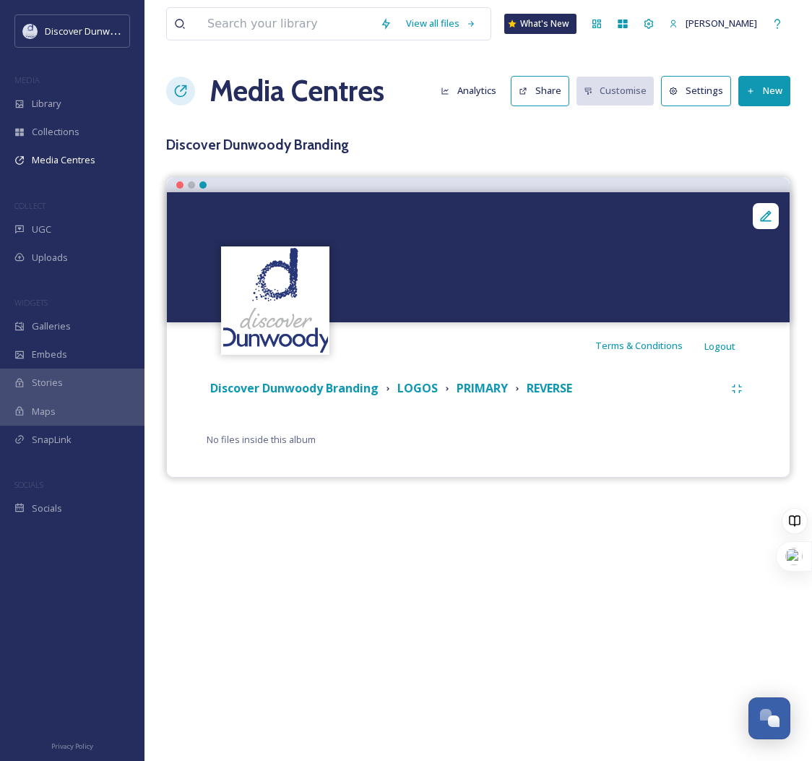
click at [759, 85] on button "New" at bounding box center [765, 91] width 52 height 30
click at [754, 131] on div "Add Files" at bounding box center [758, 125] width 61 height 28
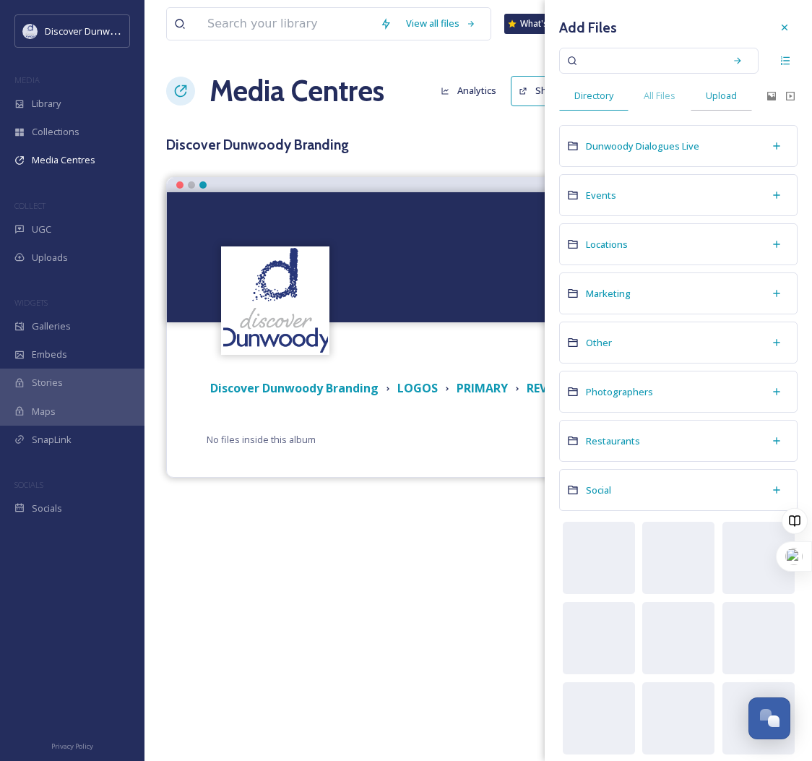
click at [727, 98] on span "Upload" at bounding box center [721, 96] width 31 height 14
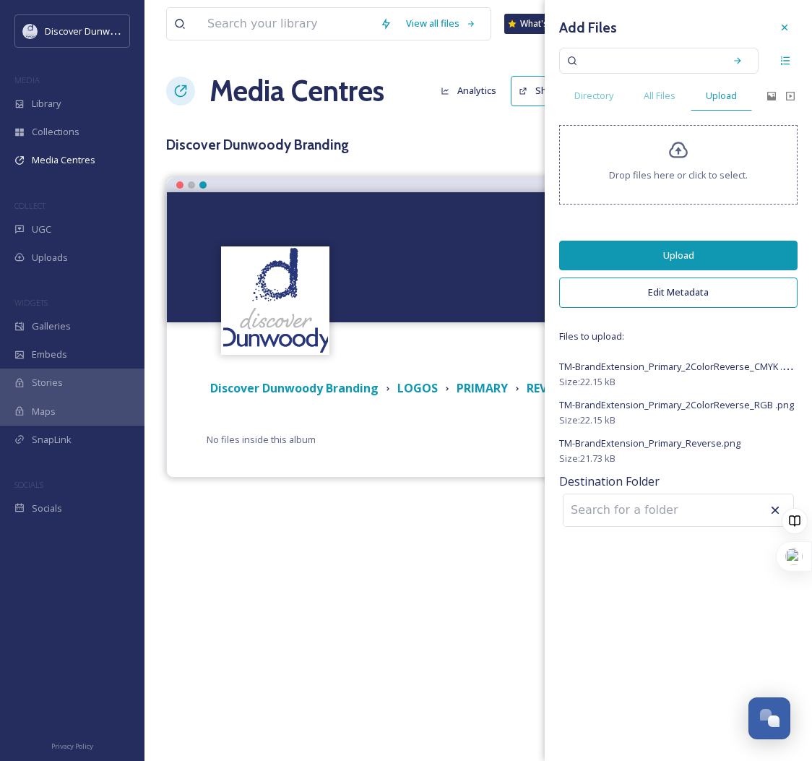
click at [681, 250] on button "Upload" at bounding box center [678, 256] width 238 height 30
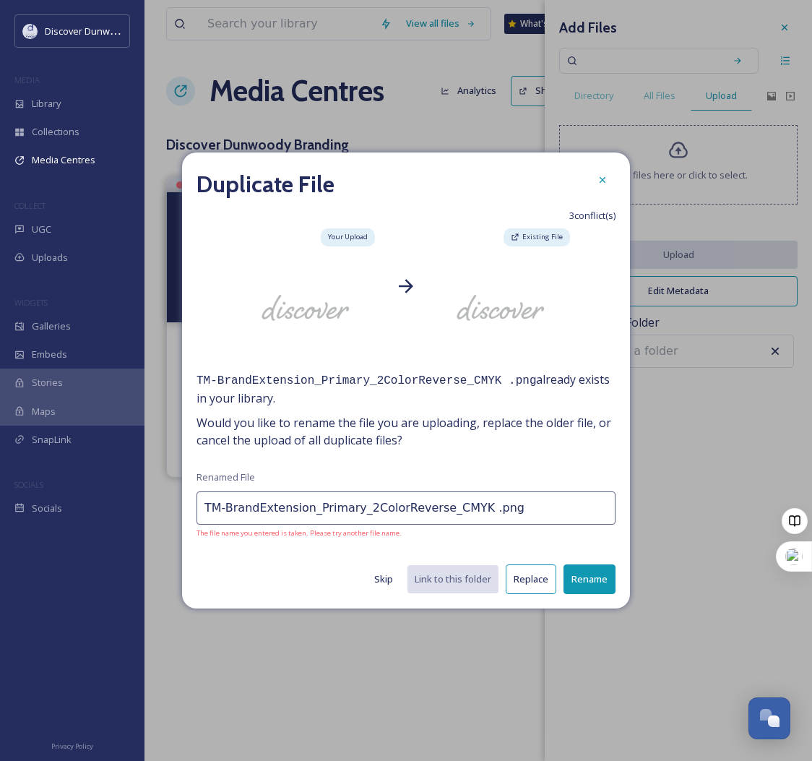
click at [538, 577] on button "Replace" at bounding box center [531, 579] width 51 height 30
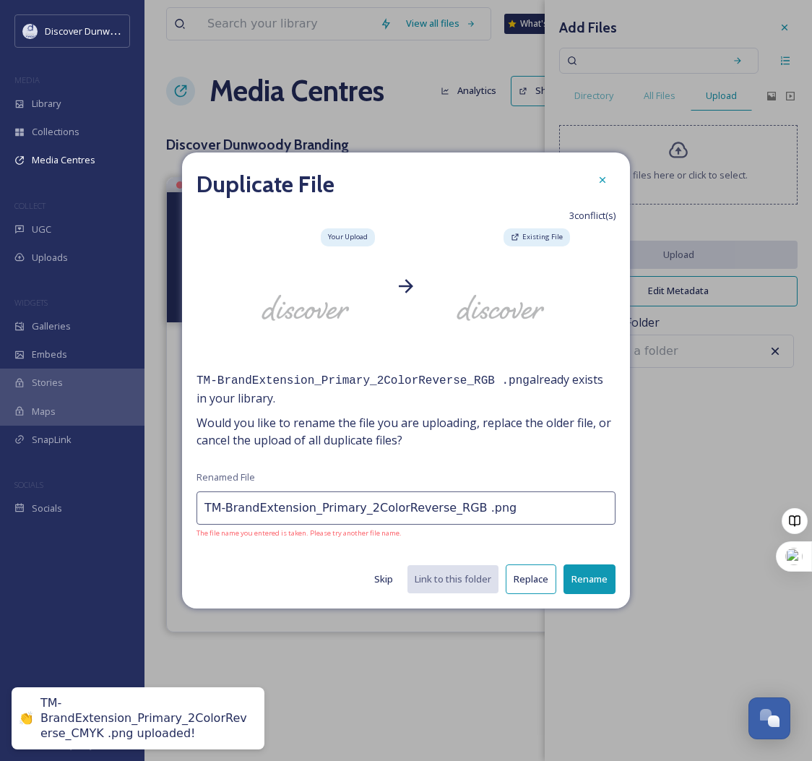
click at [541, 417] on div "Duplicate File 3 conflict(s) Your Upload Existing File TM-BrandExtension_Primar…" at bounding box center [406, 380] width 448 height 456
click at [538, 591] on button "Replace" at bounding box center [531, 579] width 51 height 30
type input "TM-BrandExtension_Primary_Reverse.png"
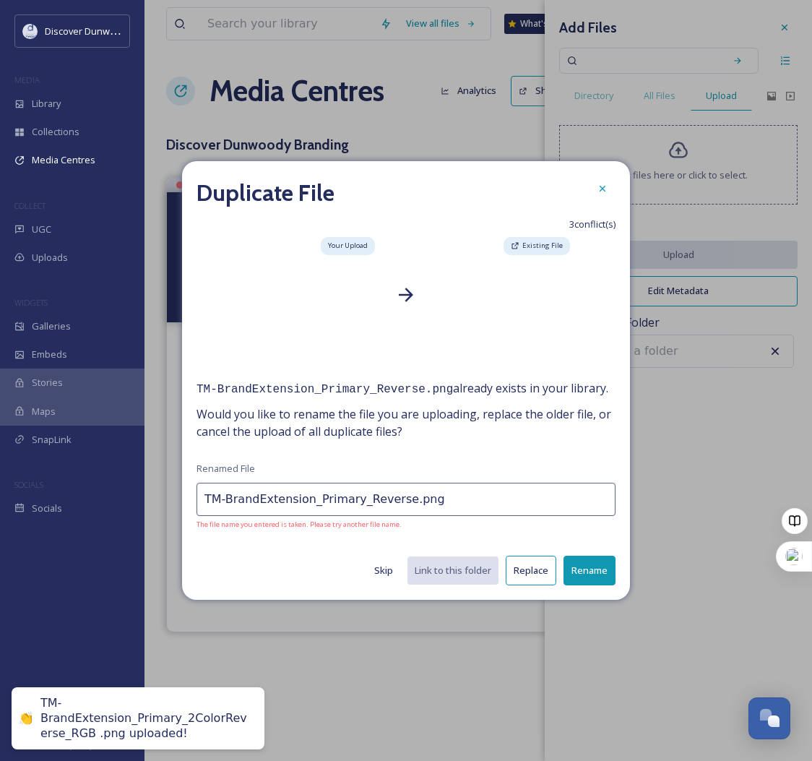
click at [539, 580] on button "Replace" at bounding box center [531, 571] width 51 height 30
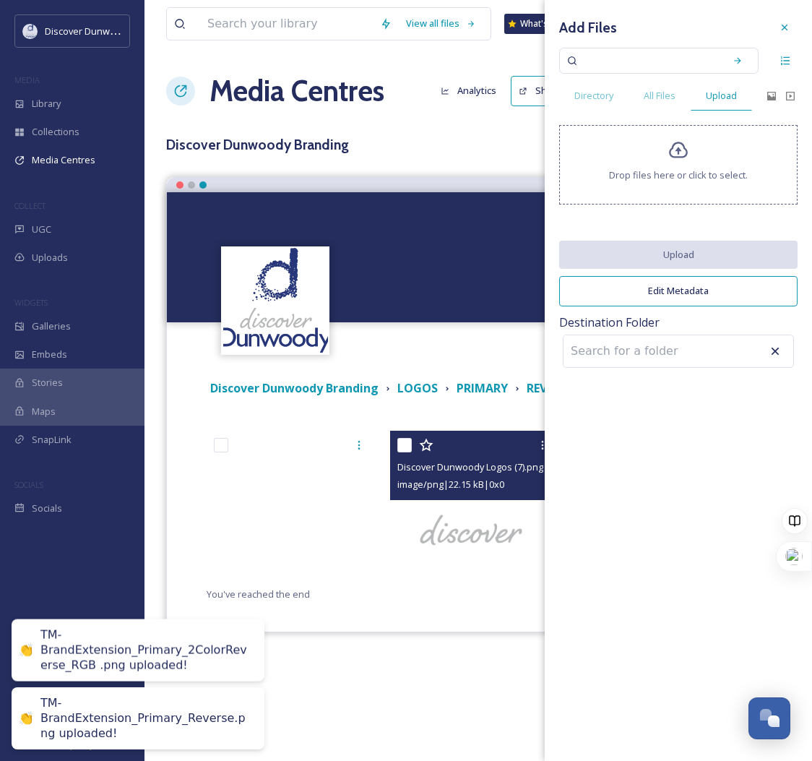
scroll to position [744, 0]
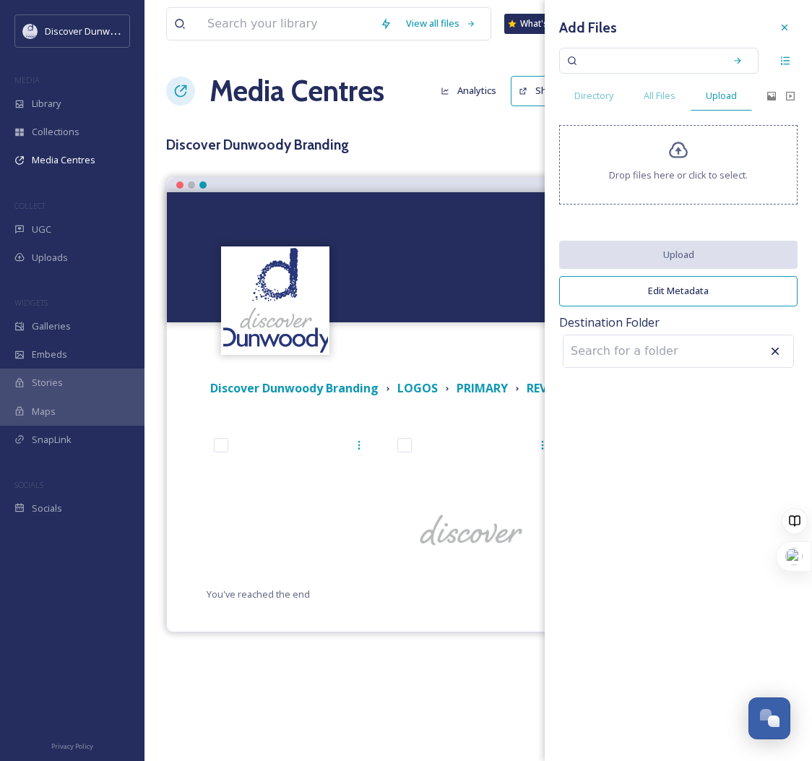
click at [442, 170] on div "View all files What's New Madison Holtz Media Centres Analytics Share Customise…" at bounding box center [479, 380] width 668 height 761
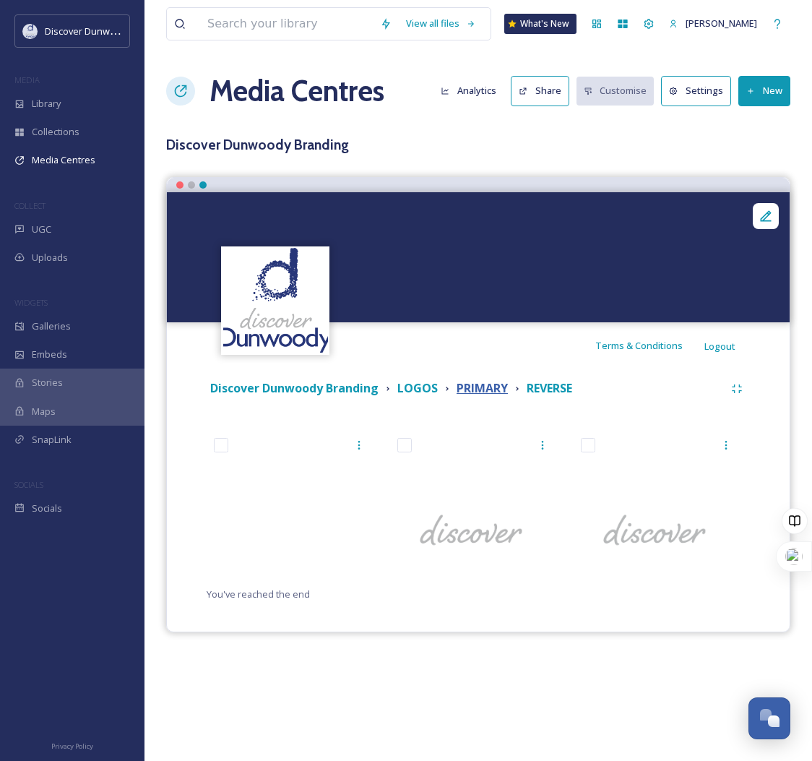
click at [490, 389] on strong "PRIMARY" at bounding box center [482, 388] width 51 height 16
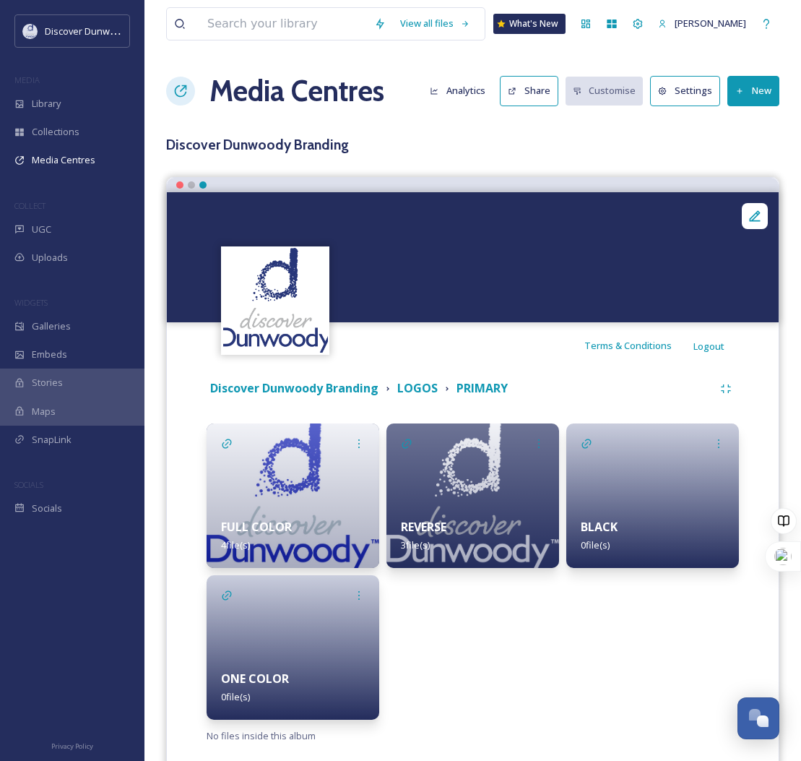
click at [645, 505] on div "BLACK 0 file(s)" at bounding box center [653, 536] width 173 height 64
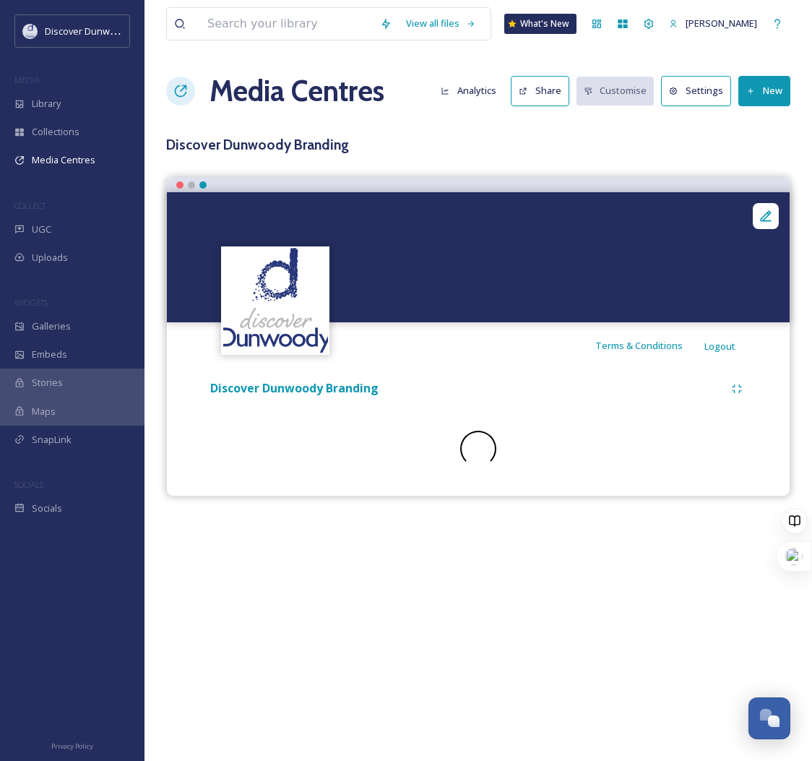
click at [762, 87] on button "New" at bounding box center [765, 91] width 52 height 30
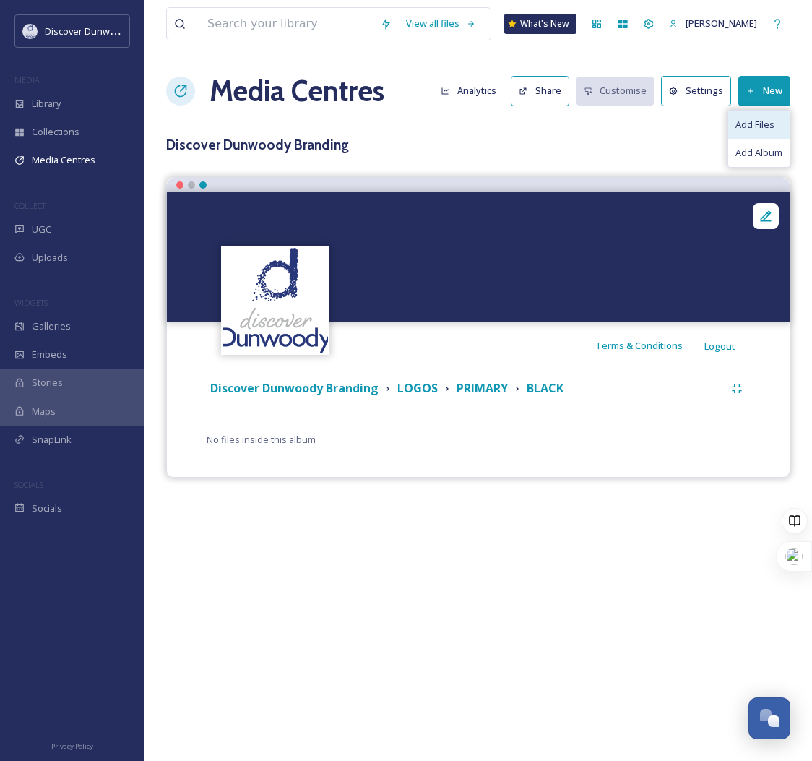
click at [760, 125] on span "Add Files" at bounding box center [755, 125] width 39 height 14
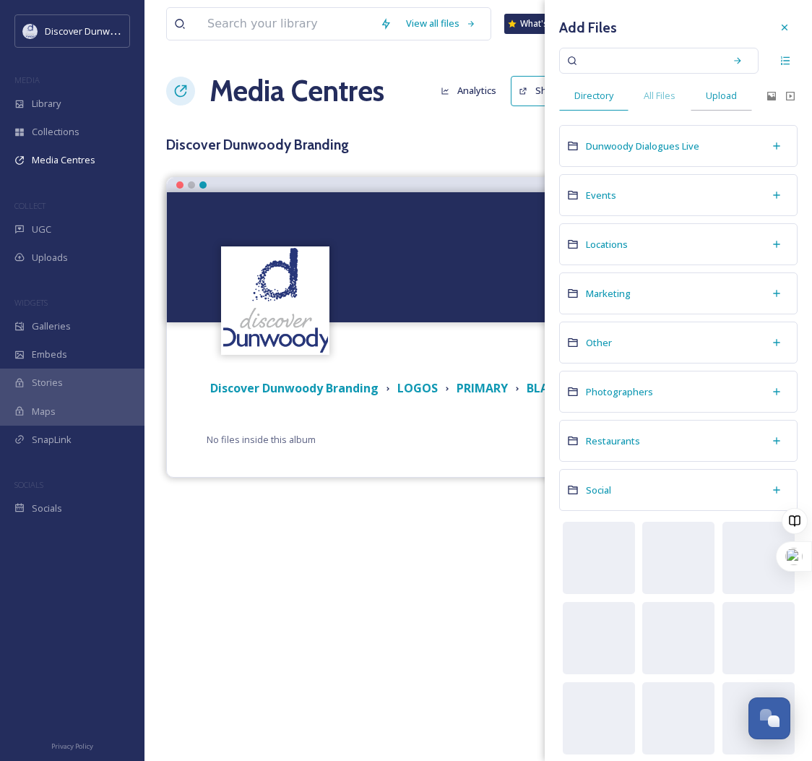
click at [732, 99] on span "Upload" at bounding box center [721, 96] width 31 height 14
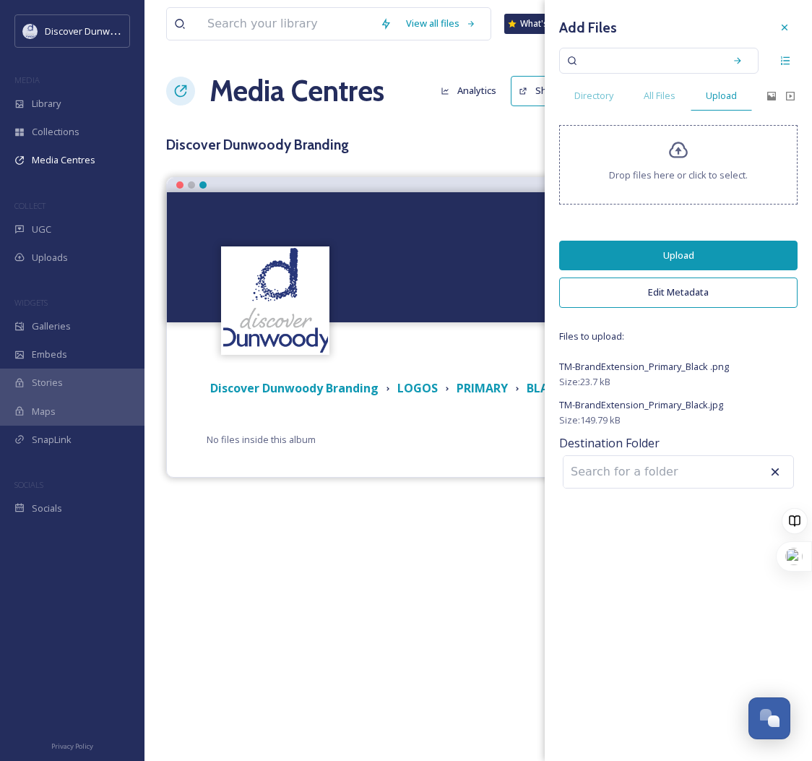
click at [736, 254] on button "Upload" at bounding box center [678, 256] width 238 height 30
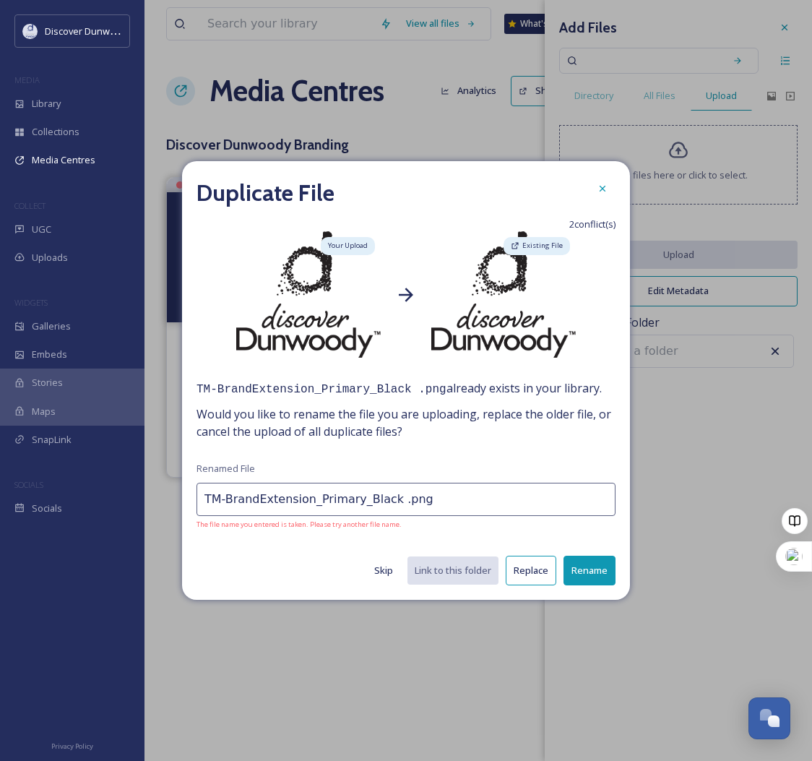
click at [554, 562] on button "Replace" at bounding box center [531, 571] width 51 height 30
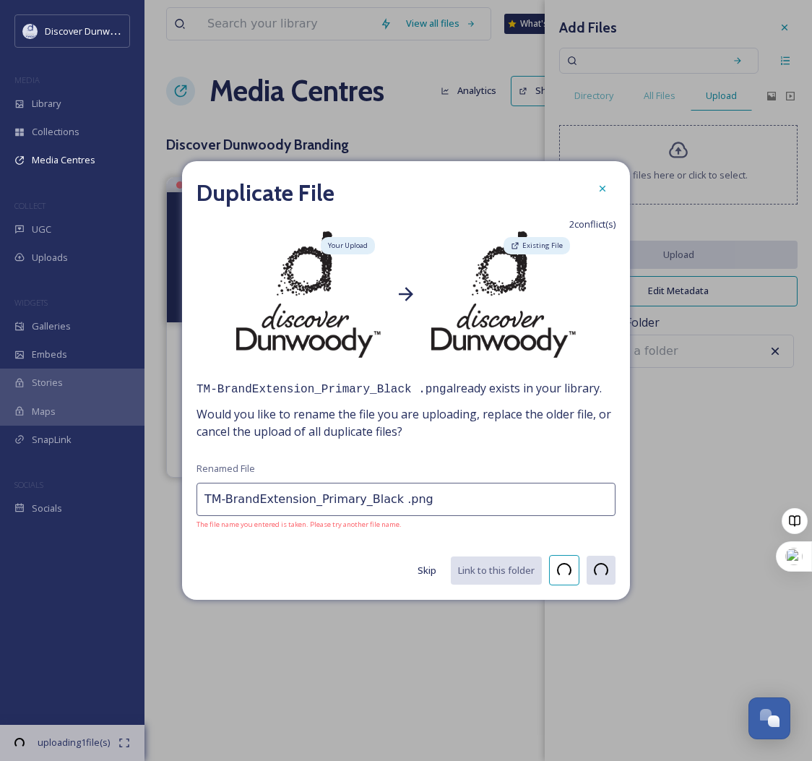
type input "TM-BrandExtension_Primary_Black.jpg"
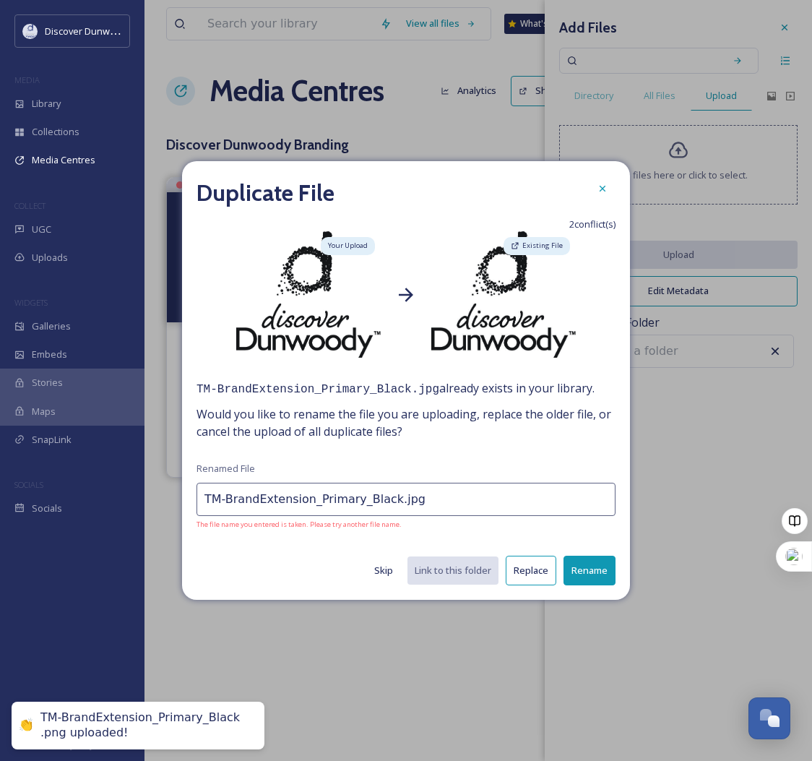
click at [522, 574] on button "Replace" at bounding box center [531, 571] width 51 height 30
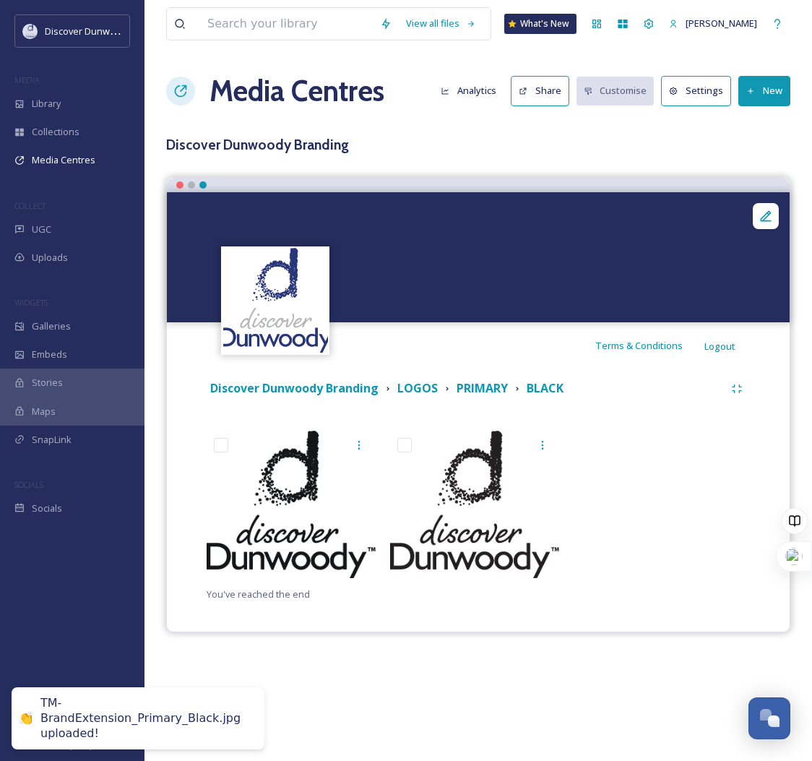
click at [438, 667] on div "View all files What's New Madison Holtz Media Centres Analytics Share Customise…" at bounding box center [479, 380] width 668 height 761
click at [483, 386] on strong "PRIMARY" at bounding box center [482, 388] width 51 height 16
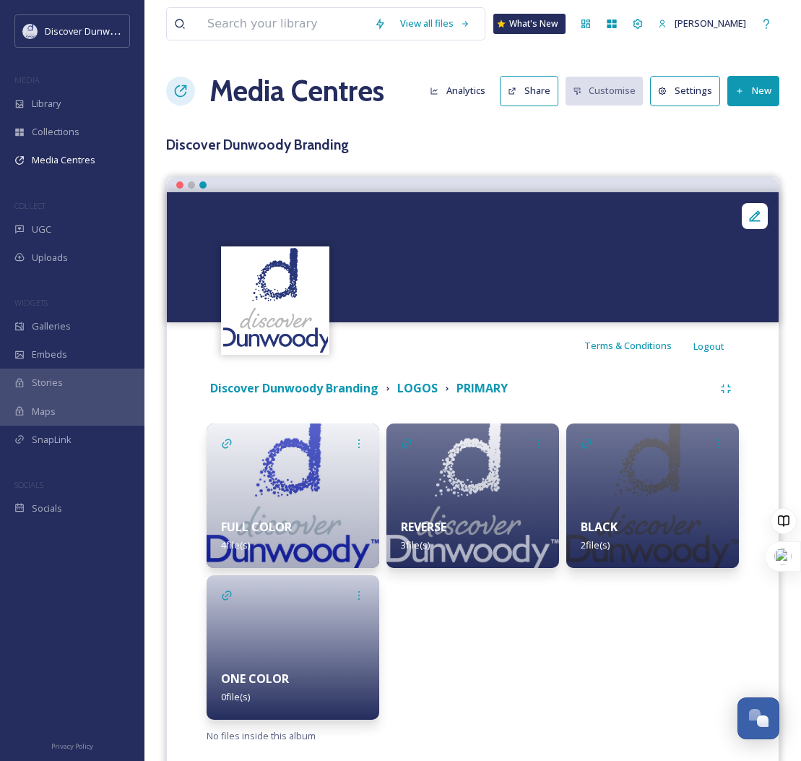
click at [231, 660] on div "ONE COLOR 0 file(s)" at bounding box center [293, 687] width 173 height 64
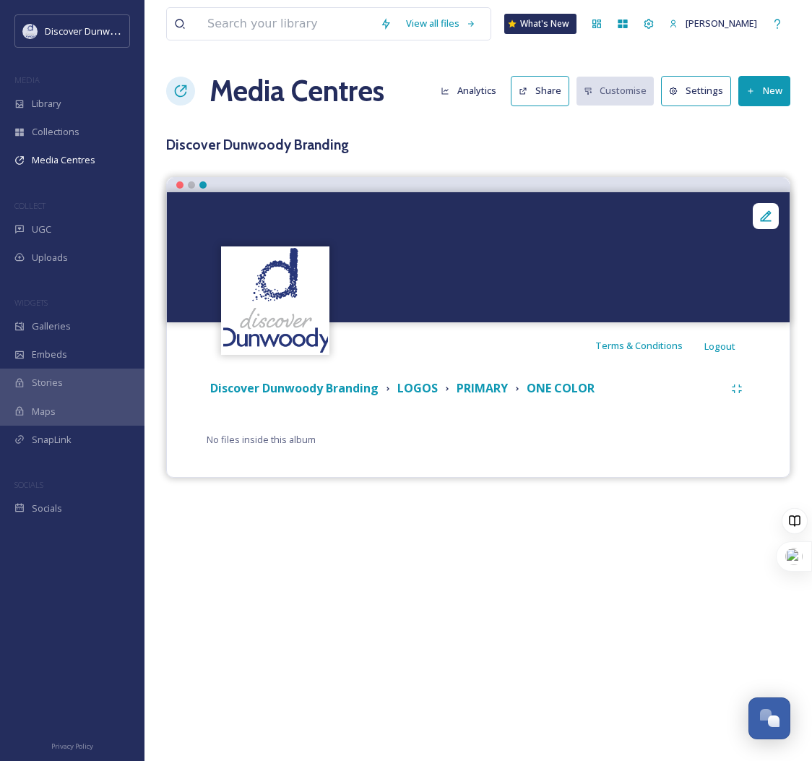
click at [762, 80] on button "New" at bounding box center [765, 91] width 52 height 30
click at [760, 118] on span "Add Files" at bounding box center [755, 125] width 39 height 14
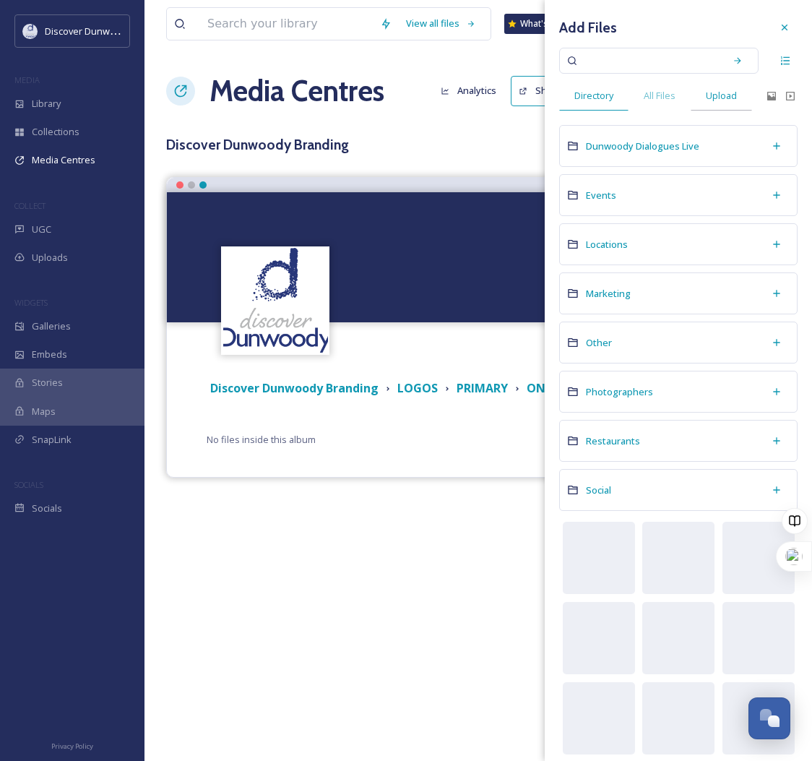
click at [705, 97] on div "Upload" at bounding box center [721, 96] width 61 height 30
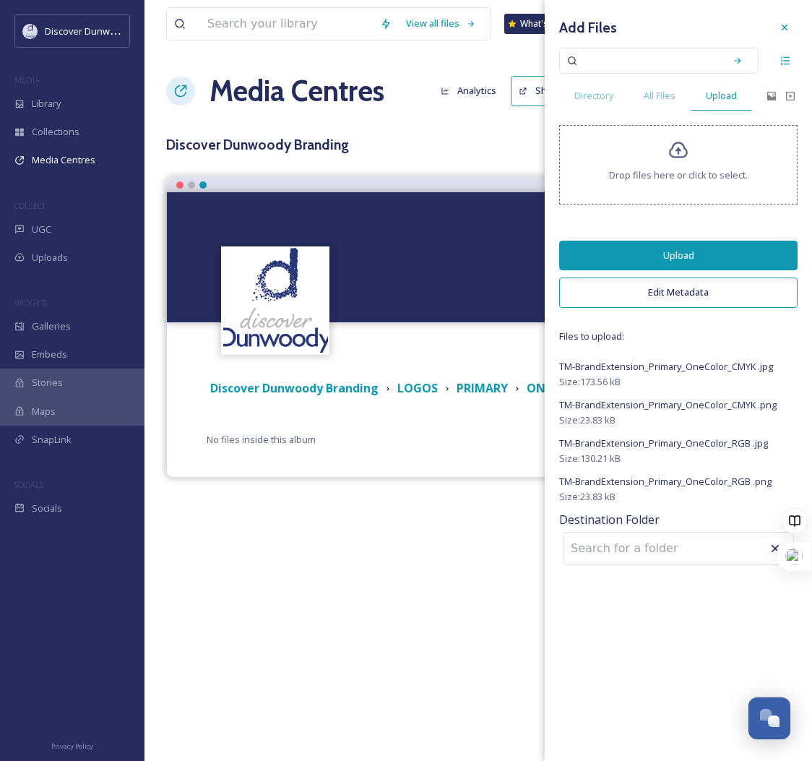
click at [670, 246] on button "Upload" at bounding box center [678, 256] width 238 height 30
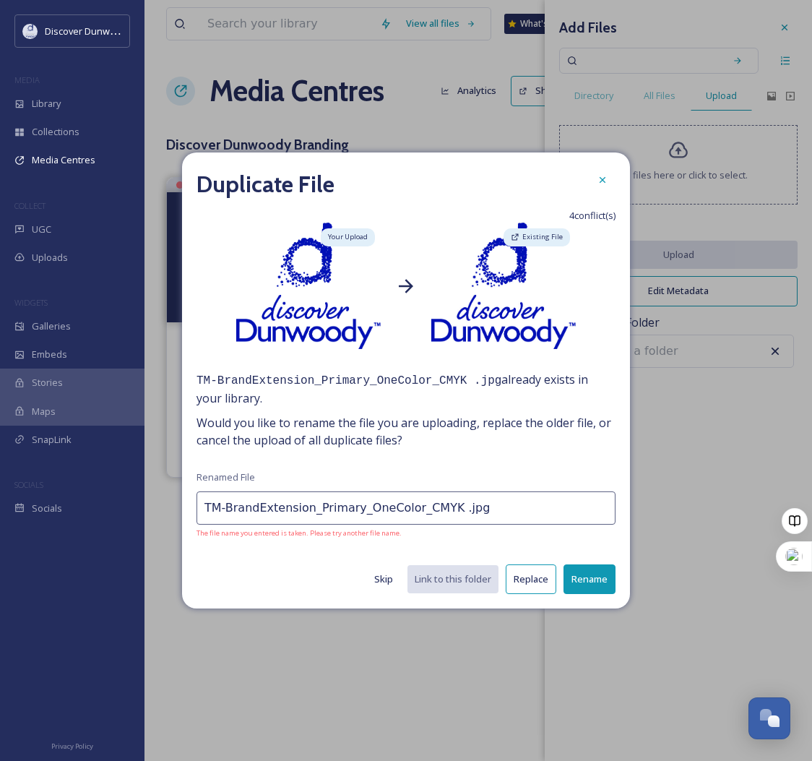
click at [515, 567] on button "Replace" at bounding box center [531, 579] width 51 height 30
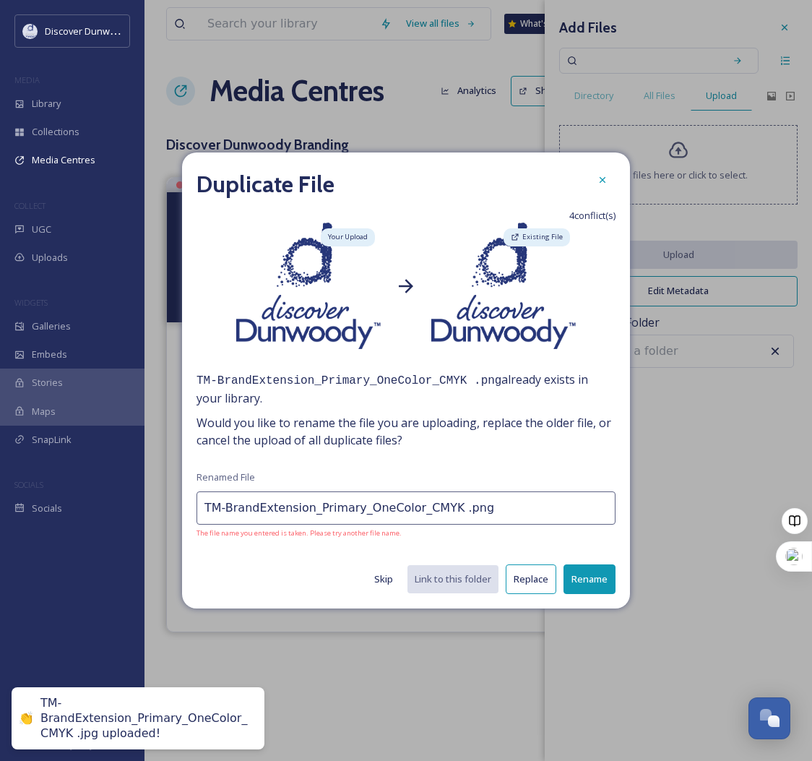
click at [541, 586] on button "Replace" at bounding box center [531, 579] width 51 height 30
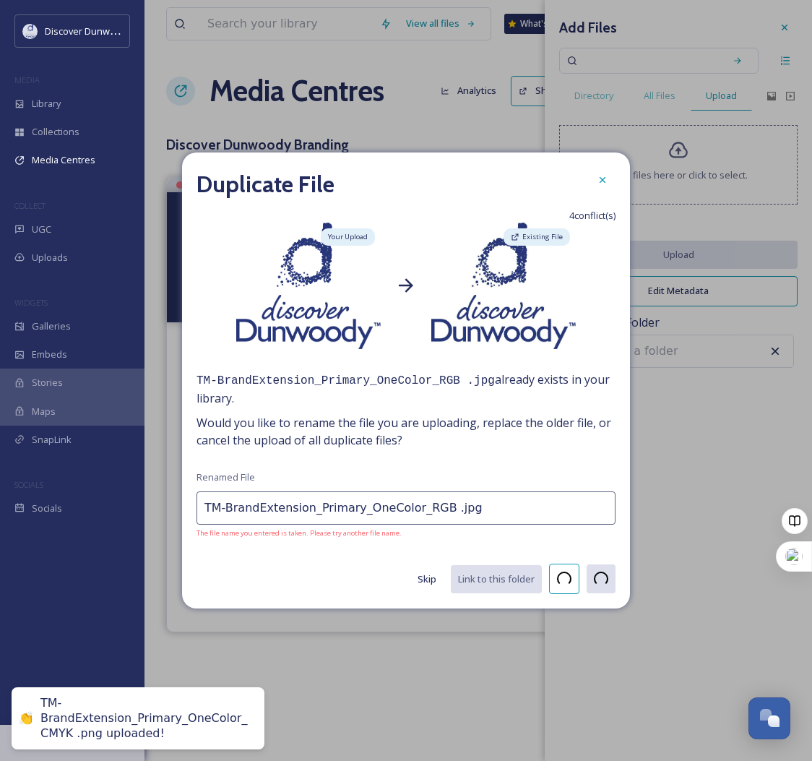
type input "TM-BrandExtension_Primary_OneColor_RGB .png"
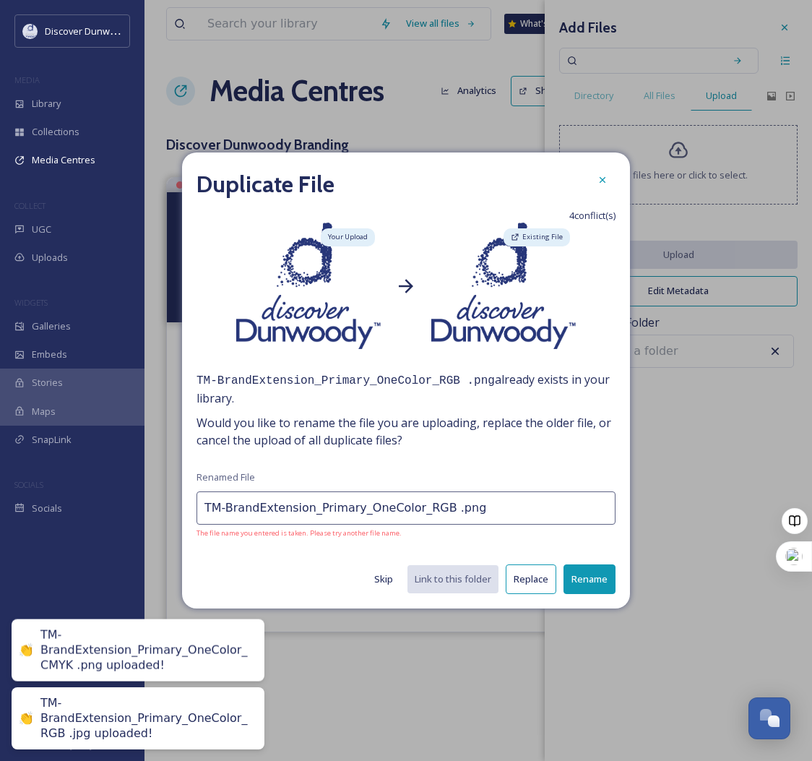
click at [538, 592] on button "Replace" at bounding box center [531, 579] width 51 height 30
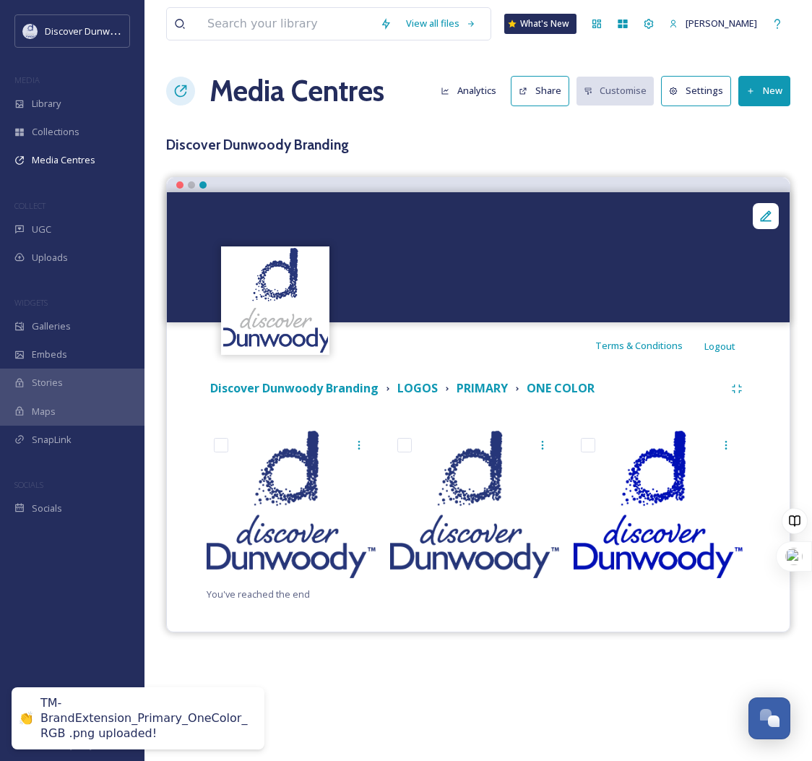
click at [491, 665] on div "View all files What's New Madison Holtz Media Centres Analytics Share Customise…" at bounding box center [479, 380] width 668 height 761
click at [493, 389] on strong "PRIMARY" at bounding box center [482, 388] width 51 height 16
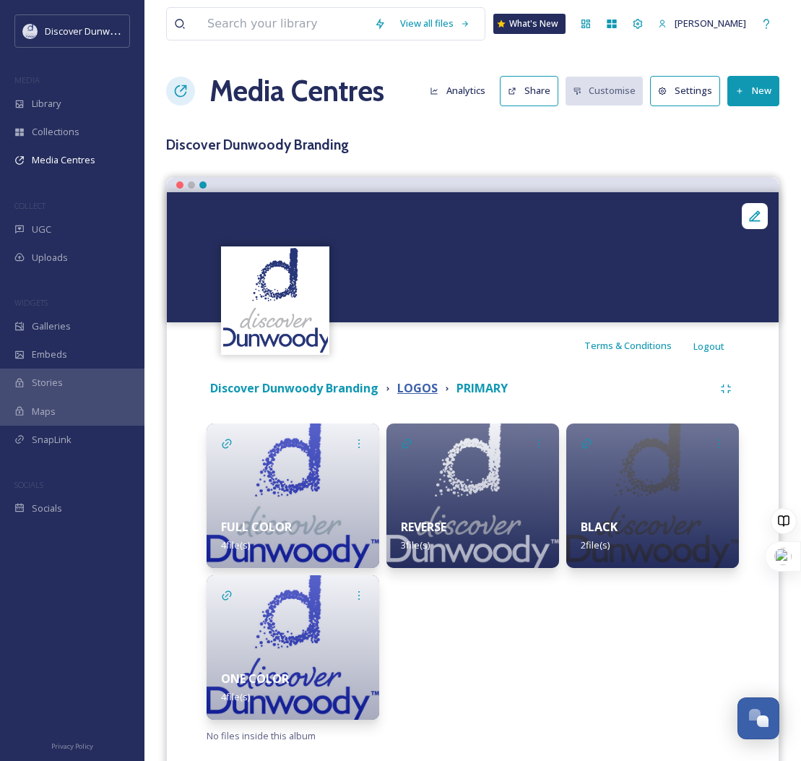
click at [424, 392] on strong "LOGOS" at bounding box center [417, 388] width 40 height 16
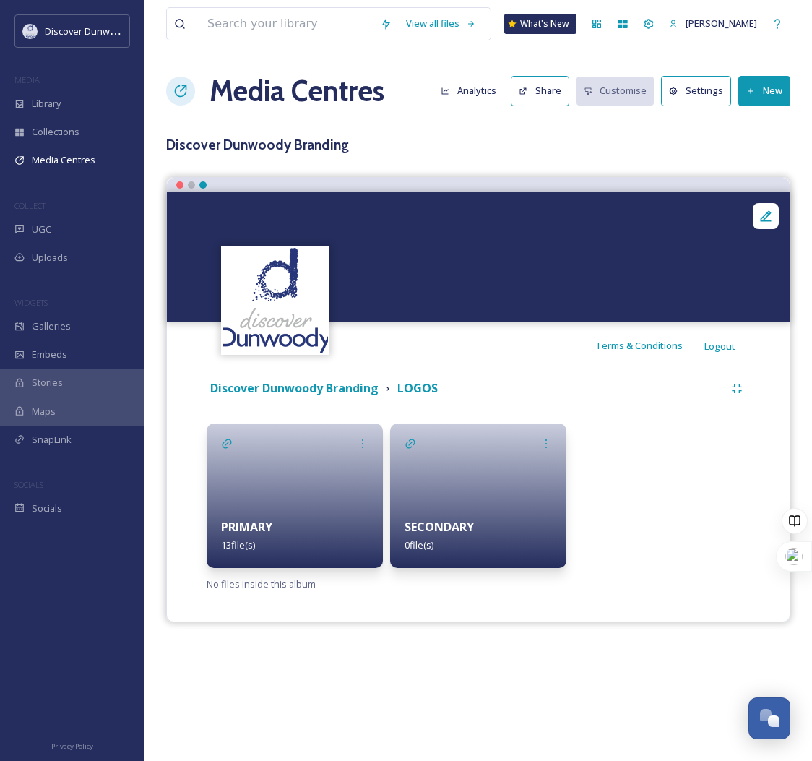
click at [444, 470] on div at bounding box center [478, 495] width 176 height 145
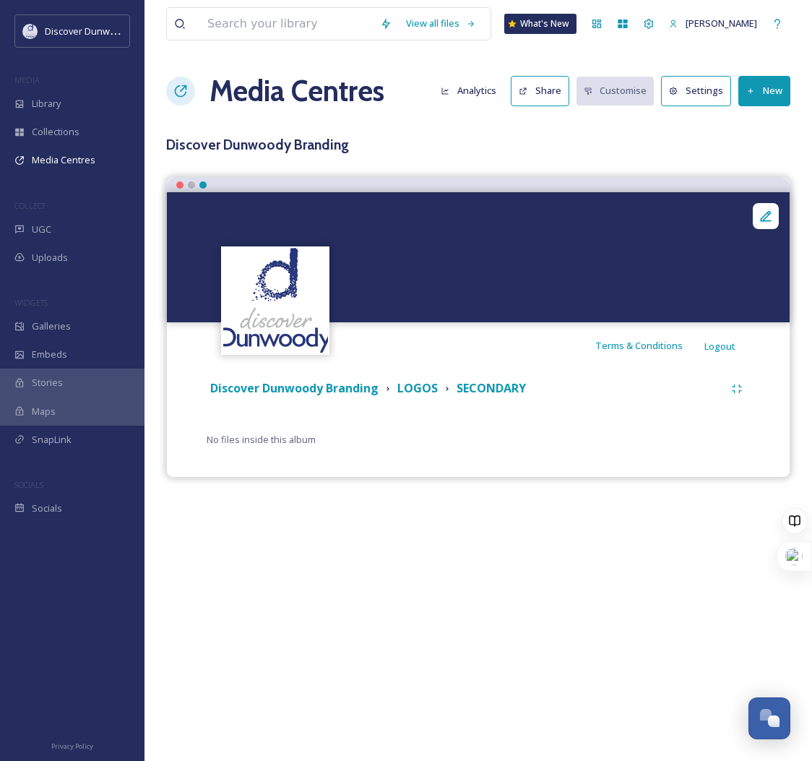
click at [779, 93] on button "New" at bounding box center [765, 91] width 52 height 30
click at [774, 152] on span "Add Album" at bounding box center [759, 153] width 47 height 14
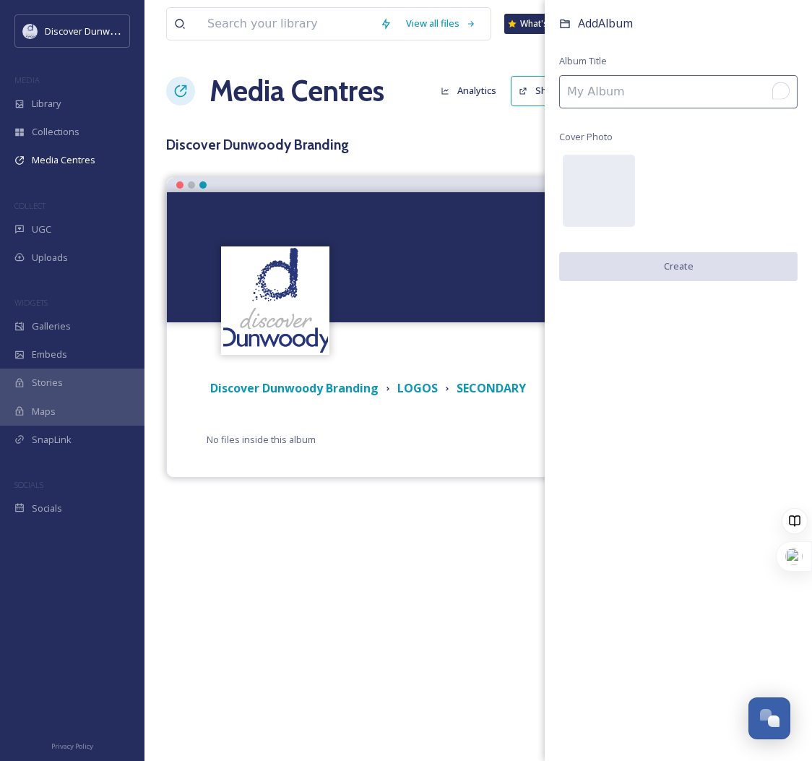
click at [611, 98] on input "To enrich screen reader interactions, please activate Accessibility in Grammarl…" at bounding box center [678, 91] width 238 height 33
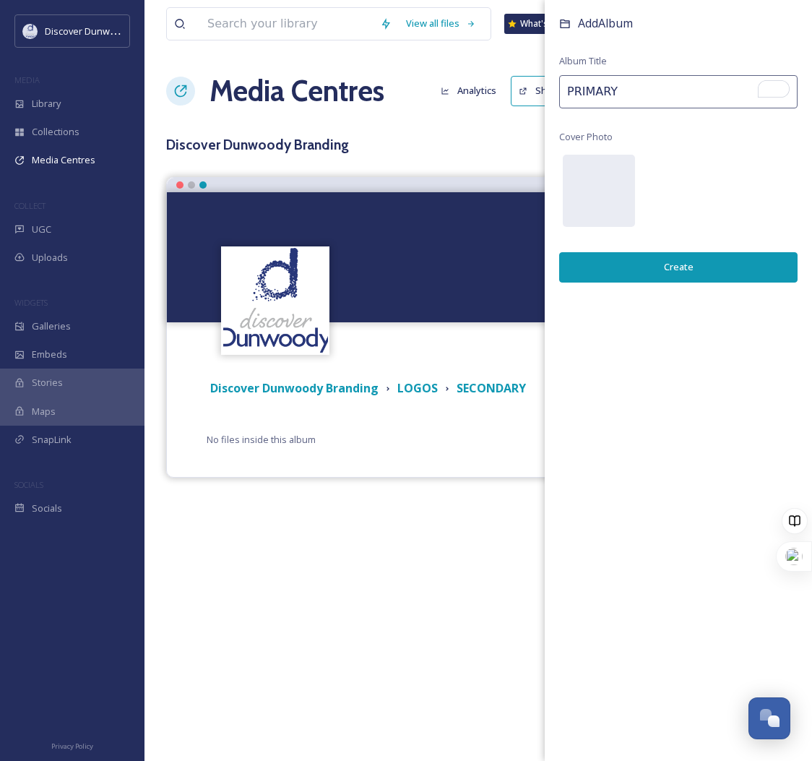
drag, startPoint x: 624, startPoint y: 93, endPoint x: 526, endPoint y: 92, distance: 97.6
click at [526, 92] on div "View all files What's New Madison Holtz Media Centres Analytics Share Customise…" at bounding box center [479, 380] width 668 height 761
click at [673, 87] on input "PRIMARY" at bounding box center [678, 91] width 238 height 33
drag, startPoint x: 668, startPoint y: 94, endPoint x: 494, endPoint y: 78, distance: 174.2
click at [494, 78] on div "View all files What's New Madison Holtz Media Centres Analytics Share Customise…" at bounding box center [479, 380] width 668 height 761
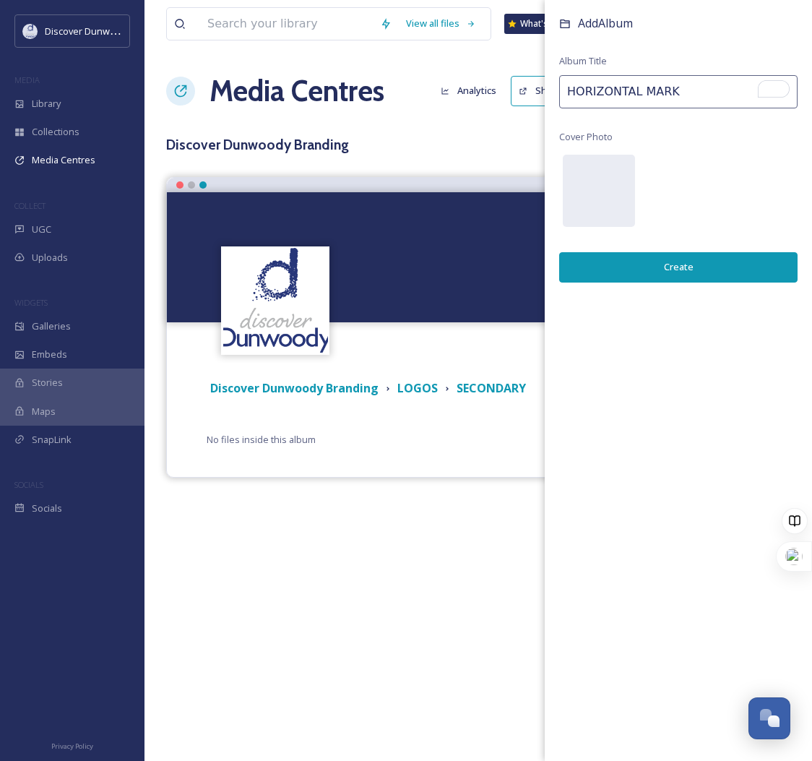
type input "HORIZONTAL MARK"
click at [708, 278] on button "Create" at bounding box center [678, 267] width 238 height 30
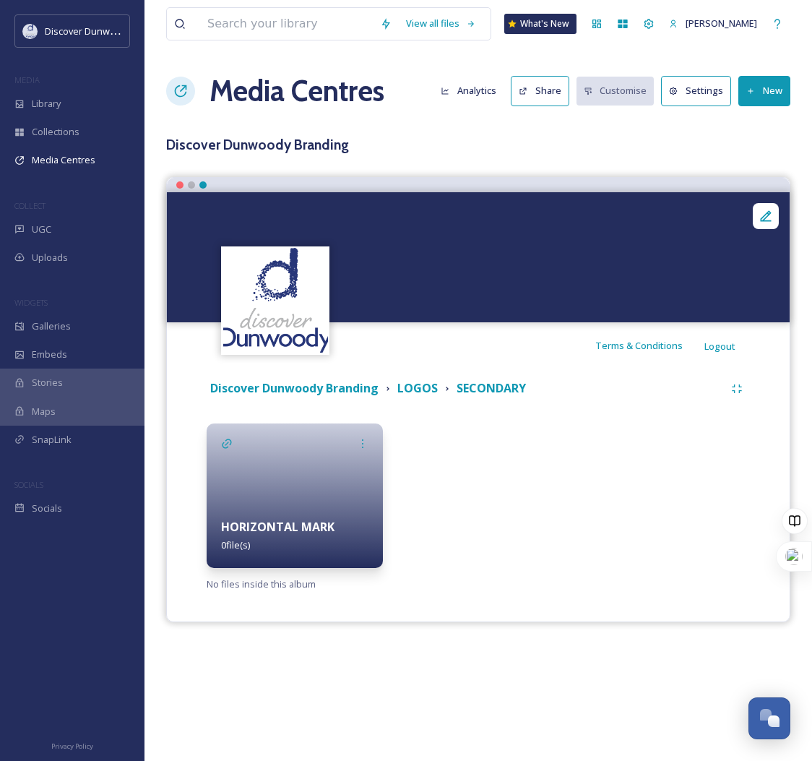
click at [279, 481] on div at bounding box center [295, 495] width 176 height 145
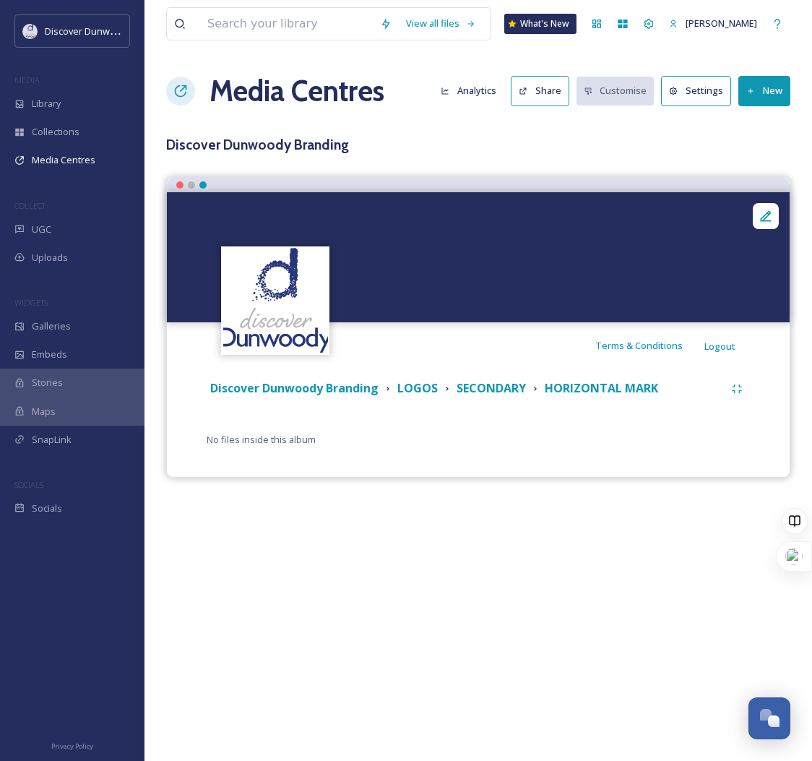
click at [782, 100] on button "New" at bounding box center [765, 91] width 52 height 30
click at [762, 131] on span "Add Files" at bounding box center [755, 125] width 39 height 14
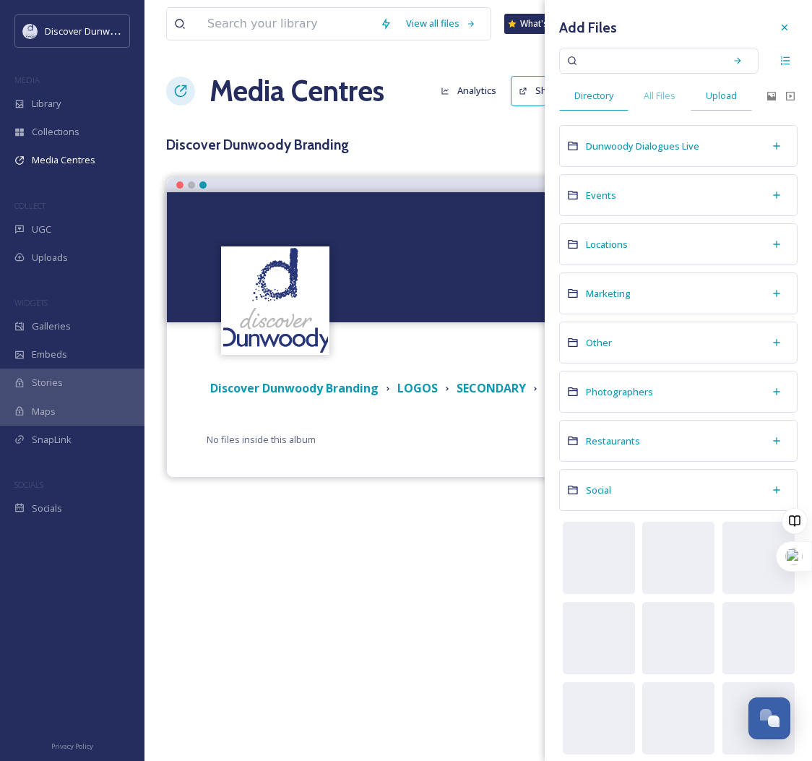
click at [714, 96] on span "Upload" at bounding box center [721, 96] width 31 height 14
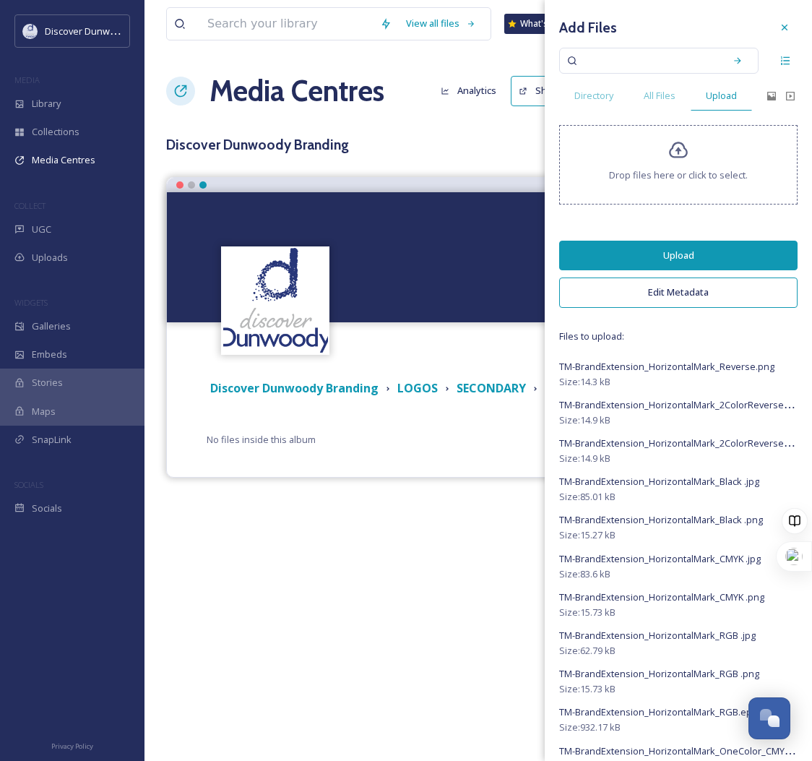
click at [665, 254] on button "Upload" at bounding box center [678, 256] width 238 height 30
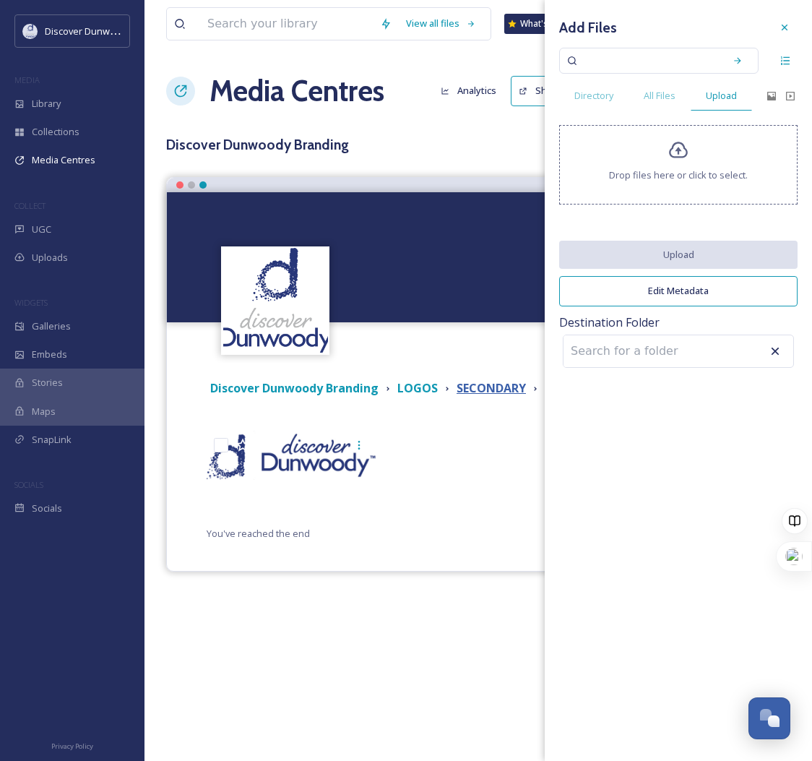
click at [489, 384] on strong "SECONDARY" at bounding box center [491, 388] width 69 height 16
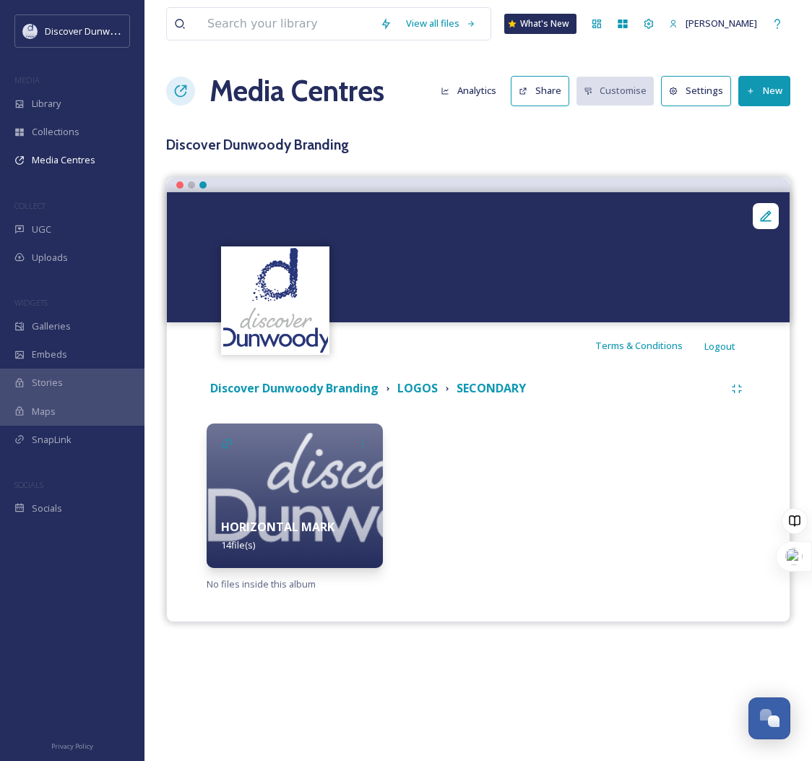
click at [775, 78] on button "New" at bounding box center [765, 91] width 52 height 30
click at [760, 161] on div "Add Album" at bounding box center [758, 153] width 61 height 28
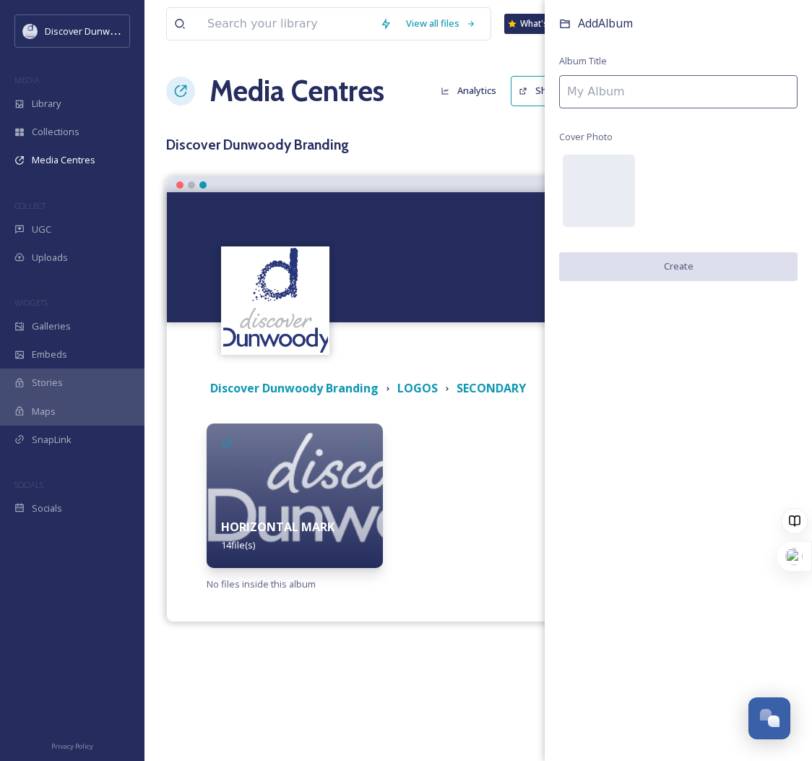
click at [659, 81] on input at bounding box center [678, 91] width 238 height 33
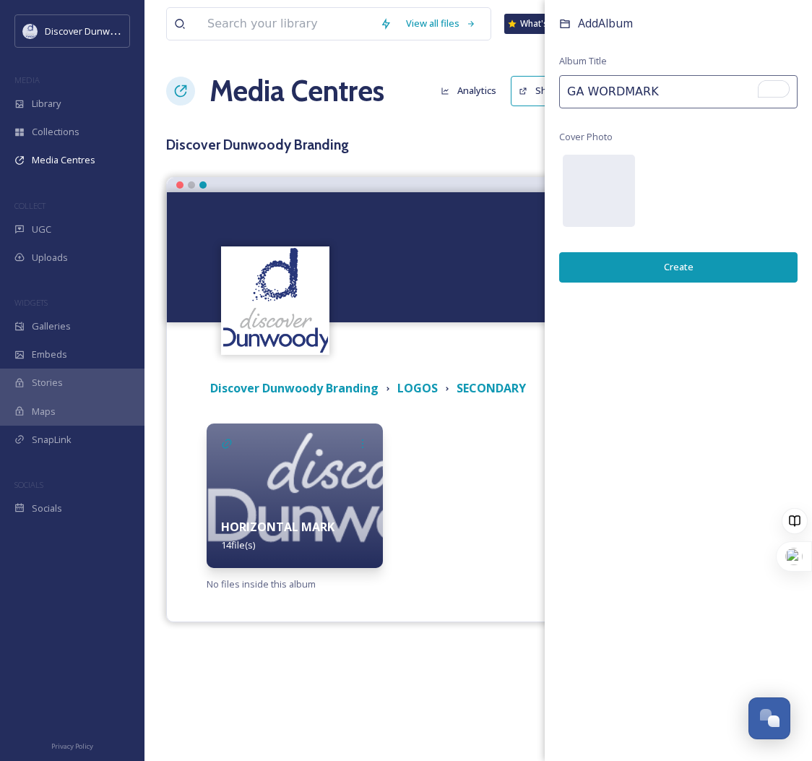
type input "GA WORDMARK"
click at [675, 264] on button "Create" at bounding box center [678, 267] width 238 height 30
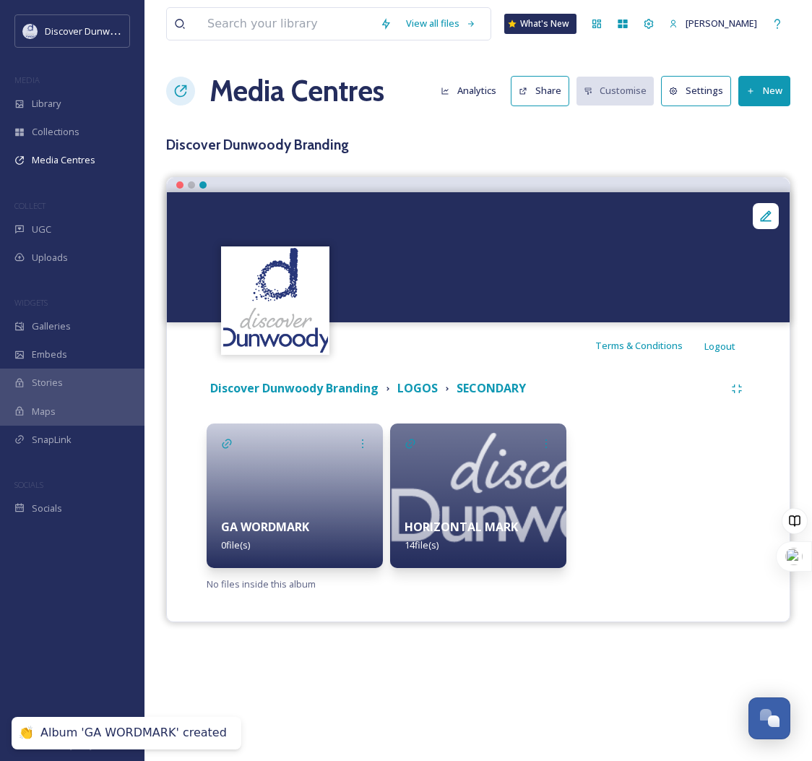
click at [332, 486] on div at bounding box center [295, 495] width 176 height 145
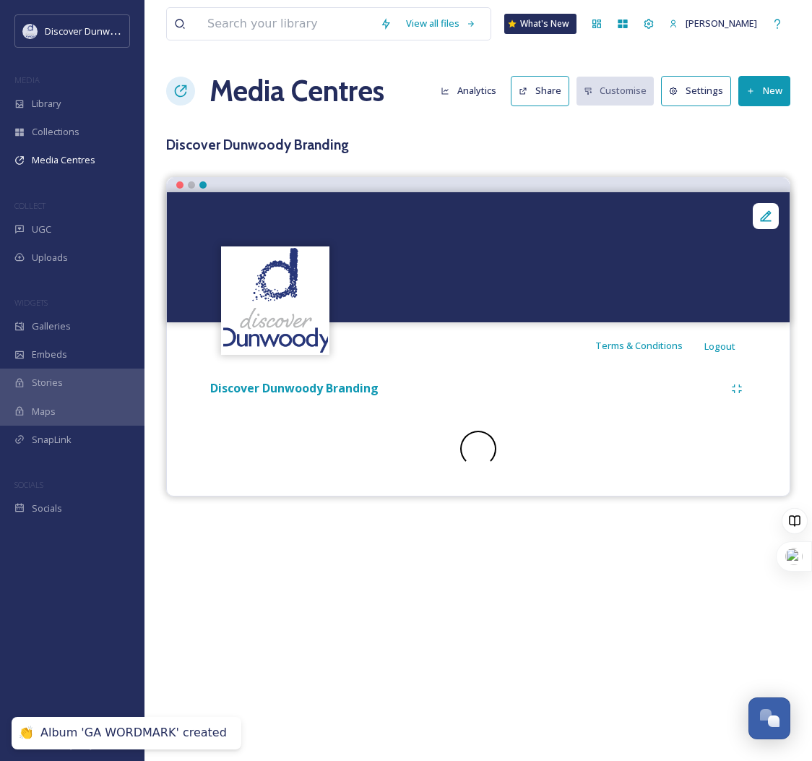
click at [759, 87] on button "New" at bounding box center [765, 91] width 52 height 30
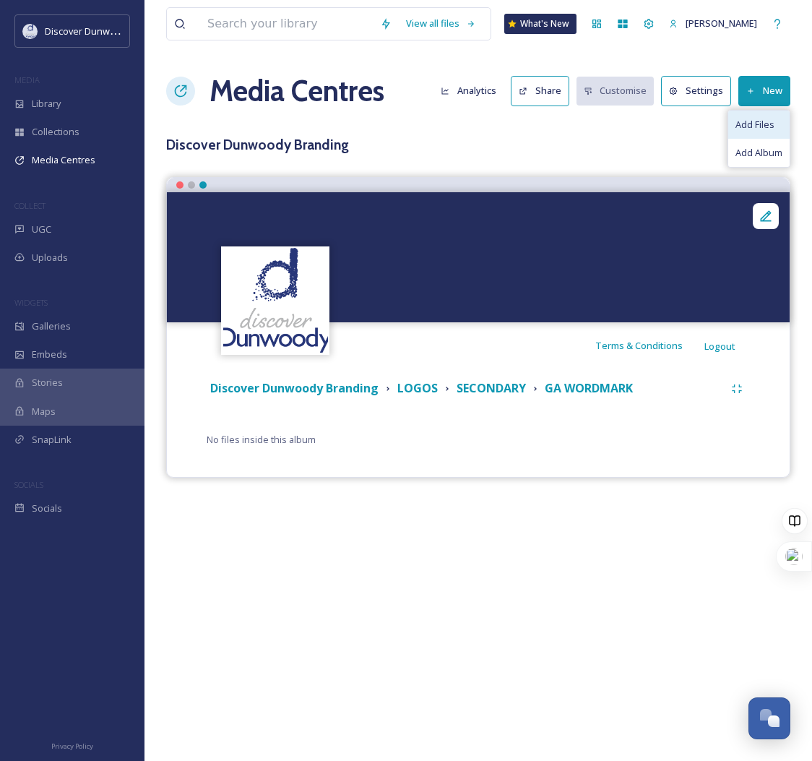
click at [764, 123] on span "Add Files" at bounding box center [755, 125] width 39 height 14
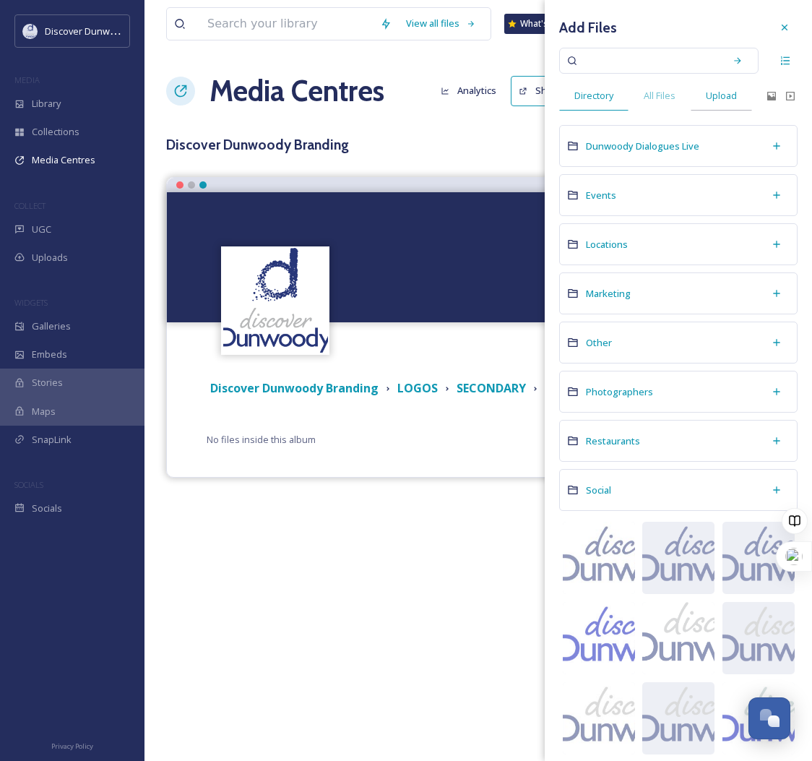
click at [724, 97] on span "Upload" at bounding box center [721, 96] width 31 height 14
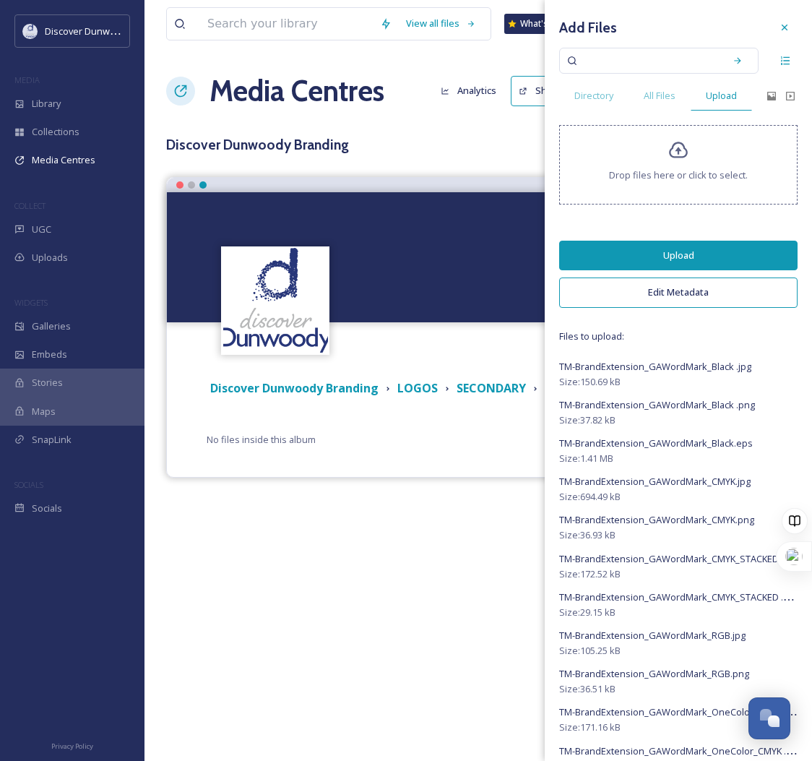
click at [680, 253] on button "Upload" at bounding box center [678, 256] width 238 height 30
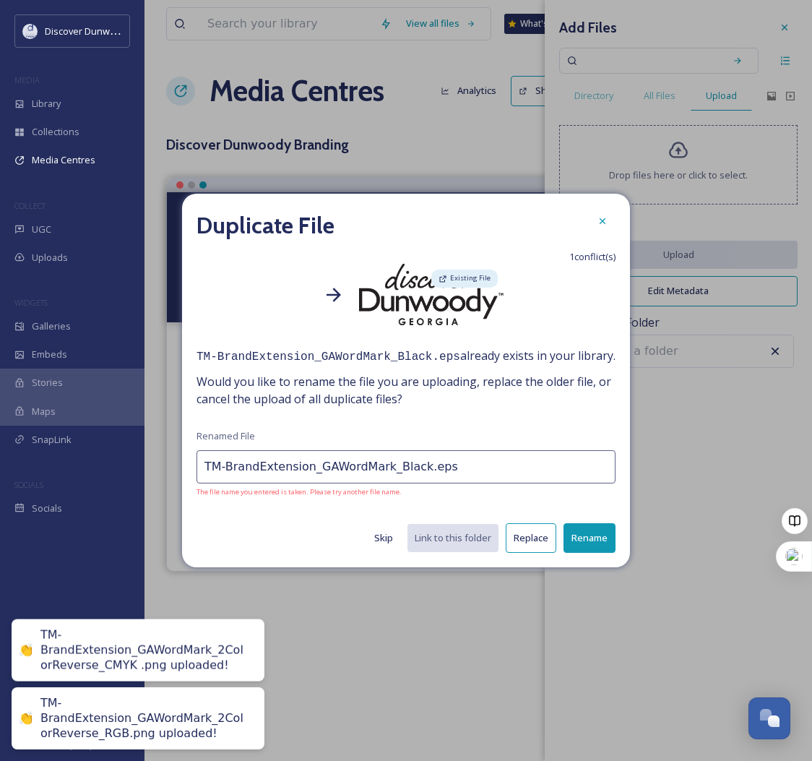
click at [529, 542] on button "Replace" at bounding box center [531, 538] width 51 height 30
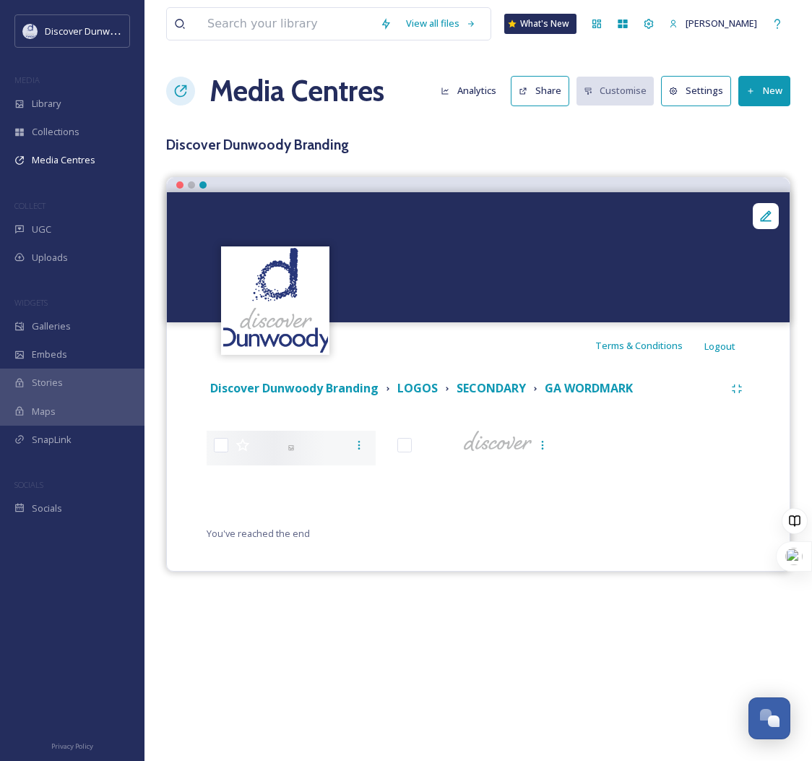
click at [405, 662] on div "View all files What's New Madison Holtz Media Centres Analytics Share Customise…" at bounding box center [479, 380] width 668 height 761
click at [529, 387] on div "SECONDARY" at bounding box center [486, 388] width 88 height 18
click at [515, 385] on strong "SECONDARY" at bounding box center [491, 388] width 69 height 16
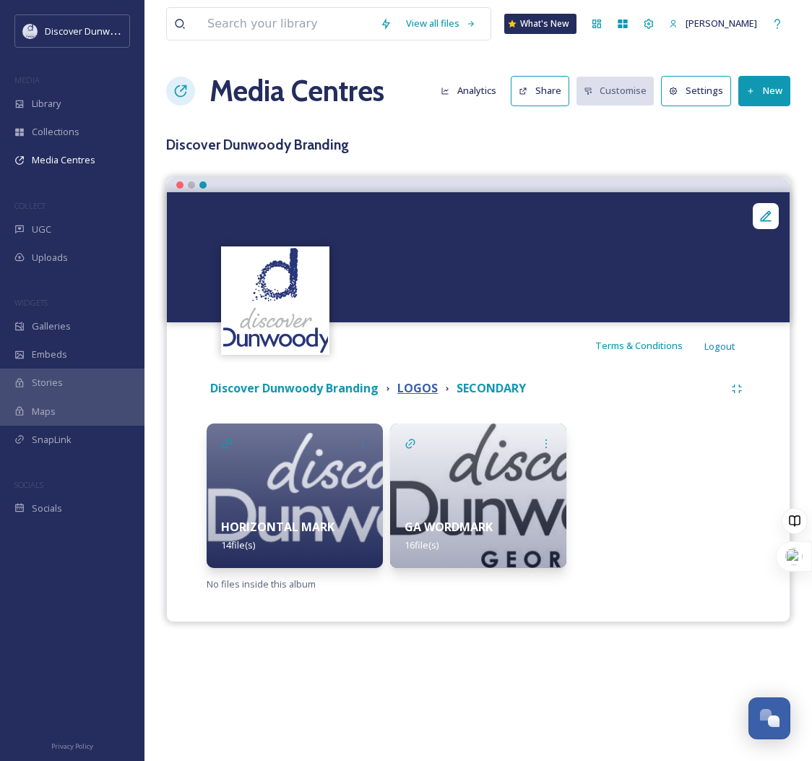
click at [412, 391] on strong "LOGOS" at bounding box center [417, 388] width 40 height 16
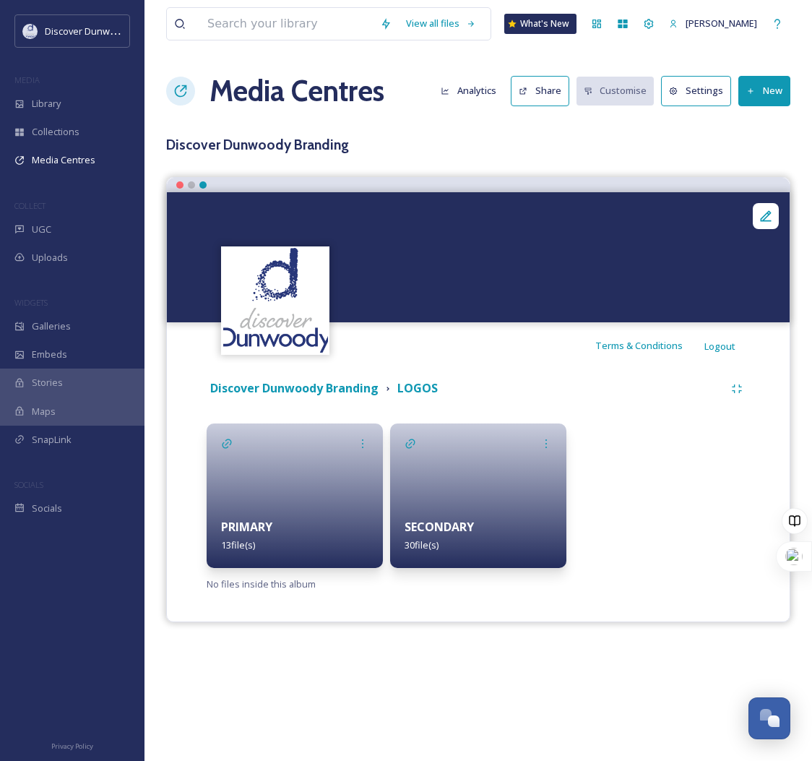
click at [765, 96] on button "New" at bounding box center [765, 91] width 52 height 30
click at [762, 162] on div "Add Album" at bounding box center [758, 153] width 61 height 28
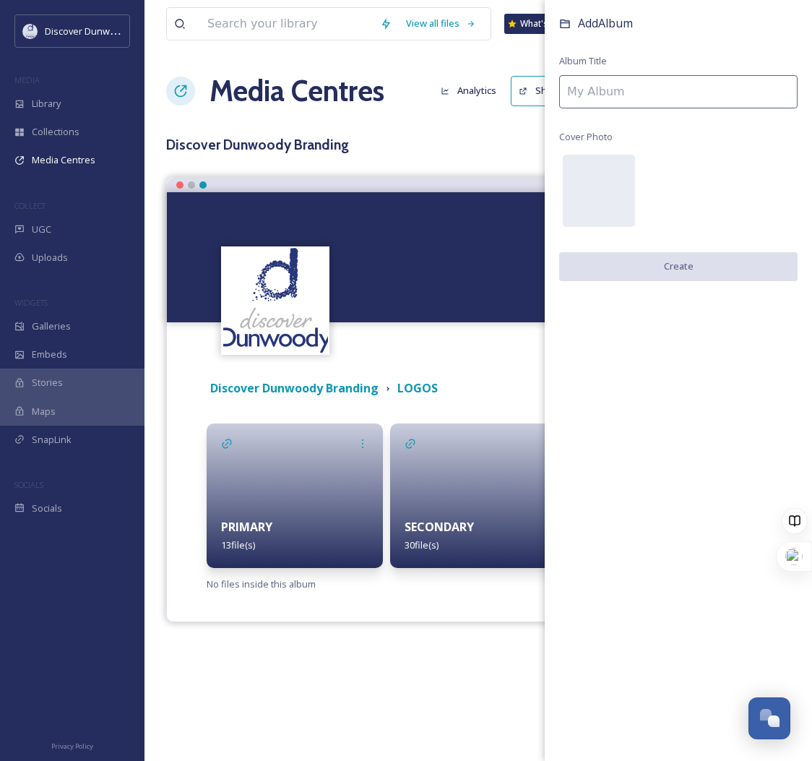
click at [684, 83] on input at bounding box center [678, 91] width 238 height 33
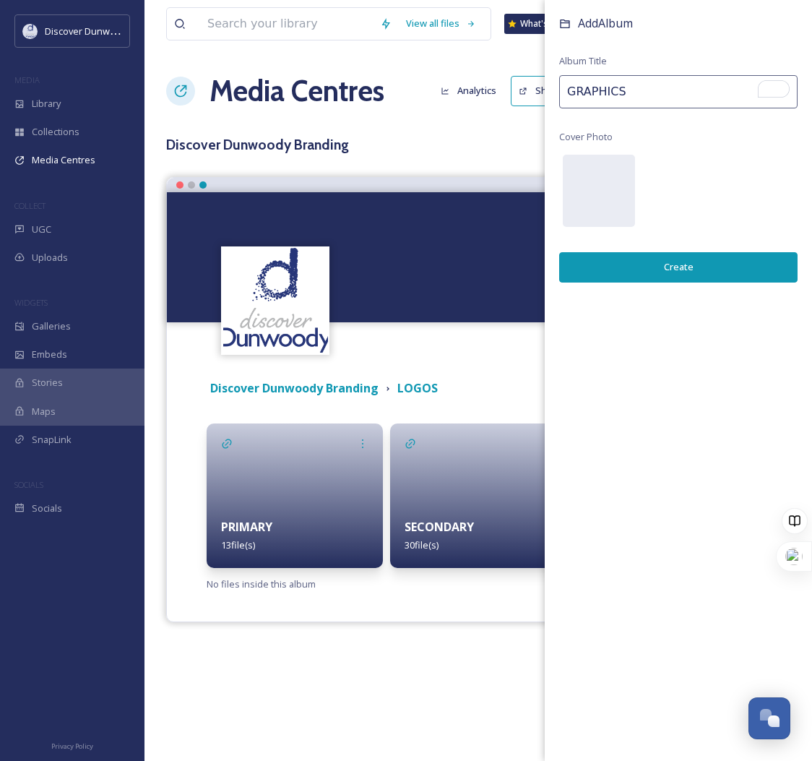
drag, startPoint x: 671, startPoint y: 89, endPoint x: 510, endPoint y: 82, distance: 160.6
click at [510, 82] on div "View all files What's New Madison Holtz Media Centres Analytics Share Customise…" at bounding box center [479, 380] width 668 height 761
type input "ABOVE [GEOGRAPHIC_DATA]"
click at [676, 252] on button "Create" at bounding box center [678, 267] width 238 height 30
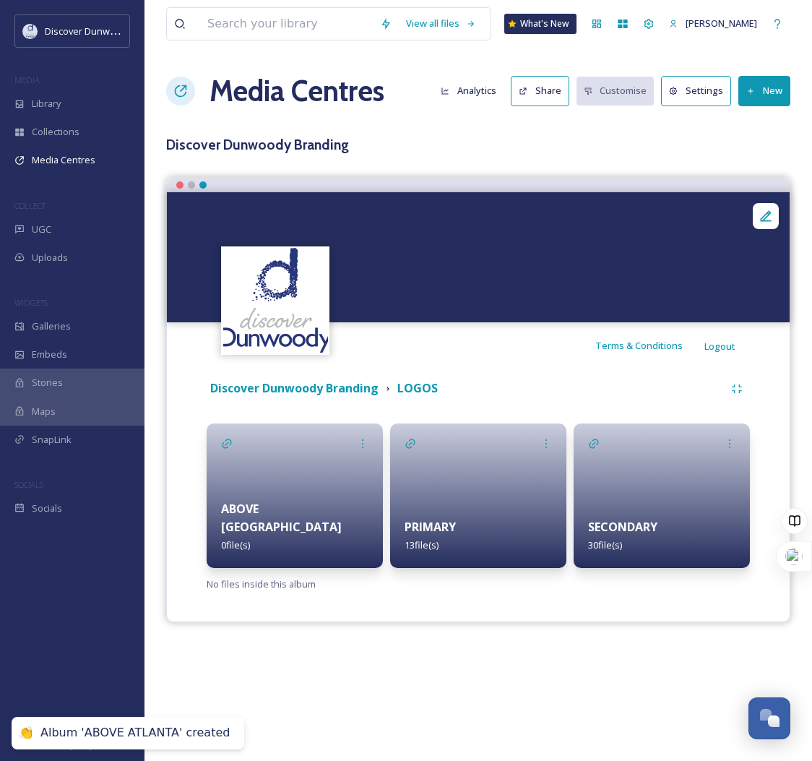
click at [267, 459] on div at bounding box center [295, 495] width 176 height 145
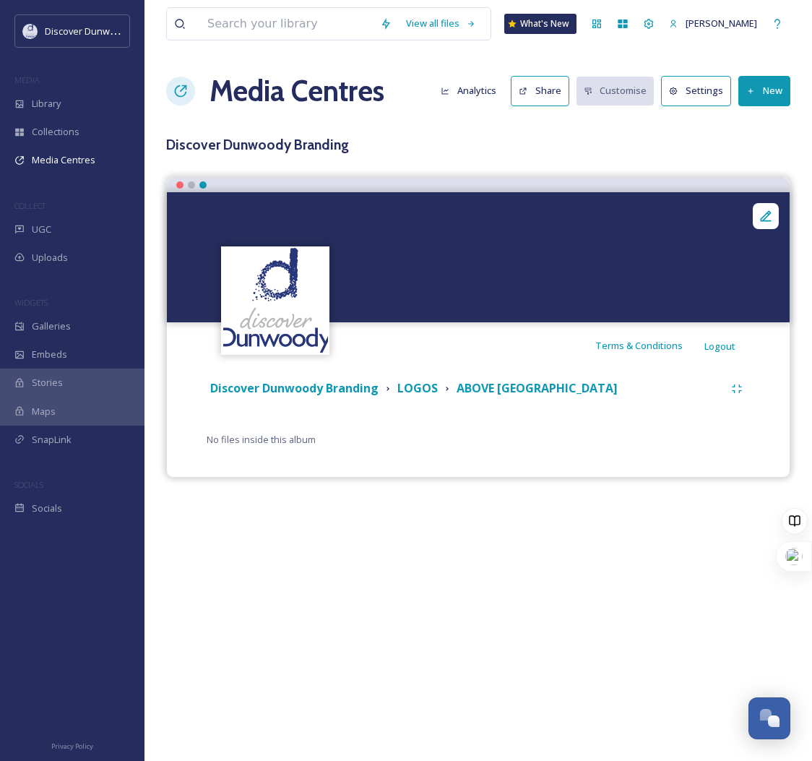
click at [780, 91] on button "New" at bounding box center [765, 91] width 52 height 30
click at [758, 129] on span "Add Files" at bounding box center [755, 125] width 39 height 14
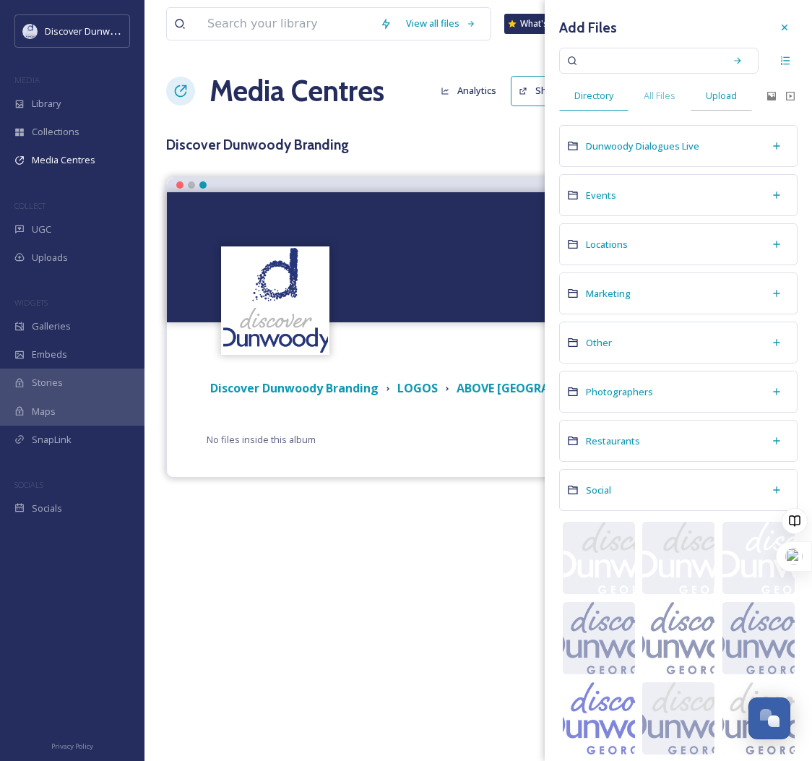
click at [717, 100] on span "Upload" at bounding box center [721, 96] width 31 height 14
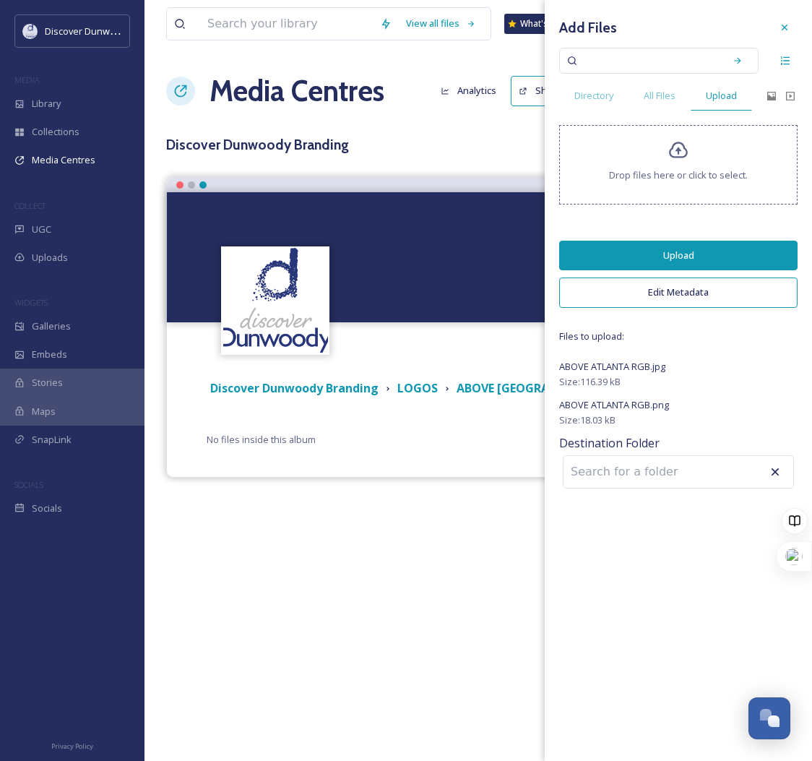
click at [695, 257] on button "Upload" at bounding box center [678, 256] width 238 height 30
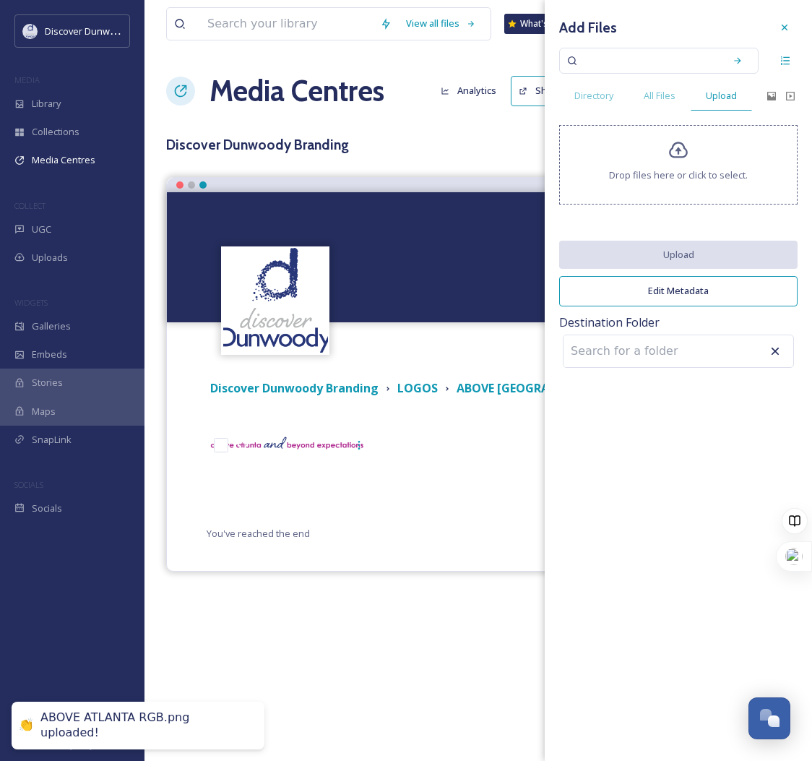
click at [413, 606] on div "View all files What's New Madison Holtz Media Centres Analytics Share Customise…" at bounding box center [479, 380] width 668 height 761
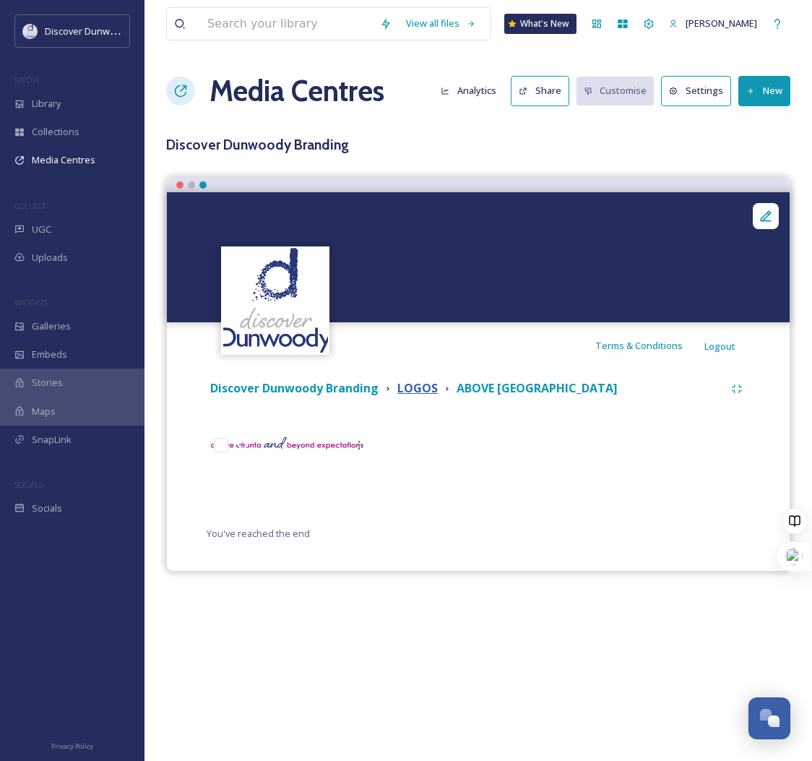
click at [434, 387] on strong "LOGOS" at bounding box center [417, 388] width 40 height 16
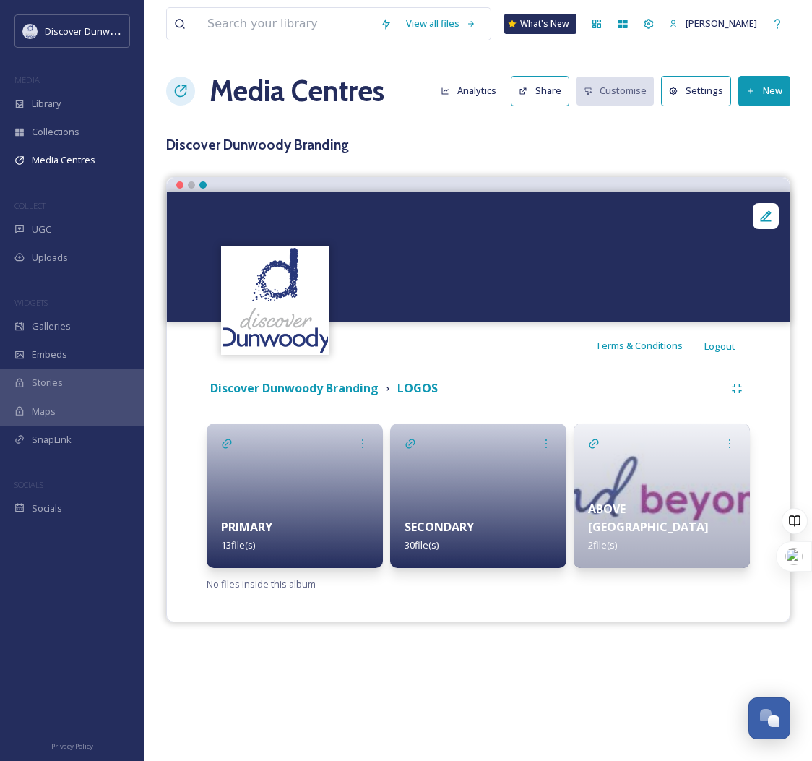
click at [754, 80] on button "New" at bounding box center [765, 91] width 52 height 30
click at [762, 150] on span "Add Album" at bounding box center [759, 153] width 47 height 14
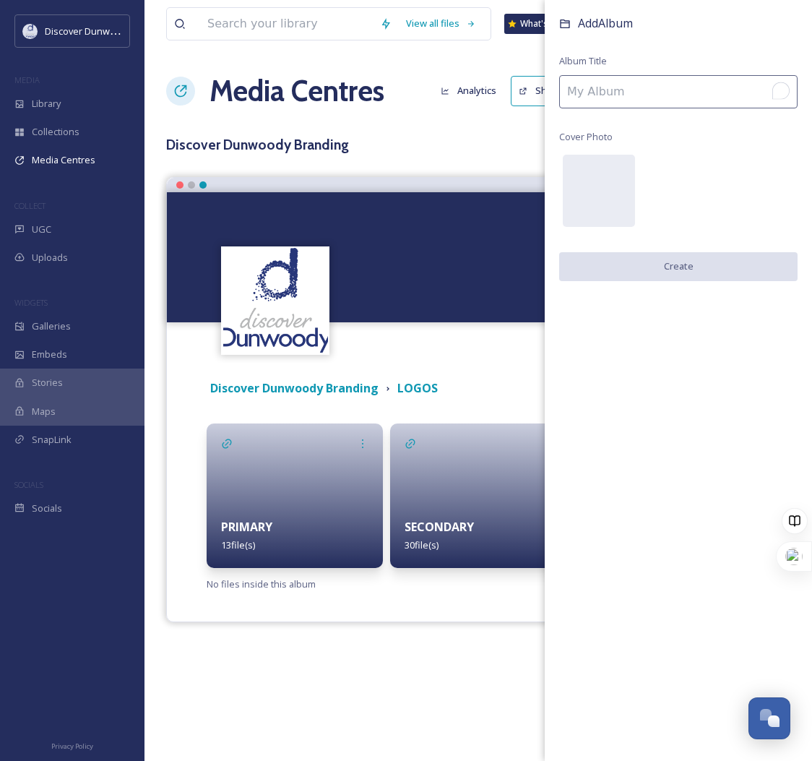
click at [618, 88] on input "To enrich screen reader interactions, please activate Accessibility in Grammarl…" at bounding box center [678, 91] width 238 height 33
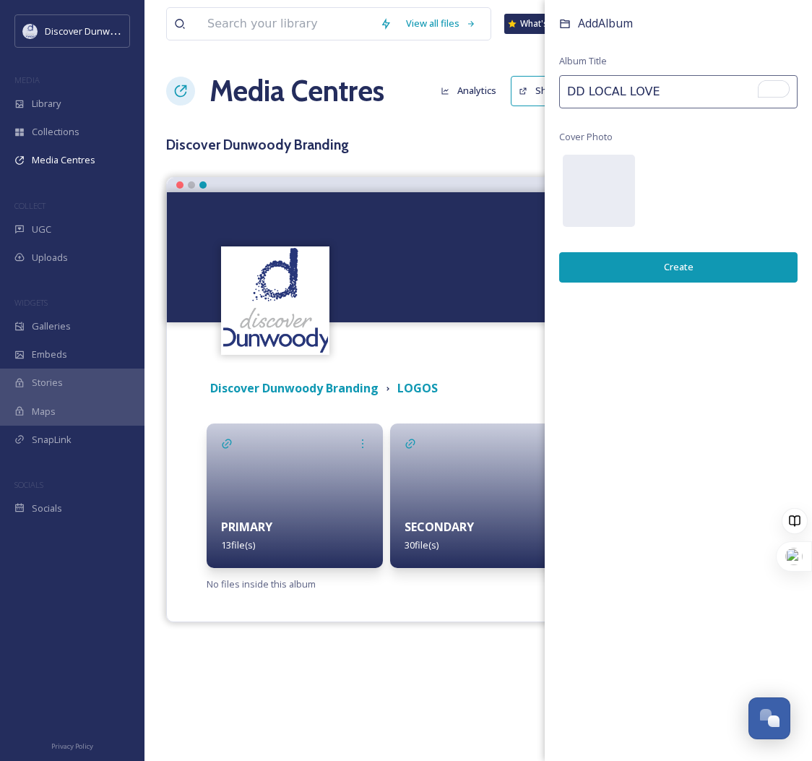
type input "DD LOCAL LOVE"
click at [634, 248] on div "Add Album Album Title DD LOCAL LOVE Cover Photo Create" at bounding box center [678, 163] width 267 height 326
click at [628, 258] on button "Create" at bounding box center [678, 267] width 238 height 30
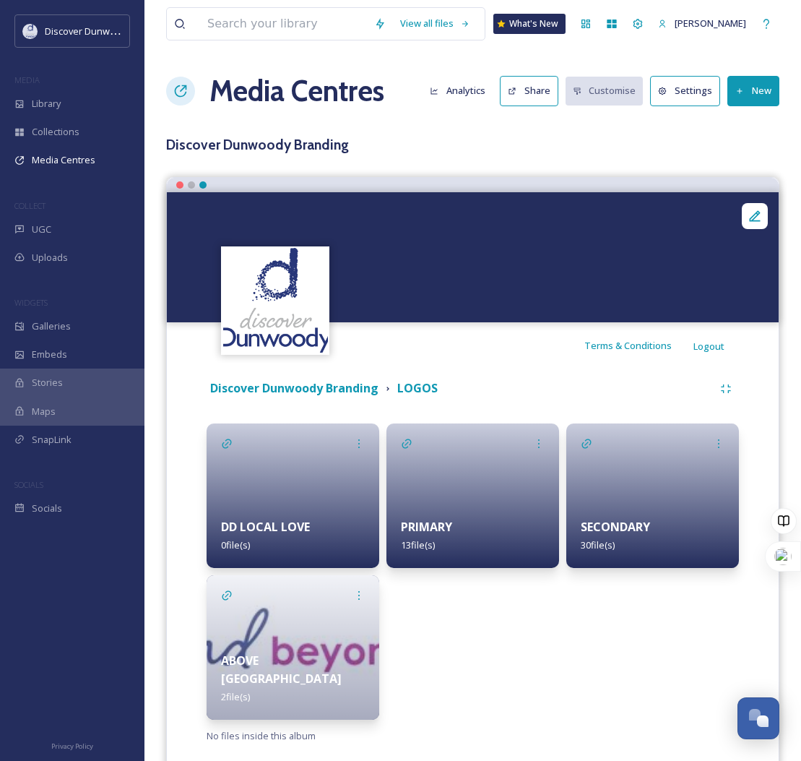
click at [278, 502] on div at bounding box center [293, 495] width 173 height 145
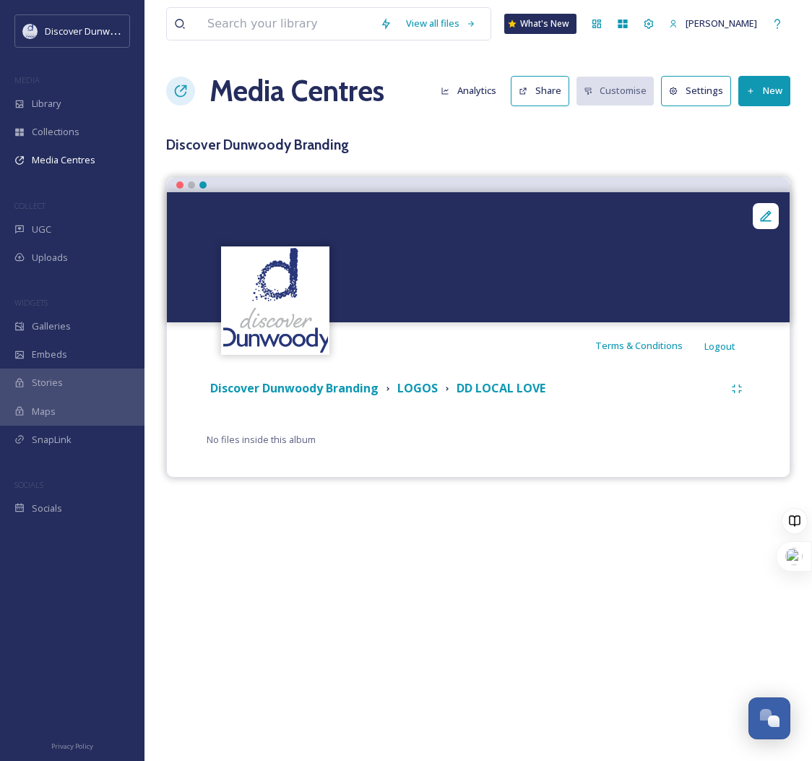
click at [744, 107] on div "Media Centres Analytics Share Customise Settings New" at bounding box center [478, 90] width 624 height 43
click at [753, 97] on button "New" at bounding box center [765, 91] width 52 height 30
click at [758, 121] on span "Add Files" at bounding box center [755, 125] width 39 height 14
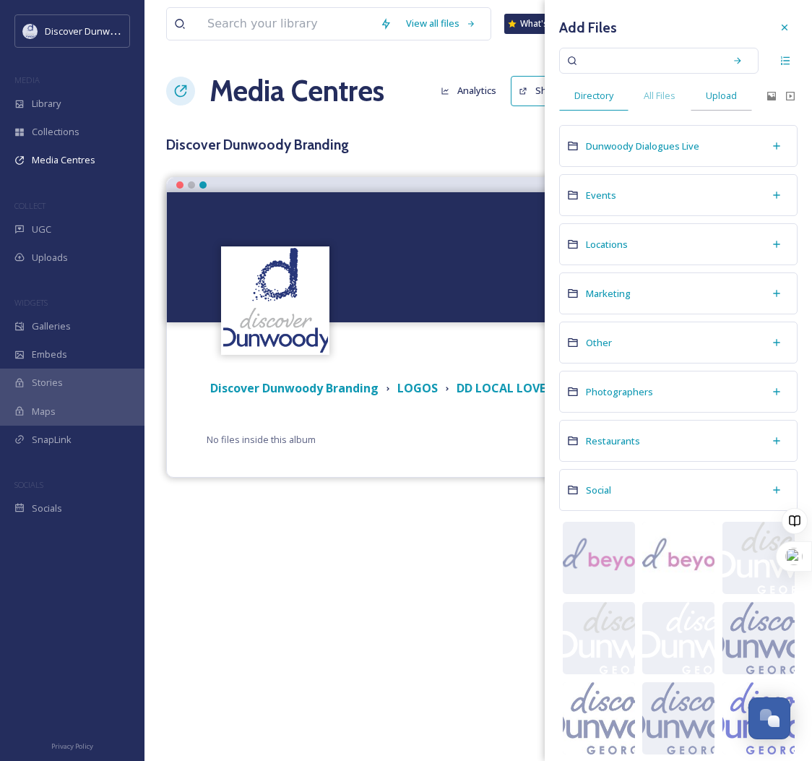
click at [724, 99] on span "Upload" at bounding box center [721, 96] width 31 height 14
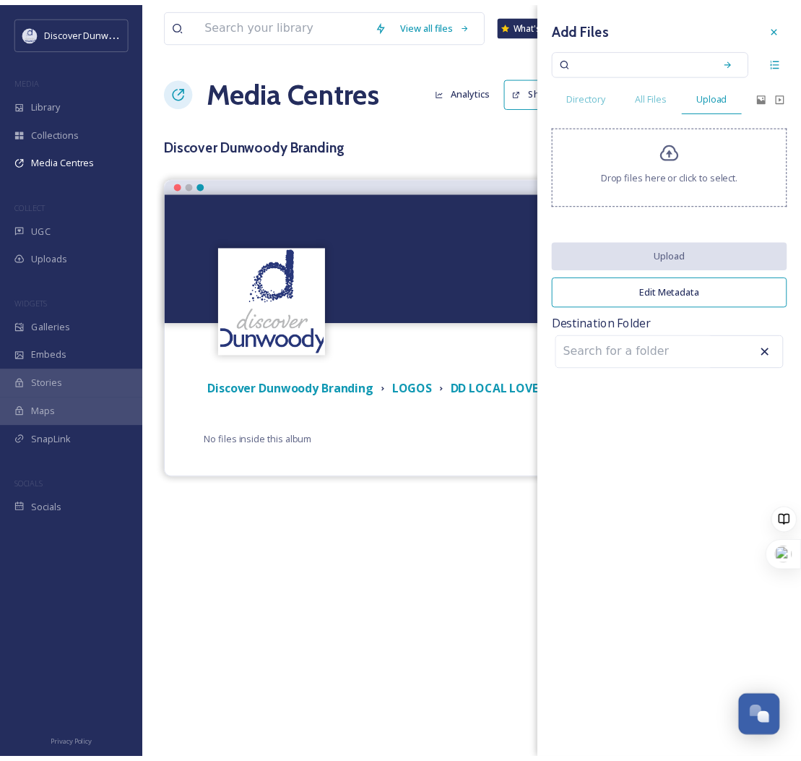
scroll to position [744, 0]
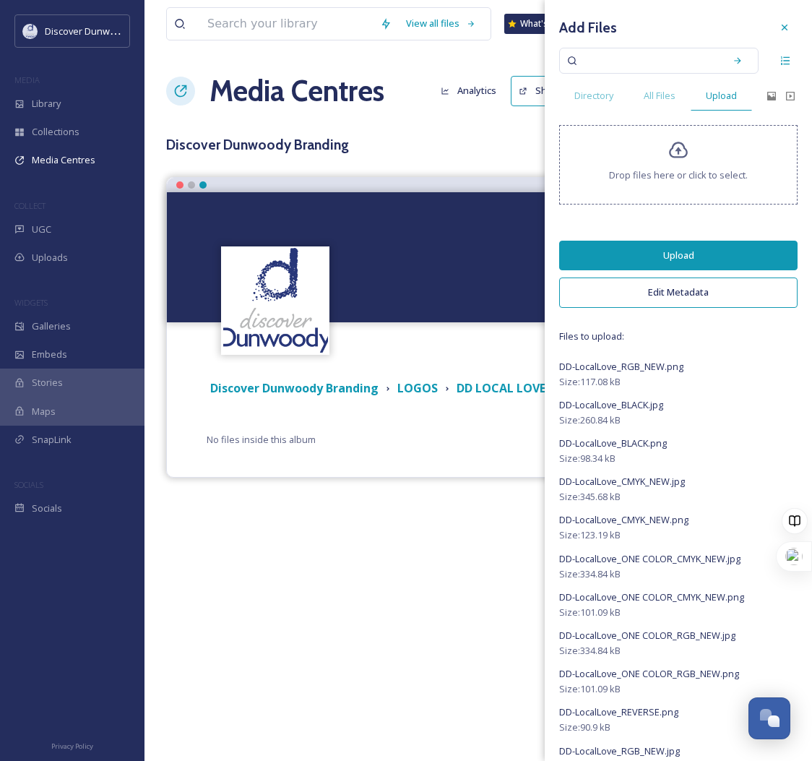
click at [645, 245] on button "Upload" at bounding box center [678, 256] width 238 height 30
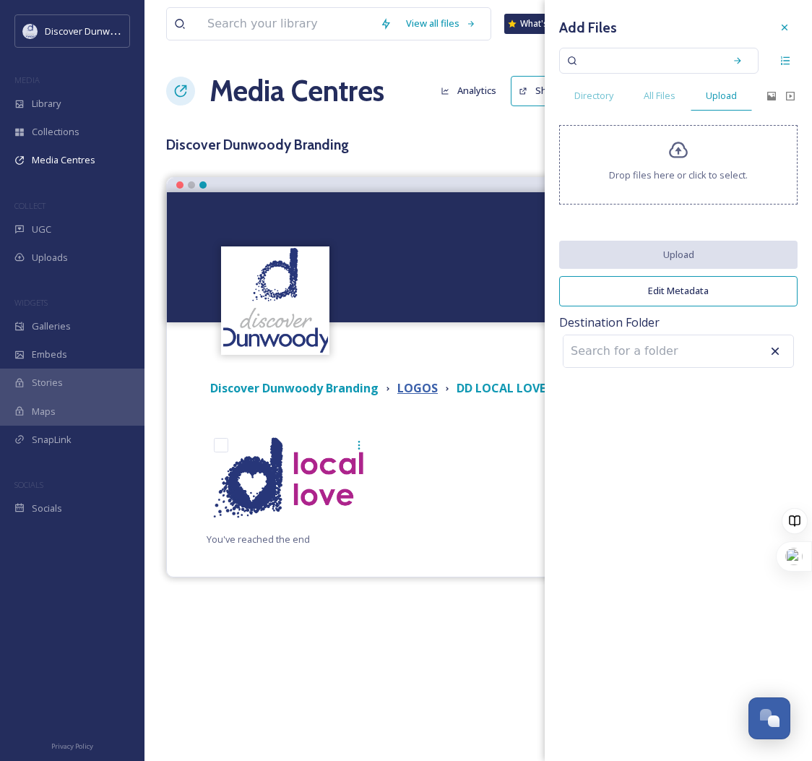
click at [410, 386] on strong "LOGOS" at bounding box center [417, 388] width 40 height 16
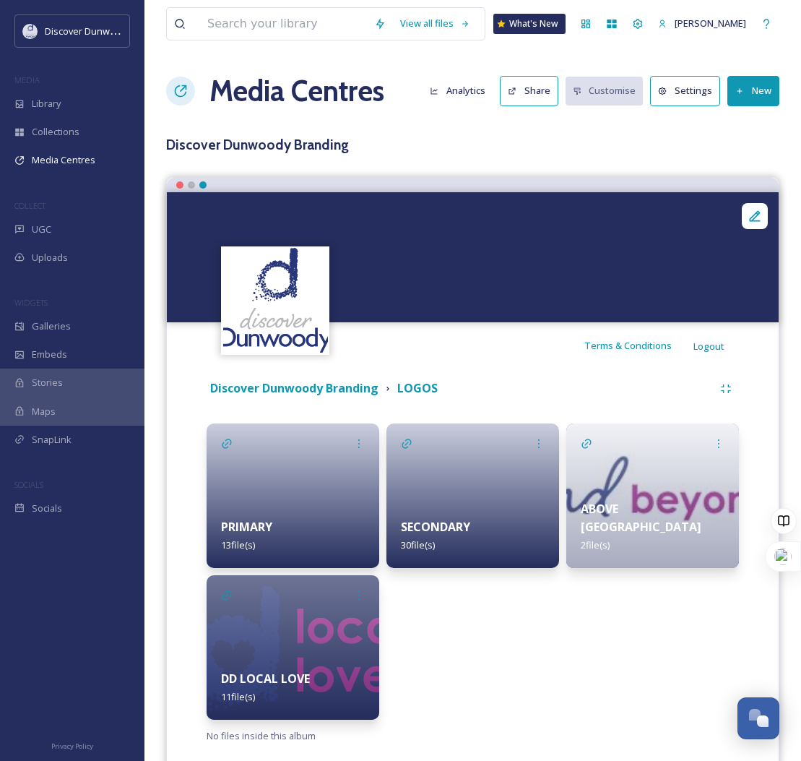
click at [738, 88] on icon at bounding box center [740, 91] width 9 height 9
click at [752, 160] on div "Add Album" at bounding box center [748, 153] width 61 height 28
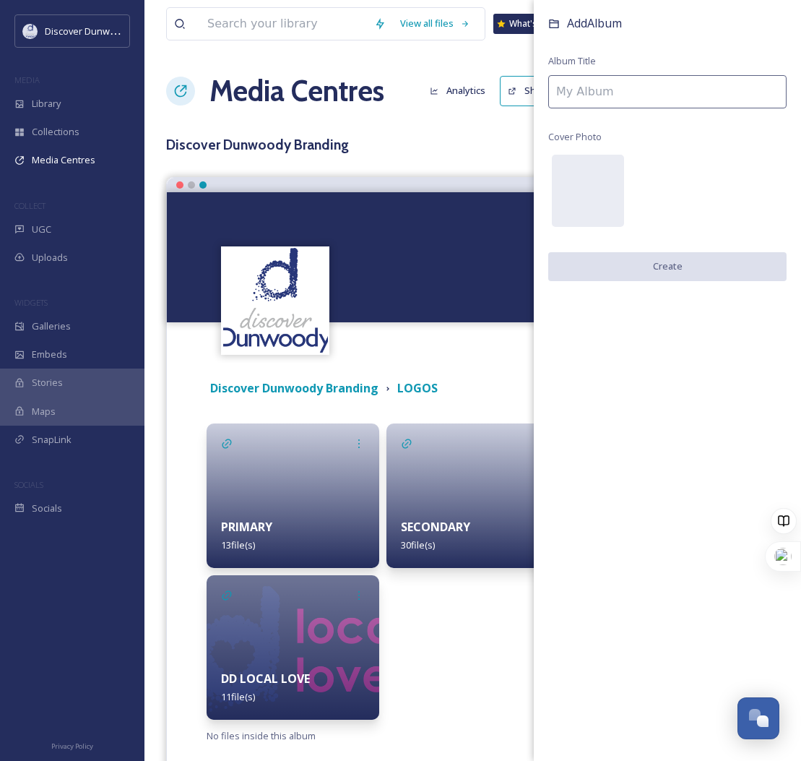
click at [650, 79] on input at bounding box center [667, 91] width 238 height 33
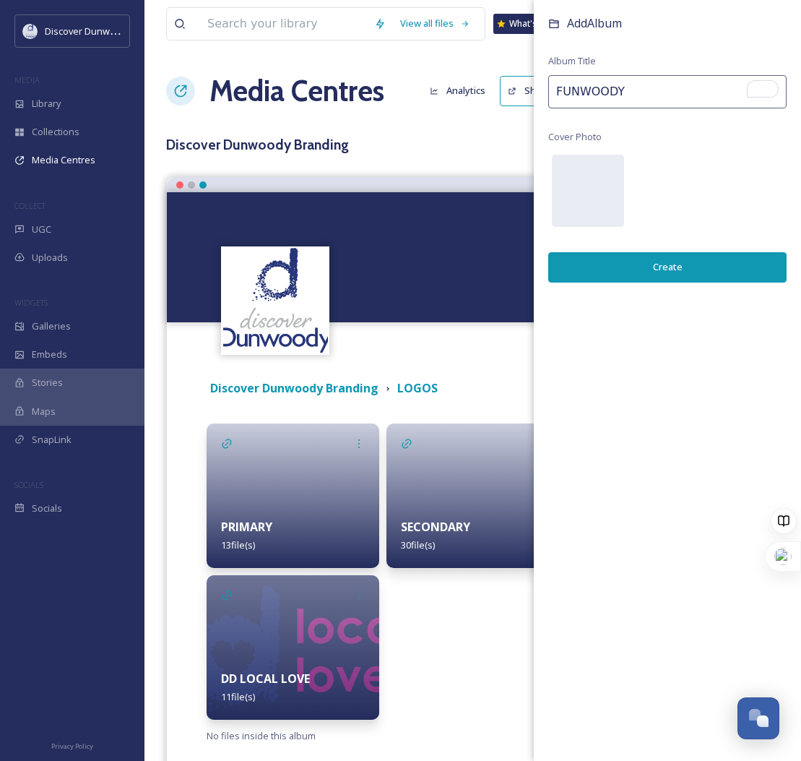
type input "FUNWOODY"
click at [679, 275] on button "Create" at bounding box center [667, 267] width 238 height 30
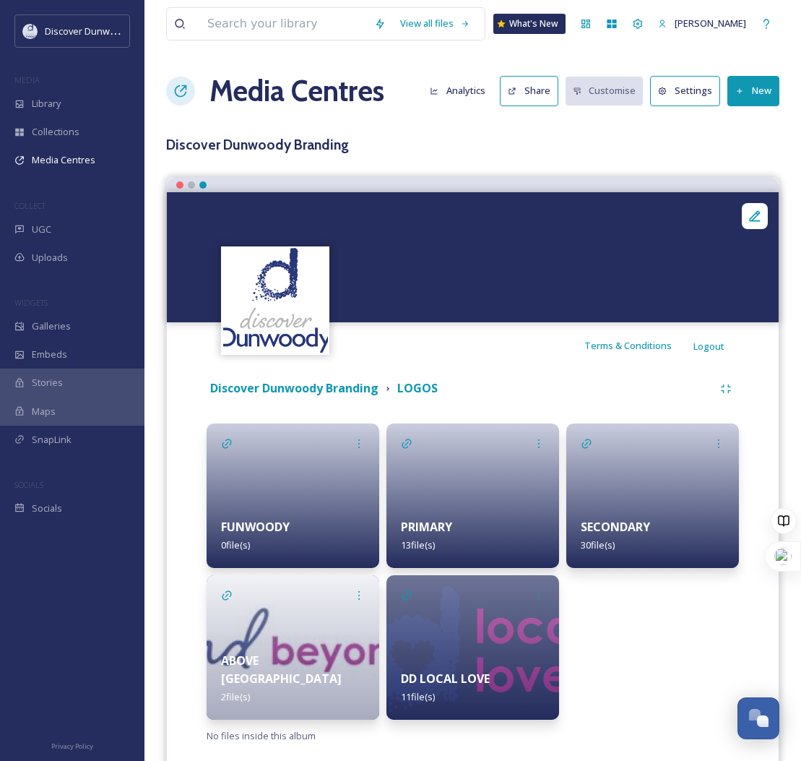
click at [753, 92] on button "New" at bounding box center [754, 91] width 52 height 30
click at [747, 132] on div "Add Files" at bounding box center [748, 125] width 61 height 28
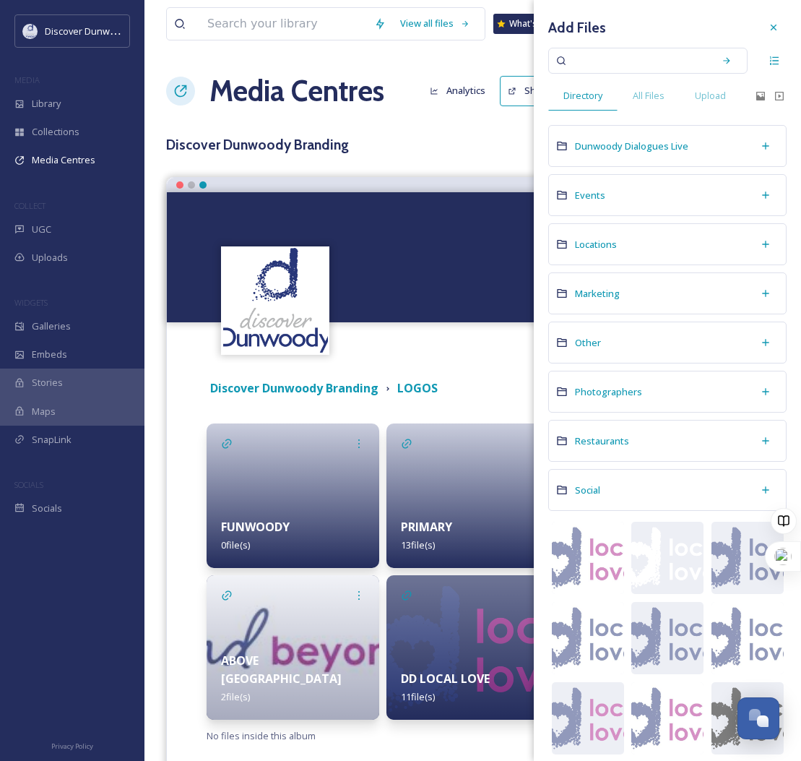
click at [303, 472] on div at bounding box center [293, 495] width 173 height 145
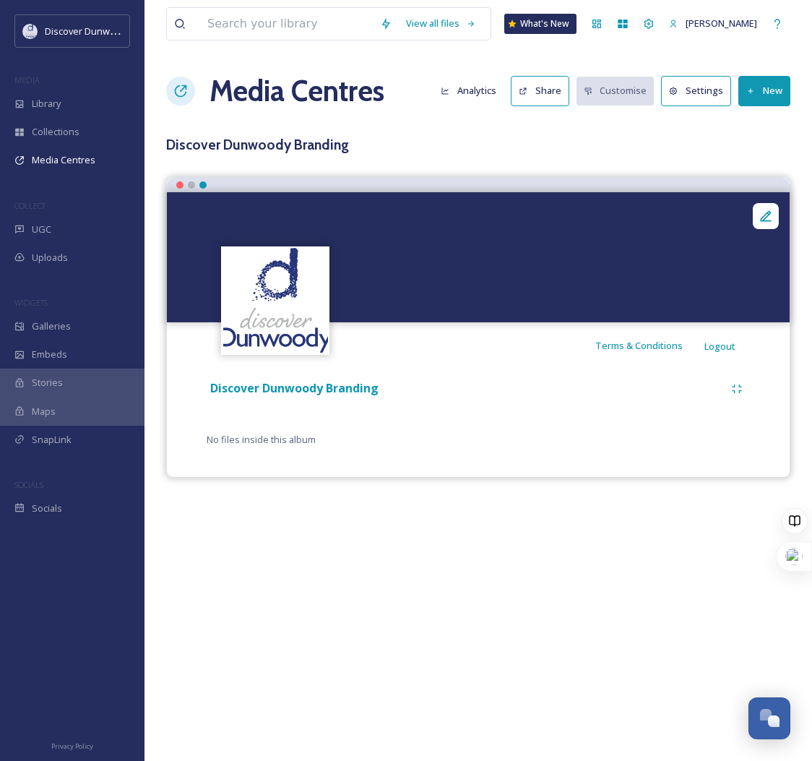
click at [762, 79] on button "New" at bounding box center [765, 91] width 52 height 30
click at [747, 123] on span "Add Files" at bounding box center [755, 125] width 39 height 14
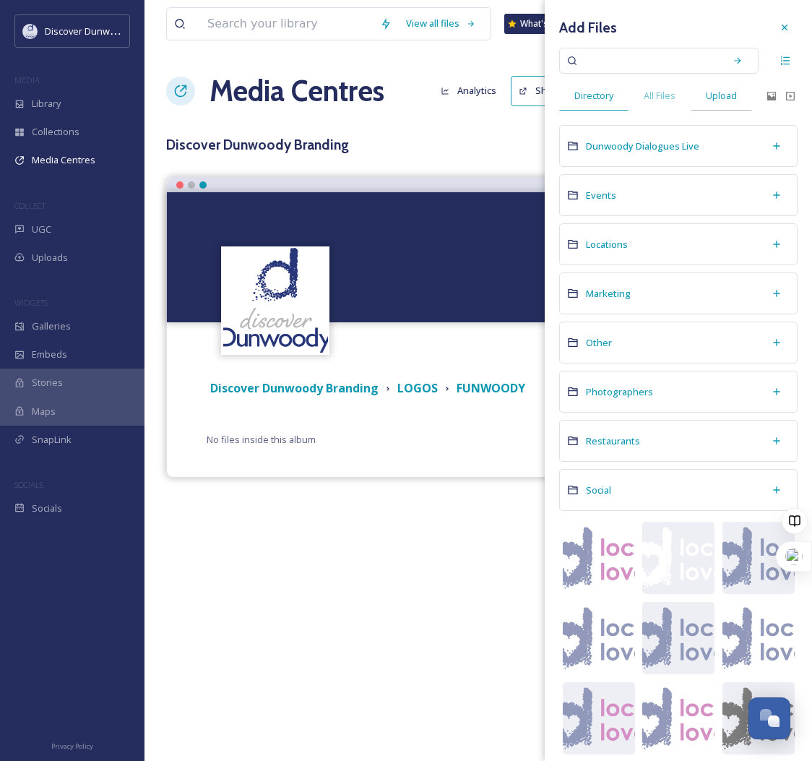
click at [705, 86] on div "Upload" at bounding box center [721, 96] width 61 height 30
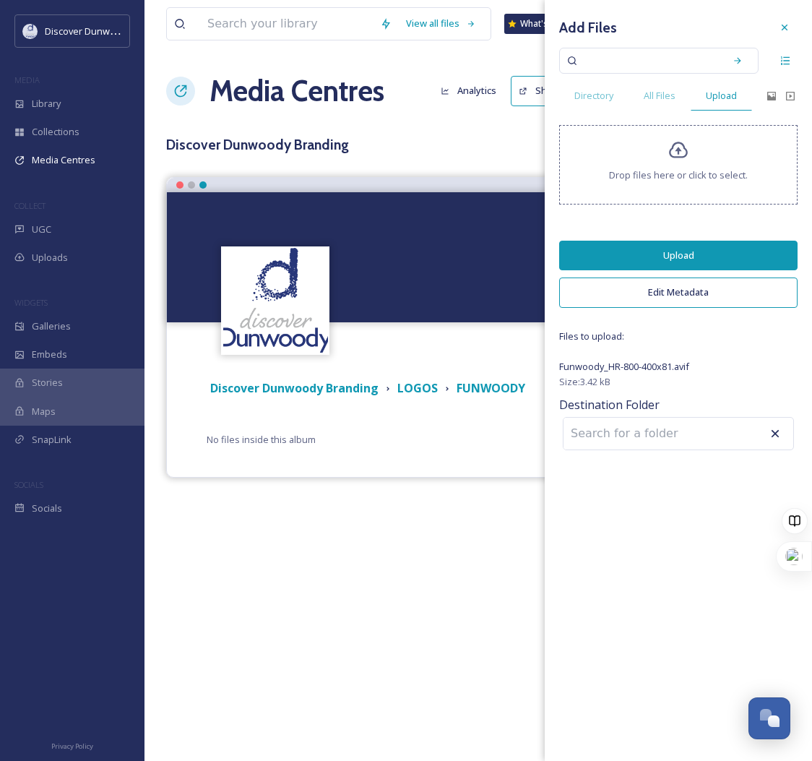
click at [695, 253] on button "Upload" at bounding box center [678, 256] width 238 height 30
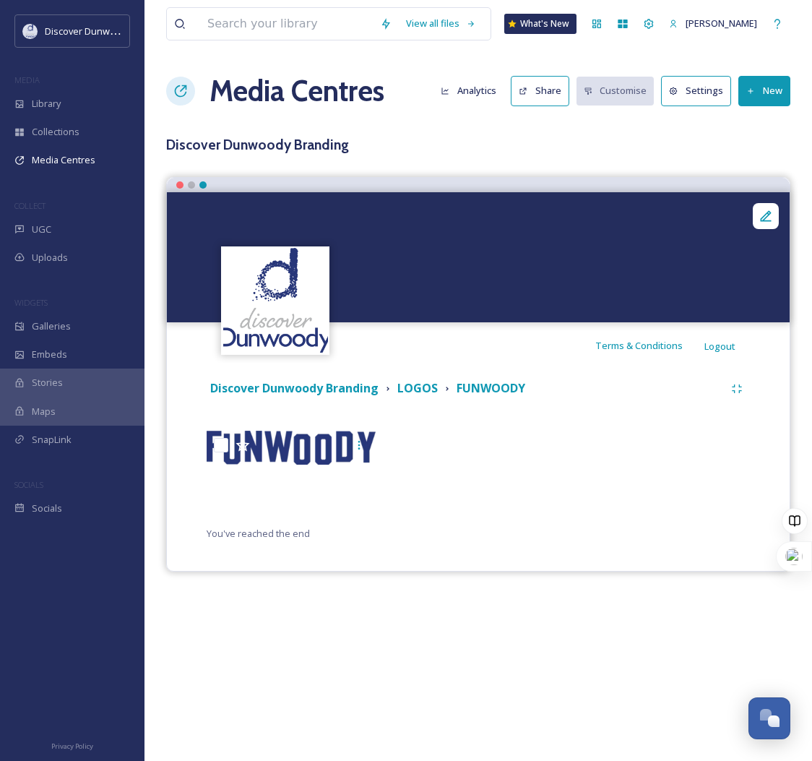
drag, startPoint x: 350, startPoint y: 389, endPoint x: 410, endPoint y: 390, distance: 60.7
click at [350, 389] on strong "Discover Dunwoody Branding" at bounding box center [294, 388] width 168 height 16
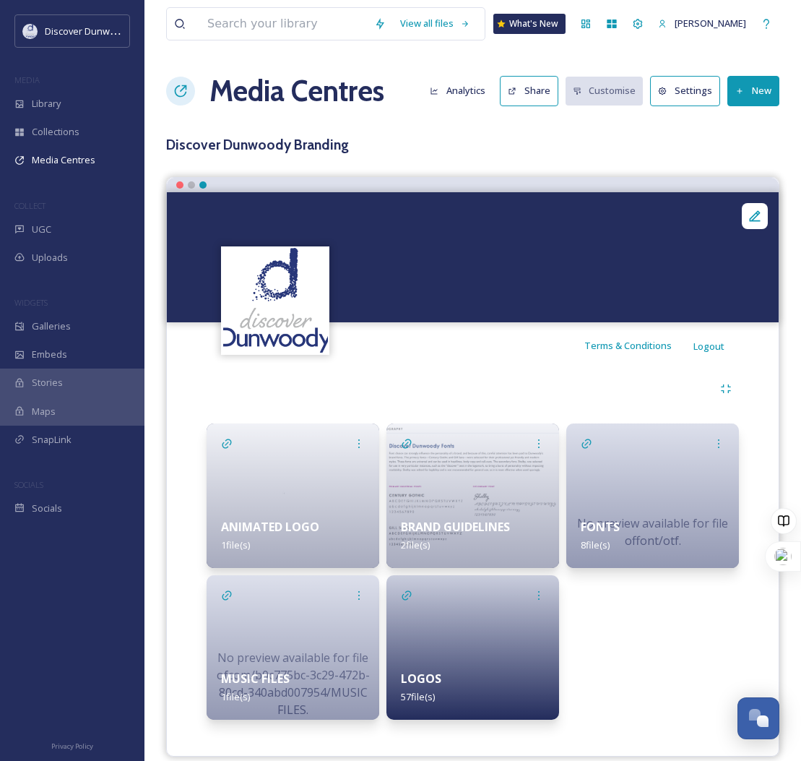
click at [760, 93] on button "New" at bounding box center [754, 91] width 52 height 30
click at [740, 162] on div "Add Album" at bounding box center [748, 153] width 61 height 28
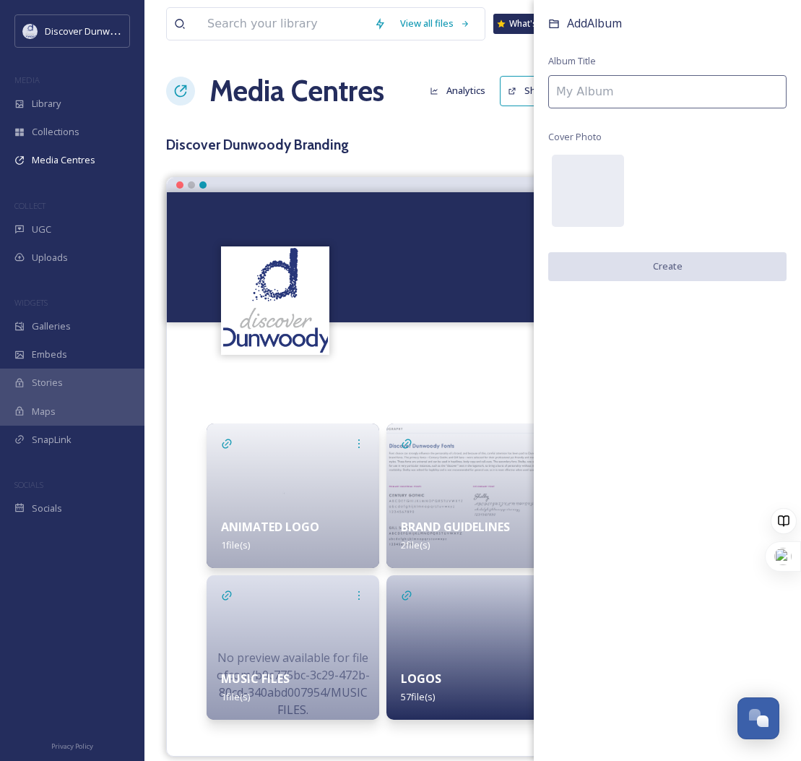
click at [650, 101] on input at bounding box center [667, 91] width 238 height 33
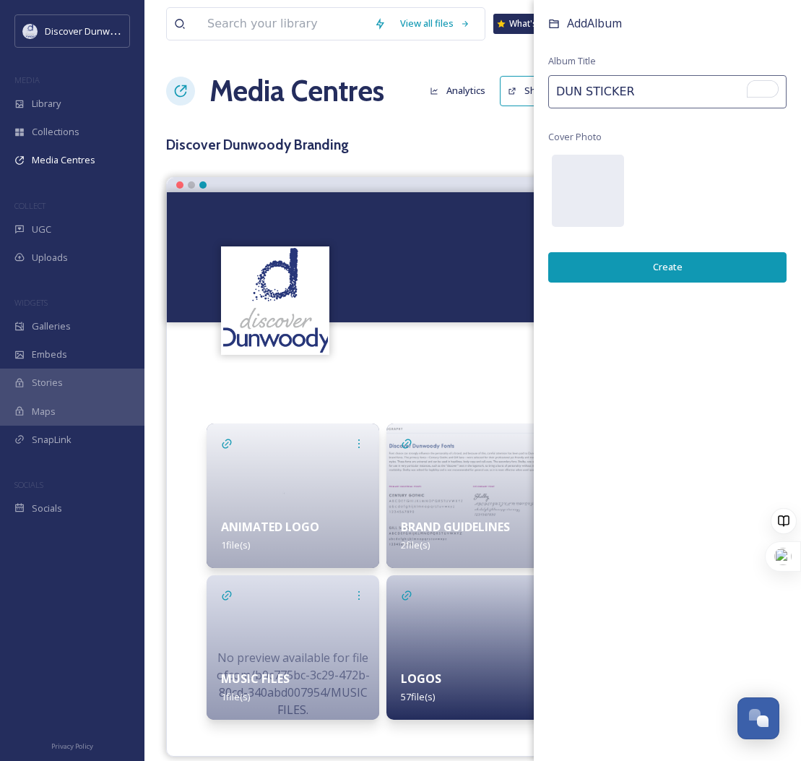
type input "DUN STICKER"
click at [659, 267] on button "Create" at bounding box center [667, 267] width 238 height 30
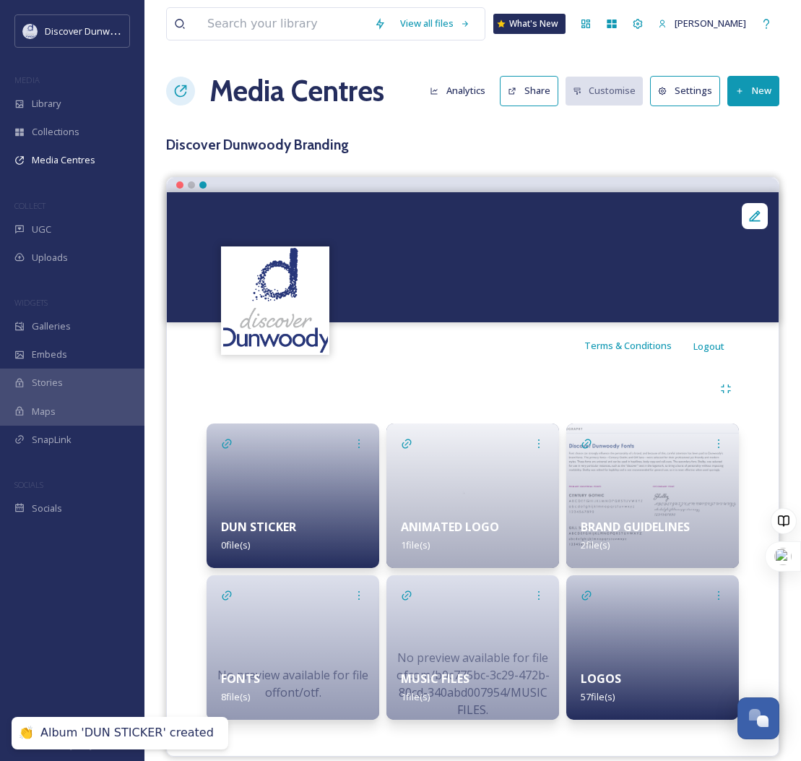
click at [280, 512] on div "DUN STICKER 0 file(s)" at bounding box center [293, 536] width 173 height 64
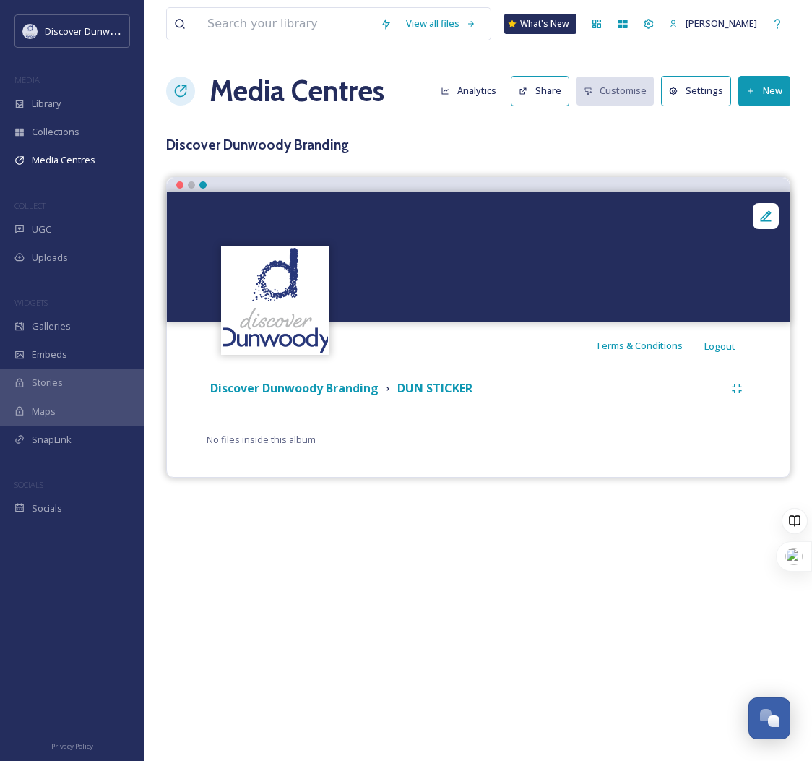
click at [763, 102] on button "New" at bounding box center [765, 91] width 52 height 30
click at [749, 129] on span "Add Files" at bounding box center [755, 125] width 39 height 14
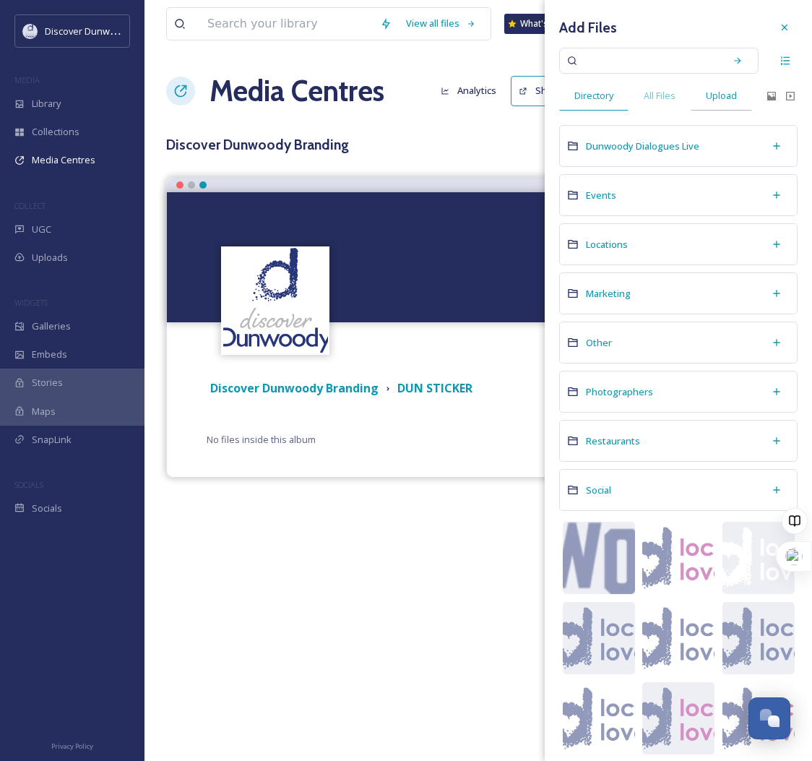
click at [722, 97] on span "Upload" at bounding box center [721, 96] width 31 height 14
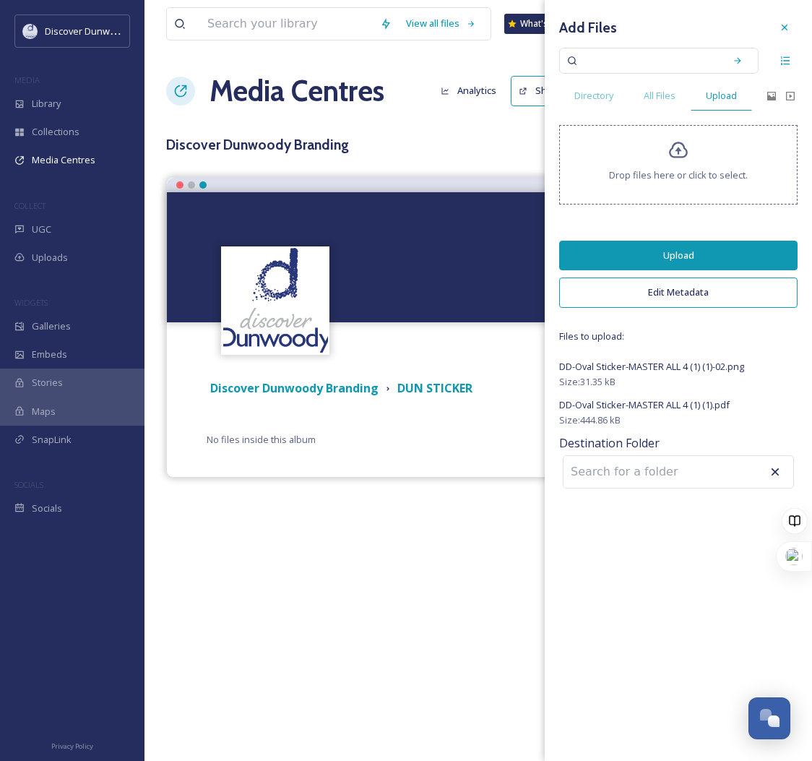
click at [652, 254] on button "Upload" at bounding box center [678, 256] width 238 height 30
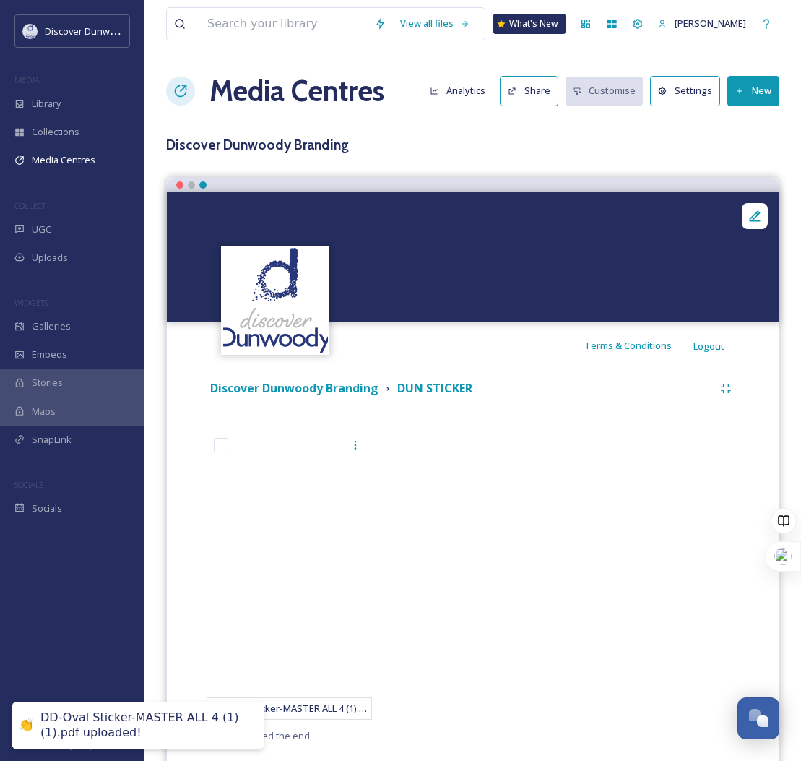
click at [434, 460] on div at bounding box center [473, 579] width 173 height 296
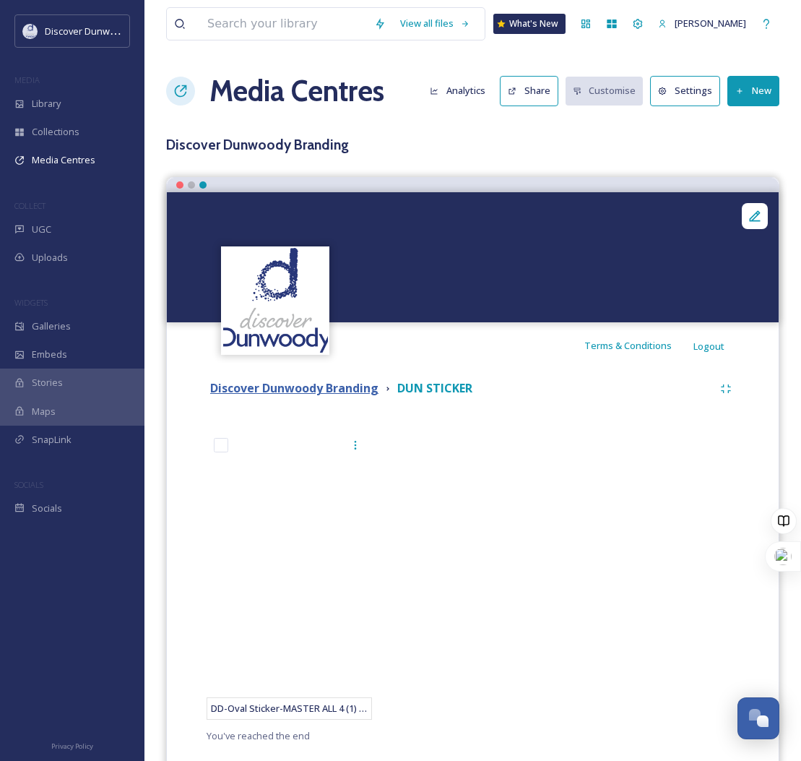
click at [348, 385] on strong "Discover Dunwoody Branding" at bounding box center [294, 388] width 168 height 16
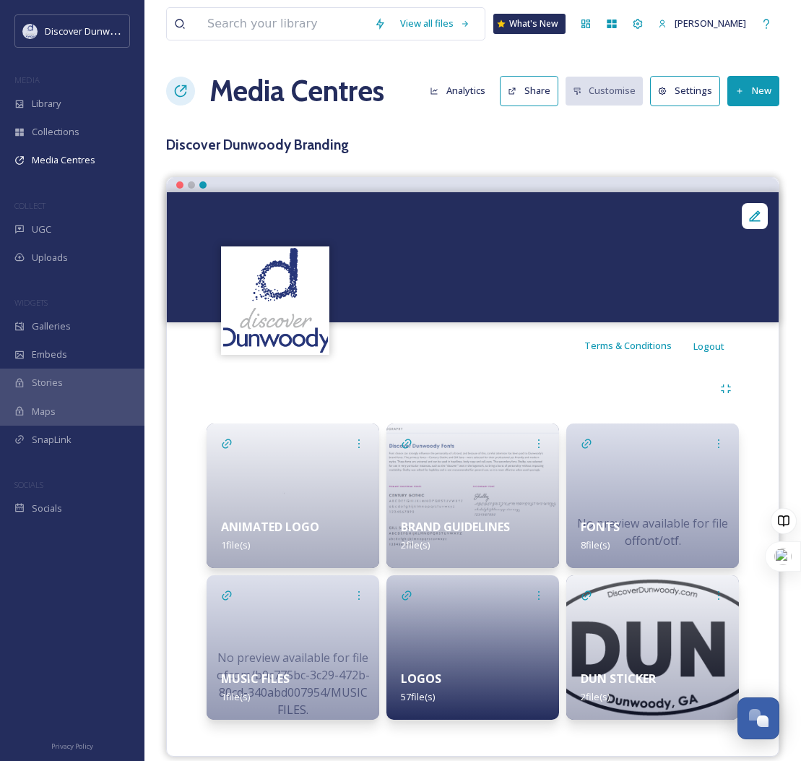
click at [483, 653] on div at bounding box center [473, 647] width 173 height 145
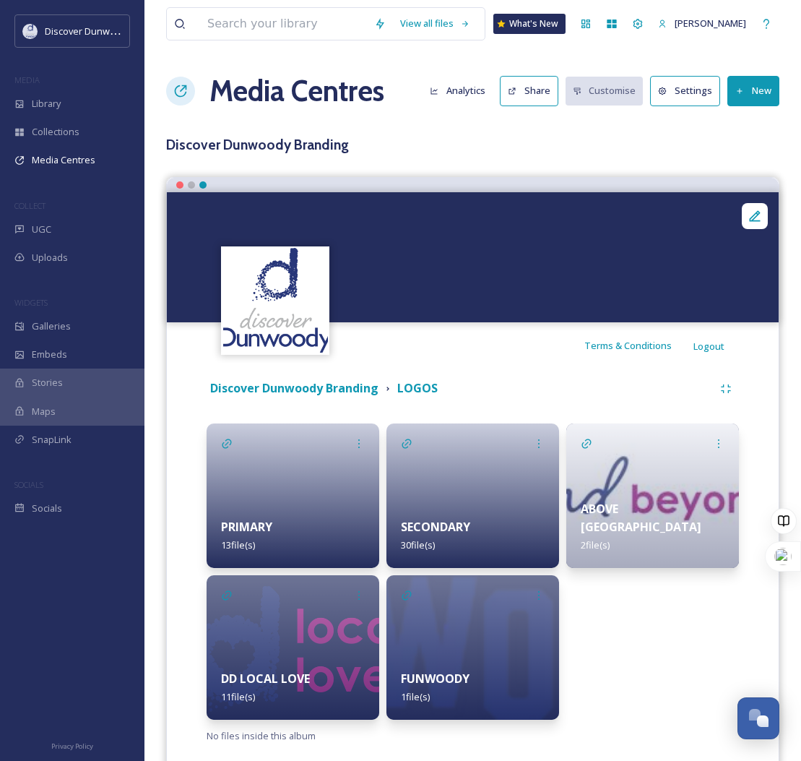
click at [298, 397] on div "Discover Dunwoody Branding" at bounding box center [294, 388] width 168 height 18
click at [303, 390] on strong "Discover Dunwoody Branding" at bounding box center [294, 388] width 168 height 16
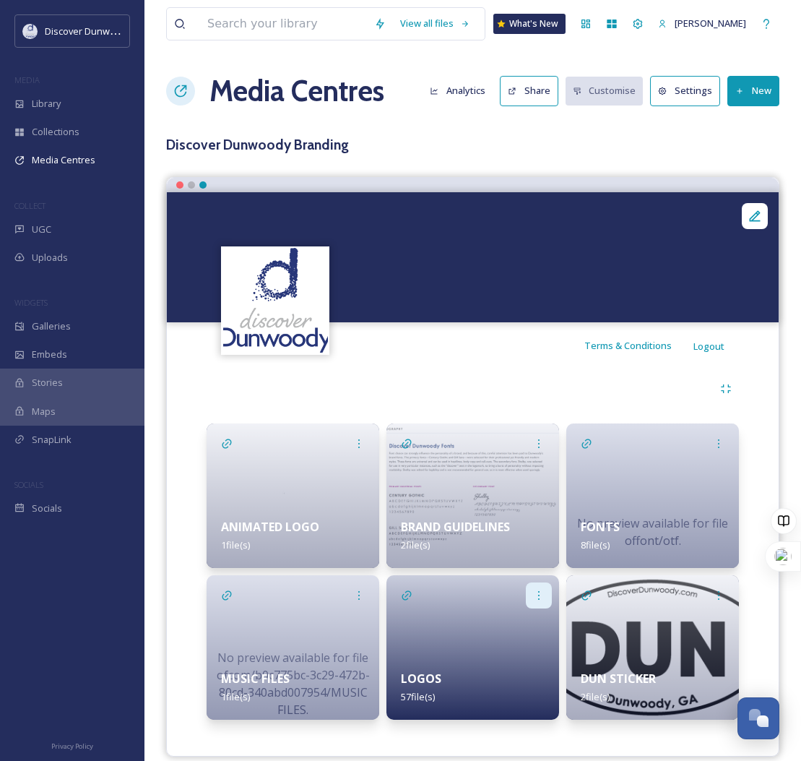
click at [533, 595] on div at bounding box center [539, 595] width 26 height 26
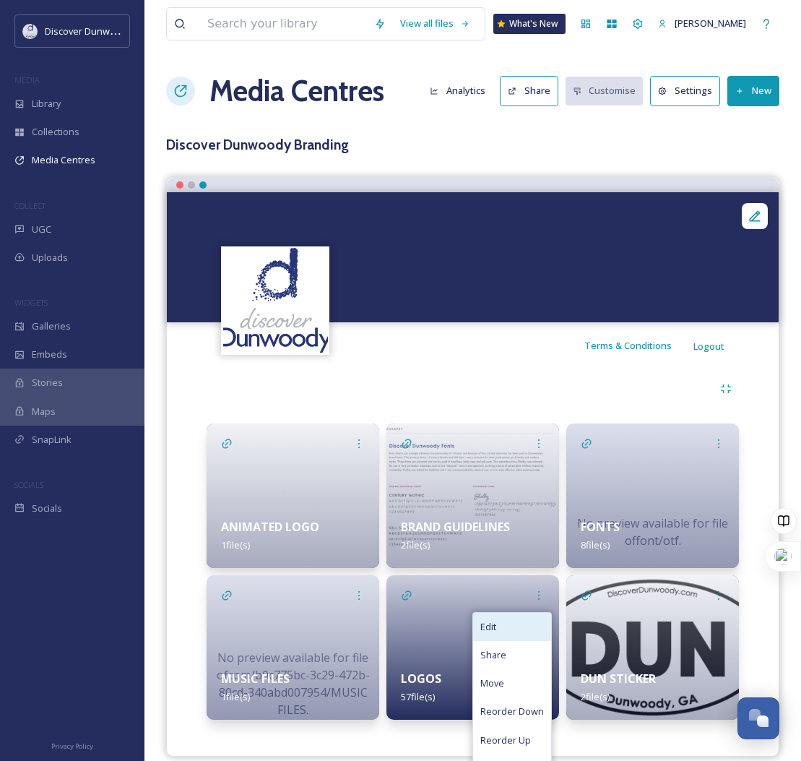
click at [507, 616] on div "Edit" at bounding box center [512, 627] width 78 height 28
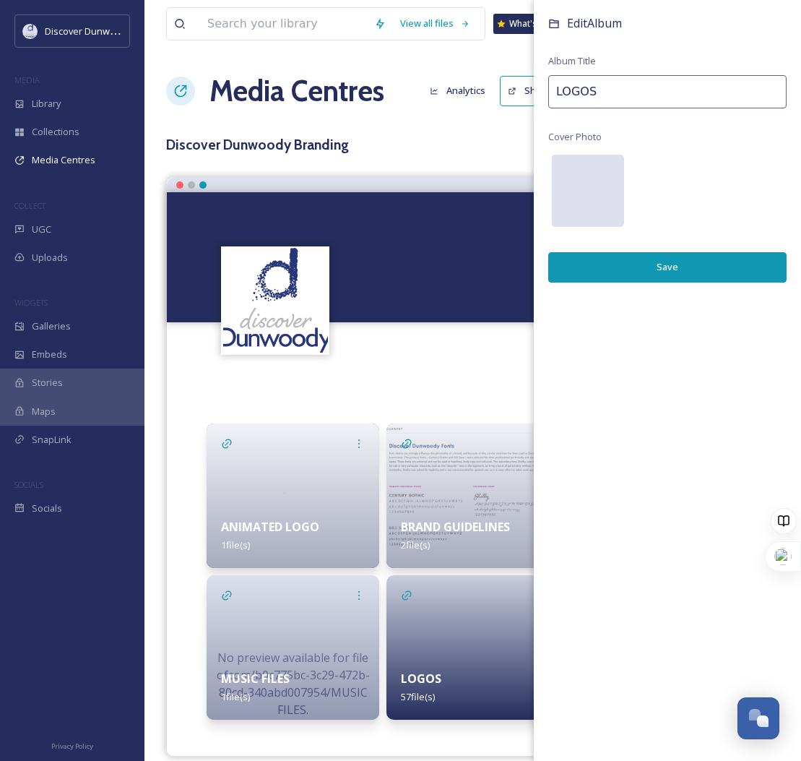
click at [582, 183] on div at bounding box center [588, 191] width 72 height 72
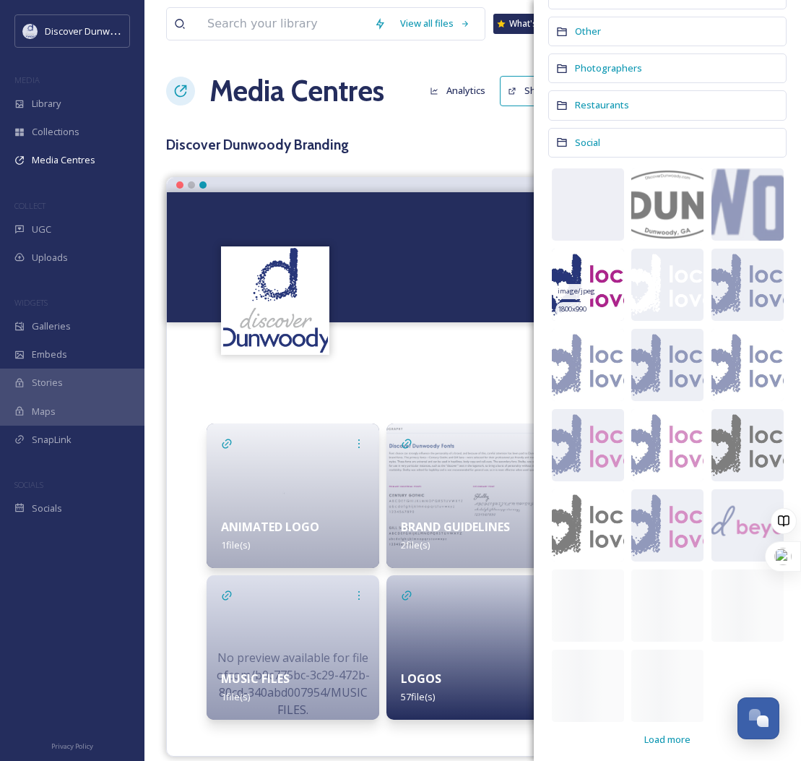
scroll to position [264, 0]
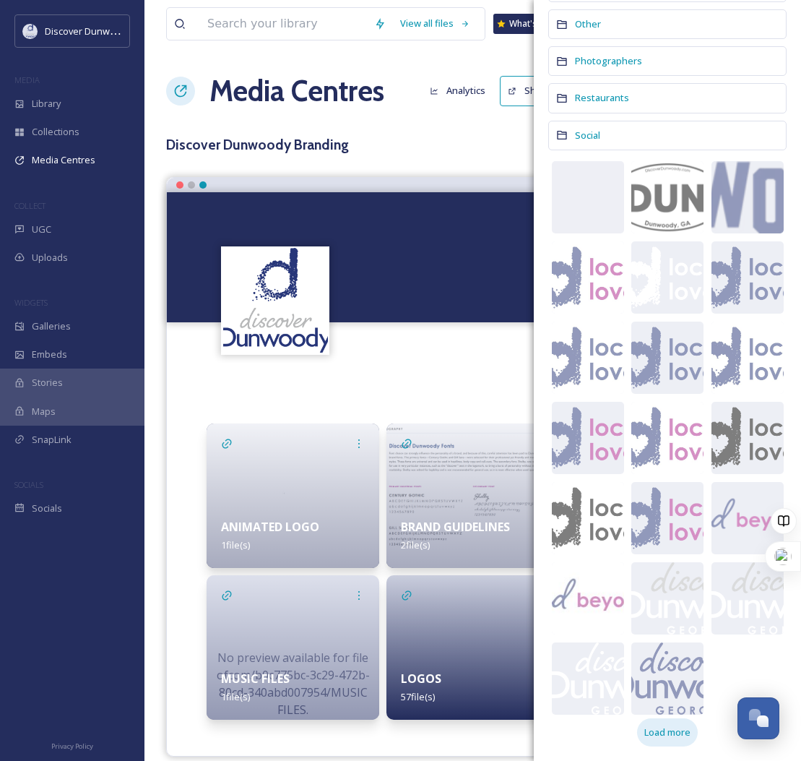
click at [685, 744] on div "Load more" at bounding box center [667, 732] width 61 height 28
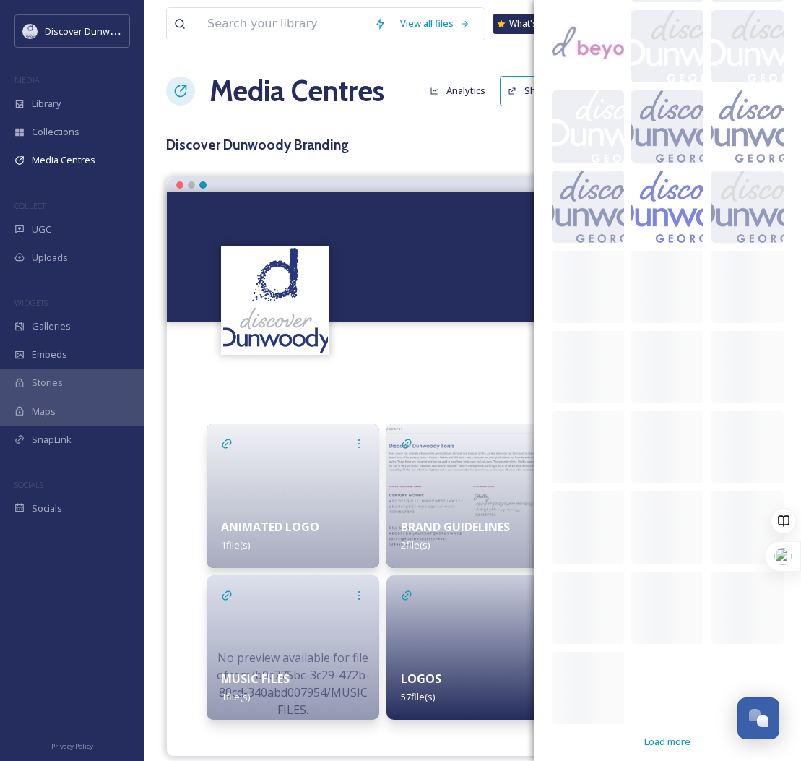
scroll to position [825, 0]
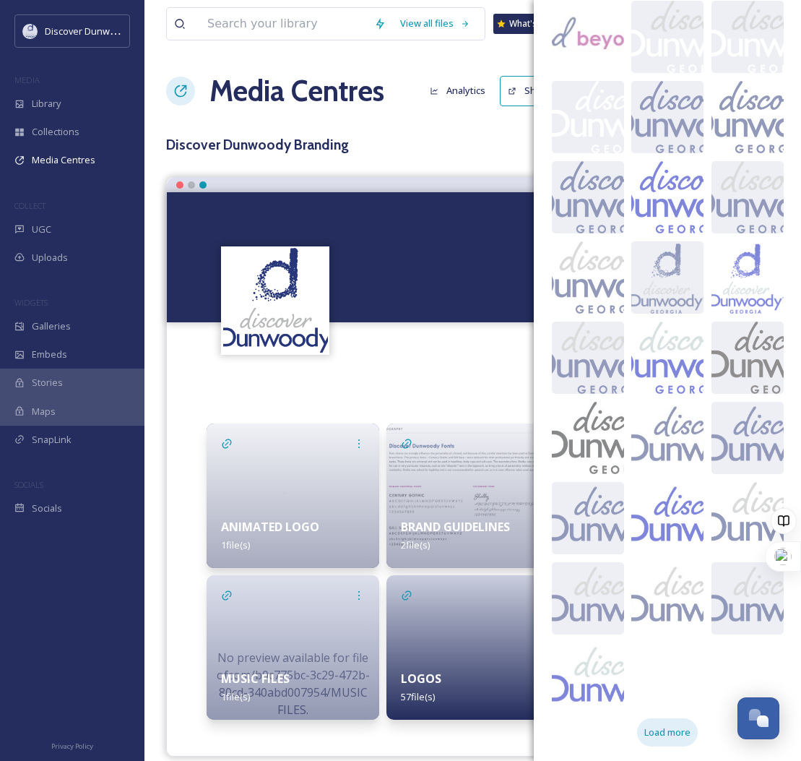
click at [637, 729] on div "Load more" at bounding box center [667, 732] width 61 height 28
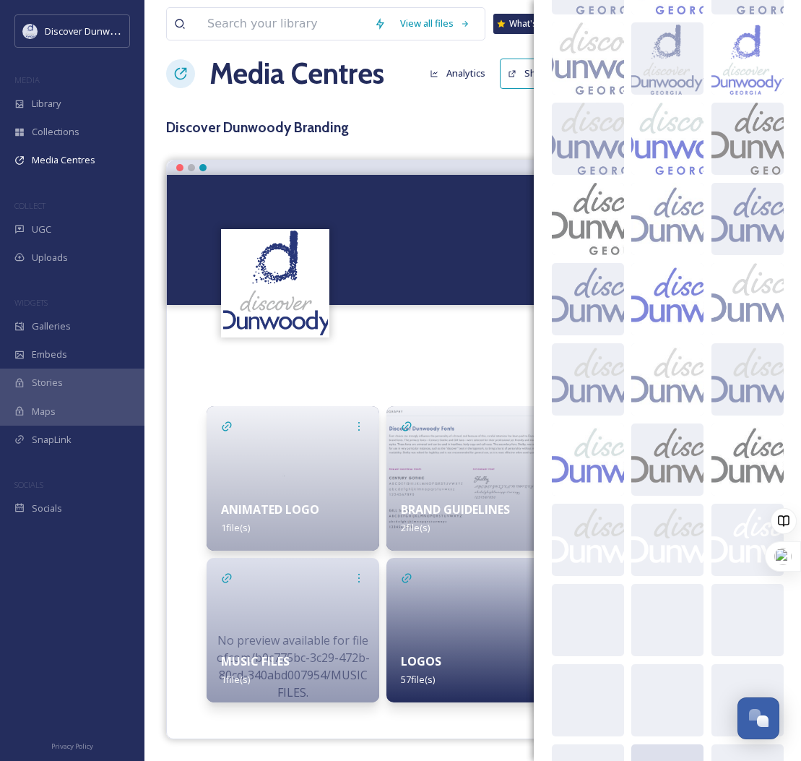
scroll to position [1307, 0]
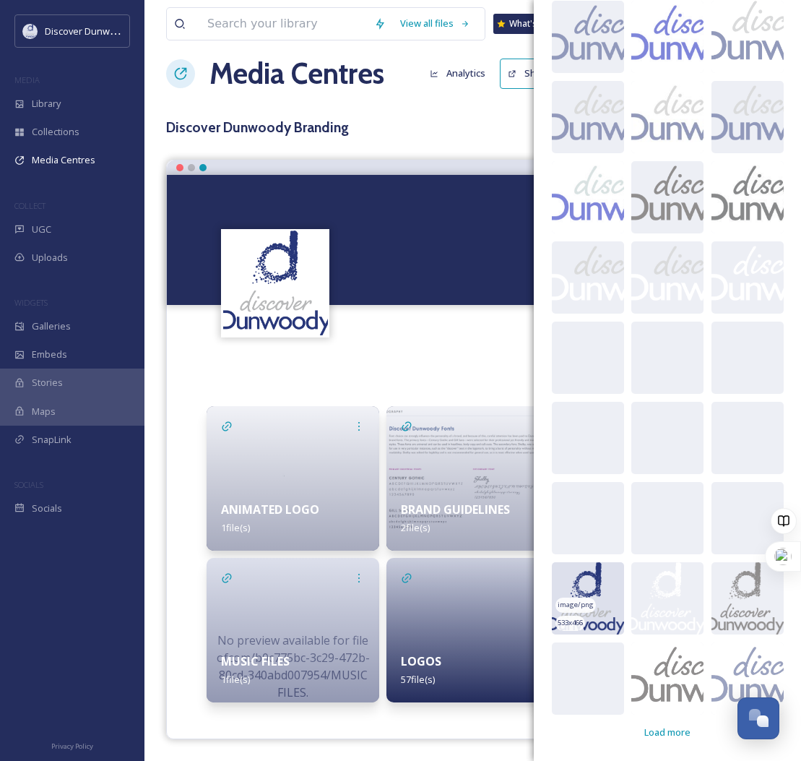
click at [604, 619] on img at bounding box center [588, 598] width 72 height 72
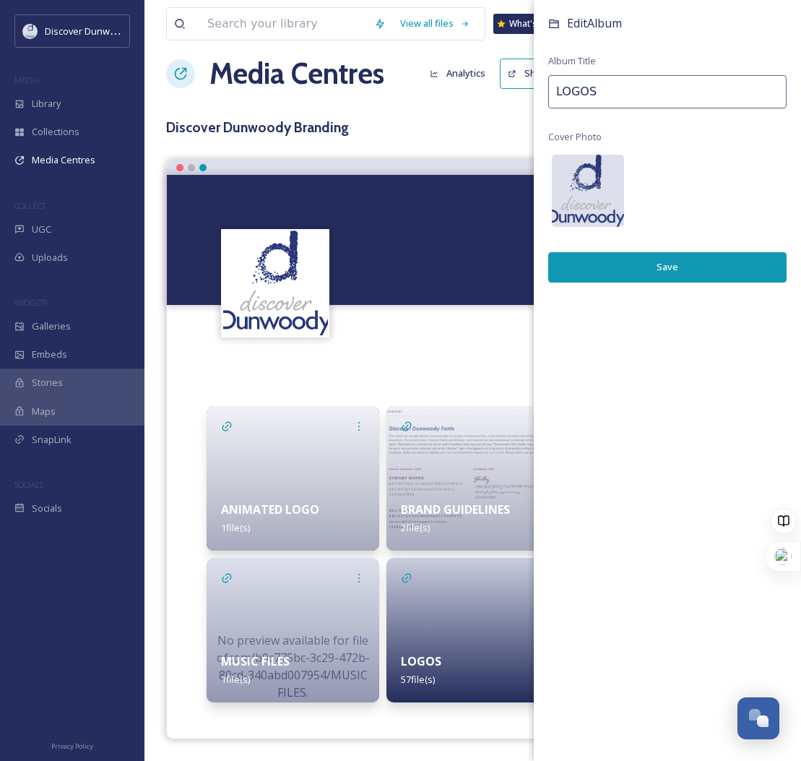
click at [598, 195] on img at bounding box center [588, 191] width 72 height 72
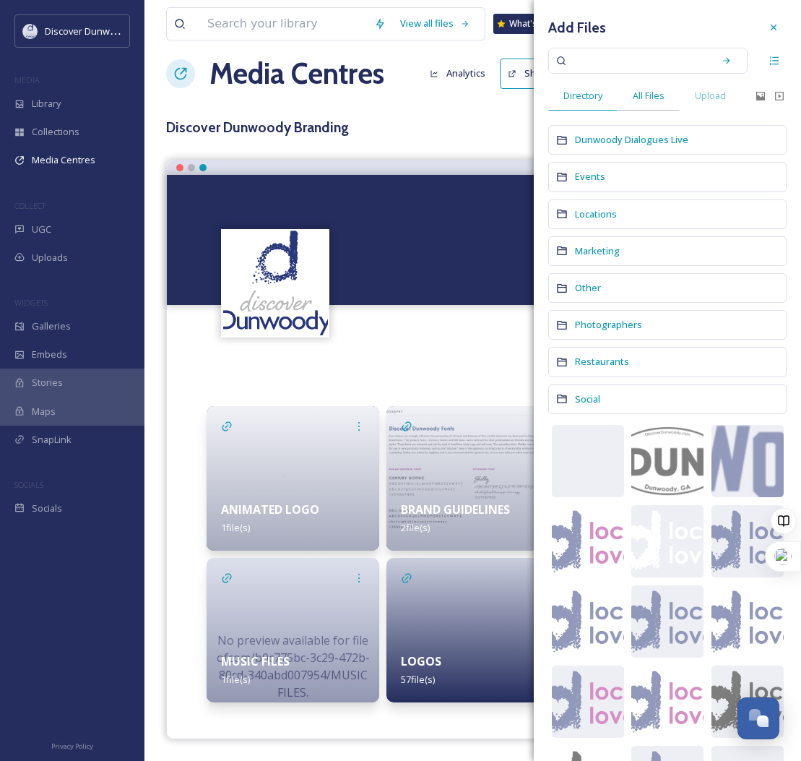
click at [656, 96] on span "All Files" at bounding box center [649, 96] width 32 height 14
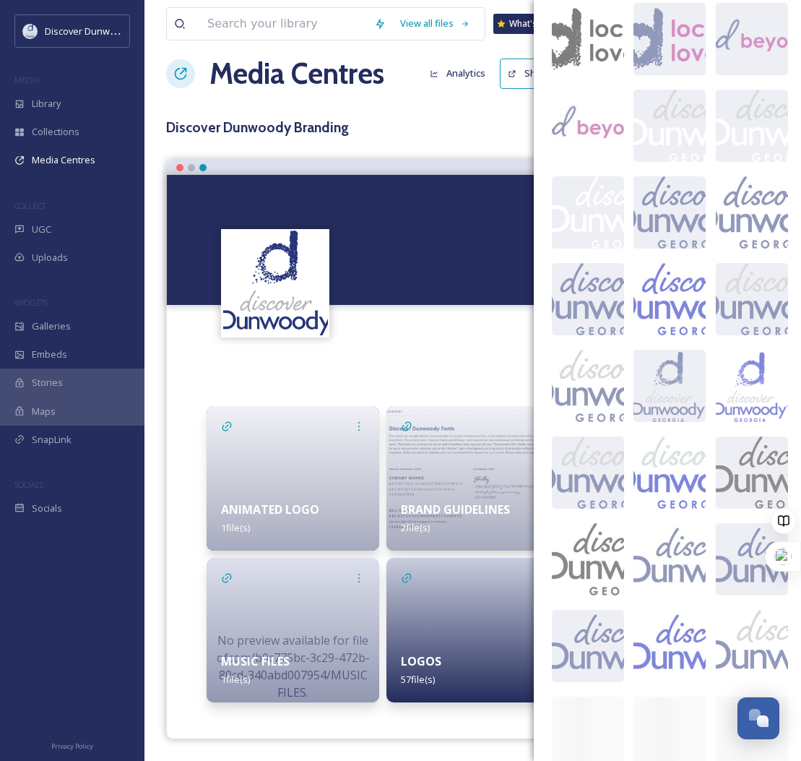
scroll to position [621, 0]
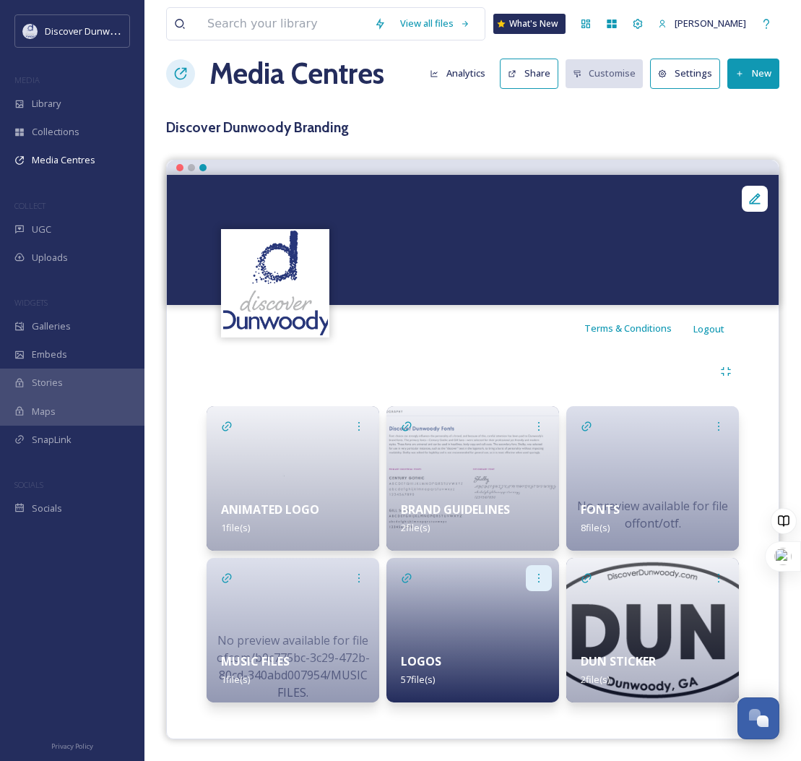
click at [530, 573] on div at bounding box center [539, 578] width 26 height 26
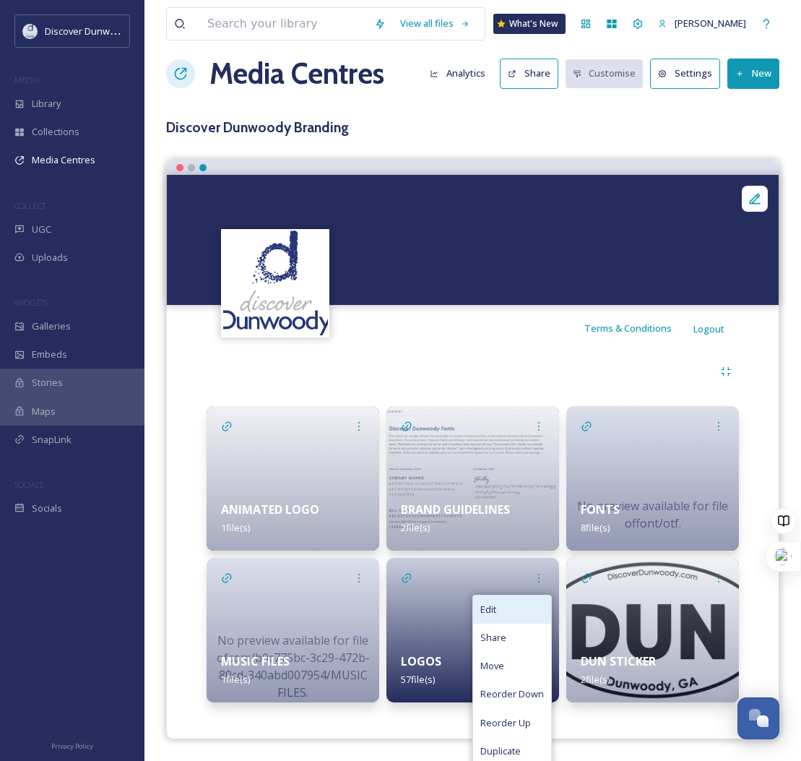
click at [525, 605] on div "Edit" at bounding box center [512, 609] width 78 height 28
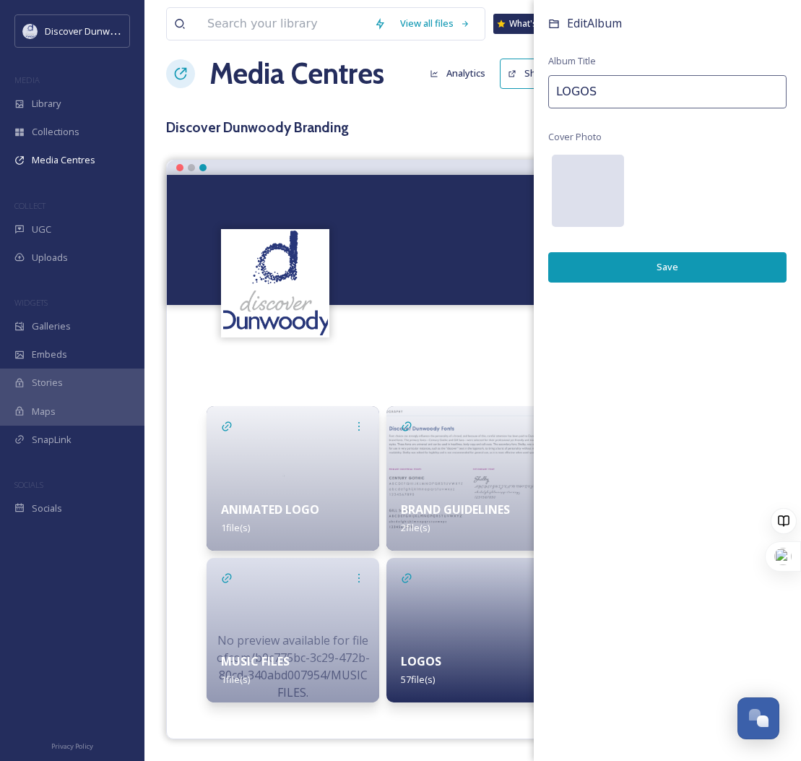
click at [611, 197] on div at bounding box center [588, 191] width 72 height 72
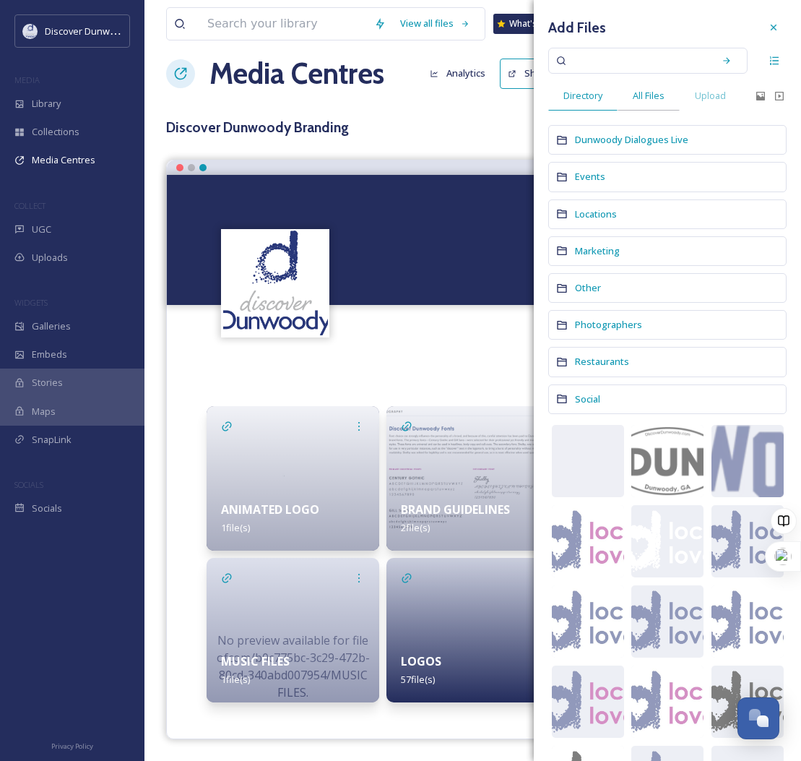
click at [652, 106] on div "All Files" at bounding box center [649, 96] width 62 height 30
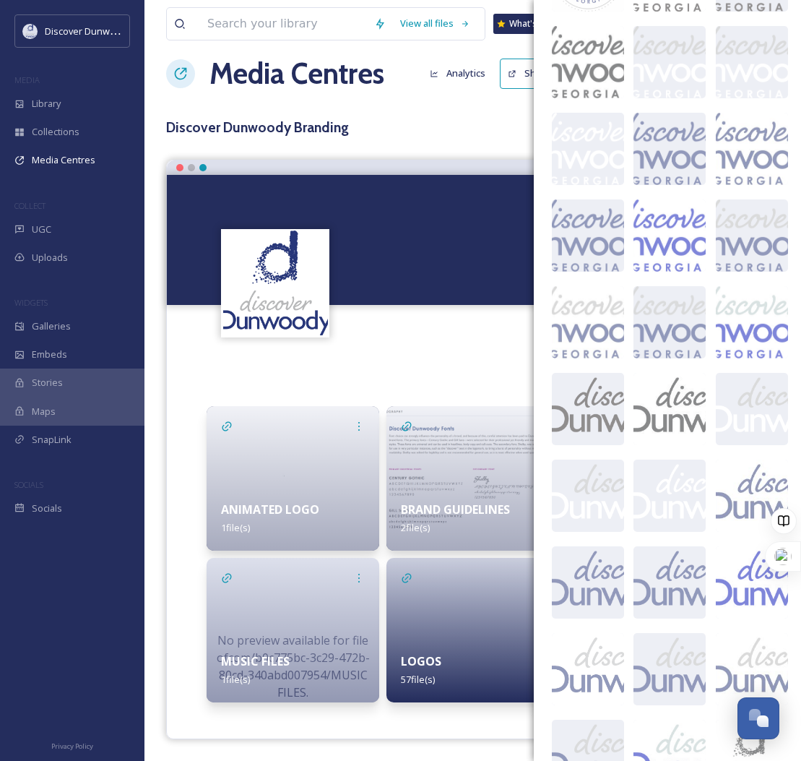
scroll to position [2007, 0]
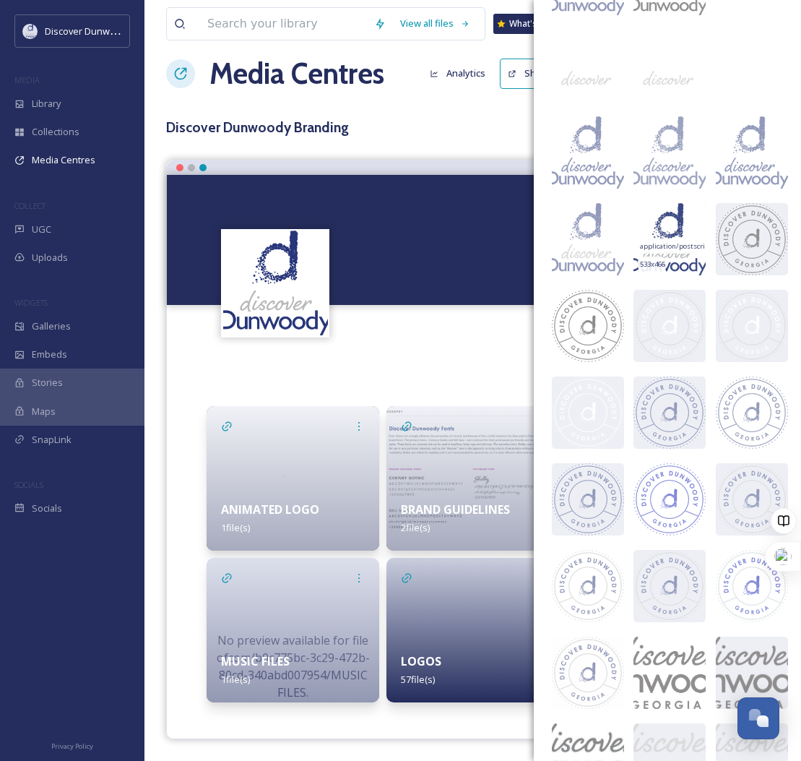
click at [688, 255] on img at bounding box center [670, 239] width 72 height 72
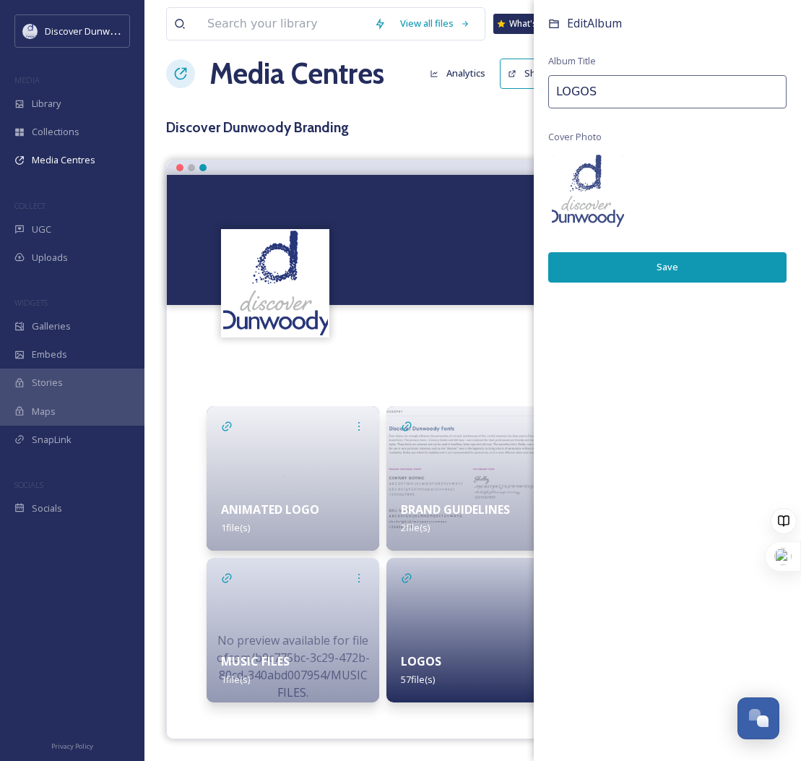
click at [580, 193] on img at bounding box center [588, 191] width 72 height 72
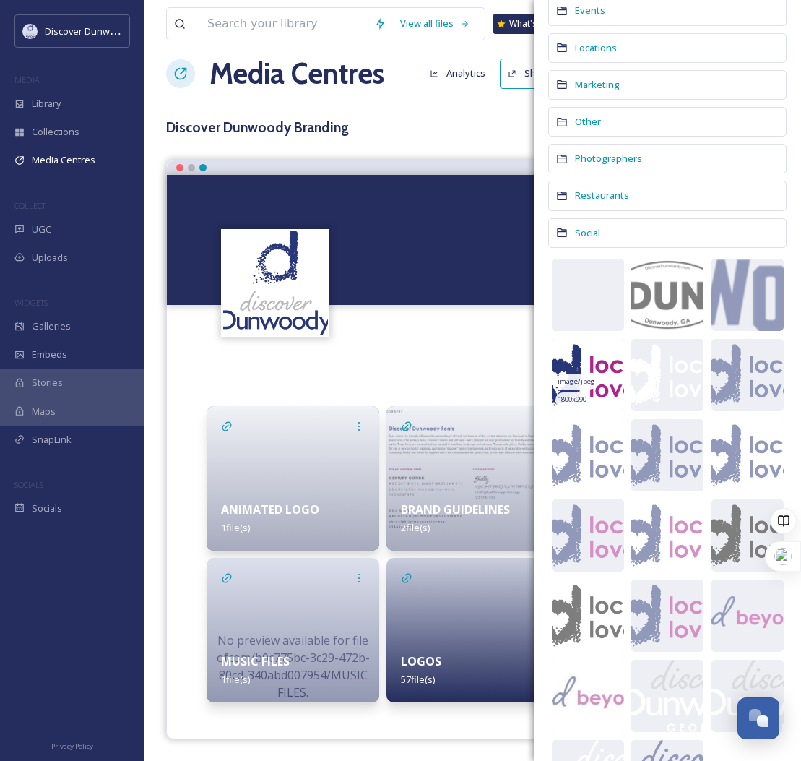
scroll to position [264, 0]
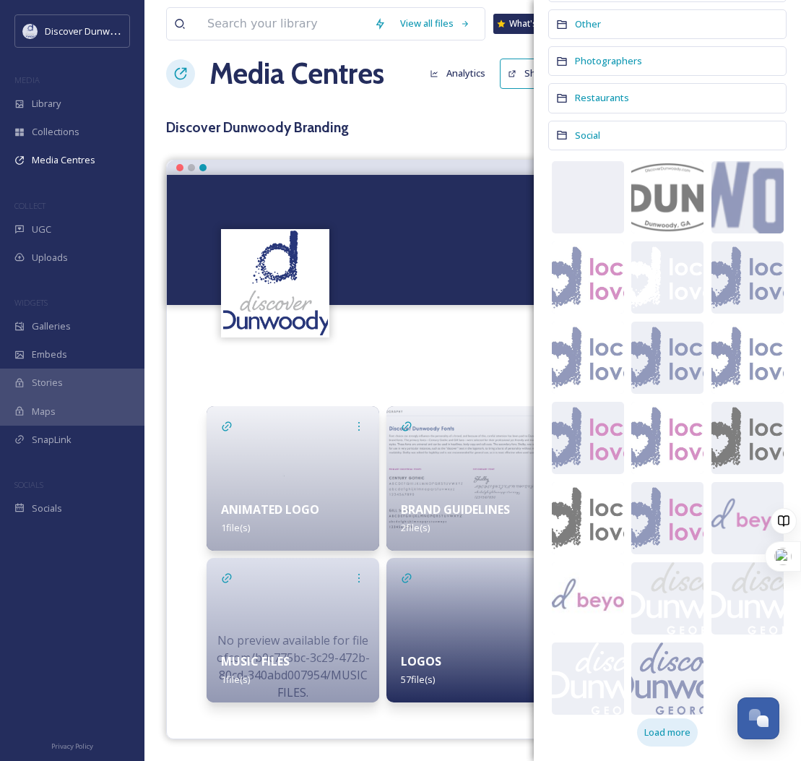
click at [674, 739] on div "Load more" at bounding box center [667, 732] width 61 height 28
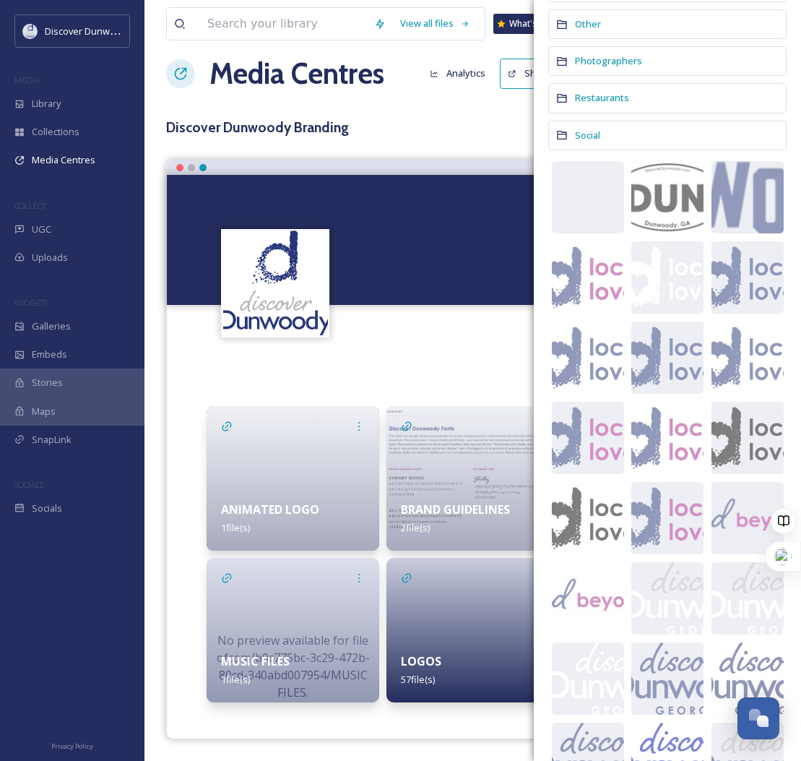
scroll to position [825, 0]
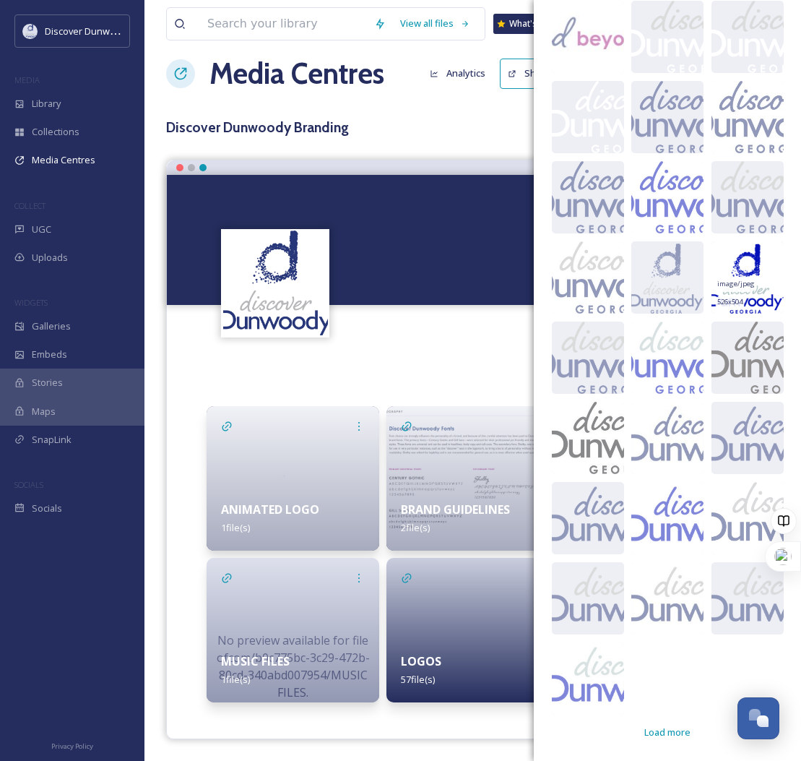
click at [757, 295] on img at bounding box center [748, 277] width 72 height 72
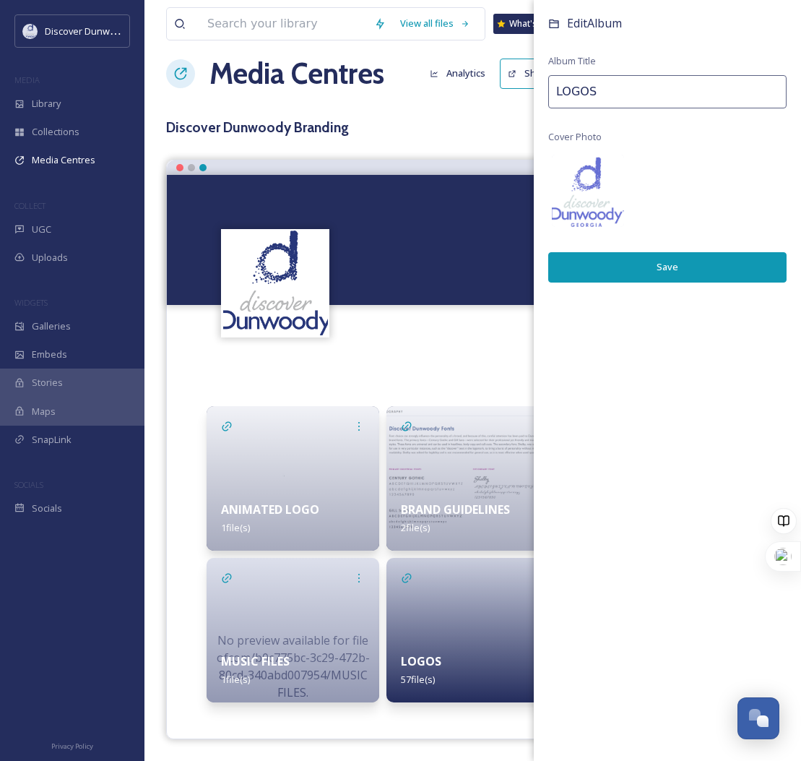
click at [756, 258] on button "Save" at bounding box center [667, 267] width 238 height 30
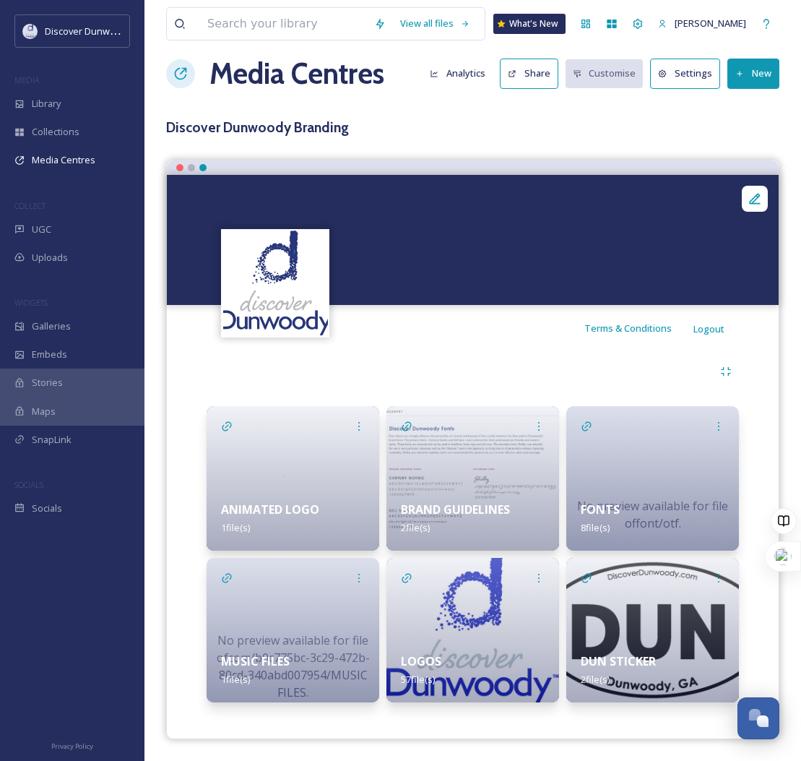
click at [223, 621] on div "No preview available for file of com/b0c775bc-3c29-472b-80cd-340abd007954/MUSIC…" at bounding box center [293, 666] width 173 height 217
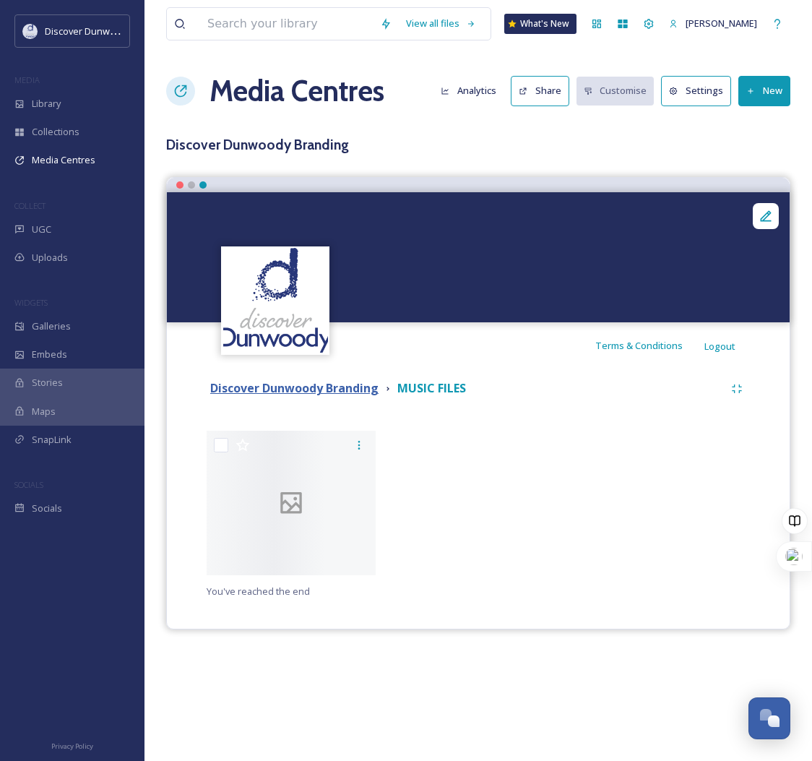
click at [330, 391] on strong "Discover Dunwoody Branding" at bounding box center [294, 388] width 168 height 16
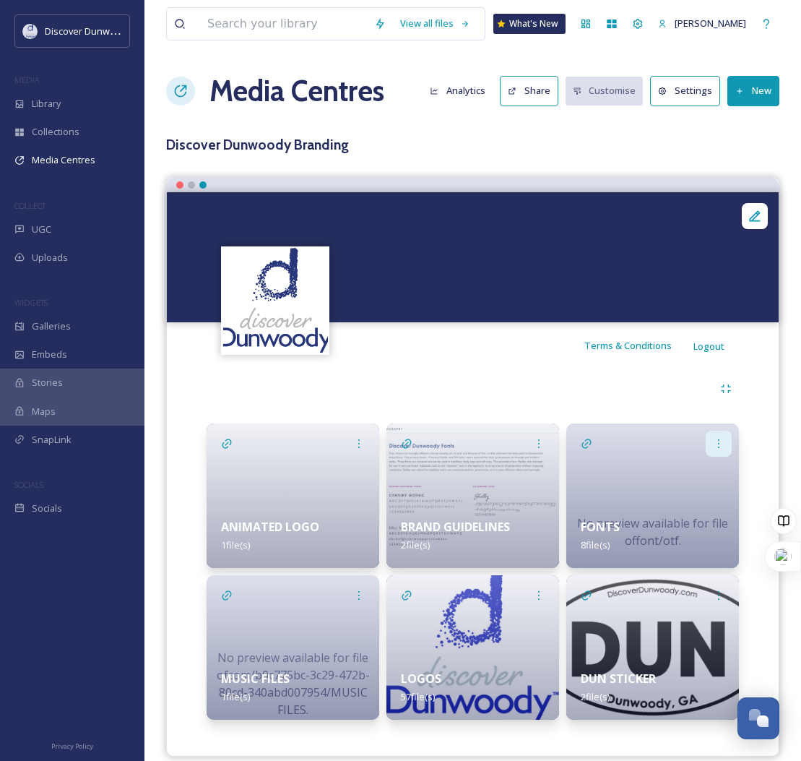
click at [725, 441] on div at bounding box center [719, 444] width 26 height 26
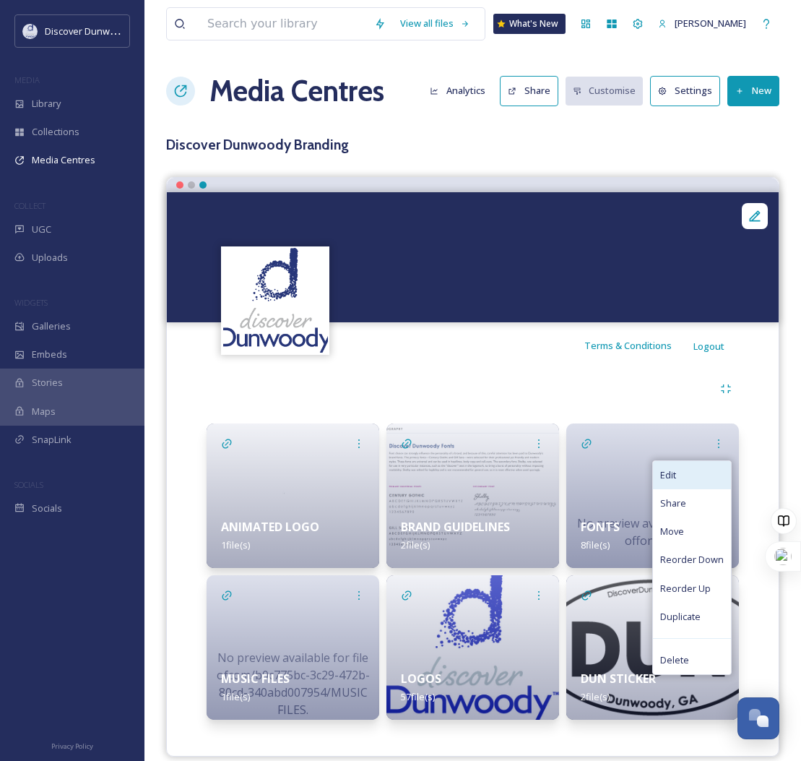
click at [714, 475] on div "Edit" at bounding box center [692, 475] width 78 height 28
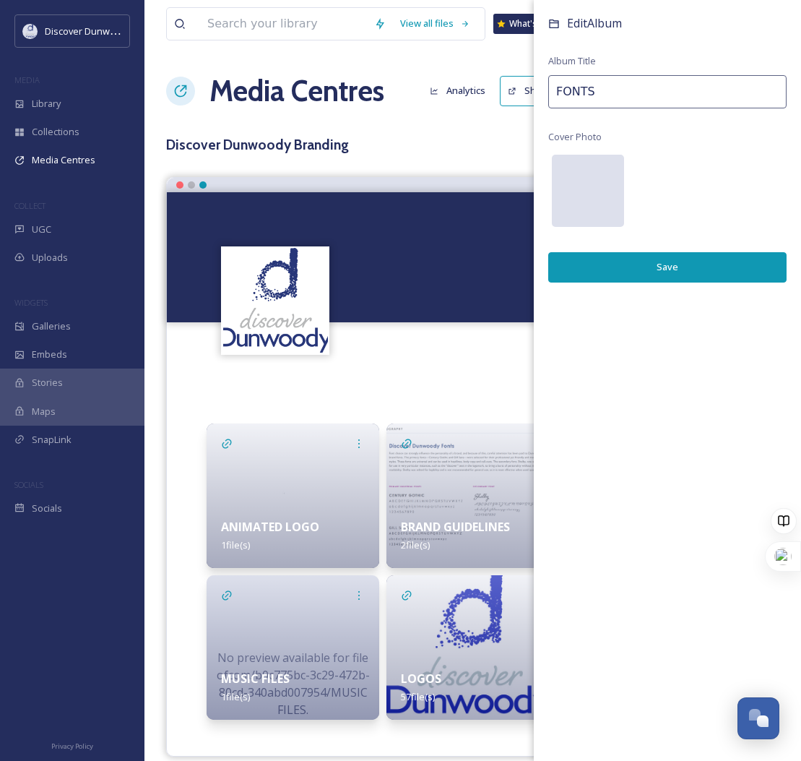
click at [571, 177] on div "No preview available for file of font/otf ." at bounding box center [588, 263] width 72 height 217
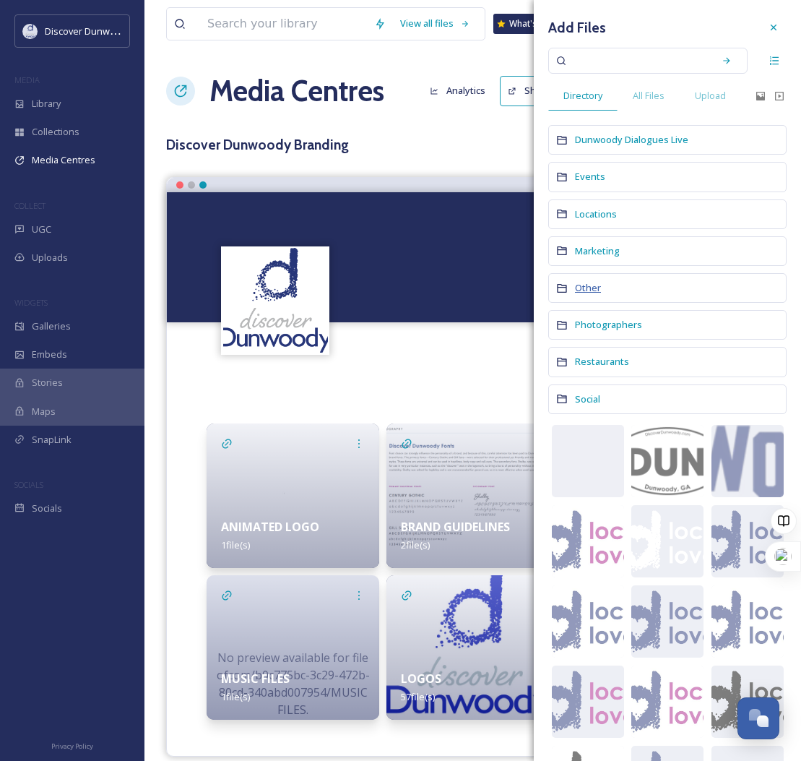
click at [593, 281] on span "Other" at bounding box center [588, 287] width 26 height 13
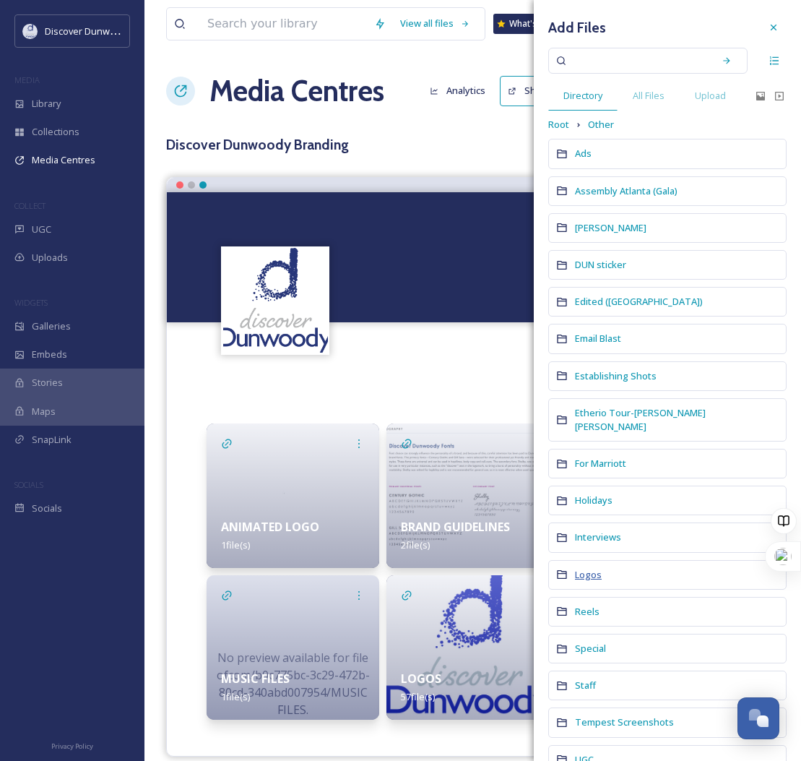
click at [588, 568] on span "Logos" at bounding box center [588, 574] width 27 height 13
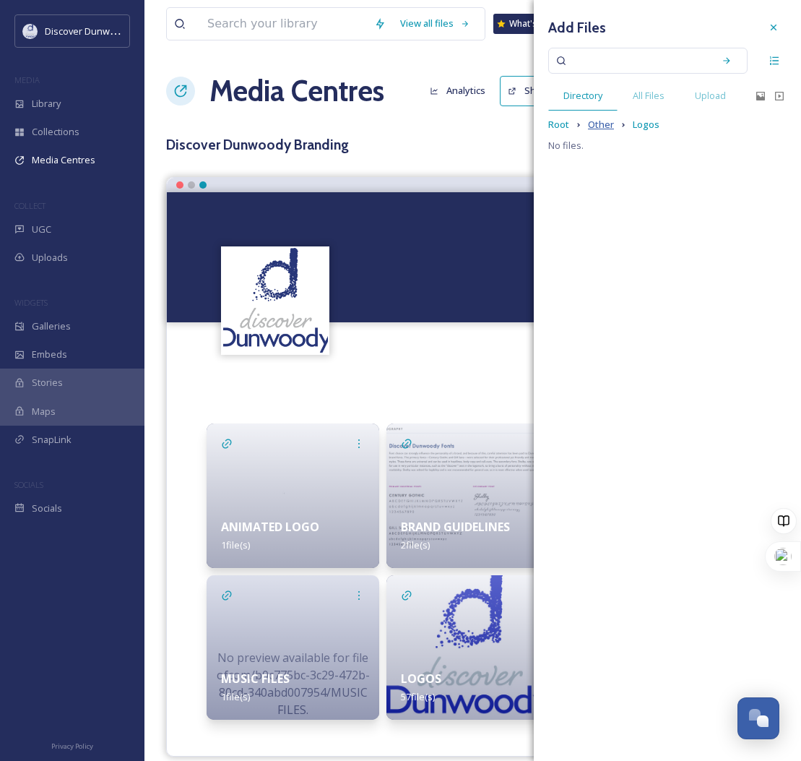
click at [591, 119] on span "Other" at bounding box center [601, 125] width 26 height 14
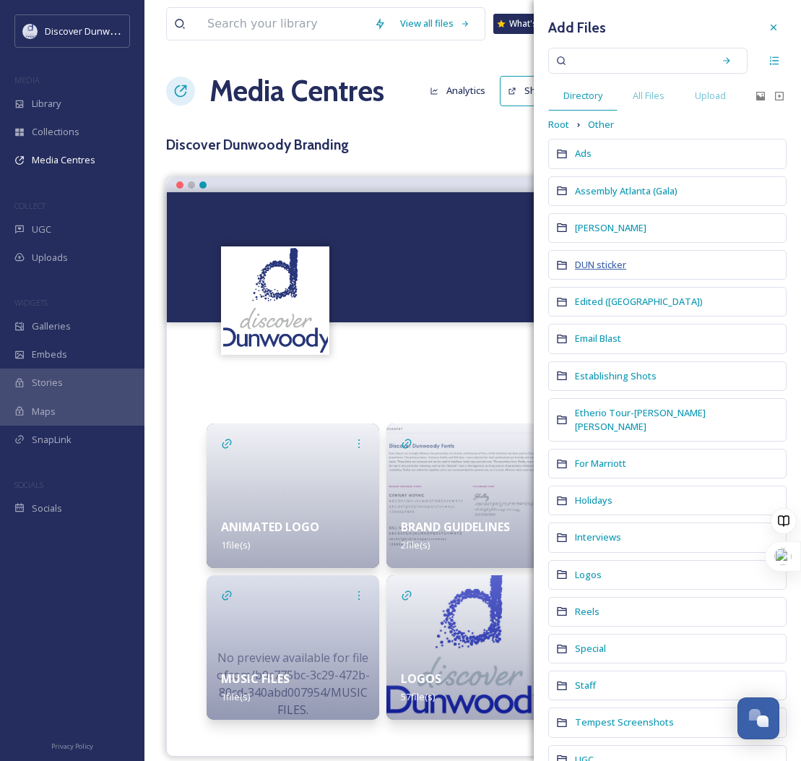
click at [611, 269] on span "DUN sticker" at bounding box center [600, 264] width 51 height 13
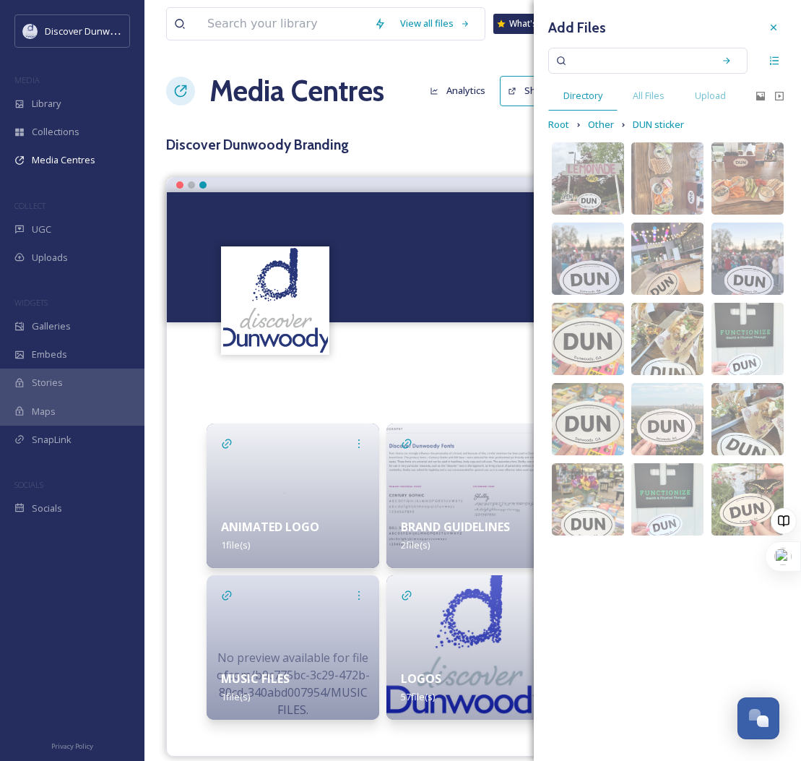
click at [403, 379] on div at bounding box center [473, 389] width 533 height 26
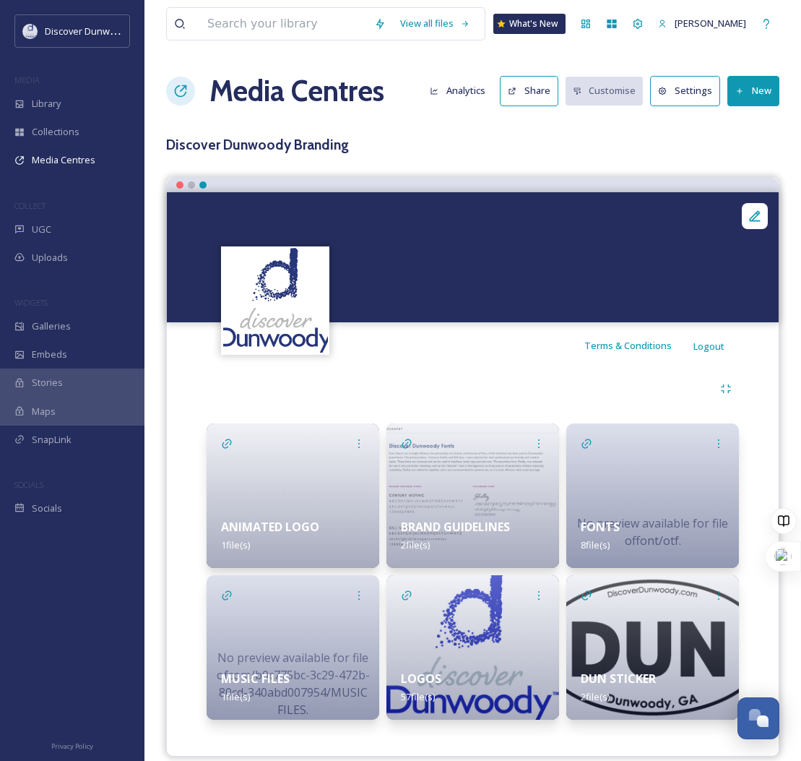
click at [671, 653] on img at bounding box center [653, 647] width 173 height 145
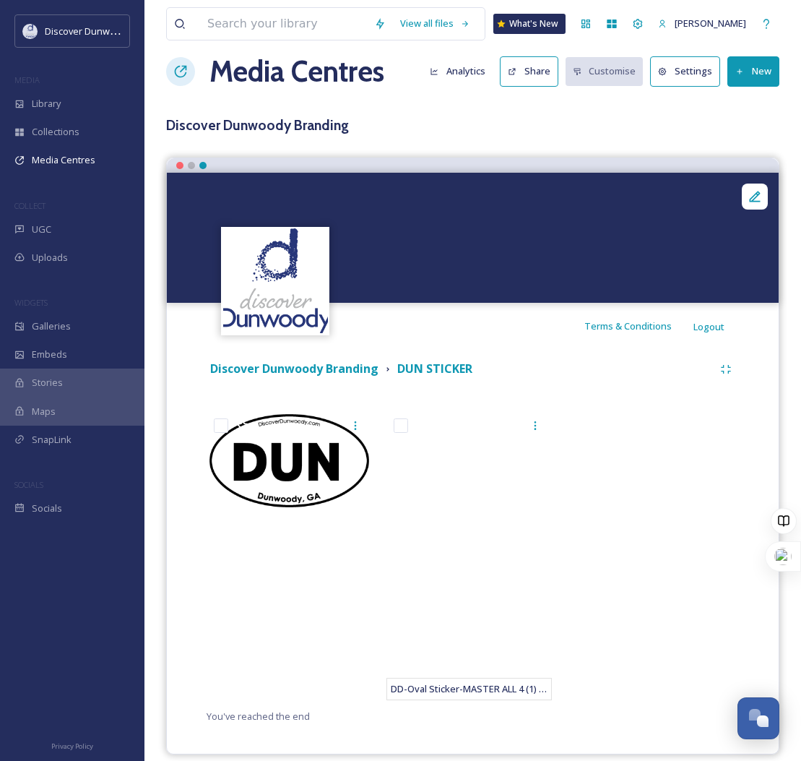
scroll to position [35, 0]
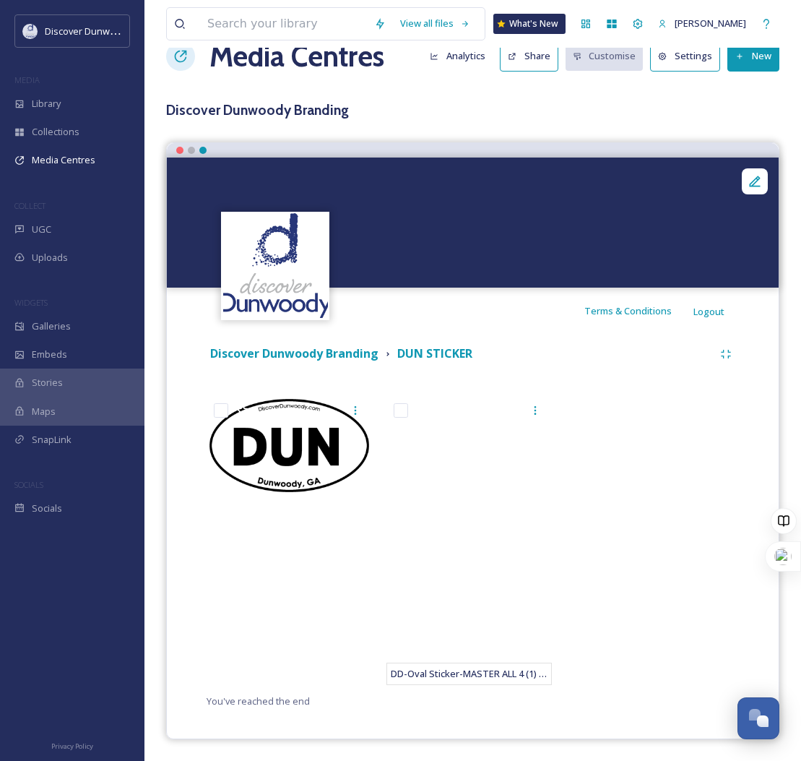
click at [758, 60] on button "New" at bounding box center [754, 56] width 52 height 30
click at [754, 126] on div "Add Album" at bounding box center [748, 118] width 61 height 28
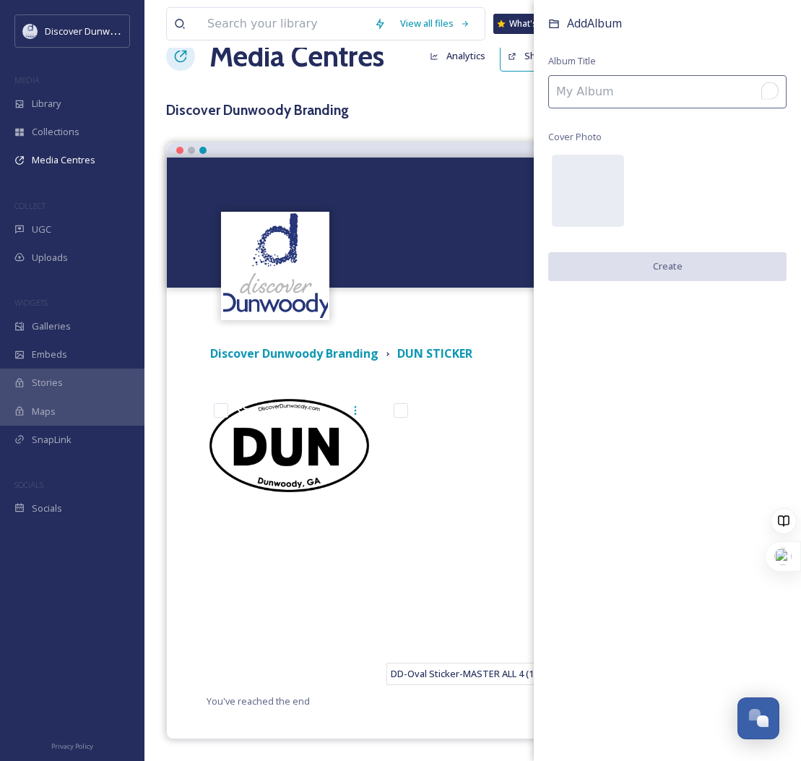
click at [616, 98] on input "To enrich screen reader interactions, please activate Accessibility in Grammarl…" at bounding box center [667, 91] width 238 height 33
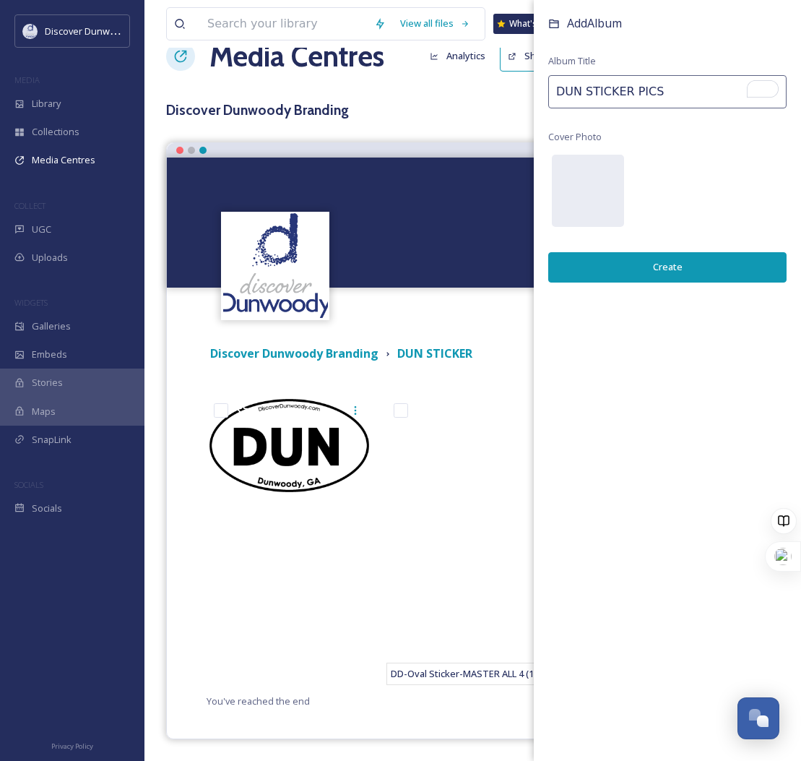
type input "DUN STICKER PICS"
click at [689, 264] on button "Create" at bounding box center [667, 267] width 238 height 30
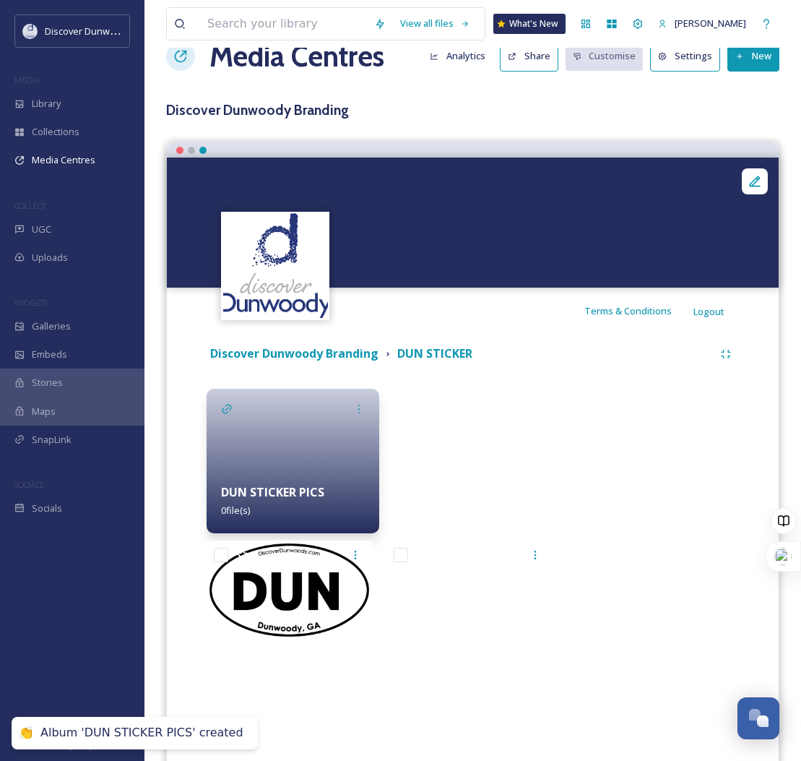
click at [294, 442] on div at bounding box center [293, 461] width 173 height 145
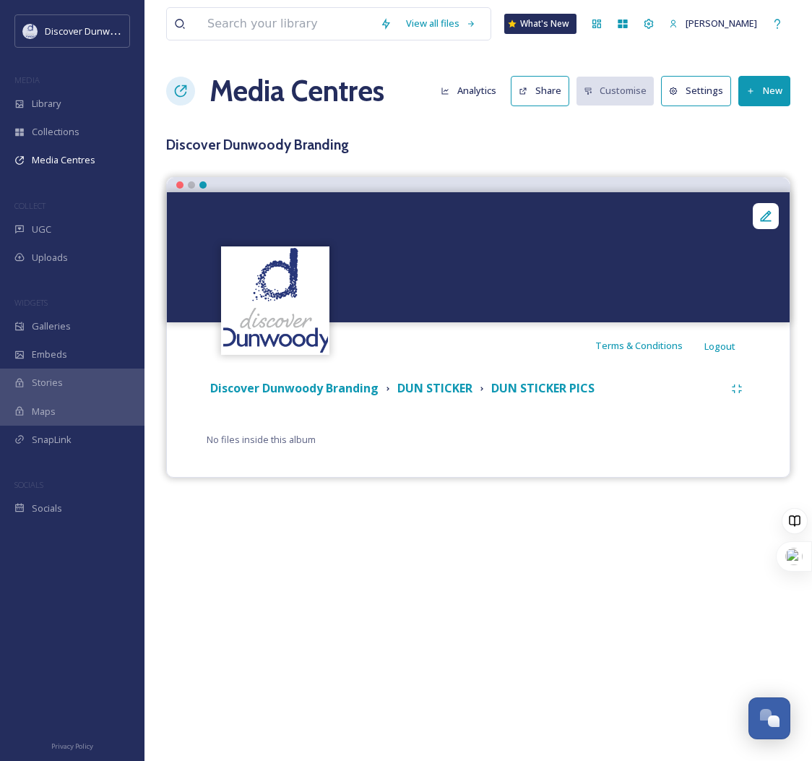
click at [762, 89] on button "New" at bounding box center [765, 91] width 52 height 30
click at [745, 125] on span "Add Files" at bounding box center [755, 125] width 39 height 14
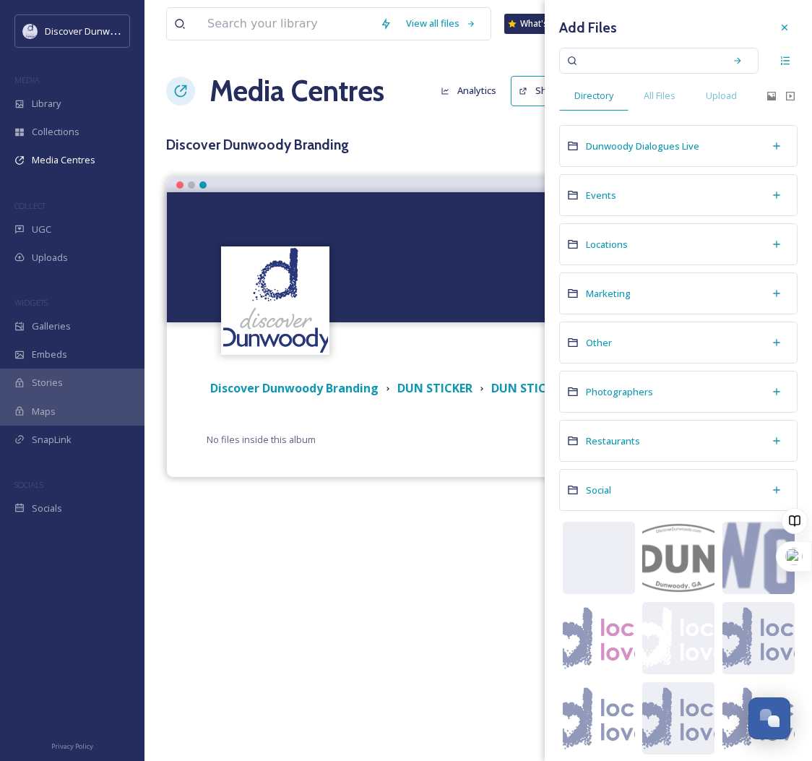
click at [666, 64] on input at bounding box center [649, 61] width 137 height 32
click at [650, 98] on span "All Files" at bounding box center [660, 96] width 32 height 14
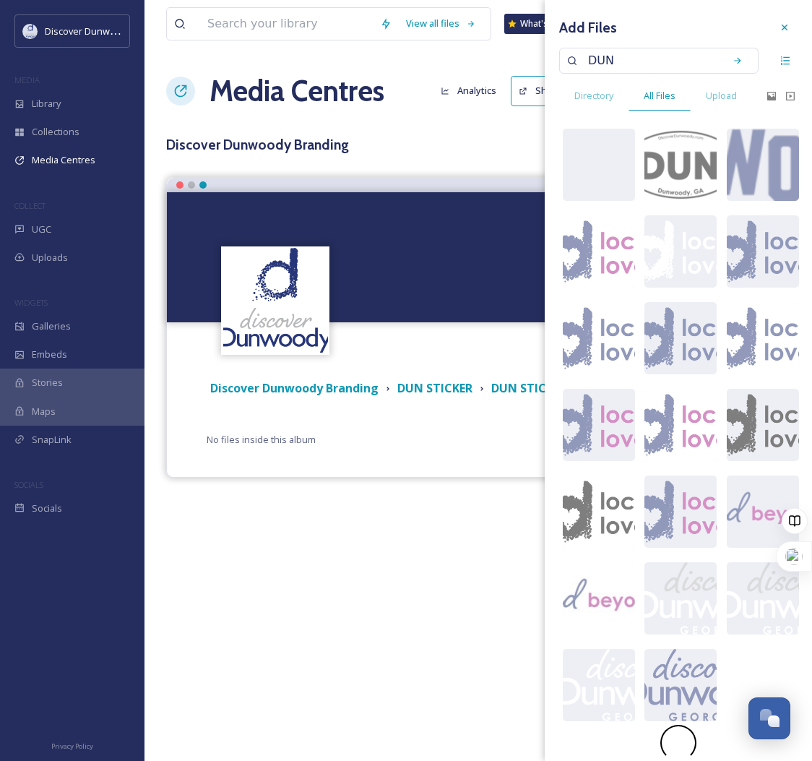
click at [650, 61] on input "DUN" at bounding box center [649, 61] width 137 height 32
type input "DUN STICKER"
click at [624, 83] on div "Directory" at bounding box center [593, 96] width 69 height 30
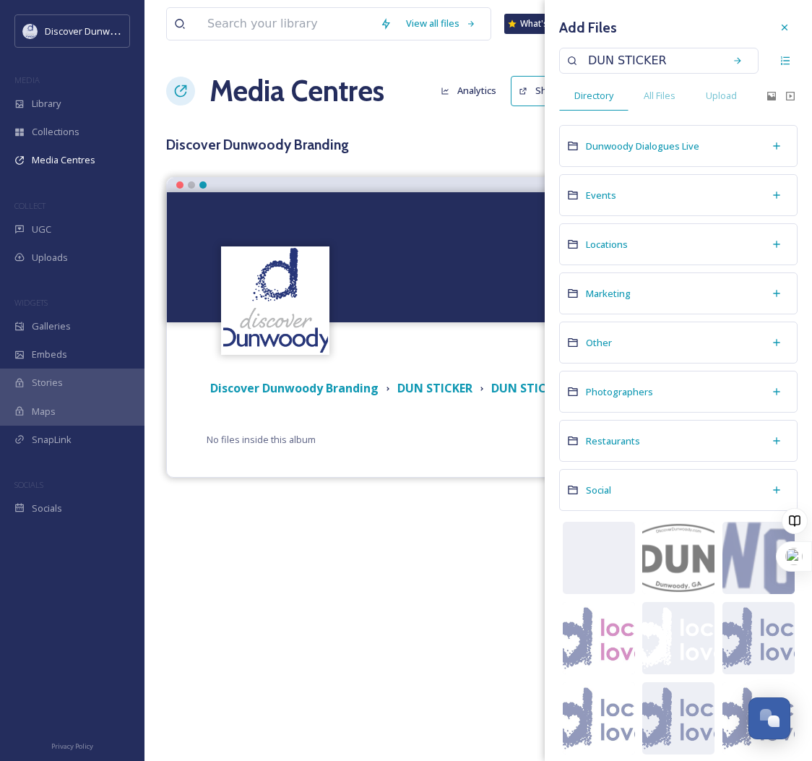
click at [679, 52] on input "DUN STICKER" at bounding box center [649, 61] width 137 height 32
click at [631, 343] on div "Other" at bounding box center [678, 343] width 238 height 42
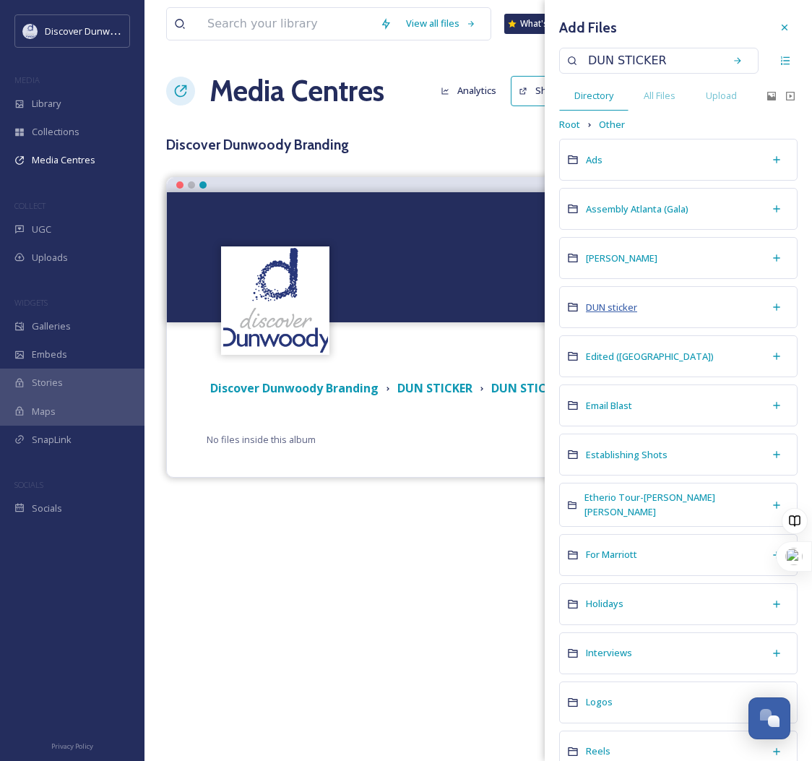
click at [609, 307] on span "DUN sticker" at bounding box center [611, 307] width 51 height 13
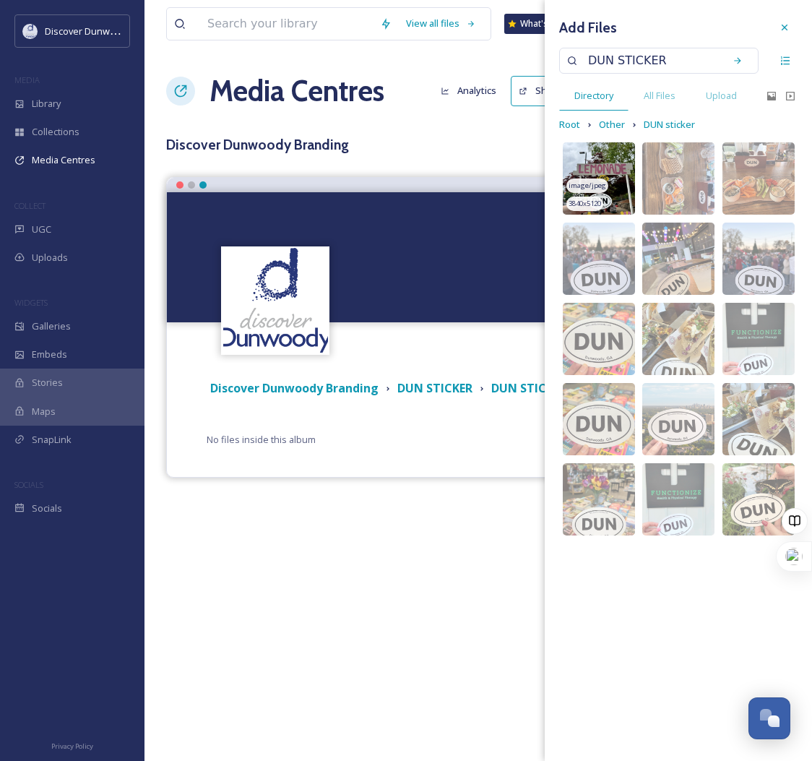
click at [592, 167] on img at bounding box center [599, 178] width 72 height 72
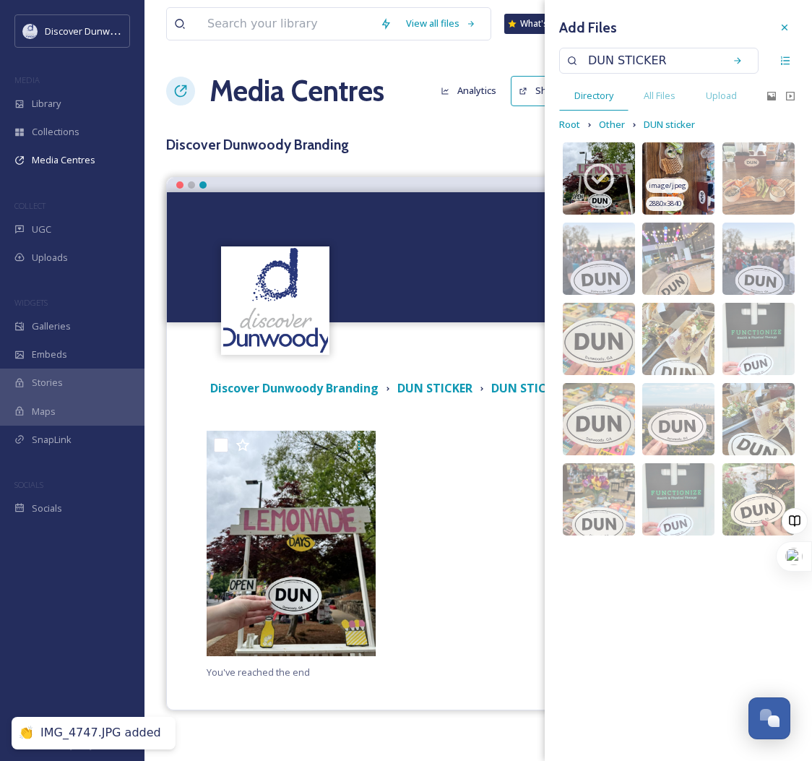
click at [656, 176] on img at bounding box center [678, 178] width 72 height 72
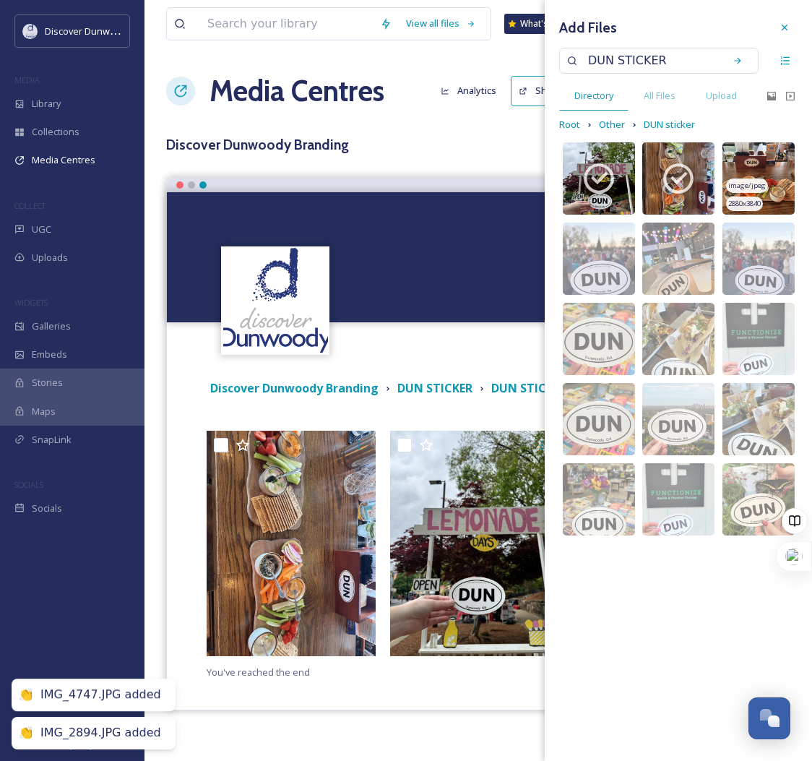
click at [754, 171] on img at bounding box center [759, 178] width 72 height 72
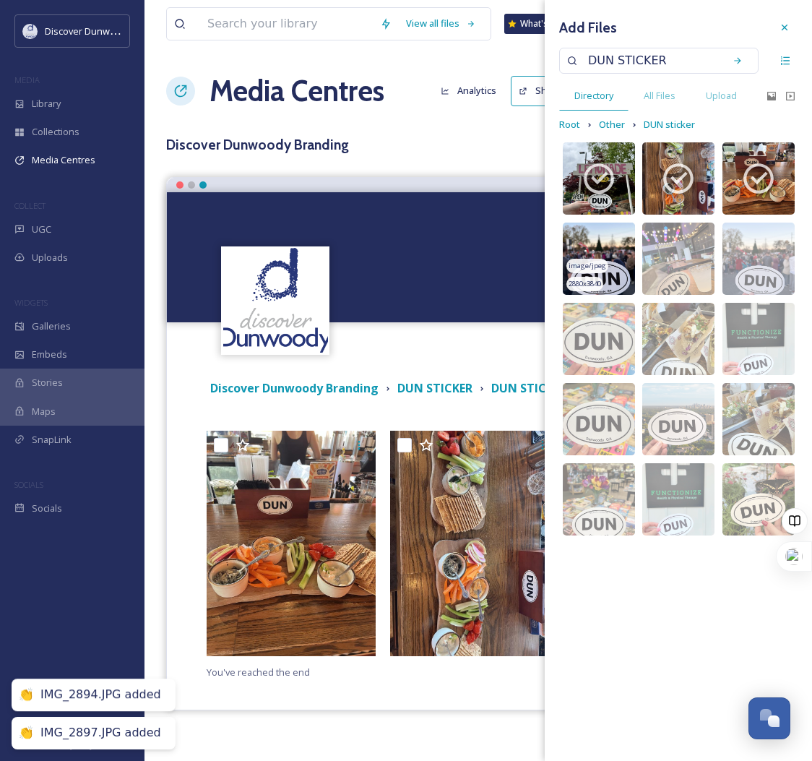
click at [623, 250] on img at bounding box center [599, 259] width 72 height 72
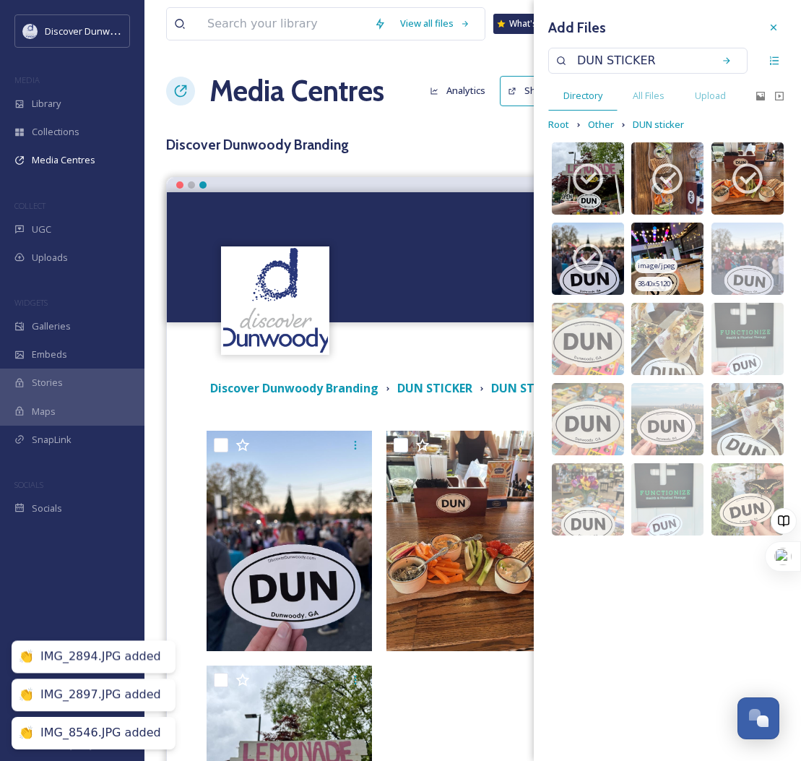
click at [700, 255] on img at bounding box center [668, 259] width 72 height 72
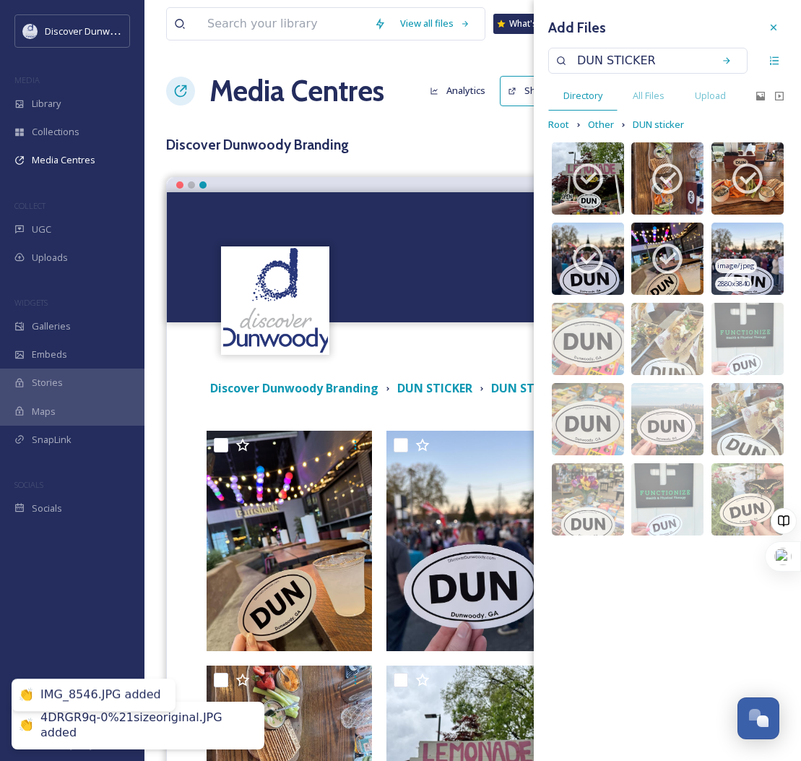
click at [753, 256] on img at bounding box center [748, 259] width 72 height 72
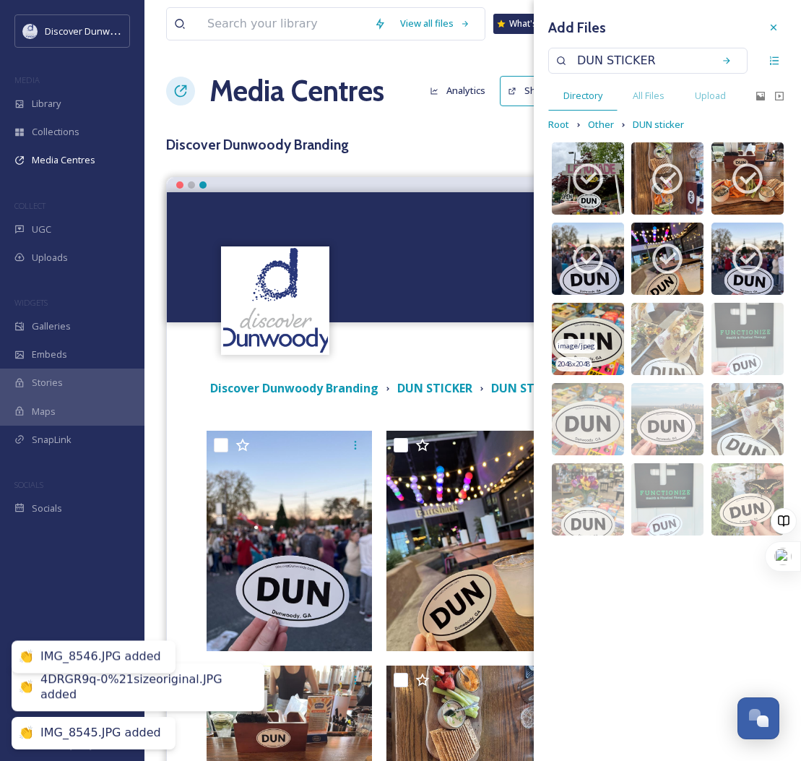
click at [588, 348] on span "image/jpeg" at bounding box center [577, 346] width 38 height 10
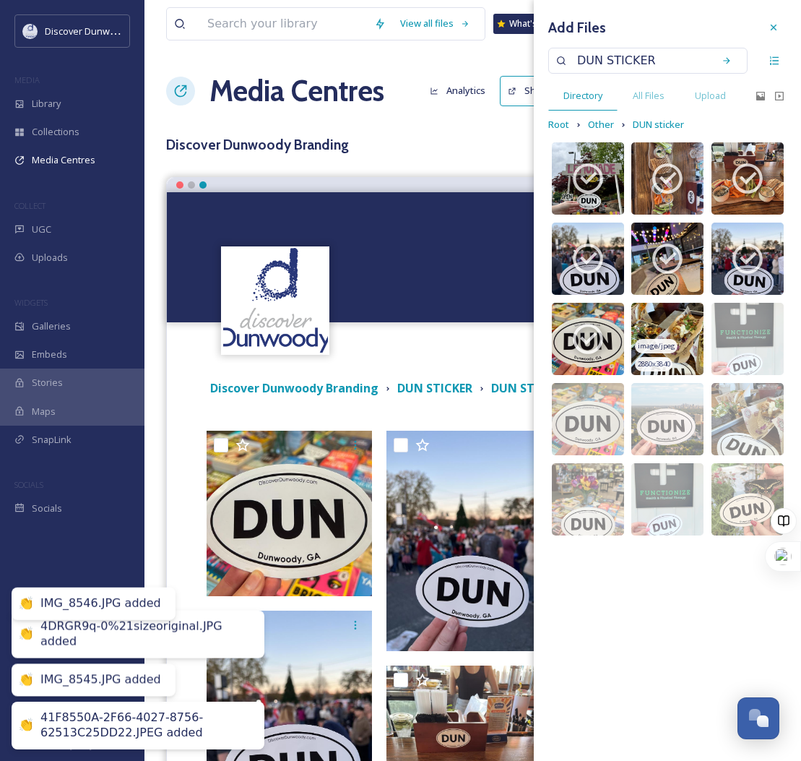
click at [671, 328] on img at bounding box center [668, 339] width 72 height 72
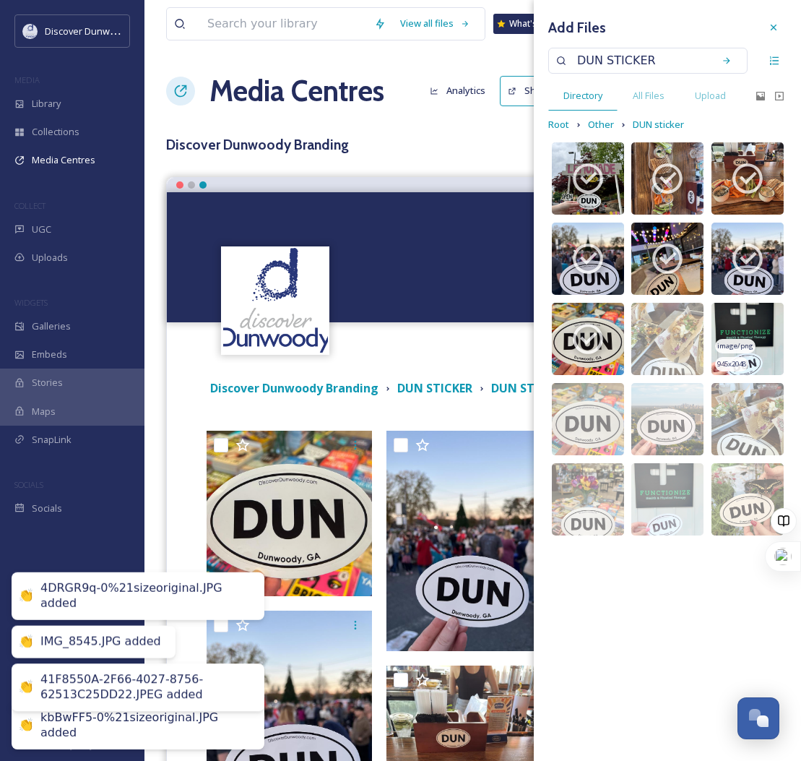
click at [741, 325] on img at bounding box center [748, 339] width 72 height 72
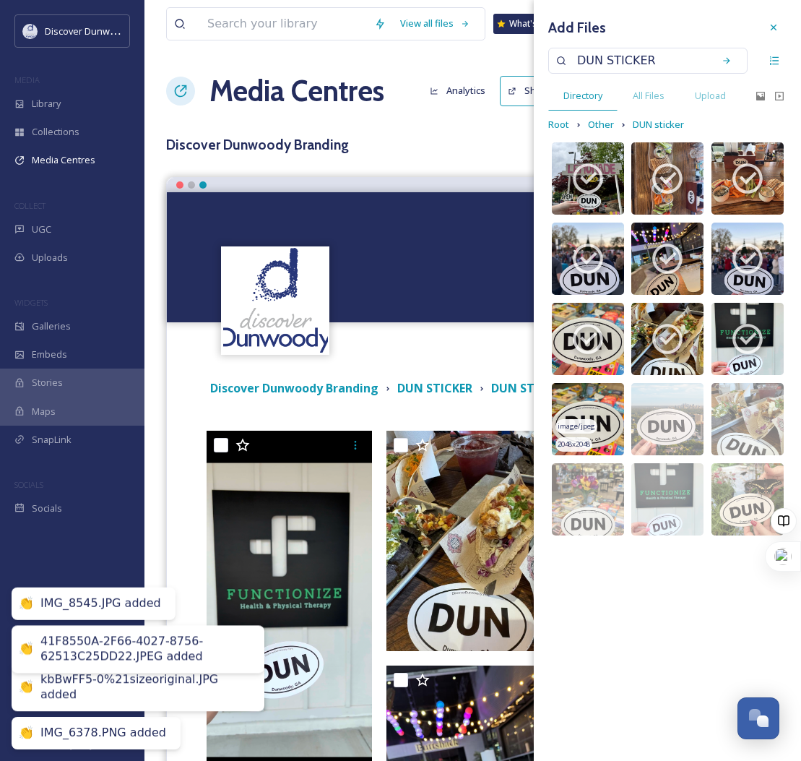
click at [576, 399] on img at bounding box center [588, 419] width 72 height 72
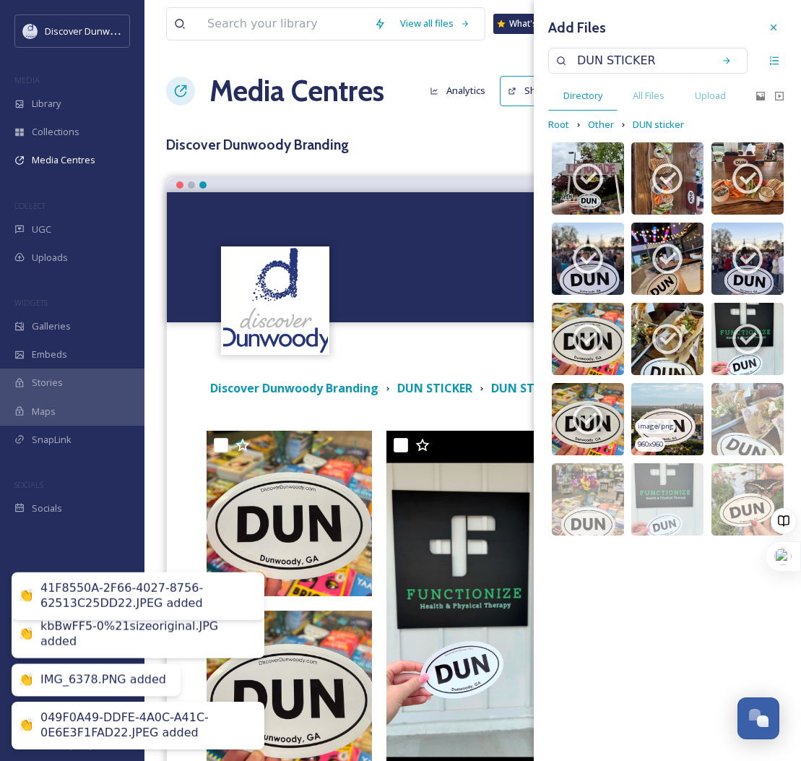
click at [679, 399] on img at bounding box center [668, 419] width 72 height 72
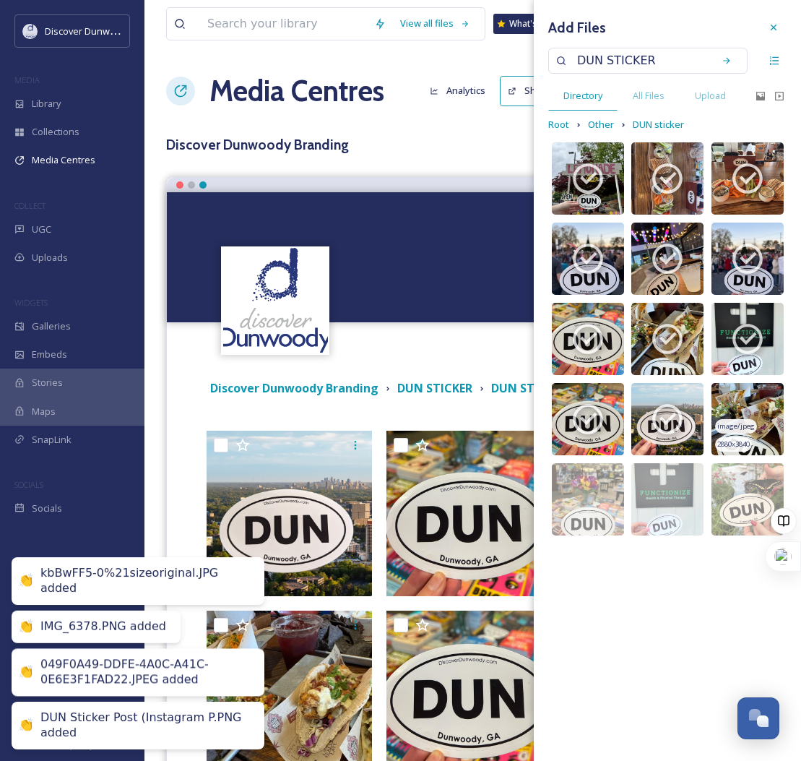
click at [754, 400] on img at bounding box center [748, 419] width 72 height 72
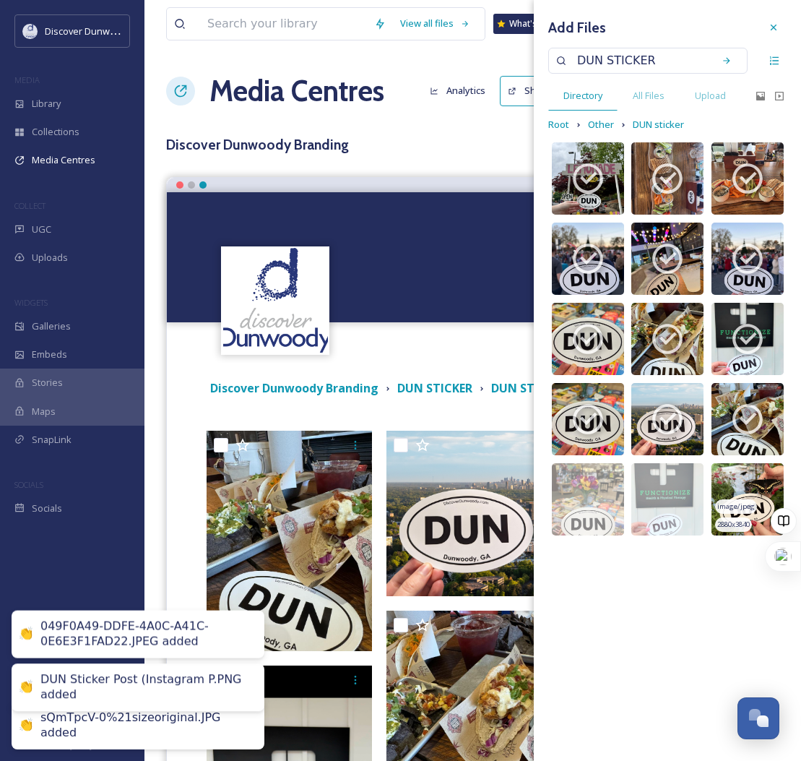
click at [740, 480] on img at bounding box center [748, 499] width 72 height 72
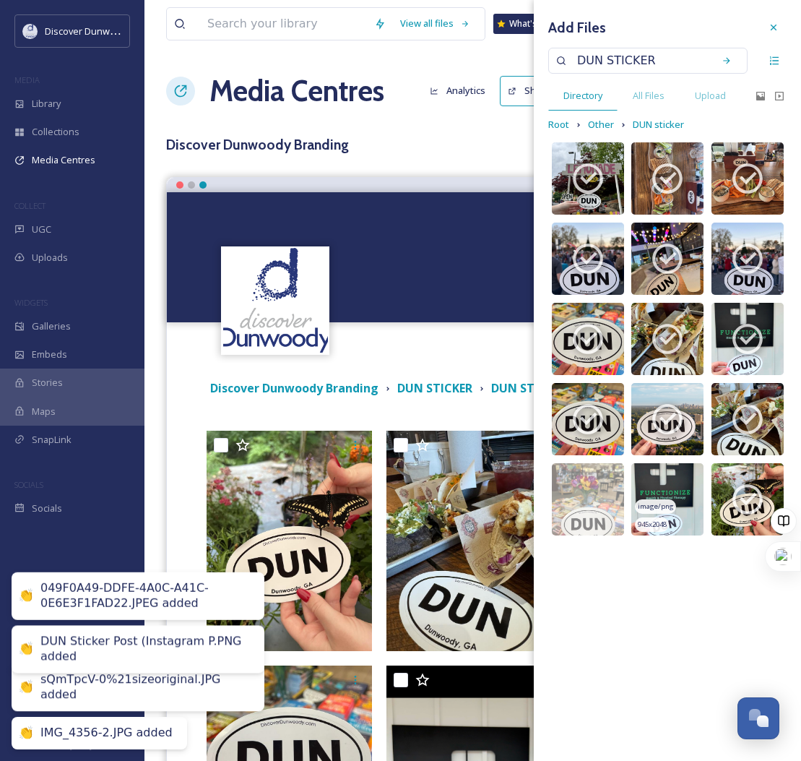
click at [673, 483] on img at bounding box center [668, 499] width 72 height 72
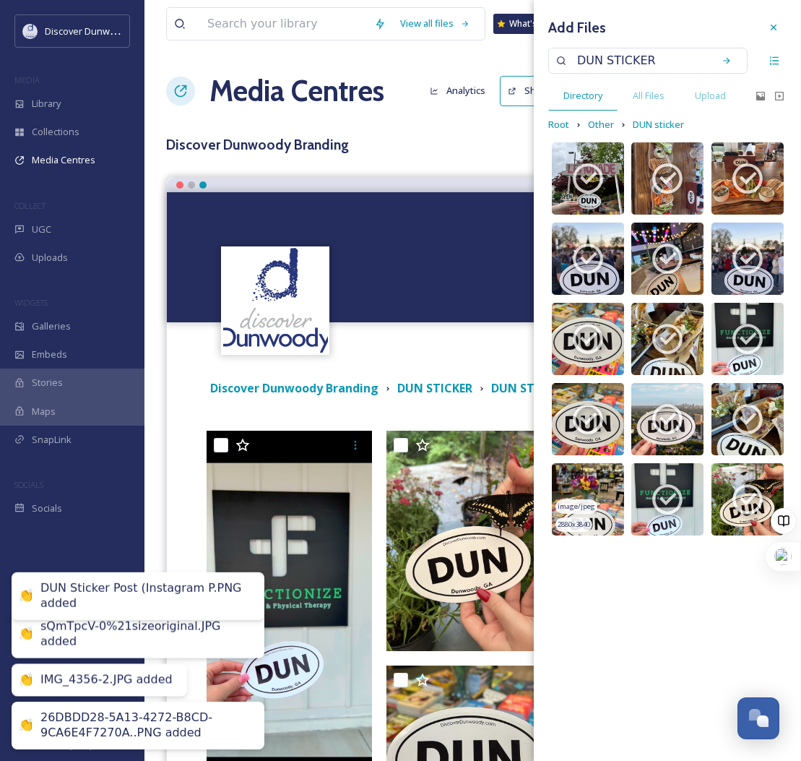
click at [596, 479] on img at bounding box center [588, 499] width 72 height 72
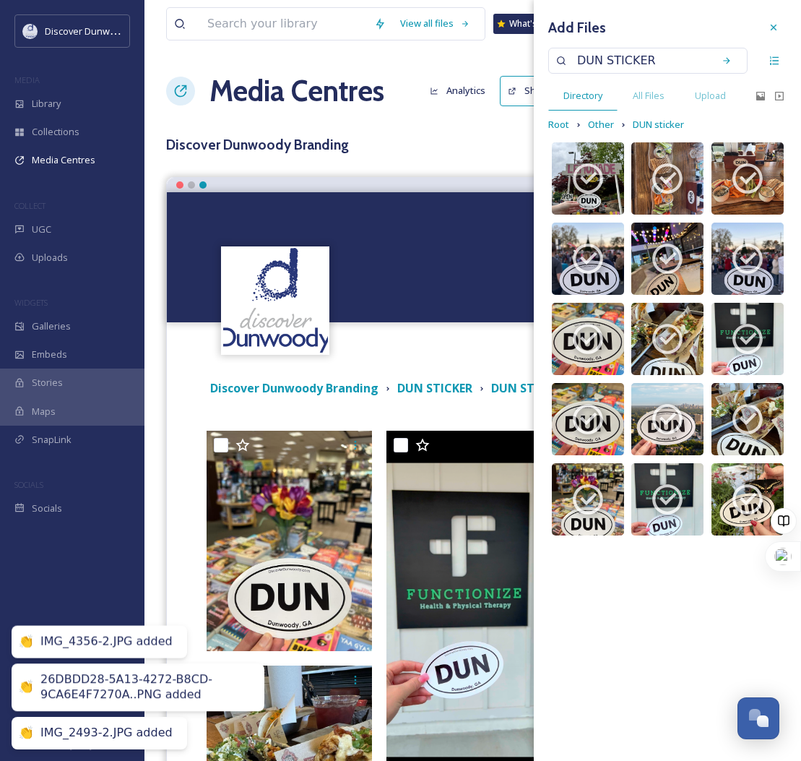
click at [632, 601] on div "Add Files DUN STICKER Directory All Files Upload Root Other DUN sticker image/j…" at bounding box center [667, 380] width 267 height 761
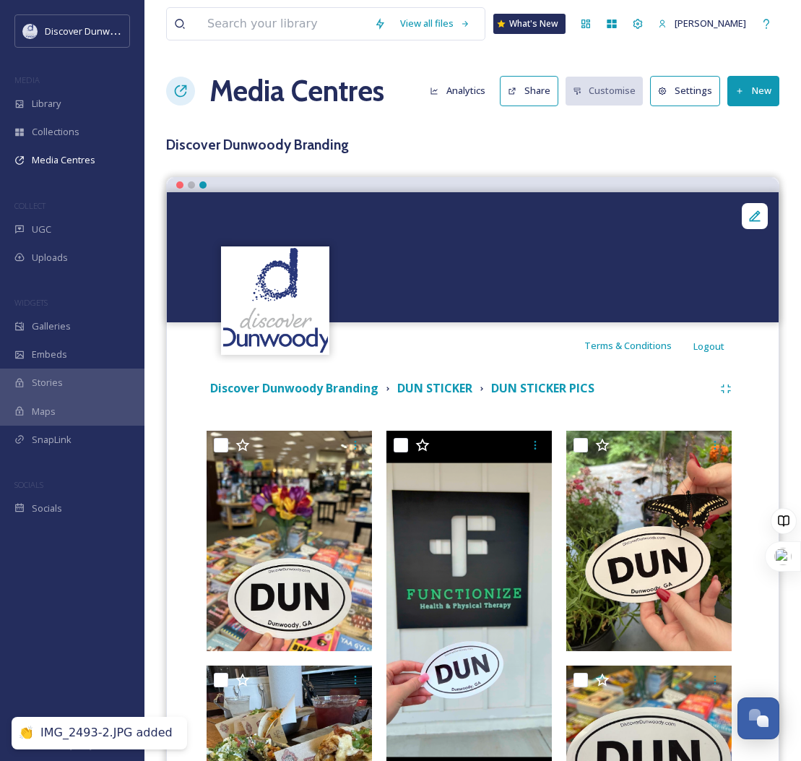
click at [429, 338] on div "Terms & Conditions Logout" at bounding box center [473, 345] width 612 height 46
click at [426, 390] on strong "DUN STICKER" at bounding box center [434, 388] width 75 height 16
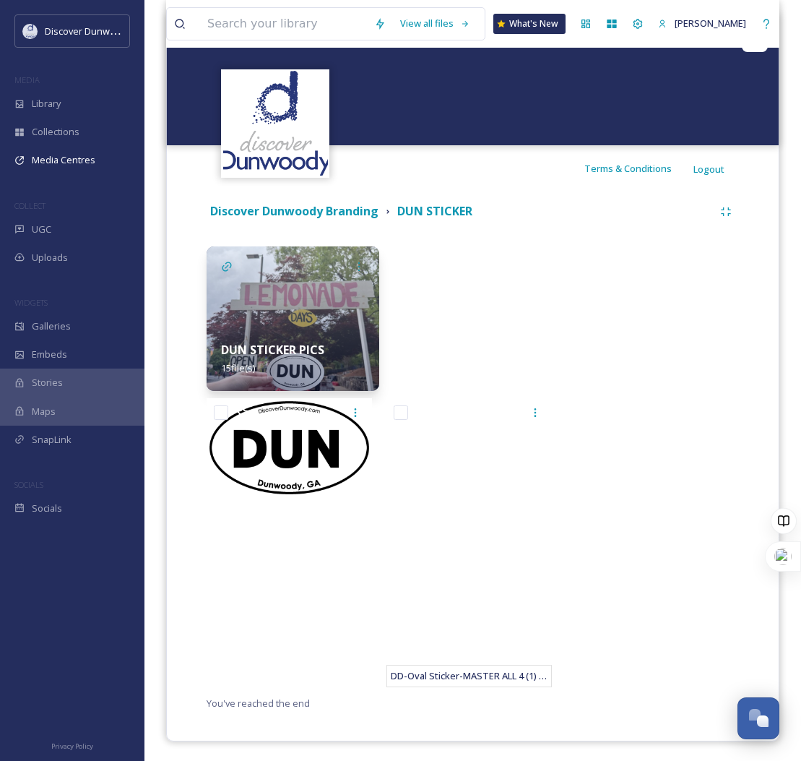
scroll to position [179, 0]
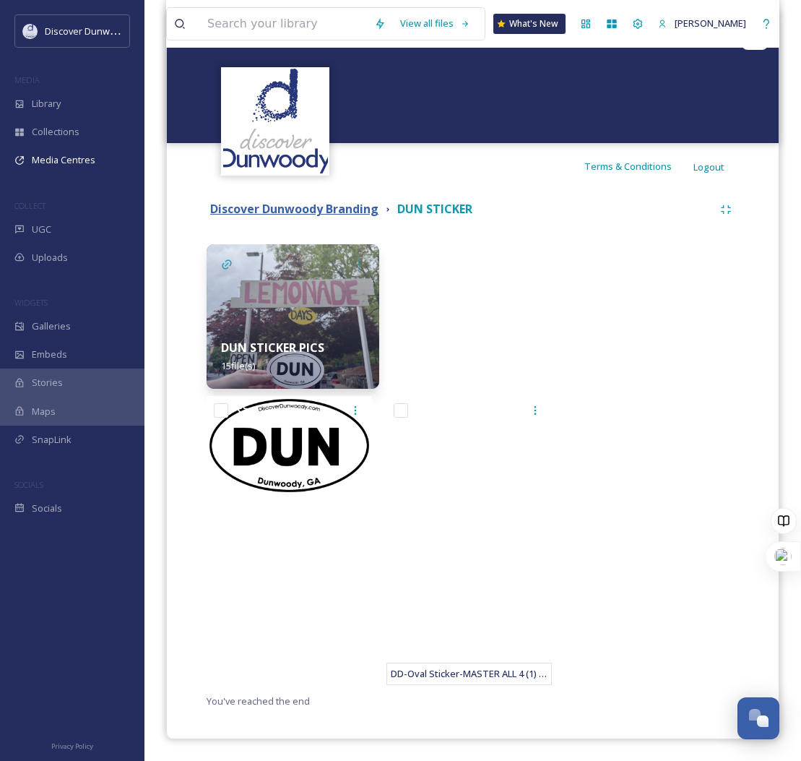
click at [340, 207] on strong "Discover Dunwoody Branding" at bounding box center [294, 209] width 168 height 16
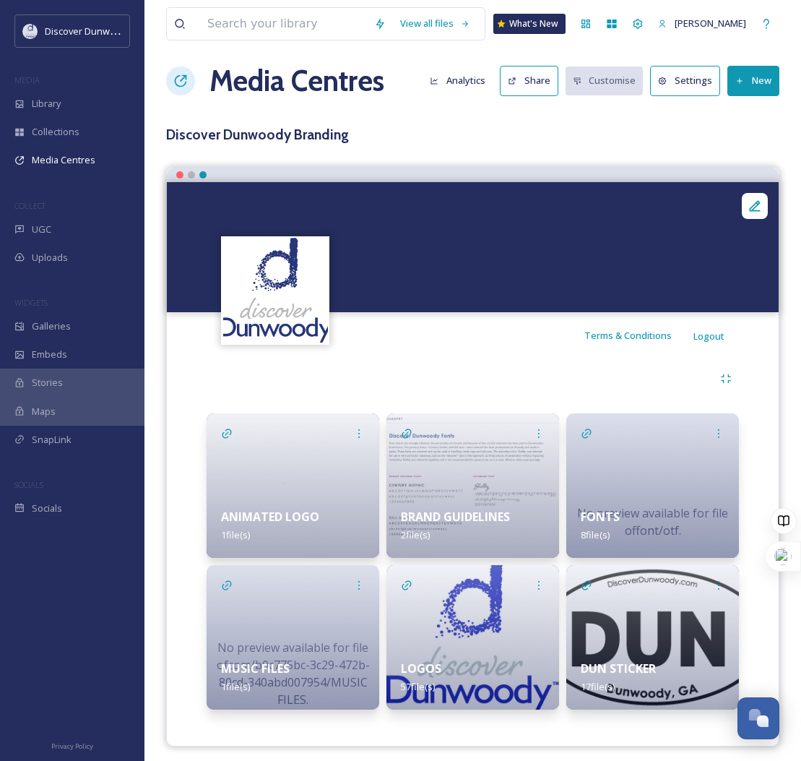
scroll to position [17, 0]
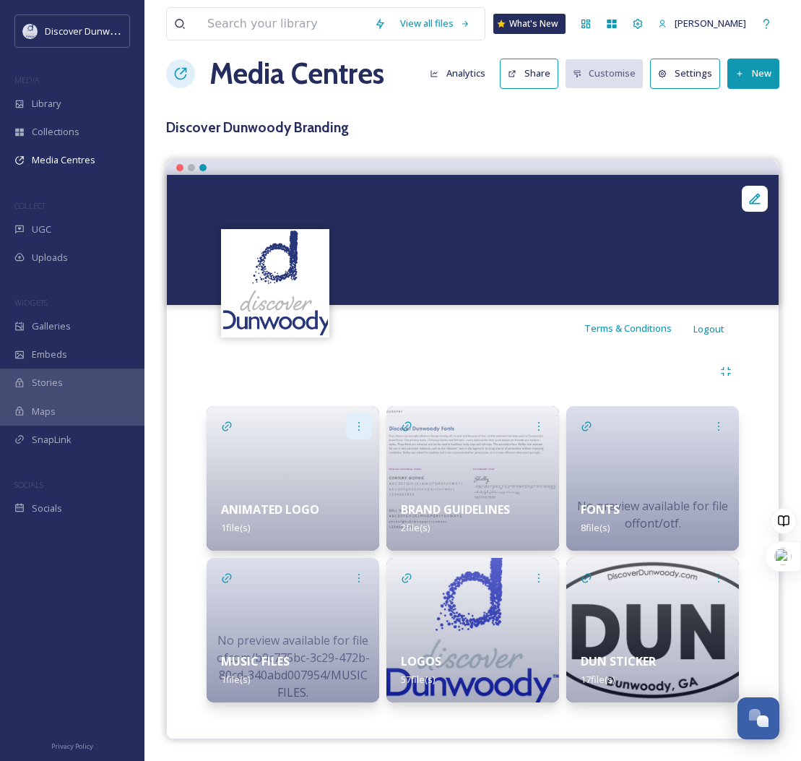
click at [355, 436] on div at bounding box center [359, 426] width 26 height 26
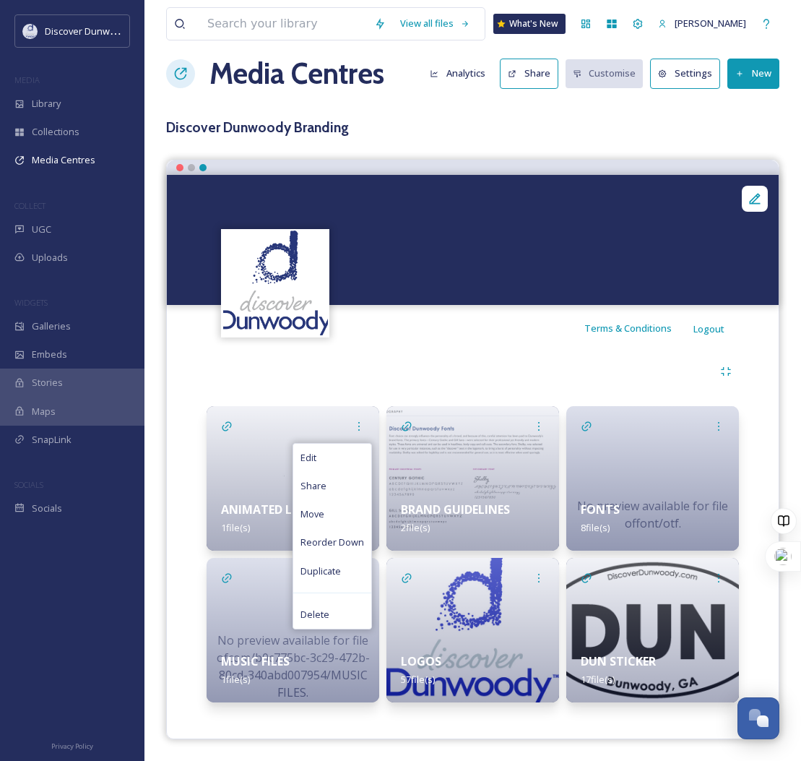
click at [332, 359] on div at bounding box center [473, 371] width 533 height 26
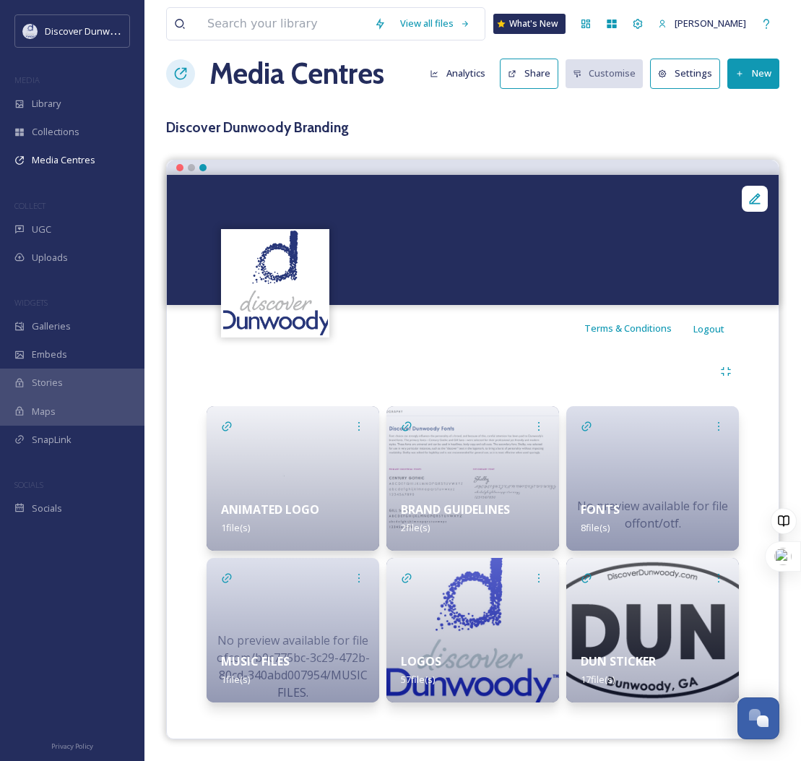
click at [450, 374] on div at bounding box center [473, 371] width 533 height 26
click at [323, 67] on h1 "Media Centres" at bounding box center [297, 73] width 175 height 43
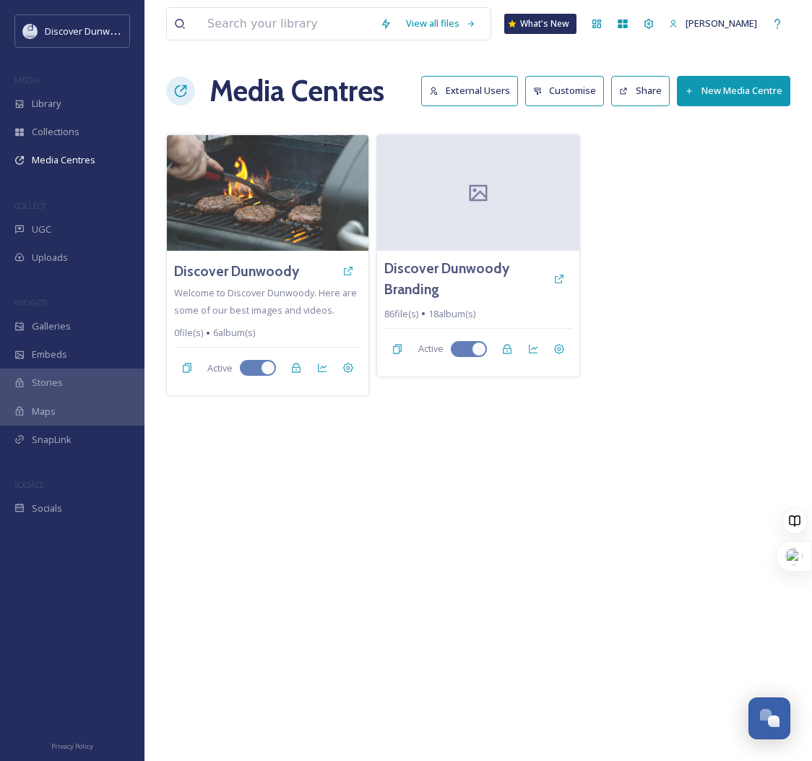
click at [770, 92] on button "New Media Centre" at bounding box center [733, 91] width 113 height 30
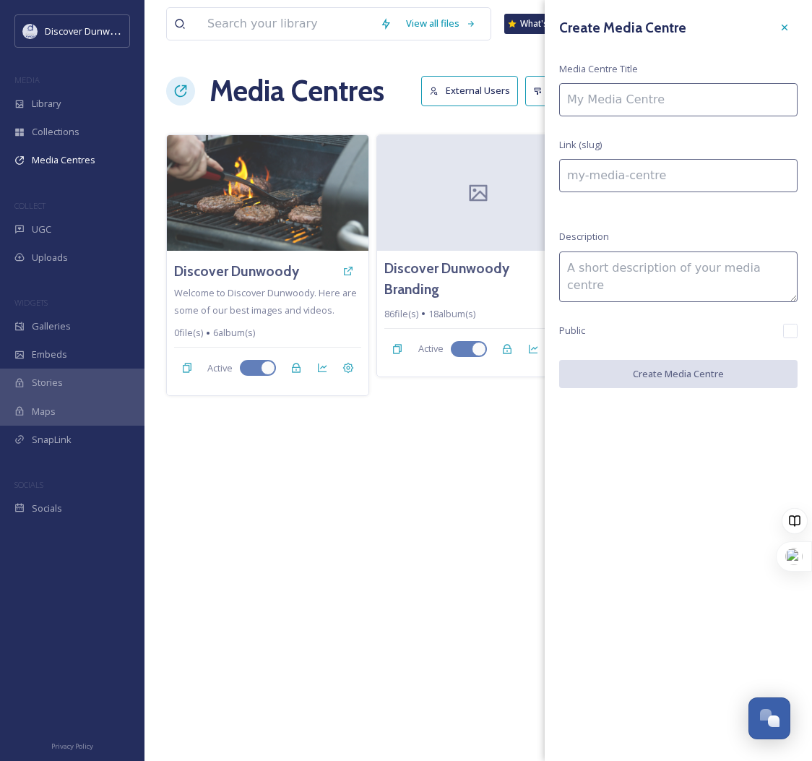
click at [770, 92] on input at bounding box center [678, 99] width 238 height 33
type input "D"
type input "d"
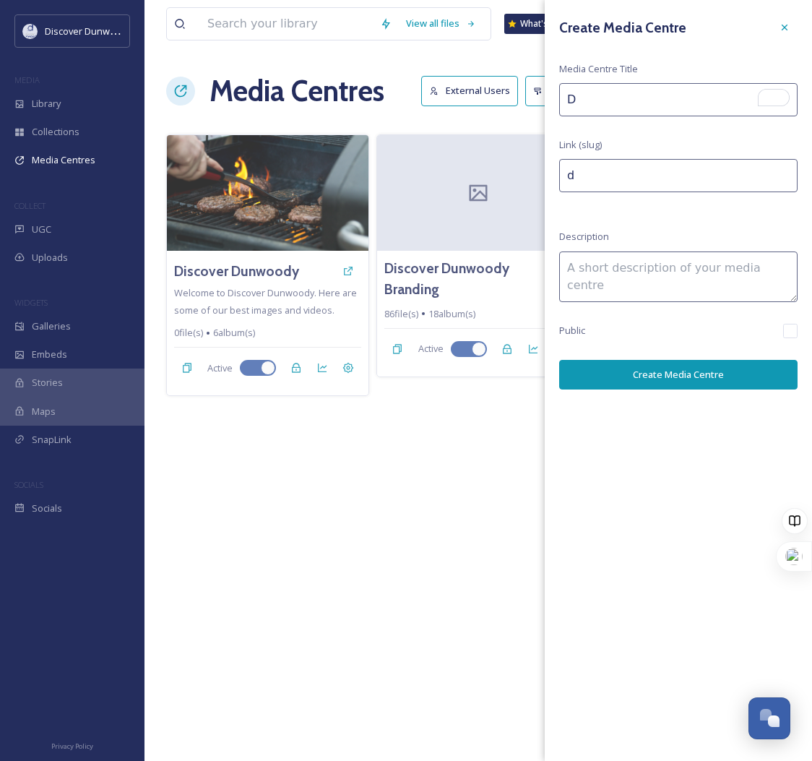
type input "DD"
type input "dd"
type input "DD"
click at [700, 372] on button "Create Media Centre" at bounding box center [678, 375] width 238 height 30
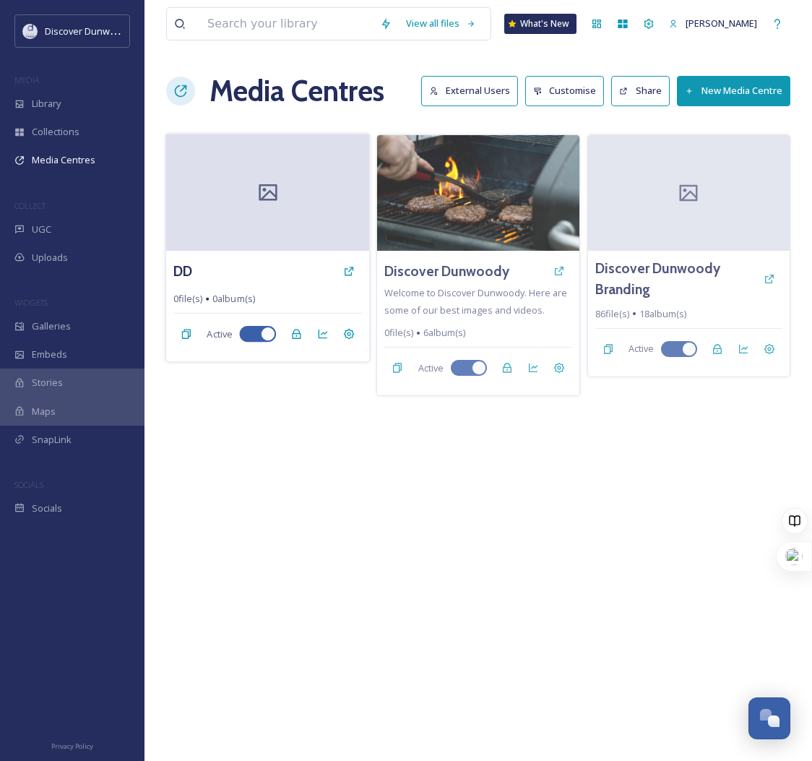
click at [256, 172] on div at bounding box center [268, 192] width 204 height 117
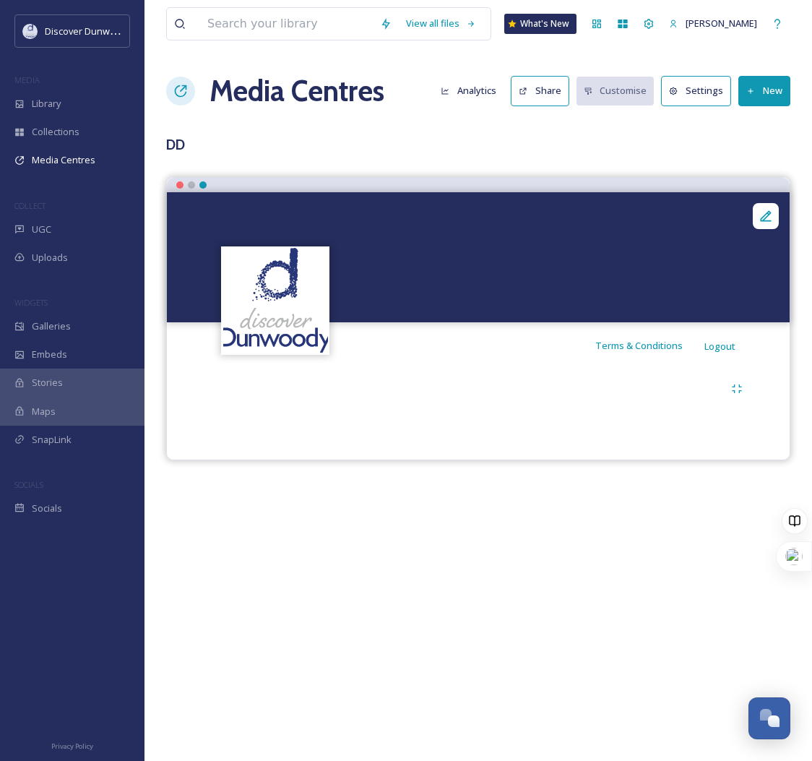
click at [778, 92] on button "New" at bounding box center [765, 91] width 52 height 30
click at [767, 116] on div "Add Files" at bounding box center [758, 125] width 61 height 28
click at [748, 126] on span "Add Files" at bounding box center [755, 125] width 39 height 14
click at [757, 158] on span "Add Album" at bounding box center [759, 153] width 47 height 14
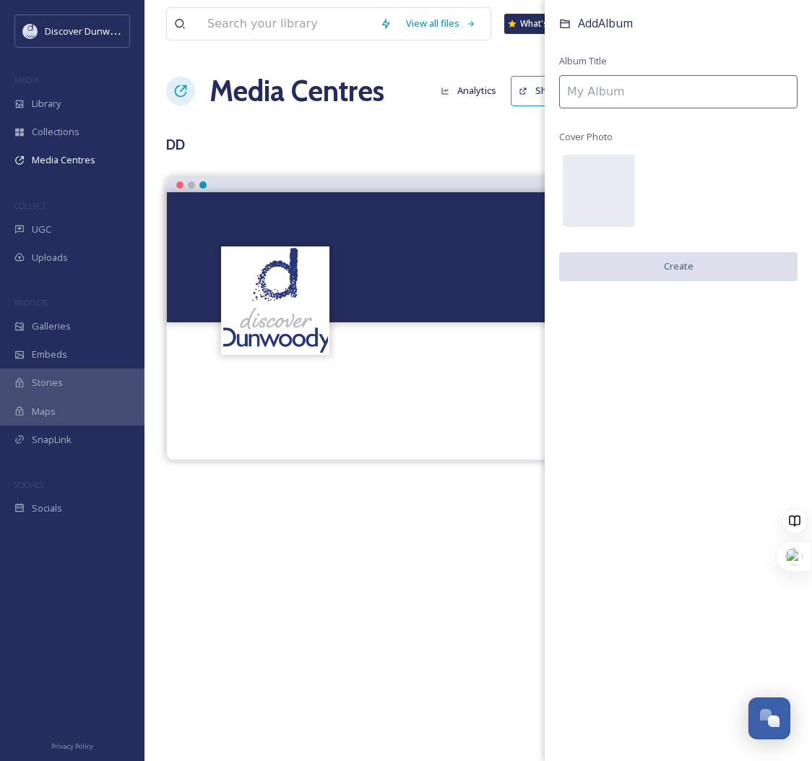
click at [679, 77] on input at bounding box center [678, 91] width 238 height 33
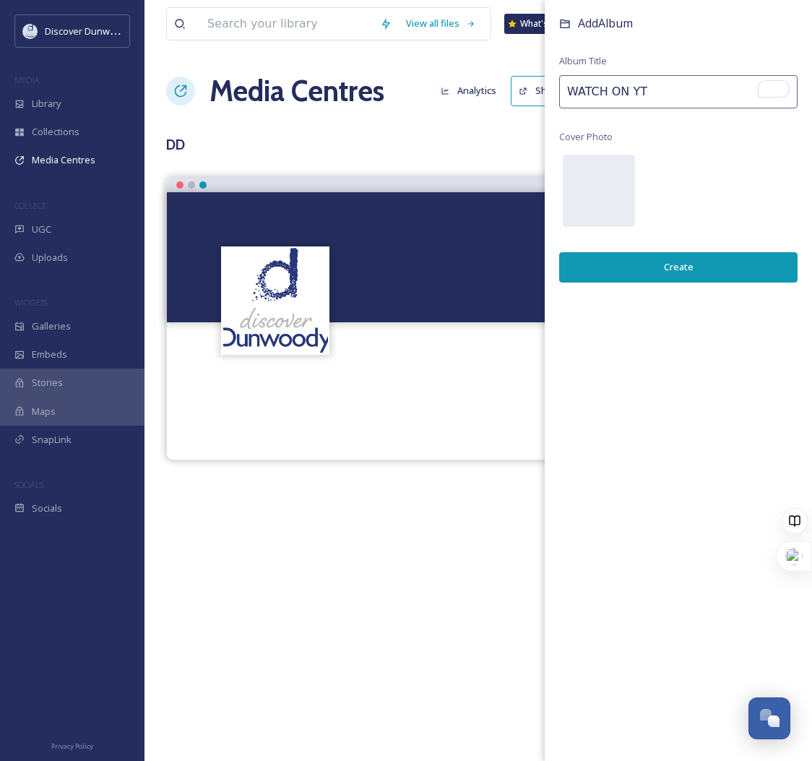
type input "WATCH ON YT"
click at [724, 266] on button "Create" at bounding box center [678, 267] width 238 height 30
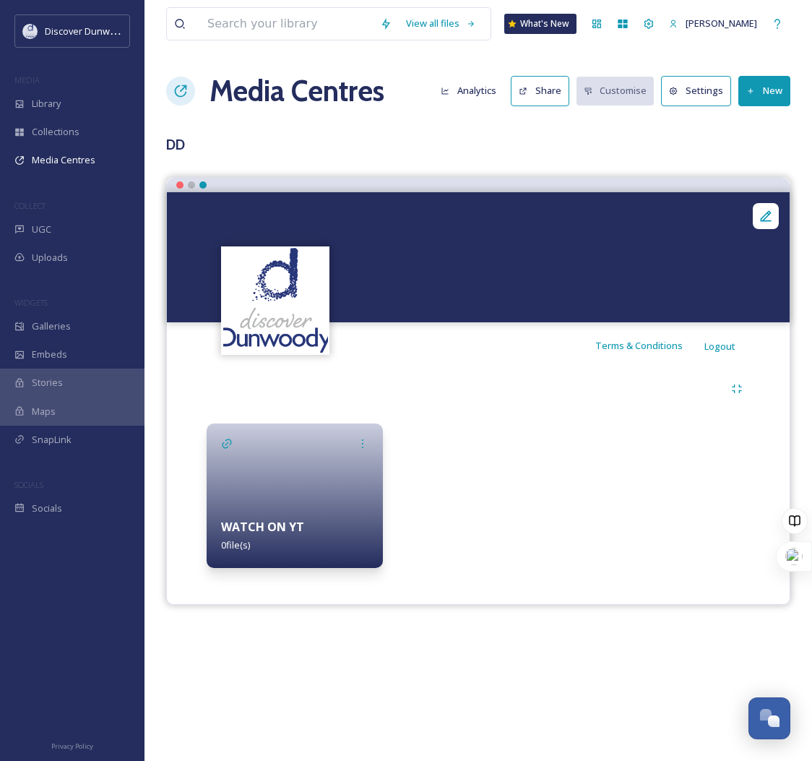
click at [254, 496] on div at bounding box center [295, 495] width 176 height 145
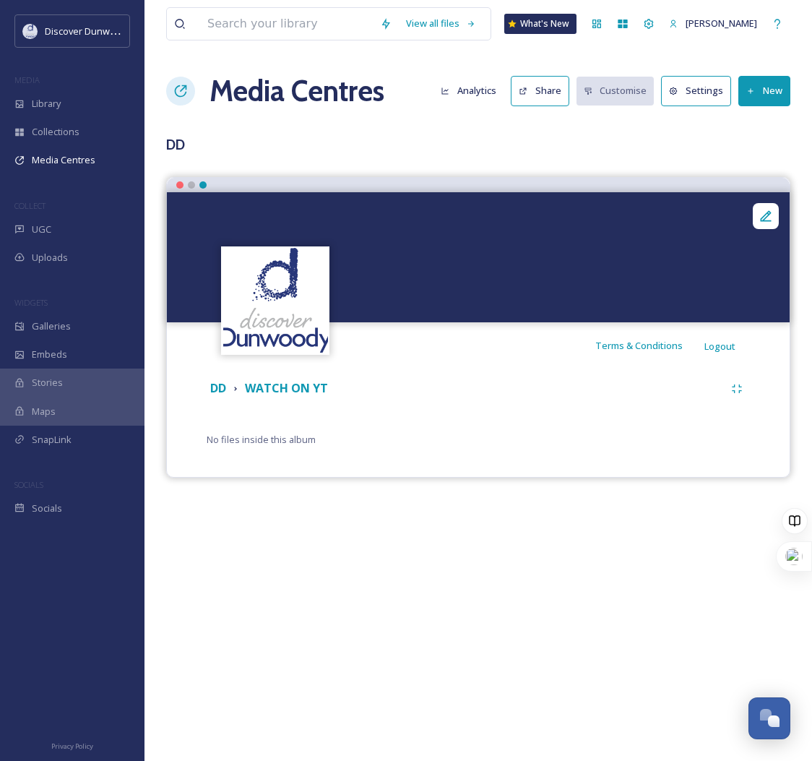
click at [754, 89] on icon at bounding box center [751, 91] width 9 height 9
click at [759, 132] on div "Add Files" at bounding box center [758, 125] width 61 height 28
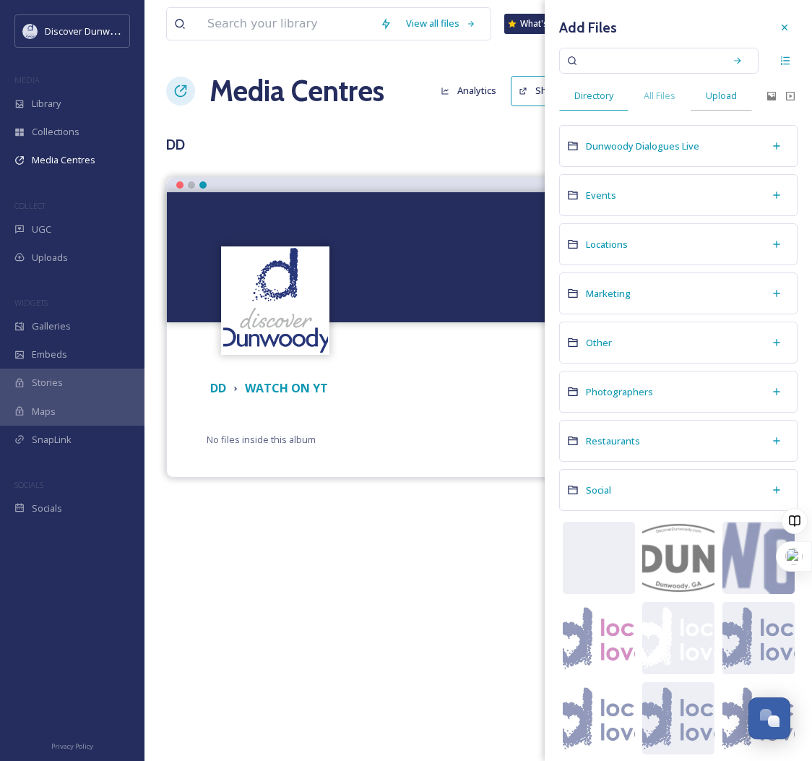
click at [730, 103] on span "Upload" at bounding box center [721, 96] width 31 height 14
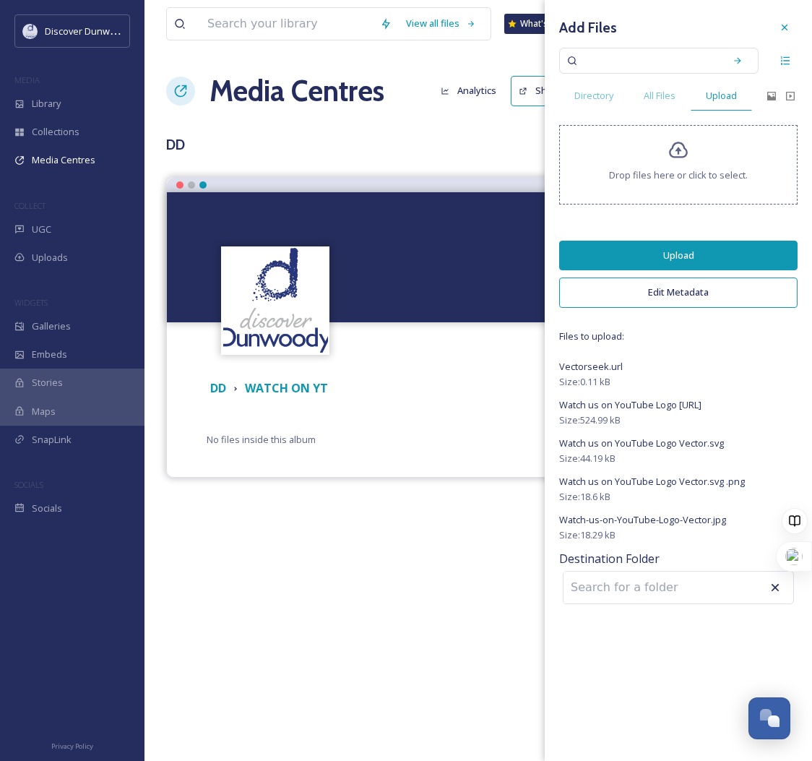
click at [731, 259] on button "Upload" at bounding box center [678, 256] width 238 height 30
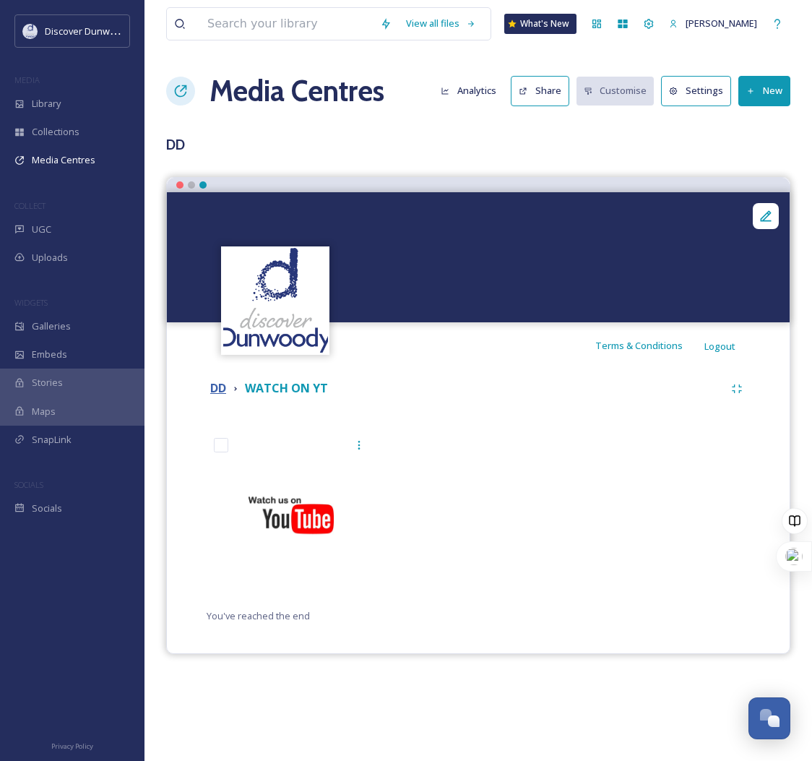
click at [219, 384] on strong "DD" at bounding box center [218, 388] width 16 height 16
